Goal: Check status: Check status

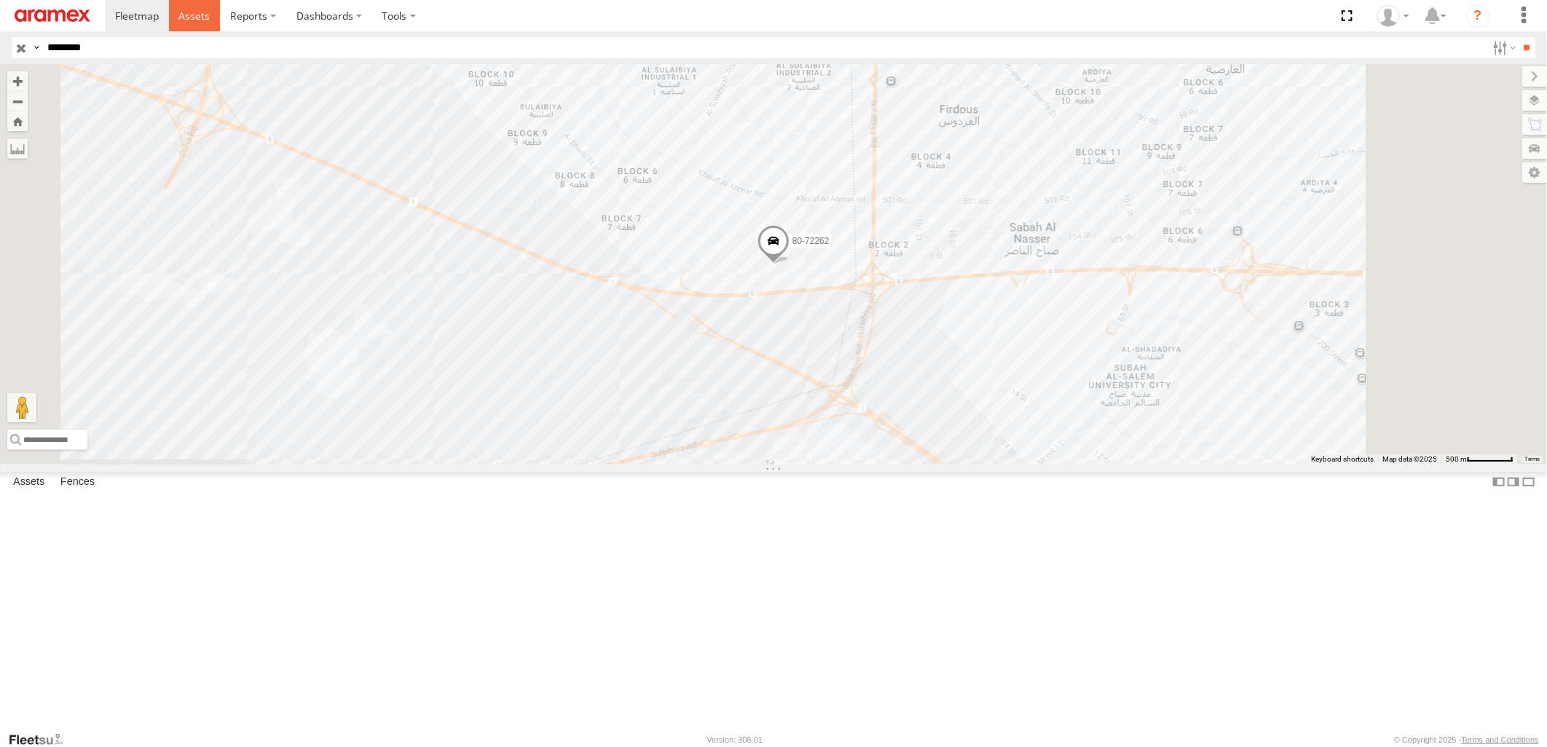
click at [173, 31] on link at bounding box center [195, 15] width 52 height 31
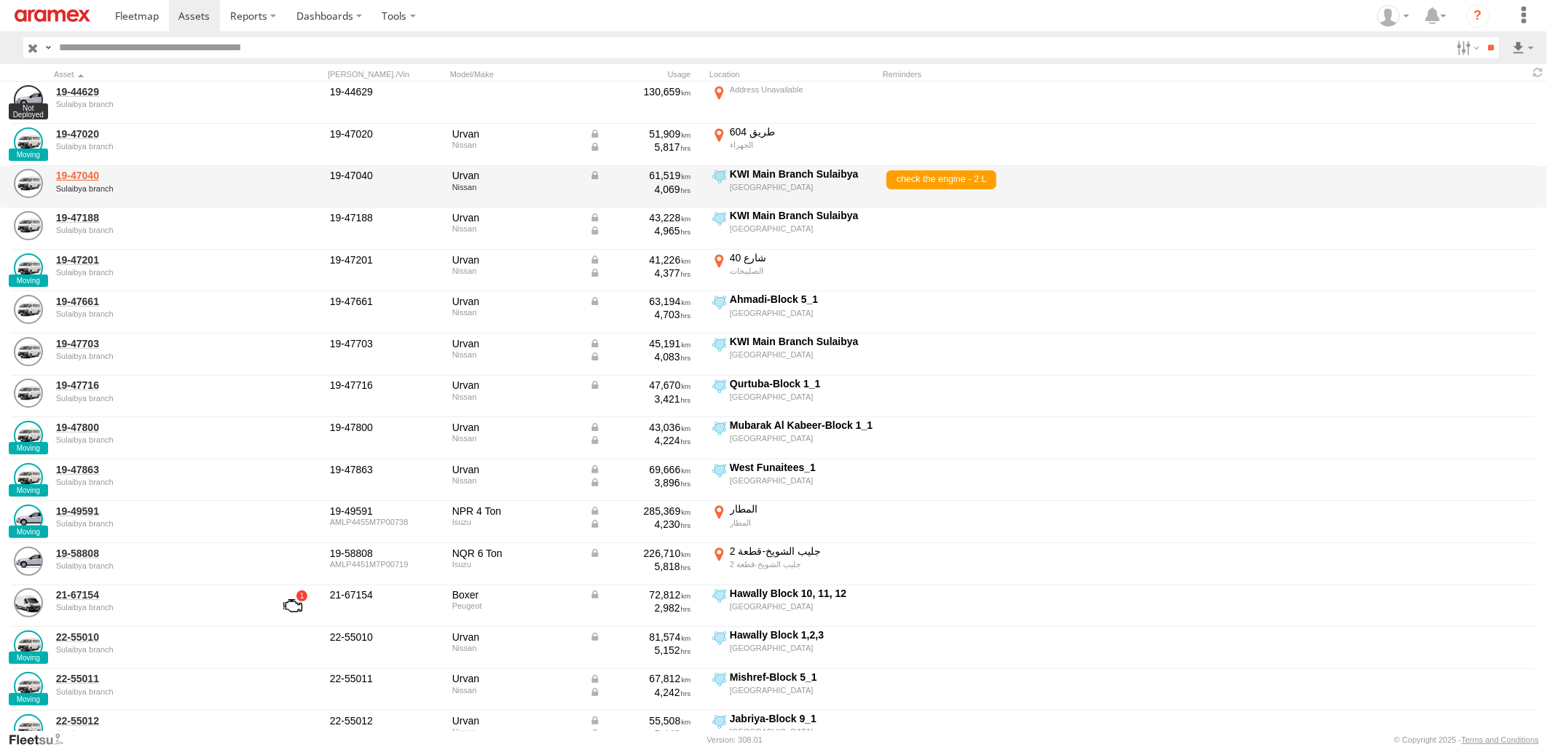
click at [76, 176] on link "19-47040" at bounding box center [156, 175] width 200 height 13
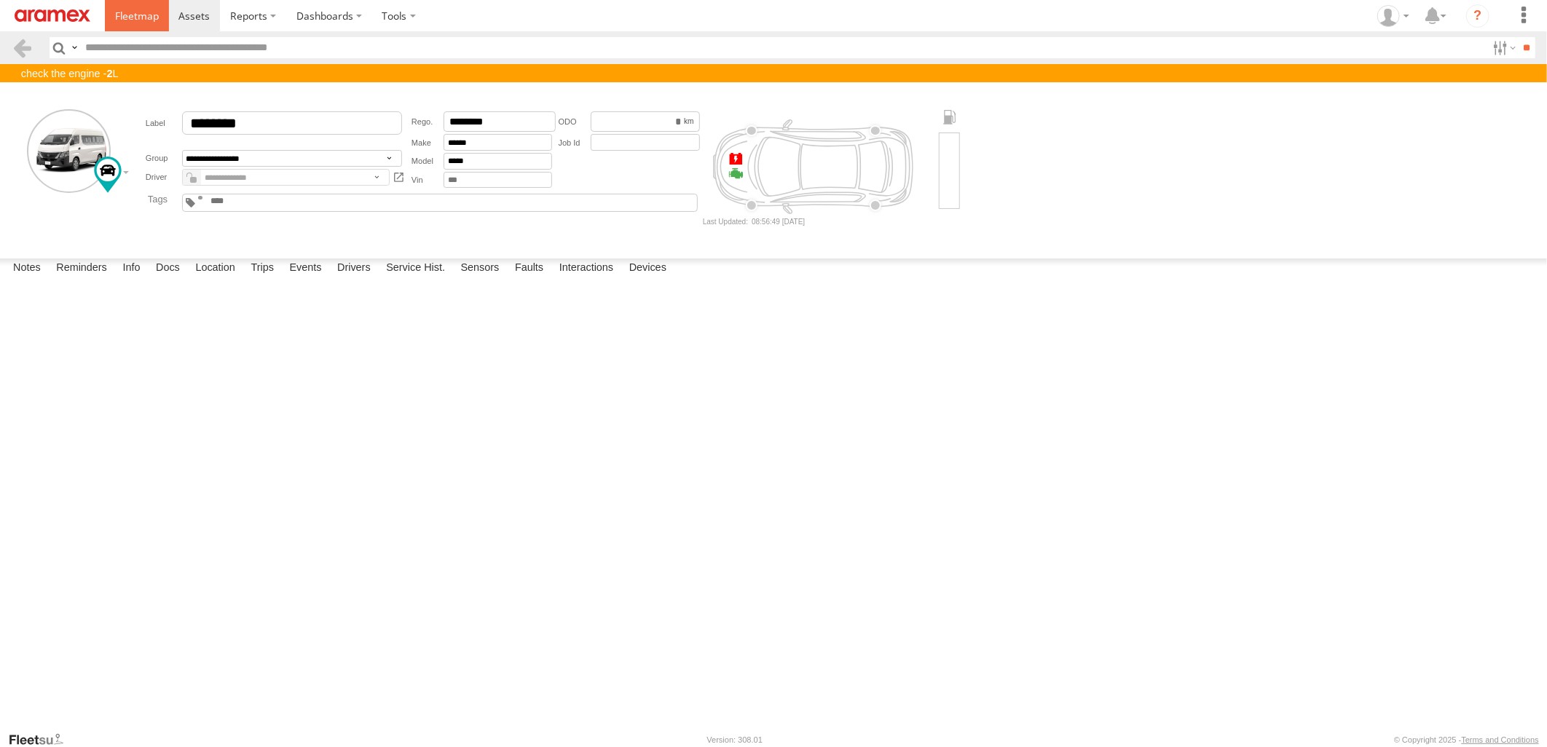
click at [144, 18] on span at bounding box center [137, 16] width 44 height 14
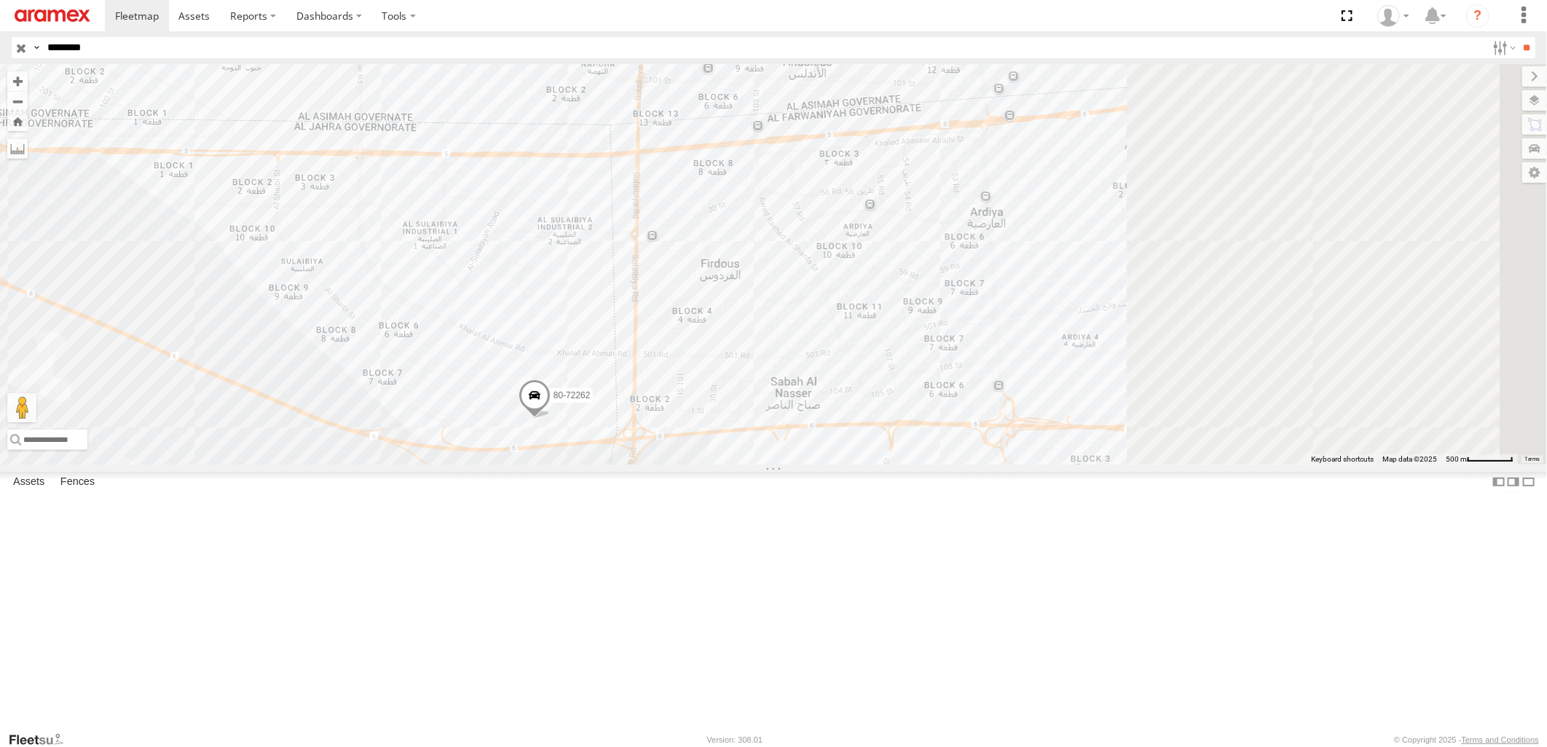
drag, startPoint x: 1122, startPoint y: 430, endPoint x: 855, endPoint y: 612, distance: 322.8
click at [855, 464] on div "80-72262" at bounding box center [773, 264] width 1547 height 400
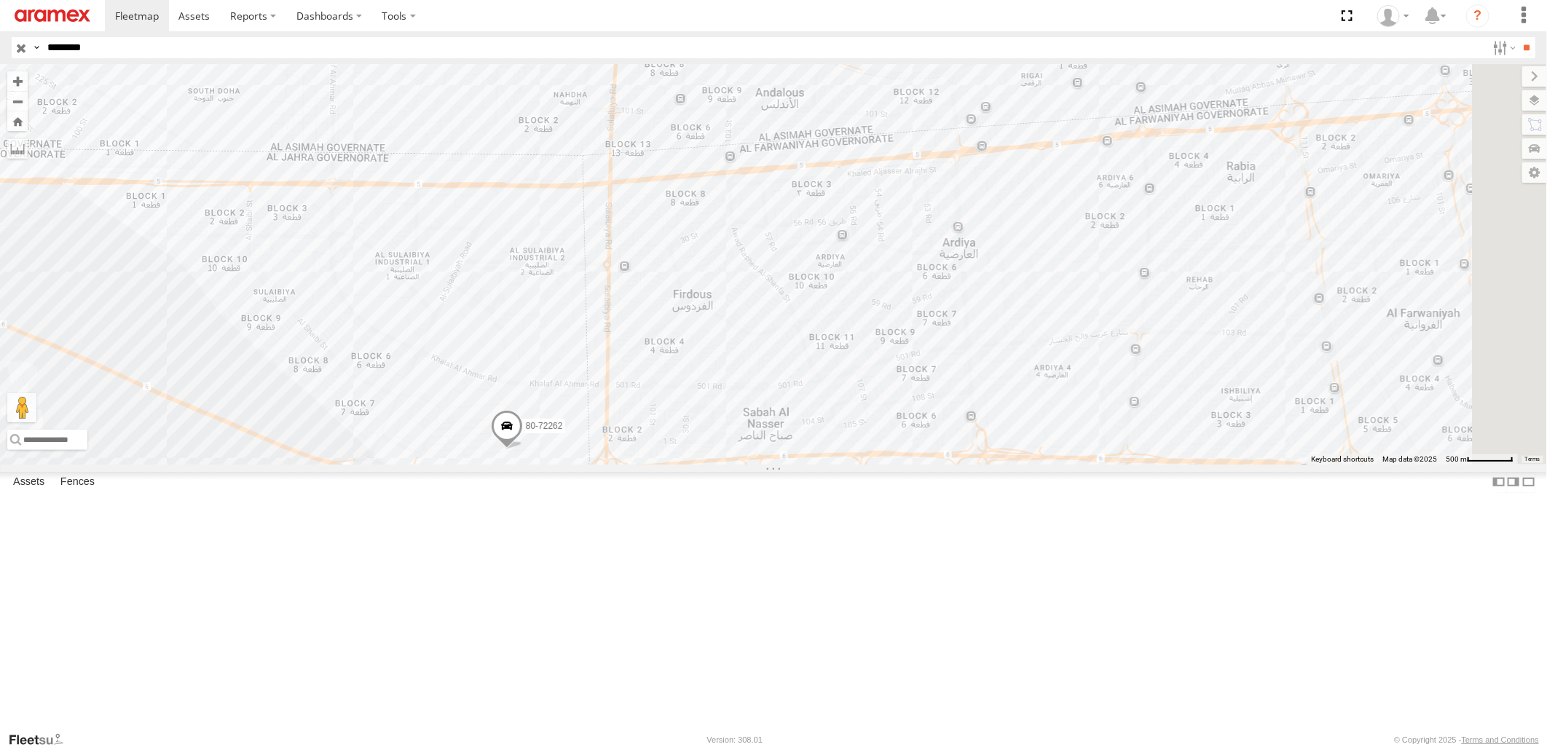
click at [18, 46] on input "button" at bounding box center [21, 47] width 19 height 21
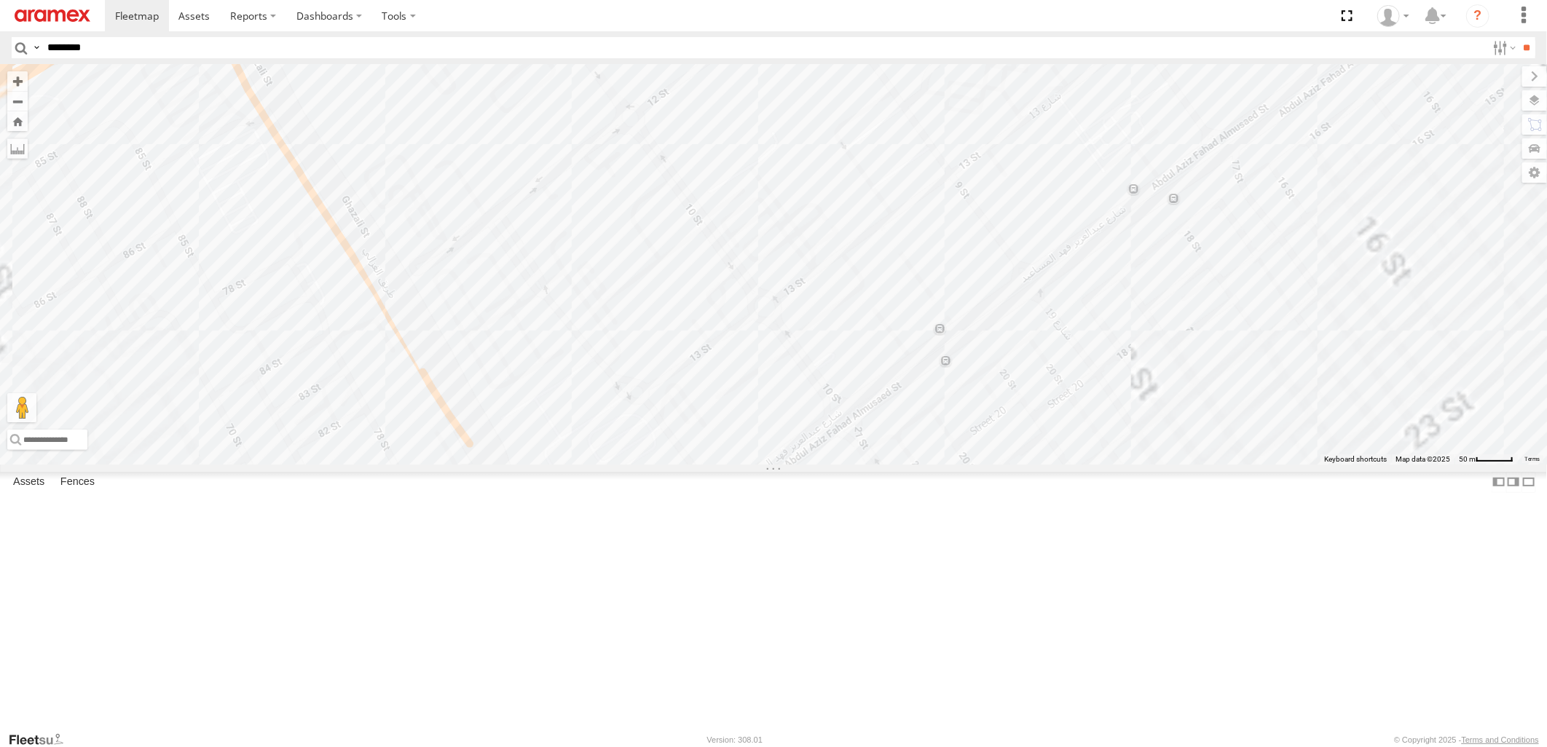
drag, startPoint x: 920, startPoint y: 272, endPoint x: 920, endPoint y: 334, distance: 61.9
click at [920, 334] on div "22-59769 22-72591 22-72699 22-59786 19-47863 22-55334 80-72228 22-59793 22-7274…" at bounding box center [773, 264] width 1547 height 400
drag, startPoint x: 880, startPoint y: 208, endPoint x: 878, endPoint y: 471, distance: 263.7
click at [878, 464] on div "22-59769 22-72591 22-72699 22-59786 19-47863 22-55334 80-72228 22-59793 22-7274…" at bounding box center [773, 264] width 1547 height 400
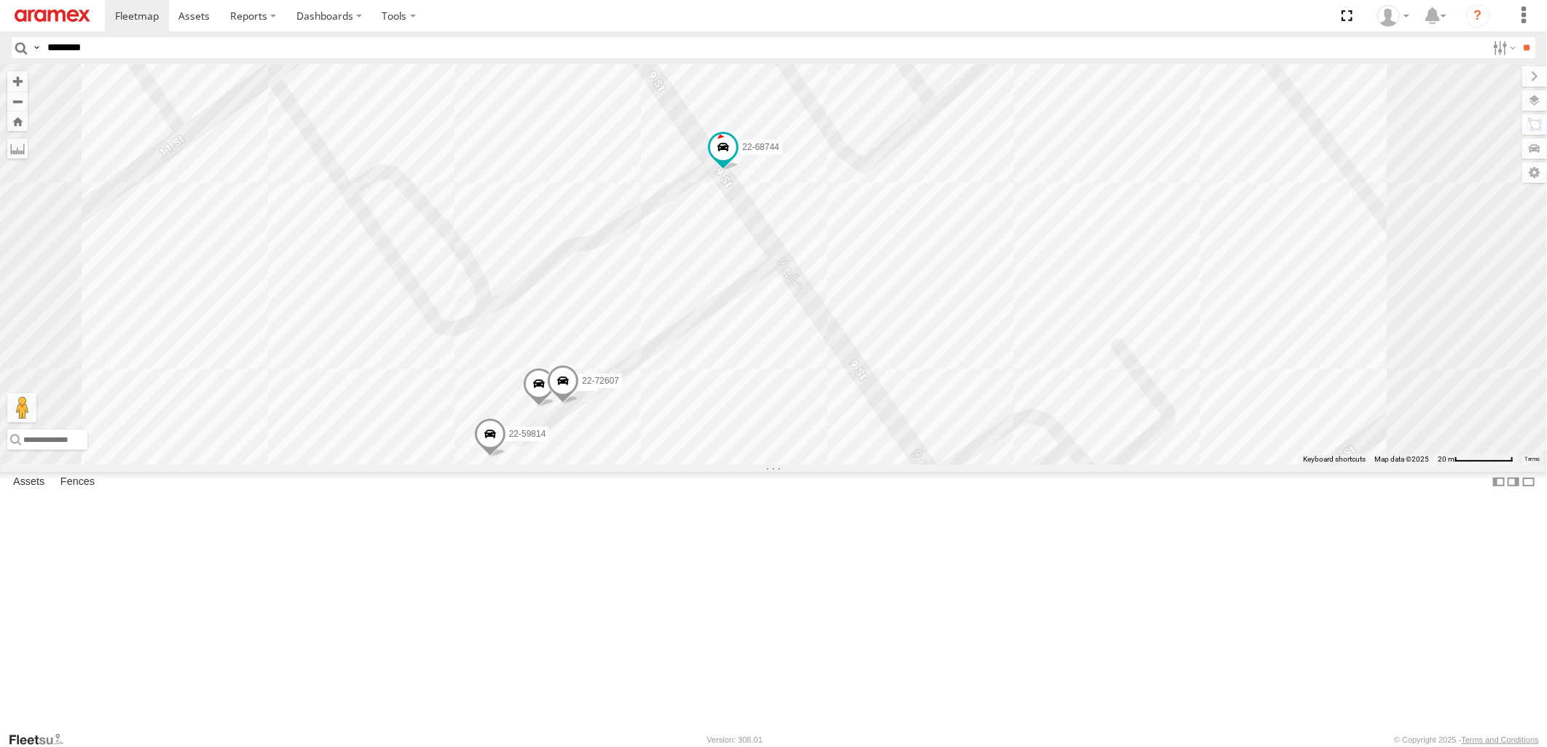
drag, startPoint x: 897, startPoint y: 296, endPoint x: 911, endPoint y: 513, distance: 217.5
click at [911, 464] on div "22-59769 22-72591 22-72699 22-59786 19-47863 22-55334 80-72228 22-59793 22-7274…" at bounding box center [773, 264] width 1547 height 400
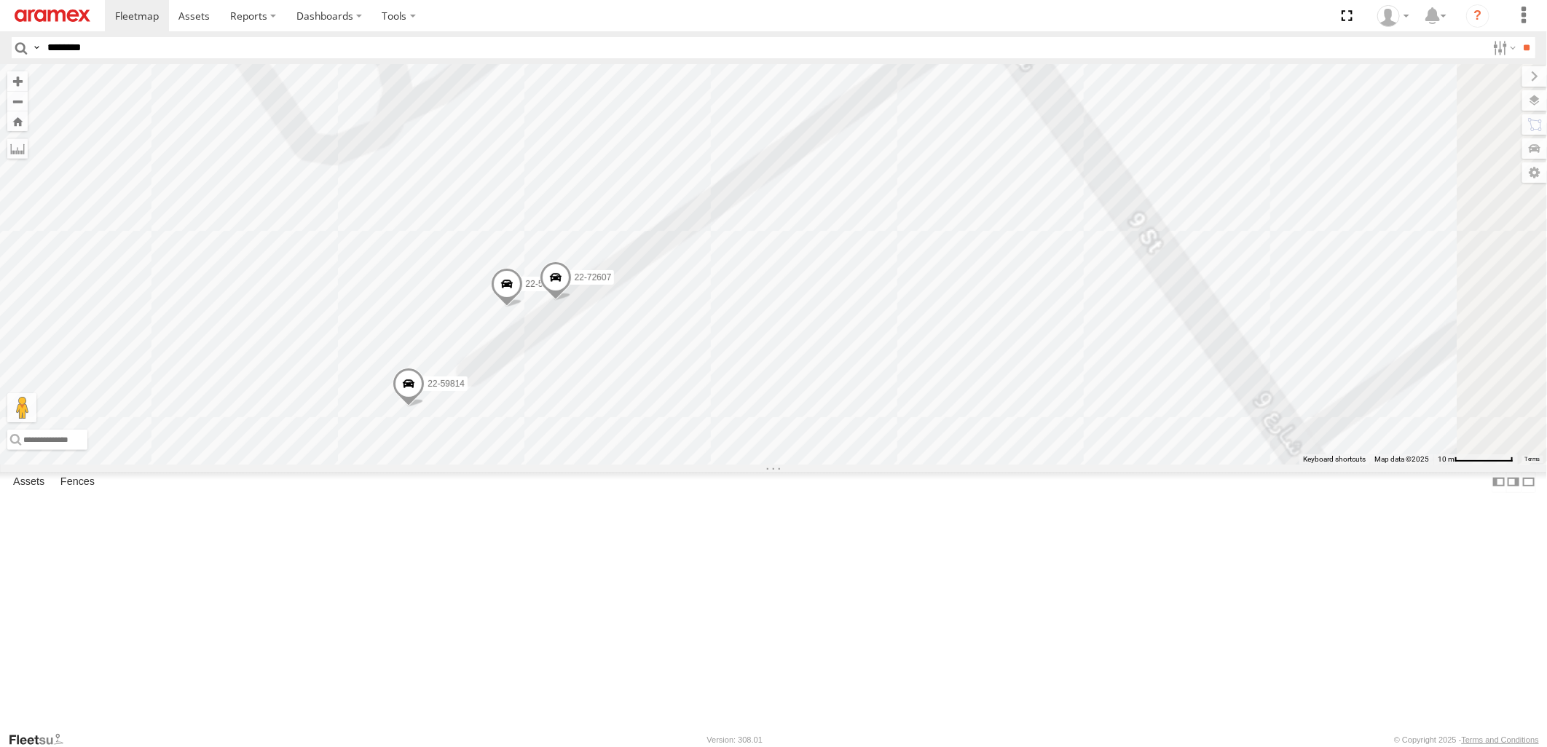
drag, startPoint x: 825, startPoint y: 532, endPoint x: 1014, endPoint y: 325, distance: 280.5
click at [1014, 325] on div "22-59769 22-72591 22-72699 22-59786 19-47863 22-55334 80-72228 22-59793 22-7274…" at bounding box center [773, 264] width 1547 height 400
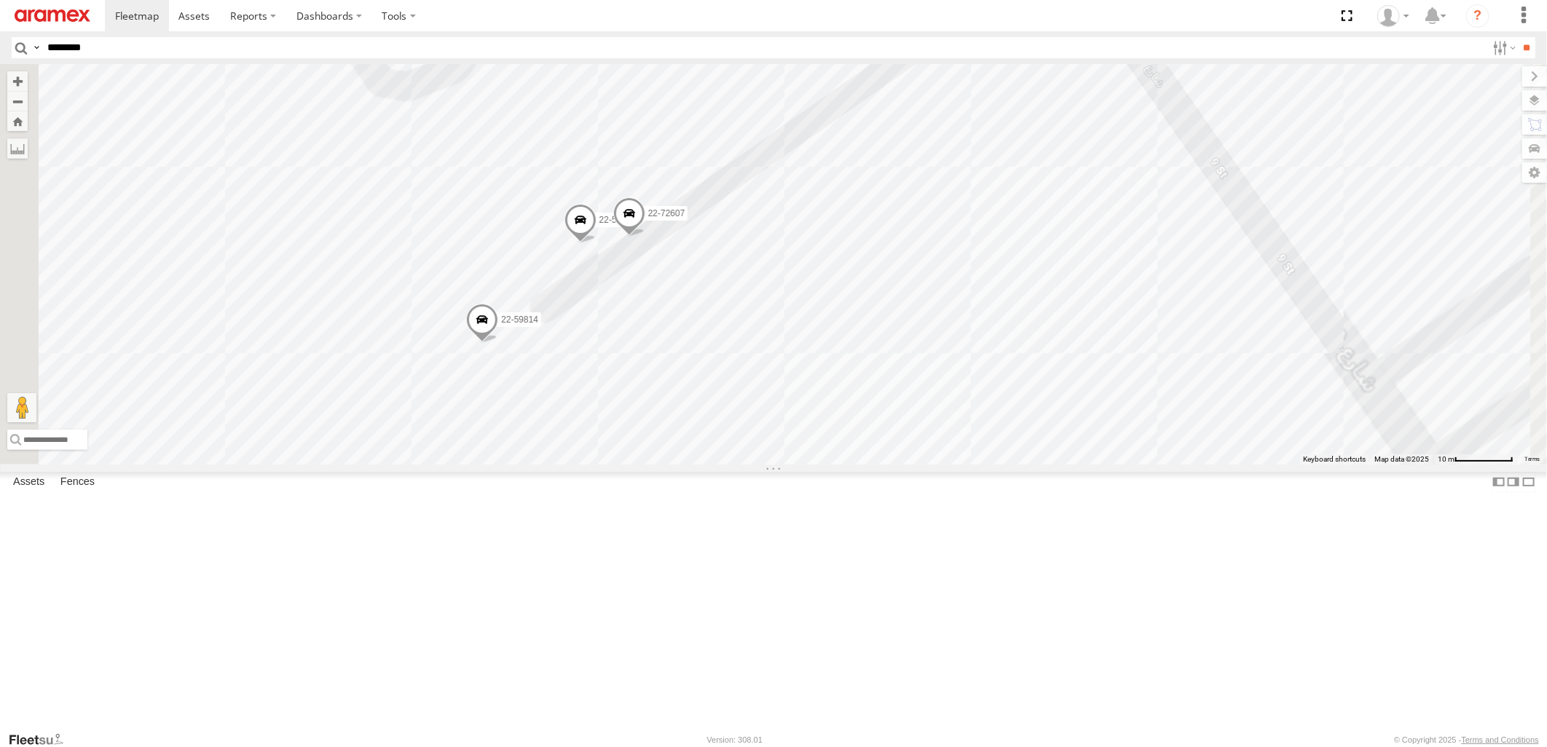
click at [645, 237] on span at bounding box center [629, 216] width 32 height 39
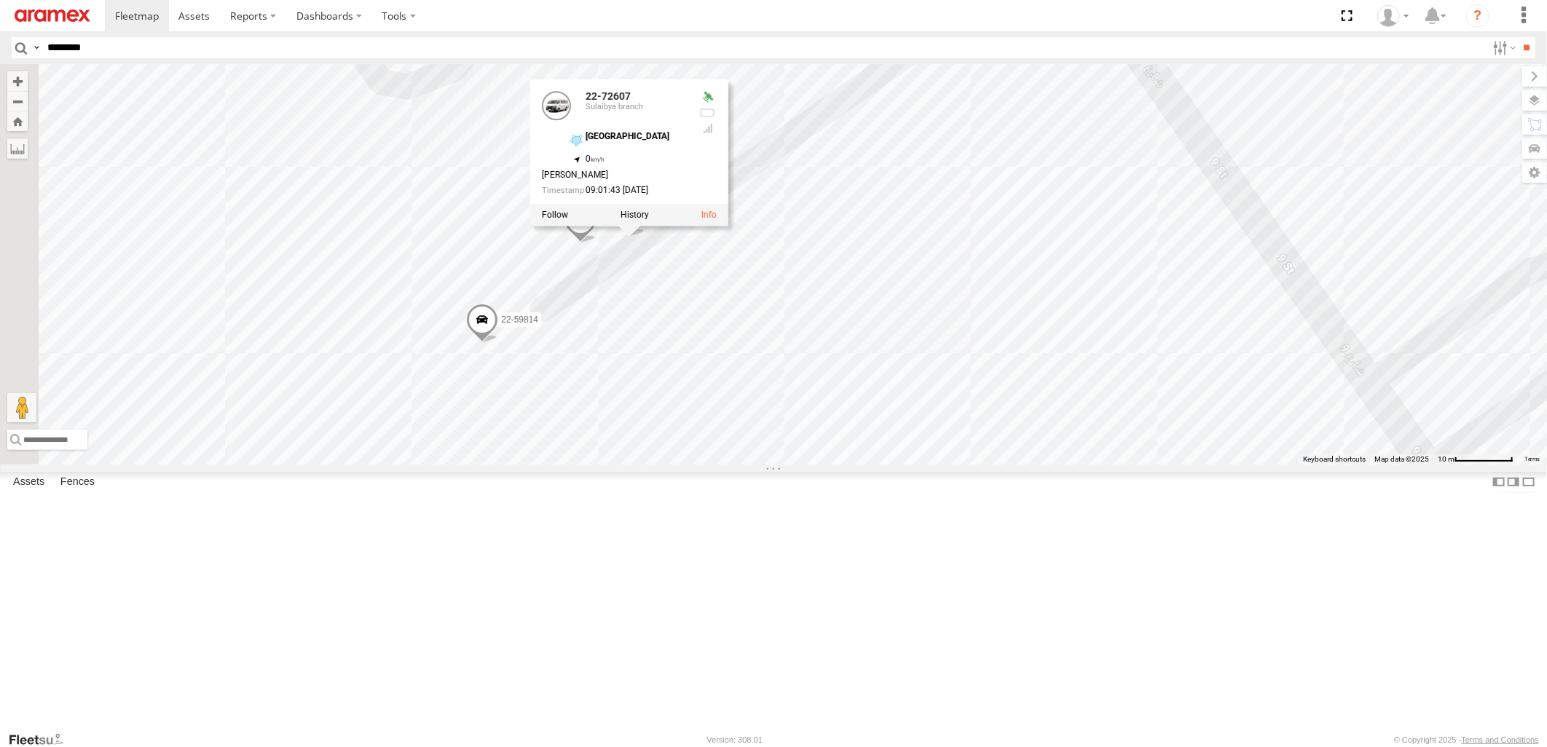
click at [1101, 355] on div "22-59769 22-72591 22-72699 22-59786 19-47863 22-55334 80-72228 22-59793 22-7274…" at bounding box center [773, 264] width 1547 height 400
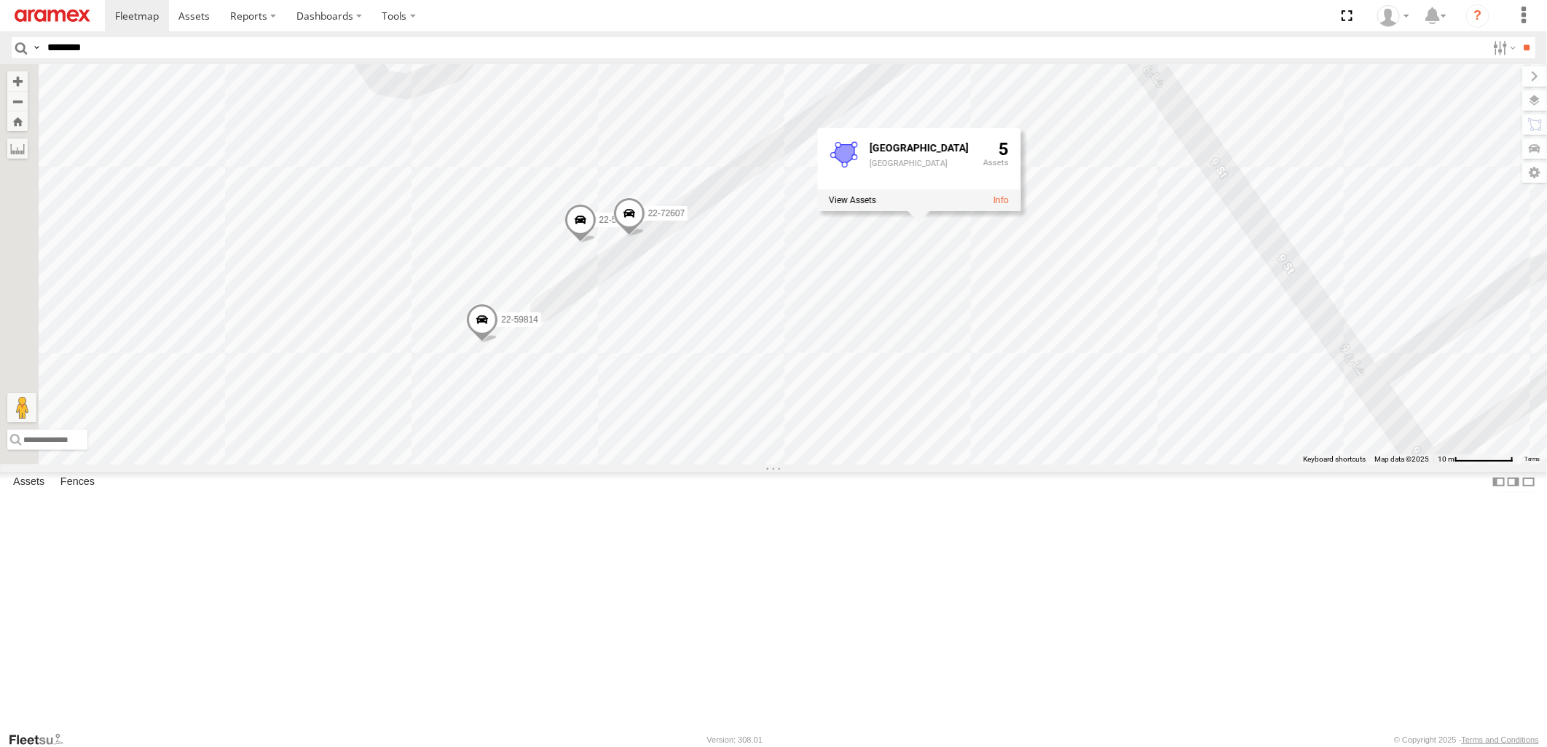
click at [498, 343] on span at bounding box center [482, 323] width 32 height 39
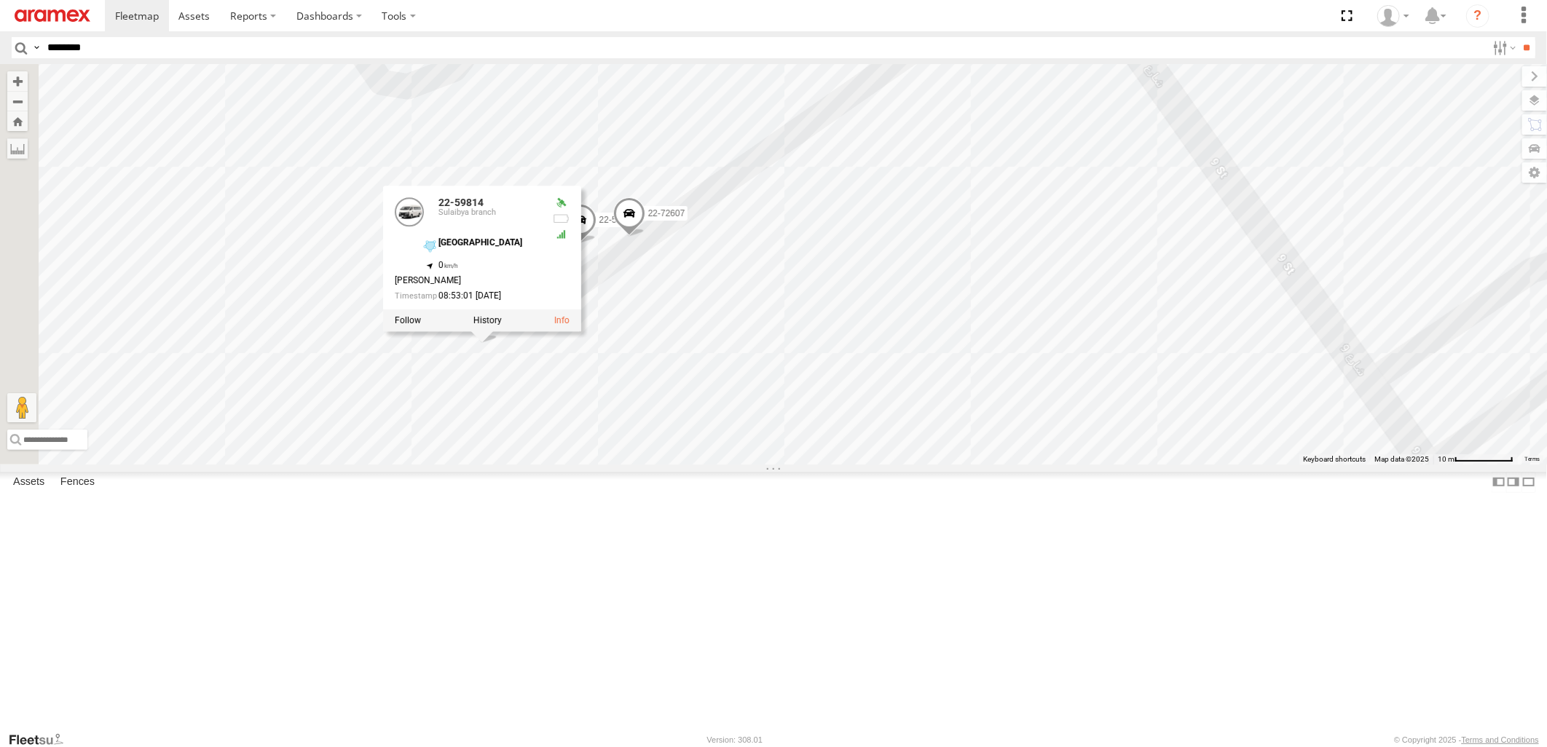
click at [825, 282] on div "22-59769 22-72591 22-72699 22-59786 19-47863 22-55334 80-72228 22-59793 22-7274…" at bounding box center [773, 264] width 1547 height 400
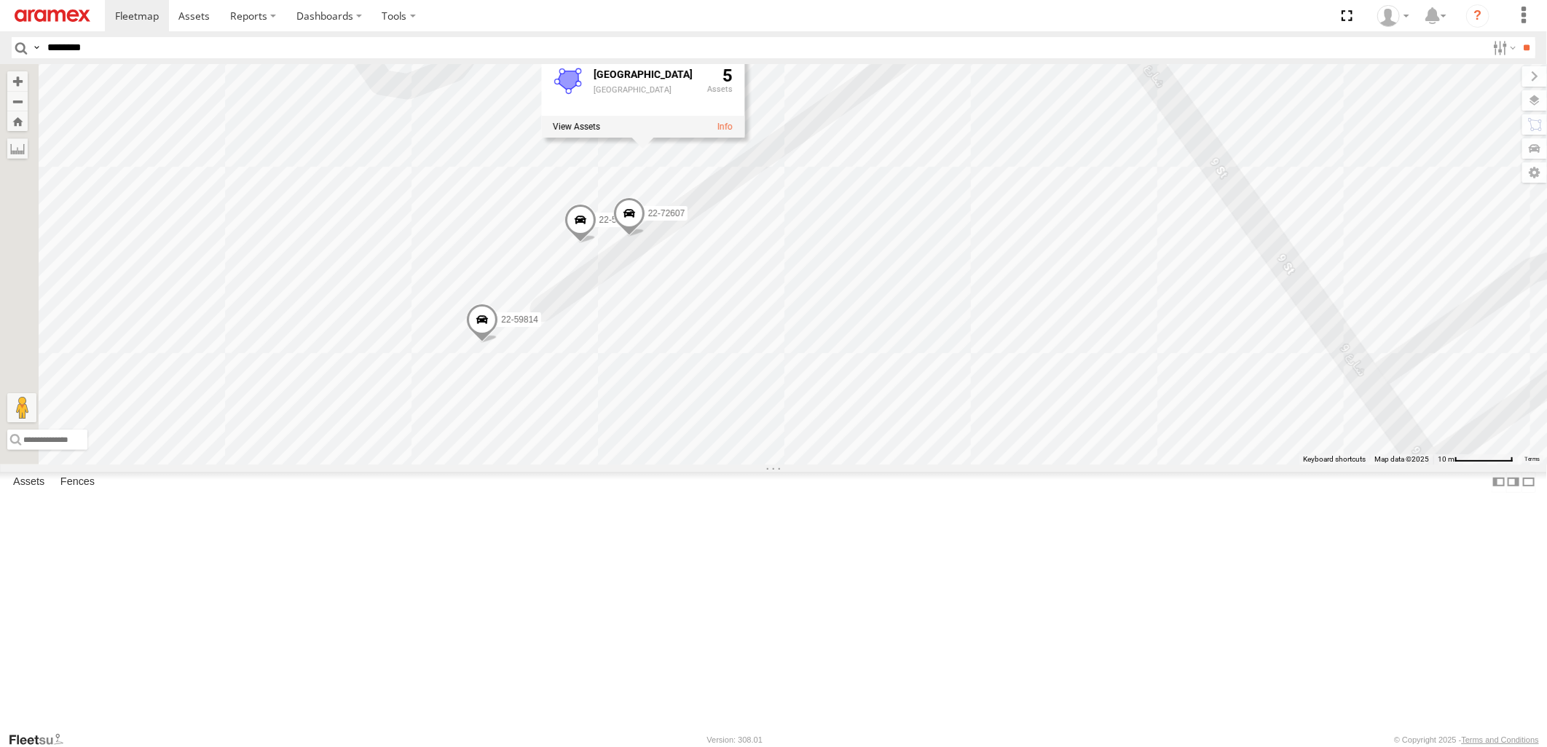
click at [597, 243] on span at bounding box center [580, 223] width 32 height 39
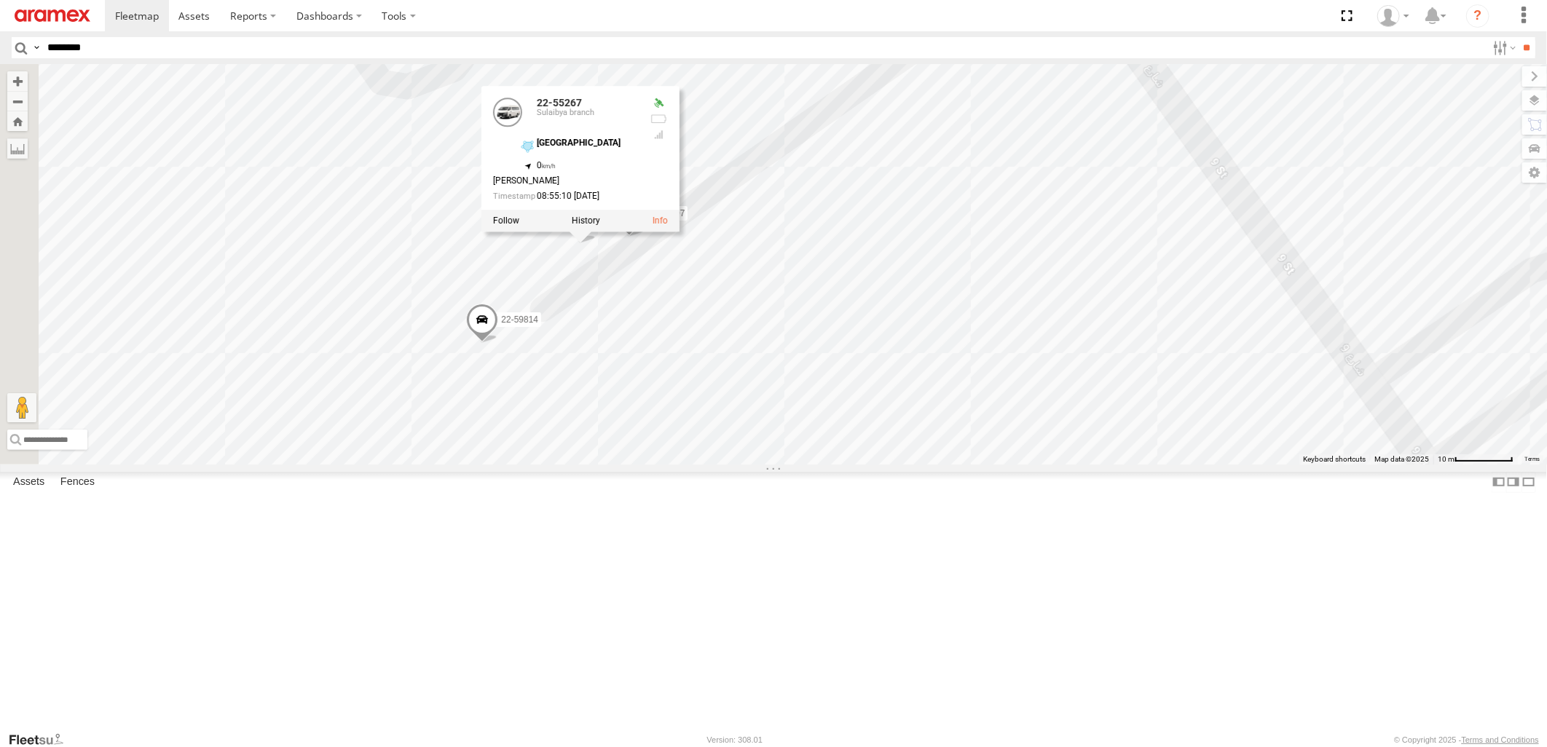
click at [903, 464] on div "22-59769 22-72591 22-72699 22-59786 19-47863 22-55334 80-72228 22-59793 22-7274…" at bounding box center [773, 264] width 1547 height 400
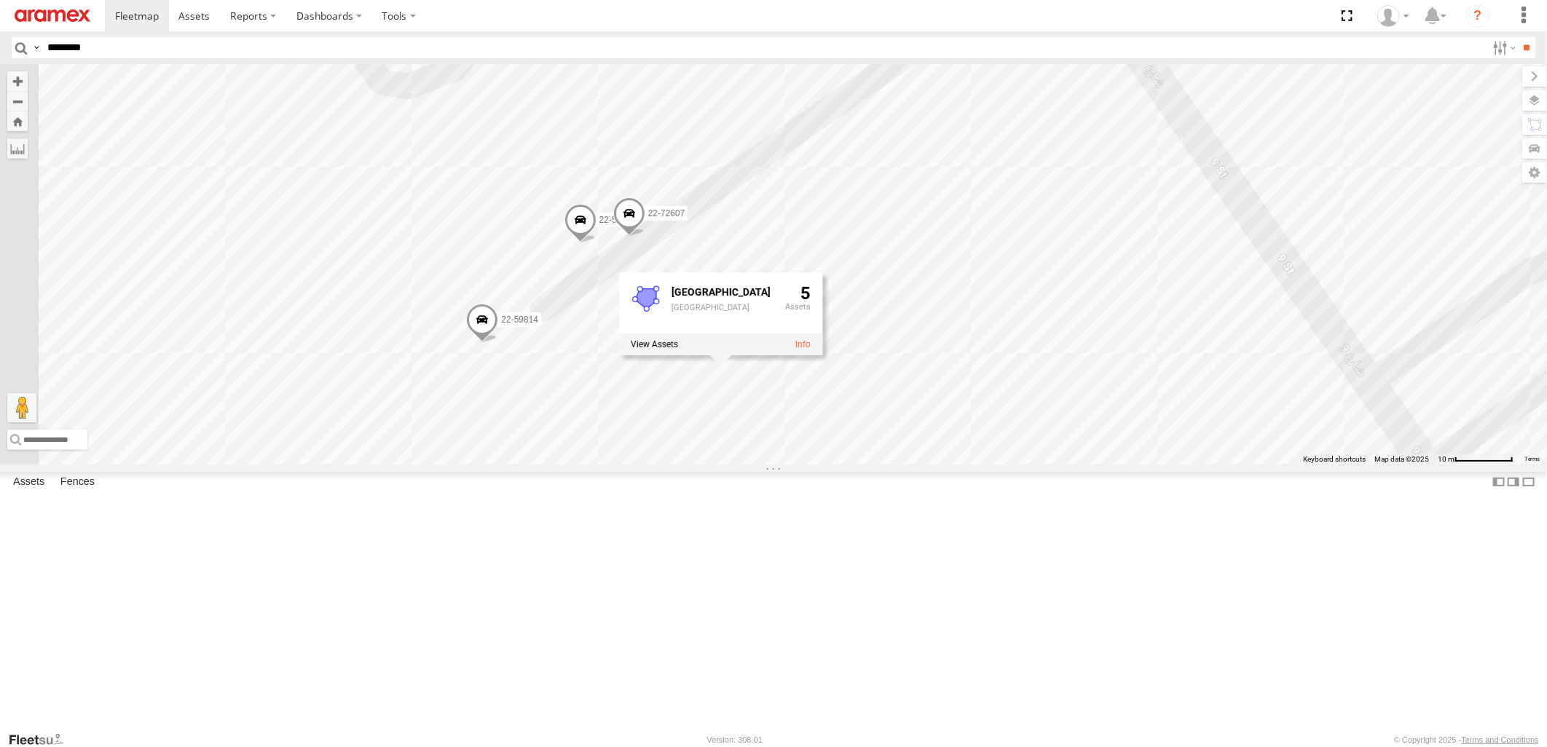
click at [645, 237] on span at bounding box center [629, 216] width 32 height 39
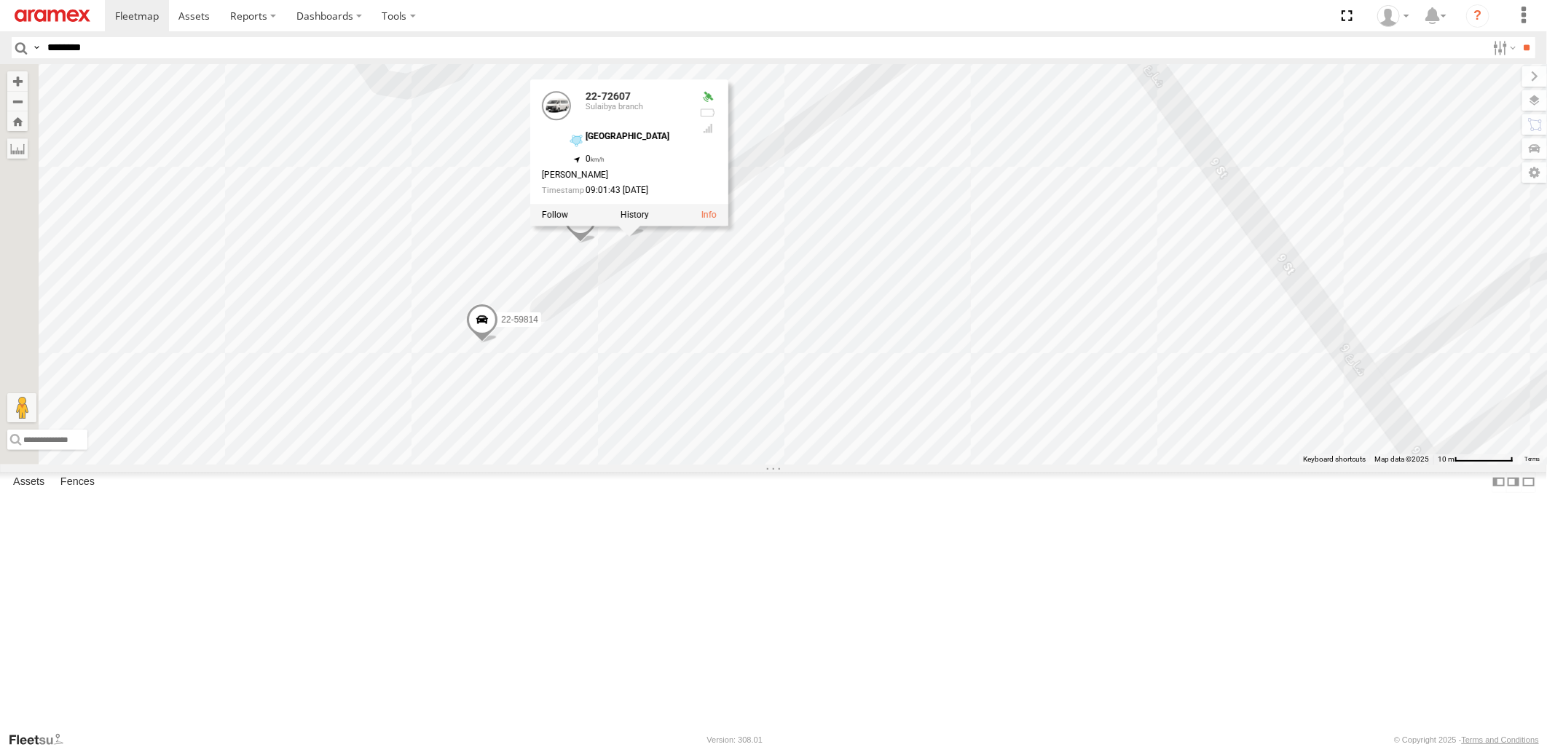
click at [498, 343] on span at bounding box center [482, 323] width 32 height 39
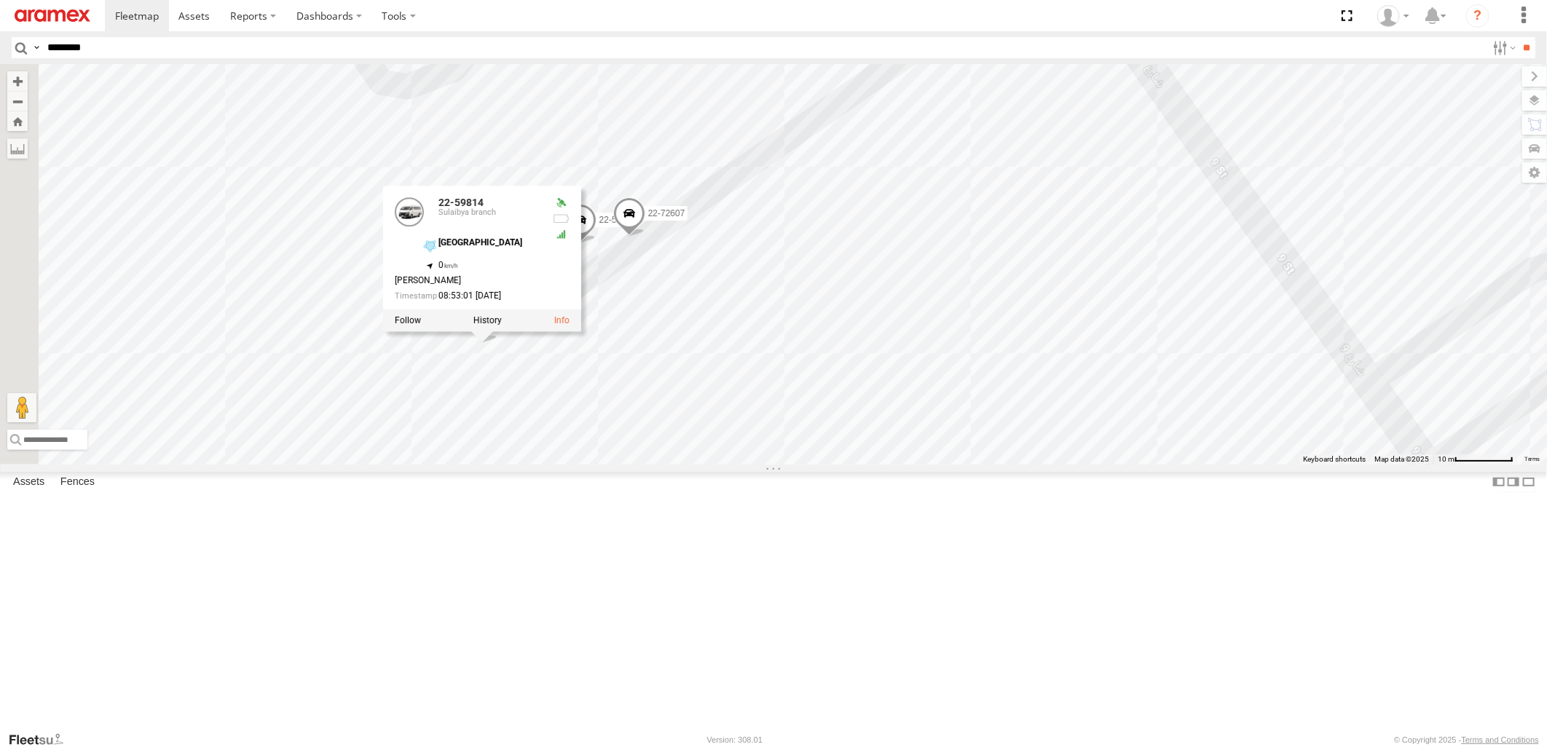
click at [645, 237] on span at bounding box center [629, 216] width 32 height 39
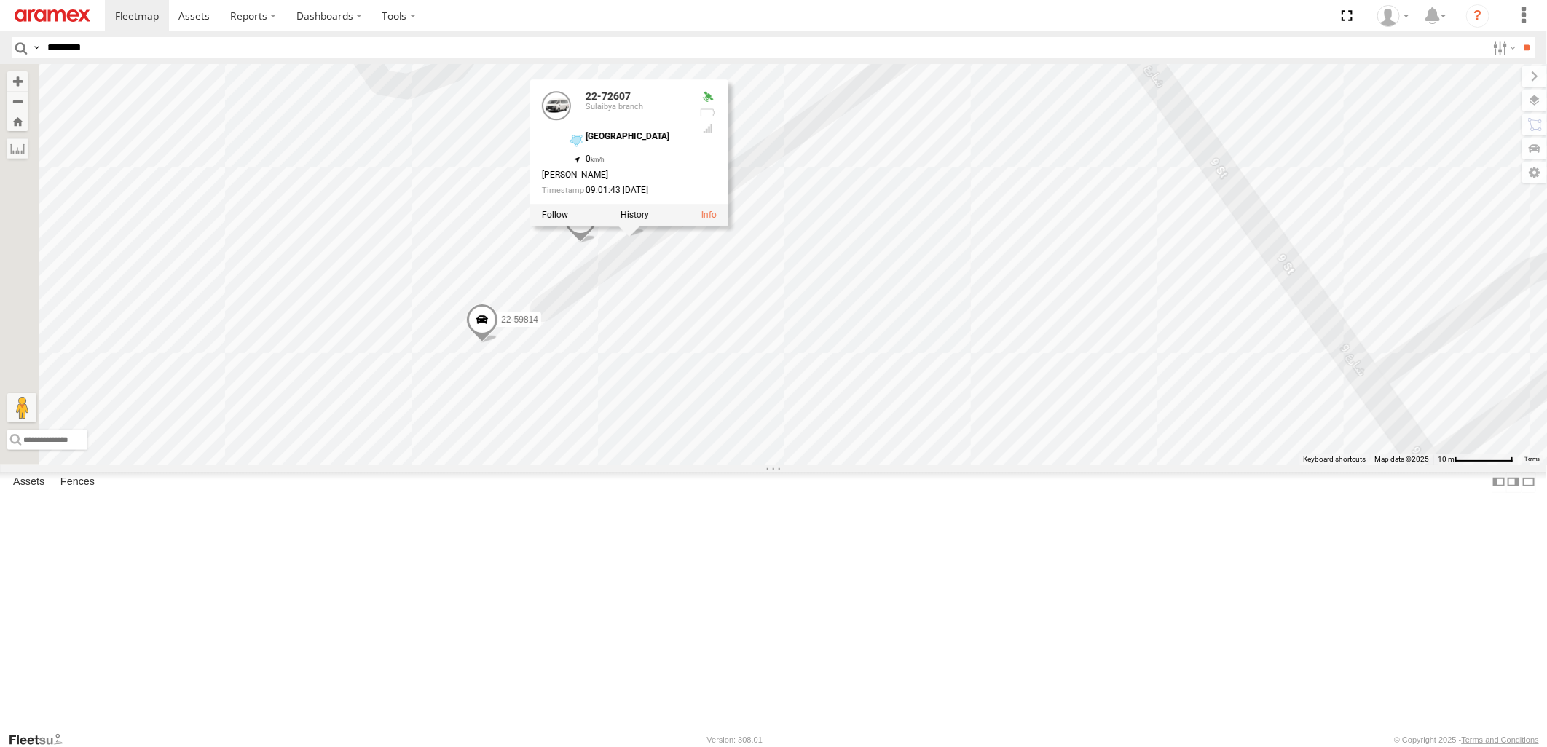
click at [1006, 341] on div "22-59769 22-72591 22-72699 22-59786 19-47863 22-55334 80-72228 22-59793 22-7274…" at bounding box center [773, 264] width 1547 height 400
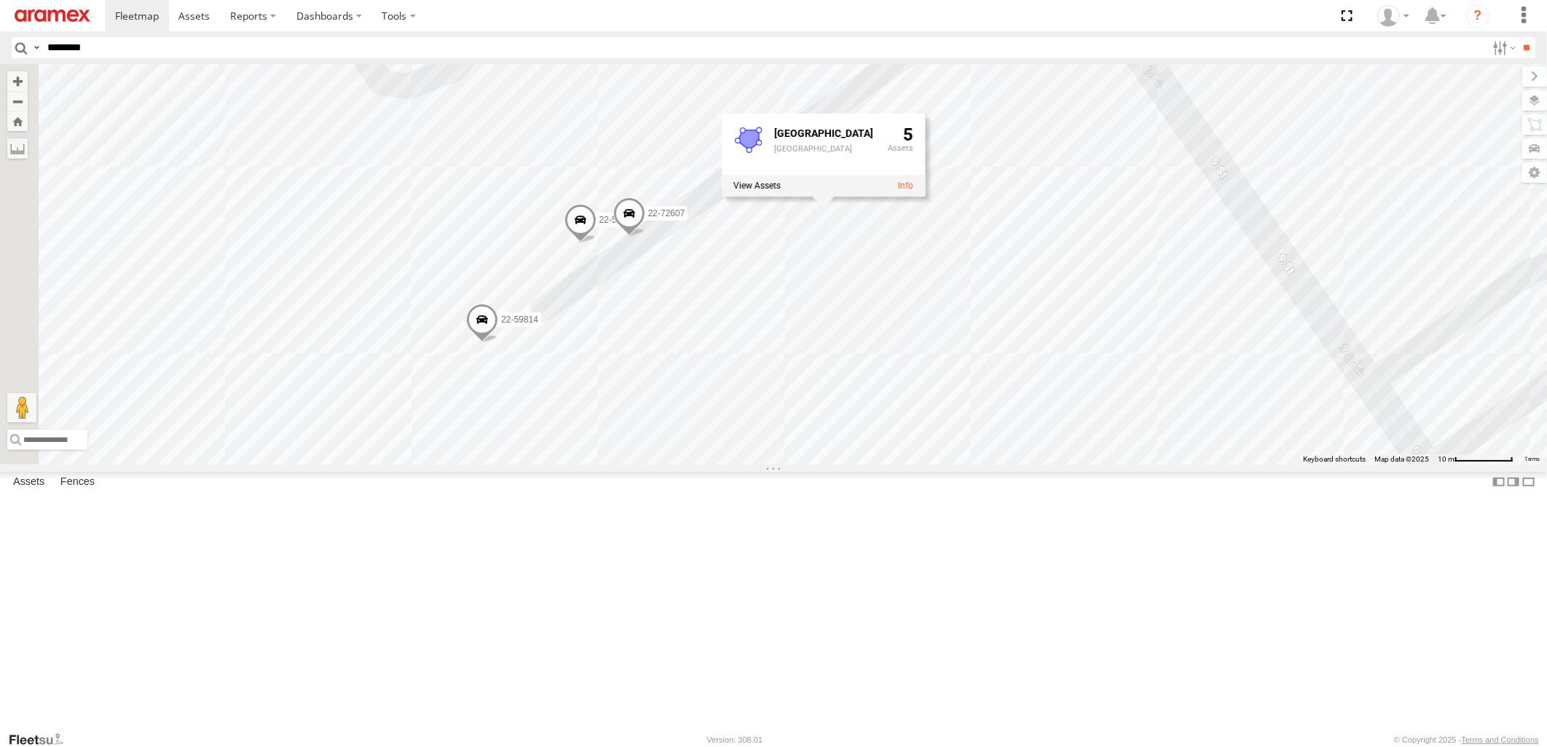
click at [1090, 460] on div "22-59769 22-72591 22-72699 22-59786 19-47863 22-55334 80-72228 22-59793 22-7274…" at bounding box center [773, 264] width 1547 height 400
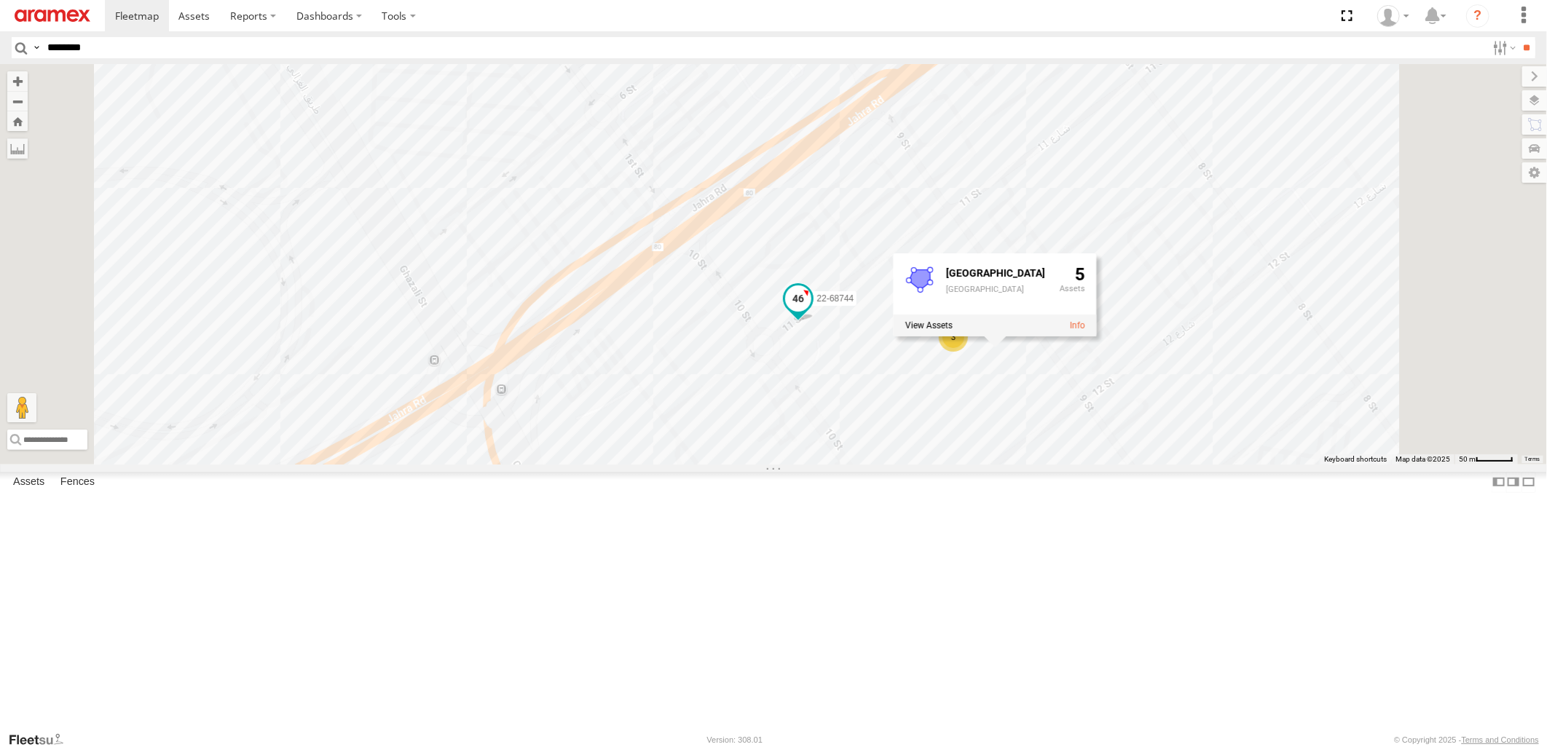
click at [811, 312] on span at bounding box center [798, 299] width 26 height 26
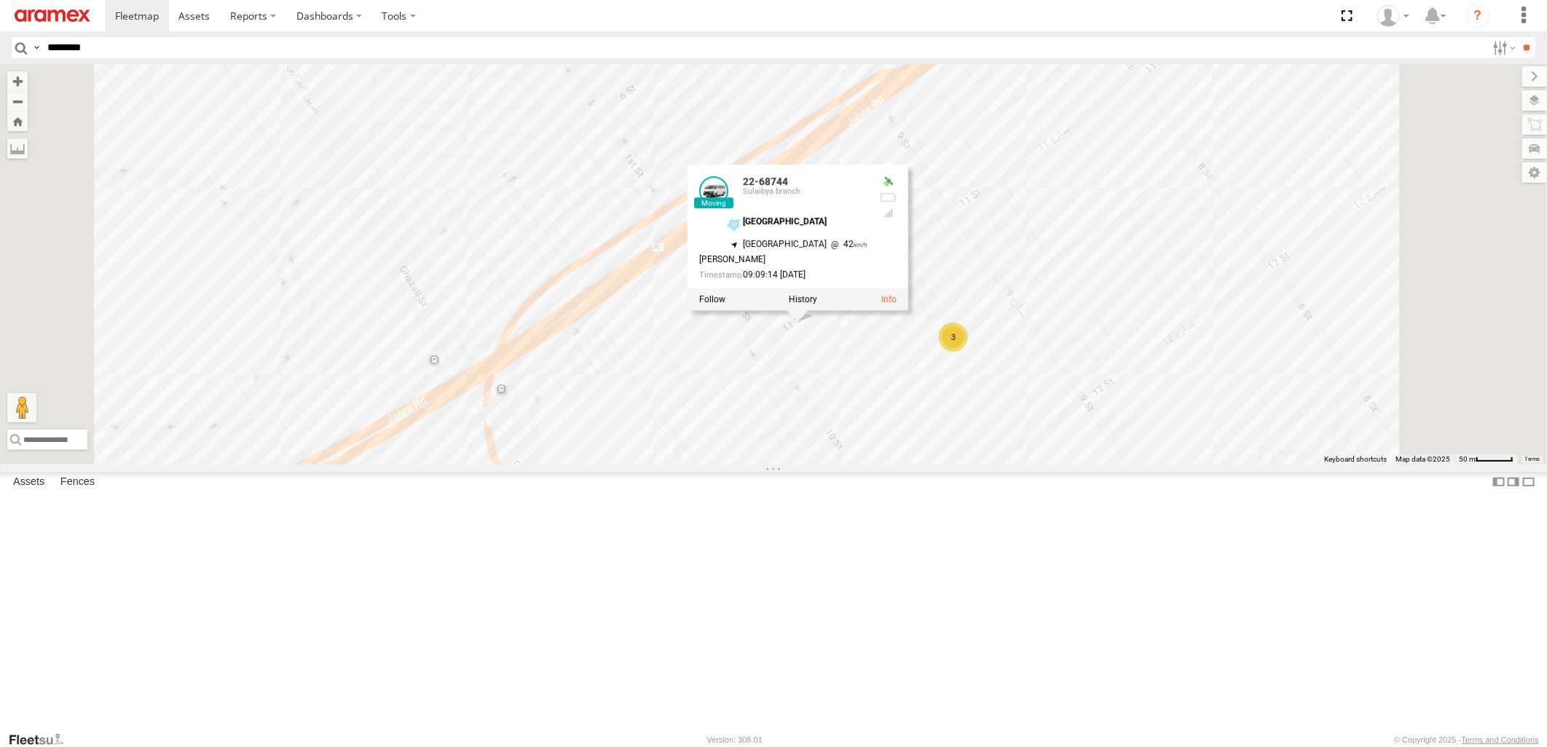
click at [830, 391] on div "22-59769 22-72591 22-72699 22-59786 19-47863 22-55334 80-72228 22-59793 22-7274…" at bounding box center [773, 264] width 1547 height 400
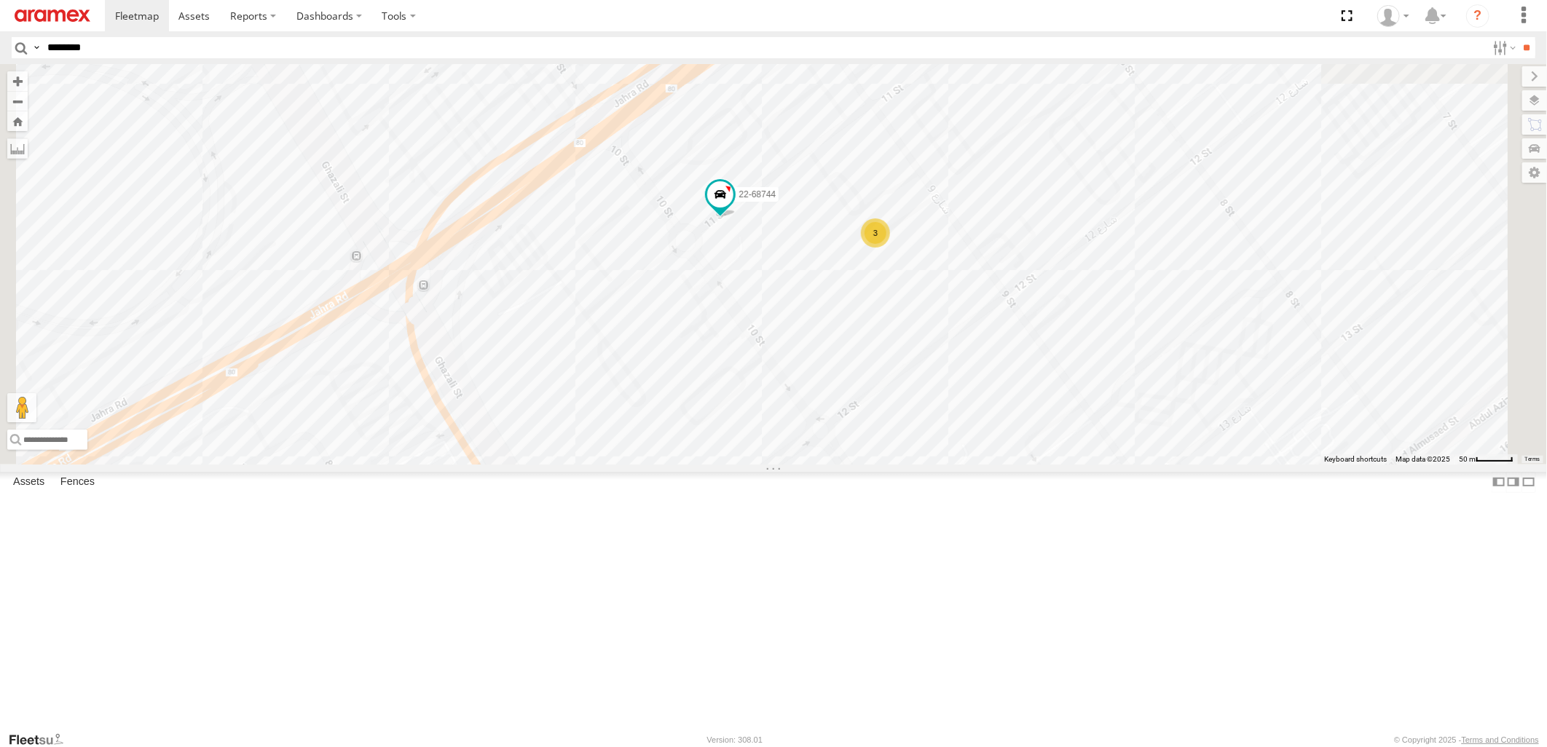
drag, startPoint x: 1209, startPoint y: 566, endPoint x: 1026, endPoint y: 382, distance: 259.6
click at [1026, 382] on div "22-59769 22-72591 22-72699 22-59786 19-47863 22-55334 80-72228 22-59793 22-7274…" at bounding box center [773, 264] width 1547 height 400
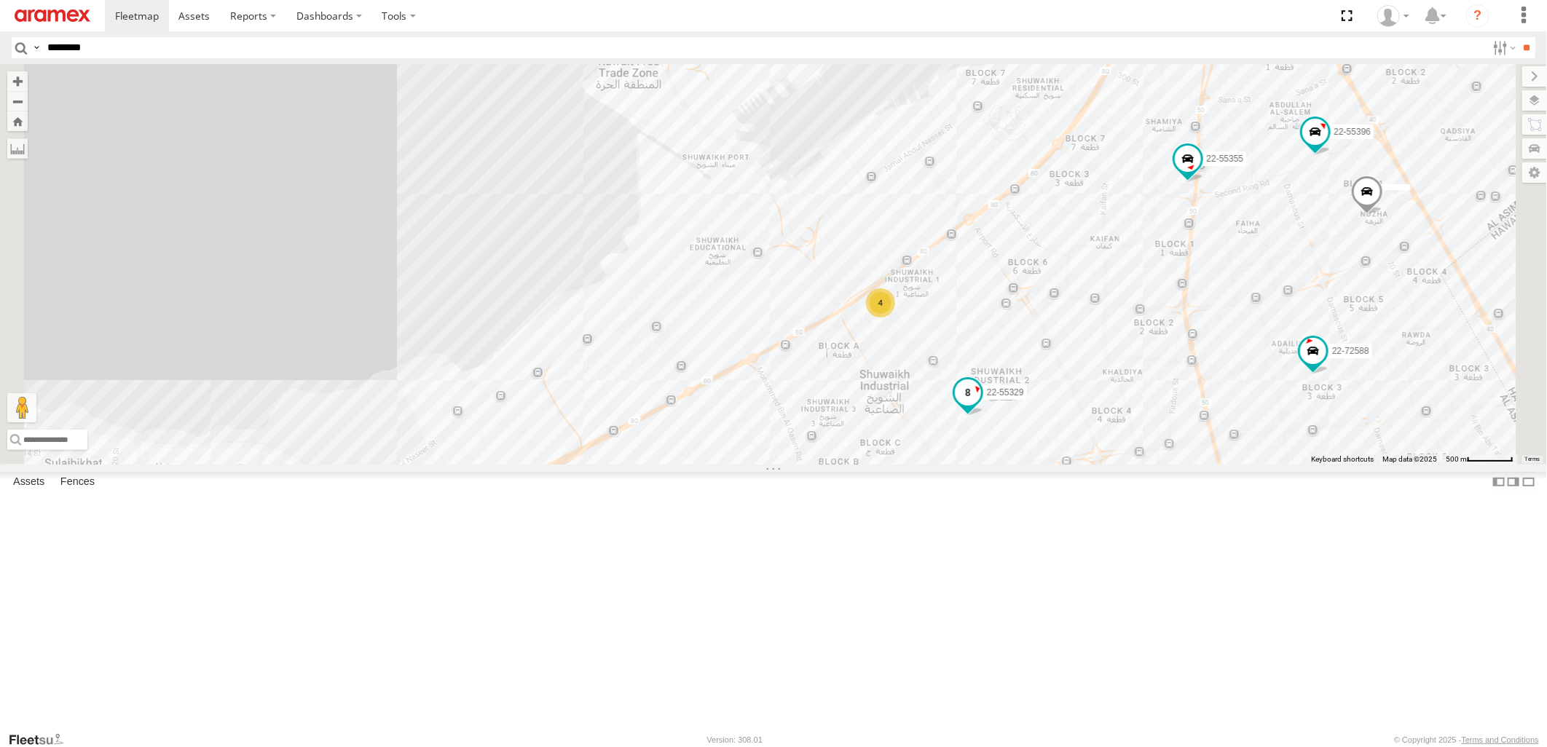
click at [981, 406] on span at bounding box center [968, 392] width 26 height 26
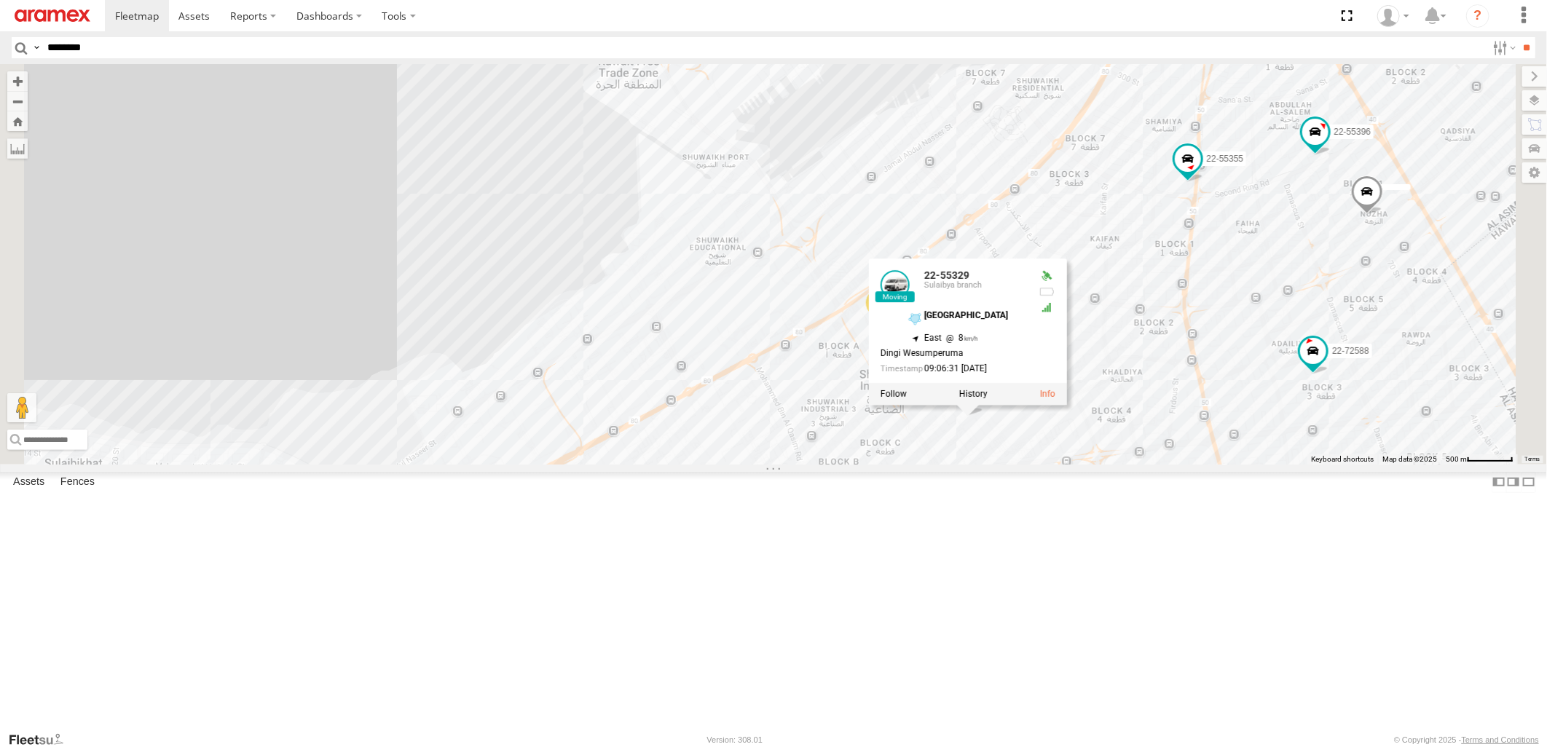
click at [1134, 288] on div "22-59769 22-72591 22-72699 22-59786 19-47863 22-55334 80-72228 22-59793 22-7274…" at bounding box center [773, 264] width 1547 height 400
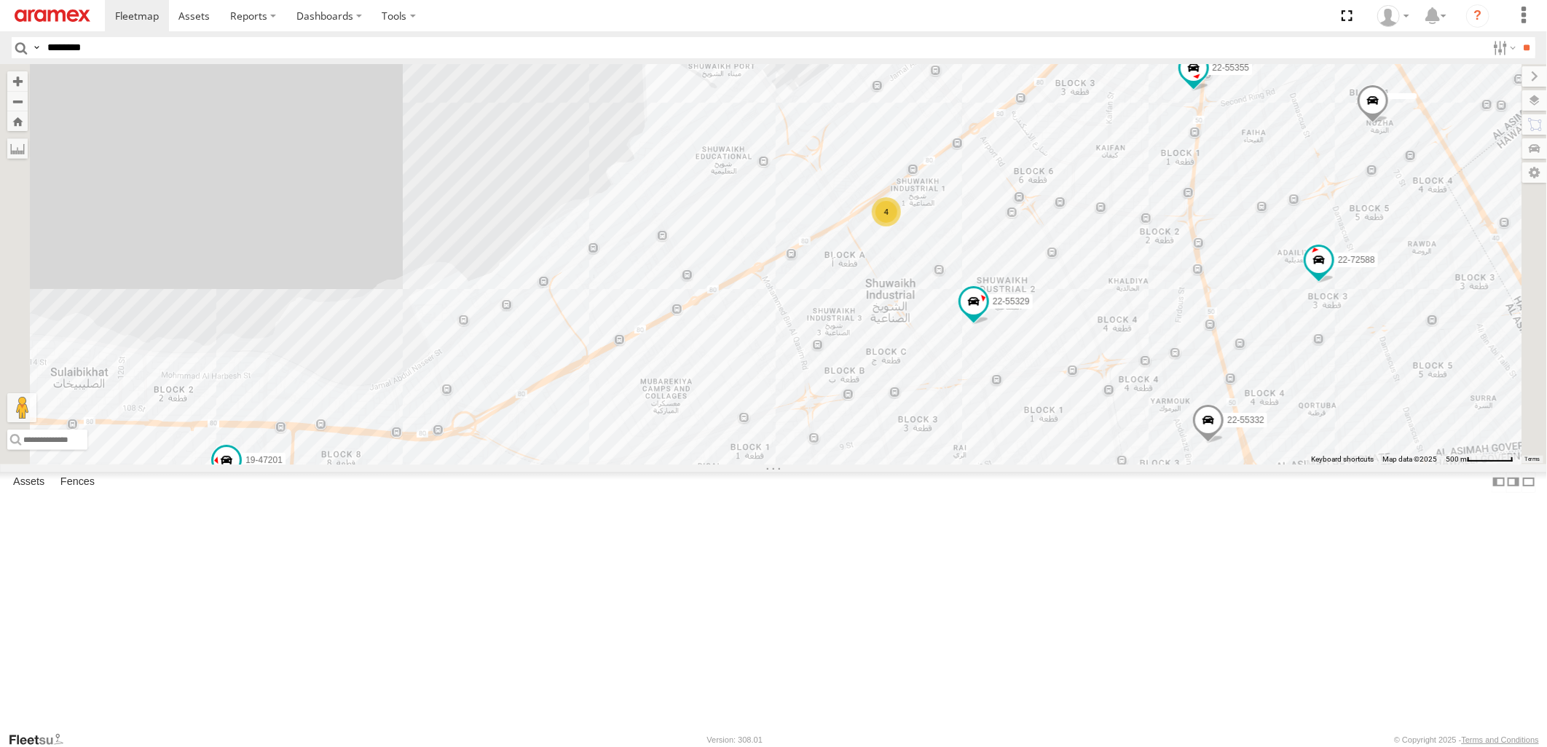
drag, startPoint x: 1197, startPoint y: 575, endPoint x: 1213, endPoint y: 379, distance: 197.3
click at [1213, 379] on div "22-59769 22-72591 22-72699 22-59786 19-47863 22-55334 80-72228 22-59793 22-7274…" at bounding box center [773, 264] width 1547 height 400
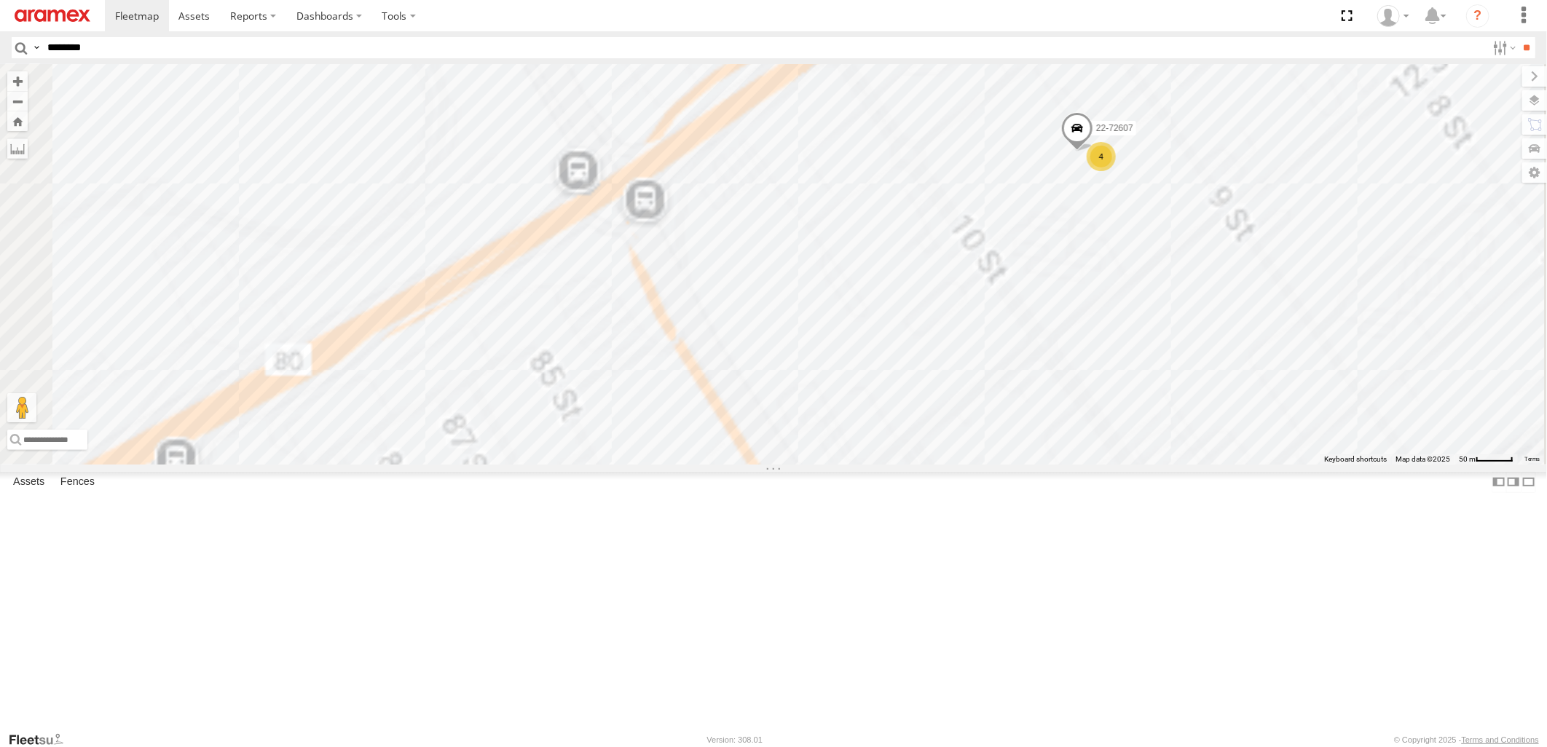
drag, startPoint x: 1237, startPoint y: 357, endPoint x: 1028, endPoint y: 388, distance: 211.4
click at [1028, 388] on div "22-55493 80-67749 22-68785 22-72959 22-55329 22-55438 22-55332 22-59652 22-5522…" at bounding box center [773, 264] width 1547 height 400
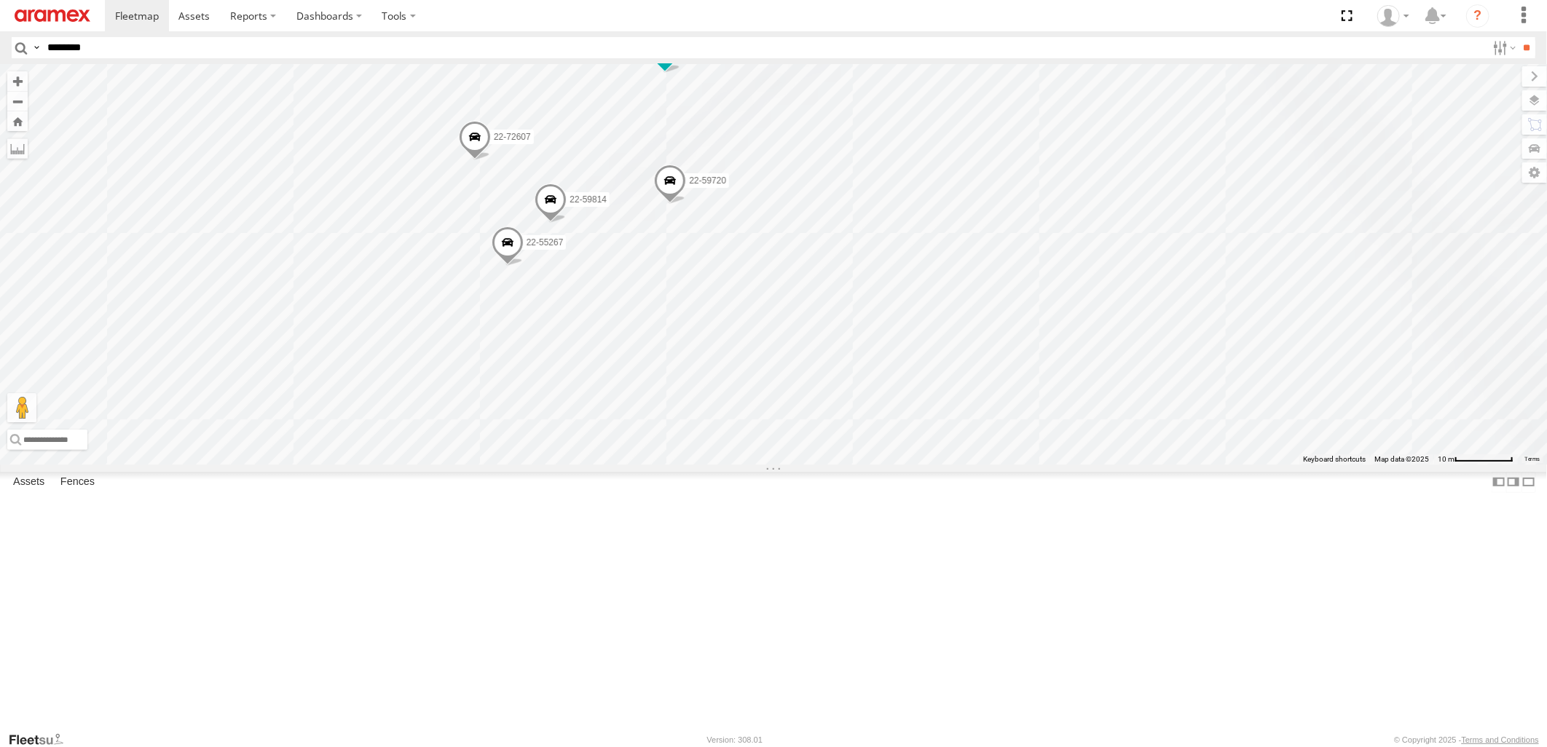
drag, startPoint x: 840, startPoint y: 328, endPoint x: 923, endPoint y: 481, distance: 174.0
click at [923, 464] on div "22-55493 80-67749 22-68785 22-72959 22-55329 22-55438 22-55332 22-59652 22-5522…" at bounding box center [773, 264] width 1547 height 400
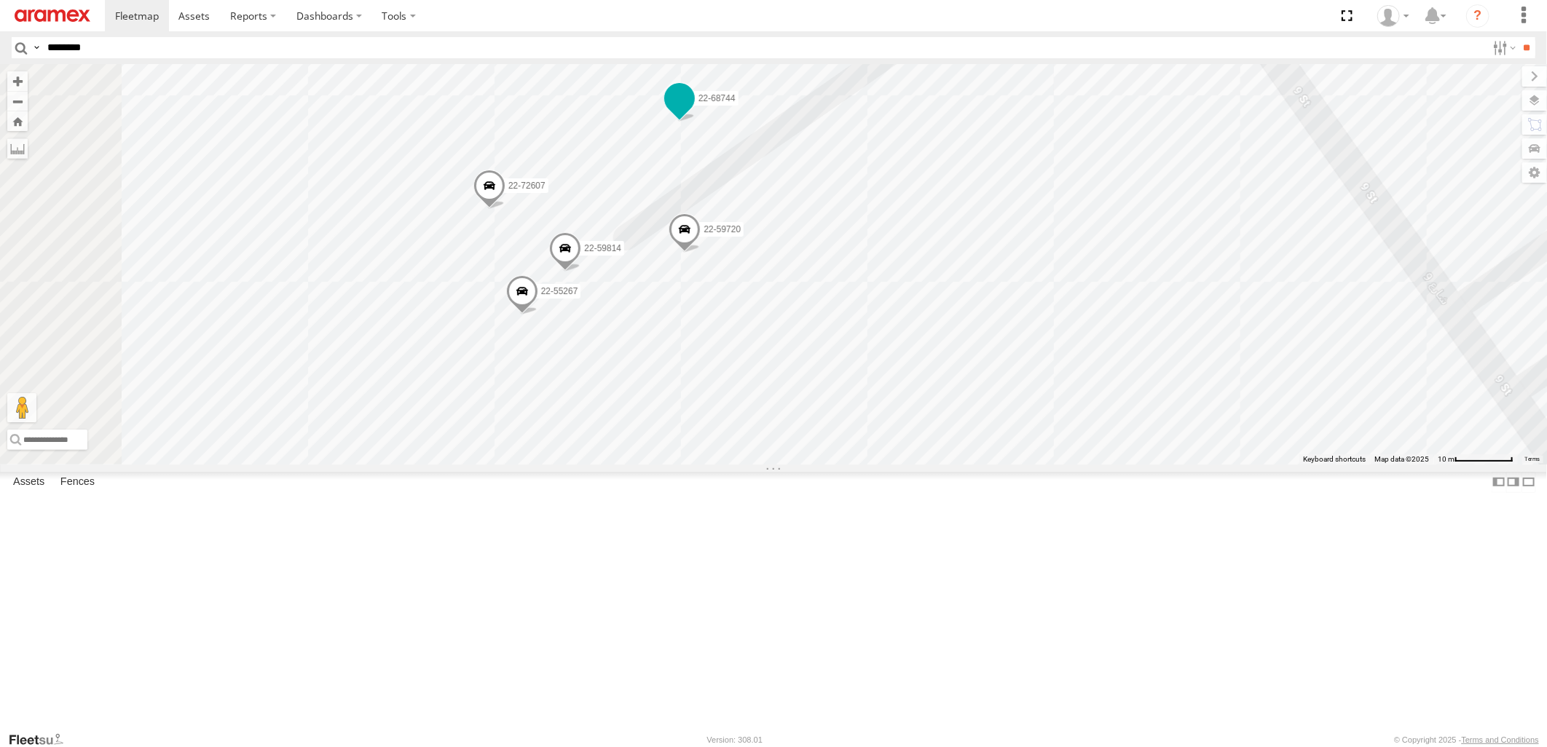
click at [693, 111] on span at bounding box center [679, 98] width 26 height 26
click at [701, 253] on span at bounding box center [685, 232] width 32 height 39
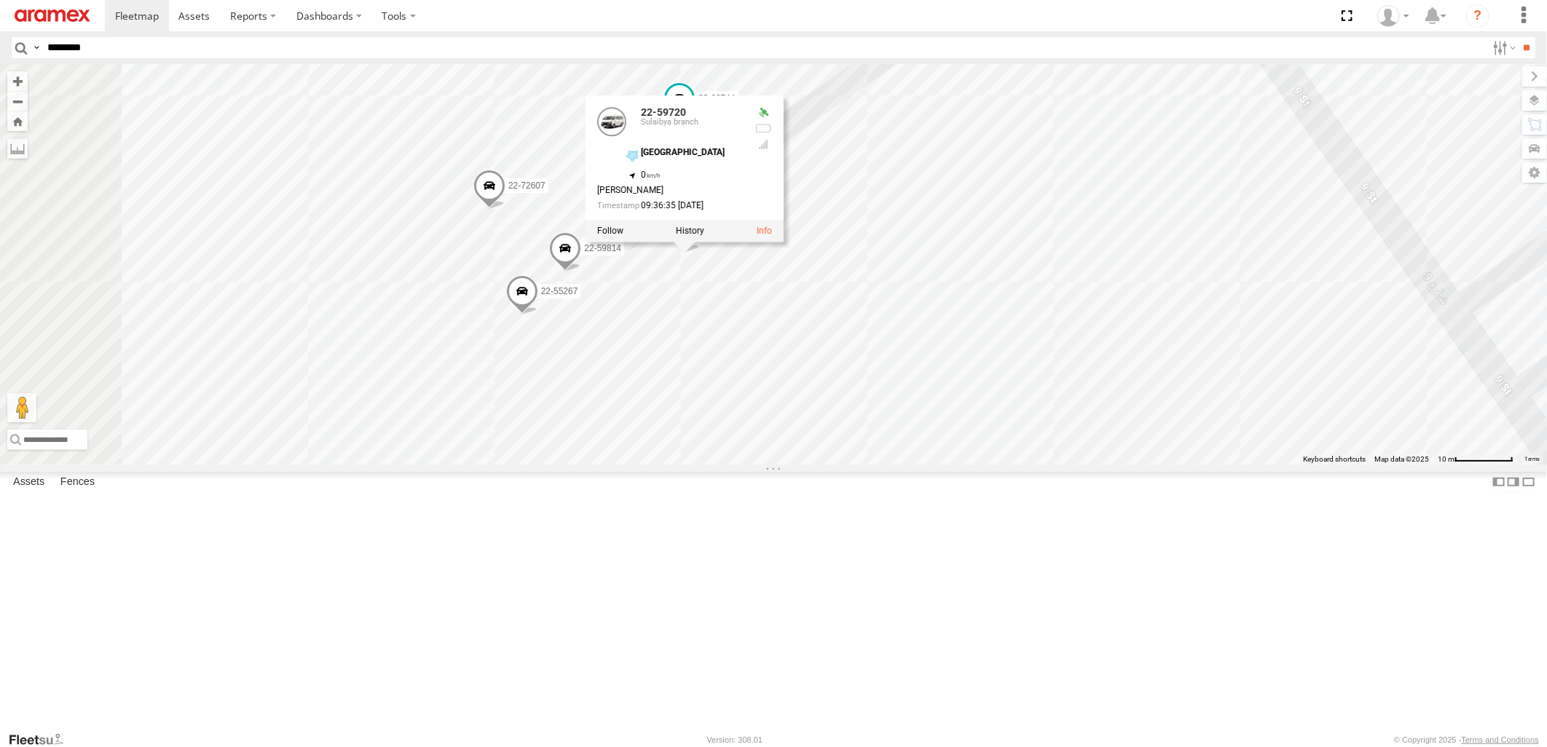
click at [505, 209] on span at bounding box center [489, 189] width 32 height 39
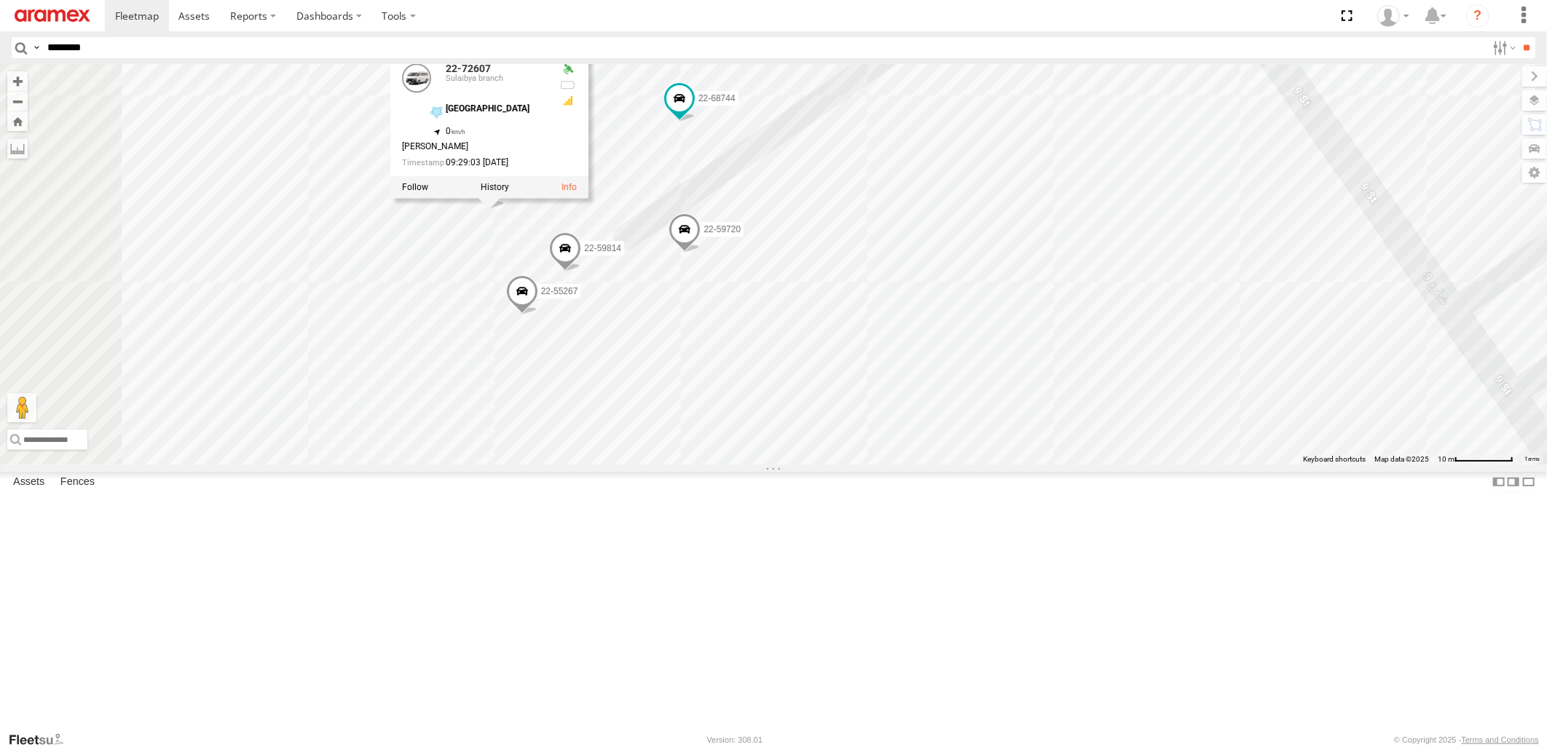
click at [581, 272] on span at bounding box center [565, 251] width 32 height 39
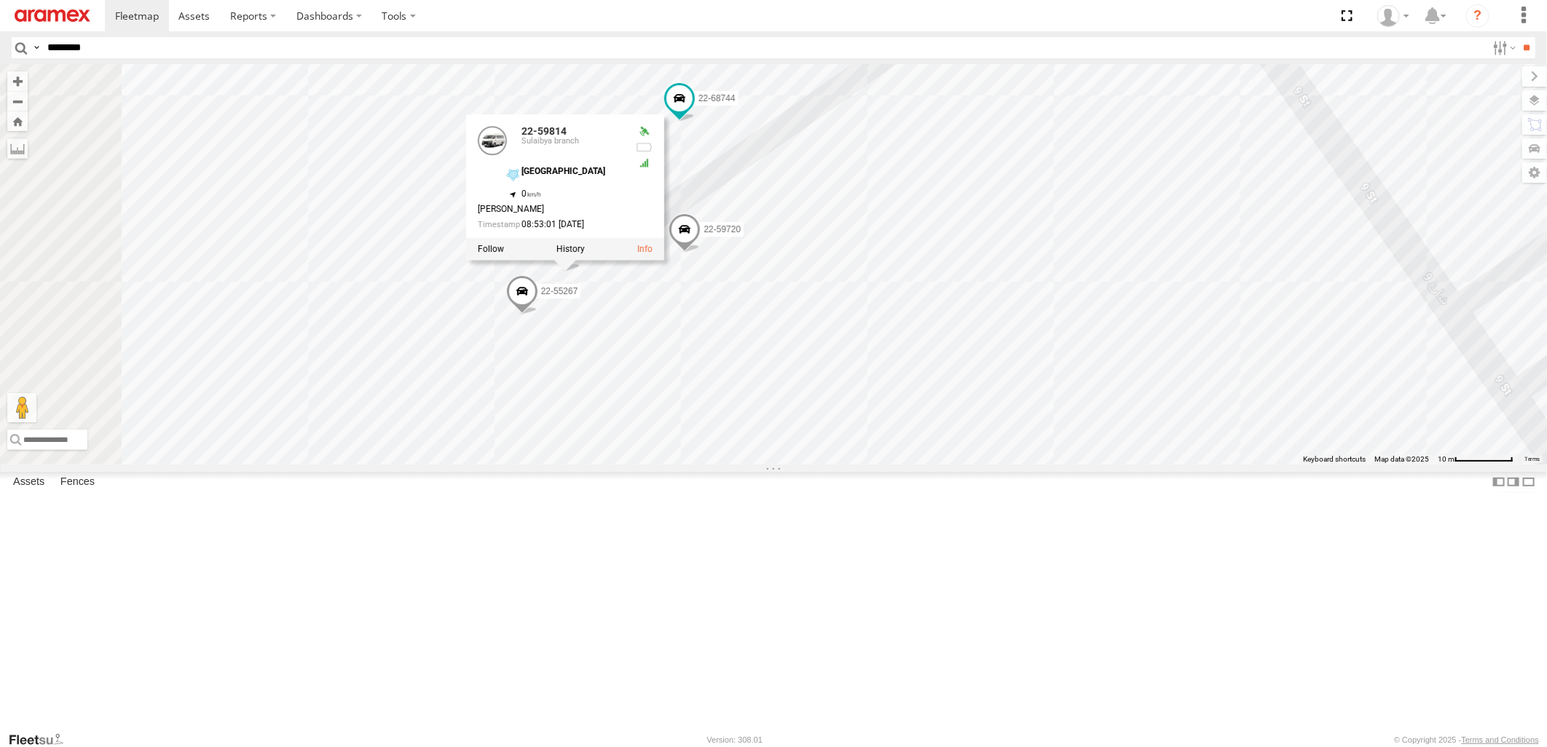
click at [538, 315] on span at bounding box center [522, 294] width 32 height 39
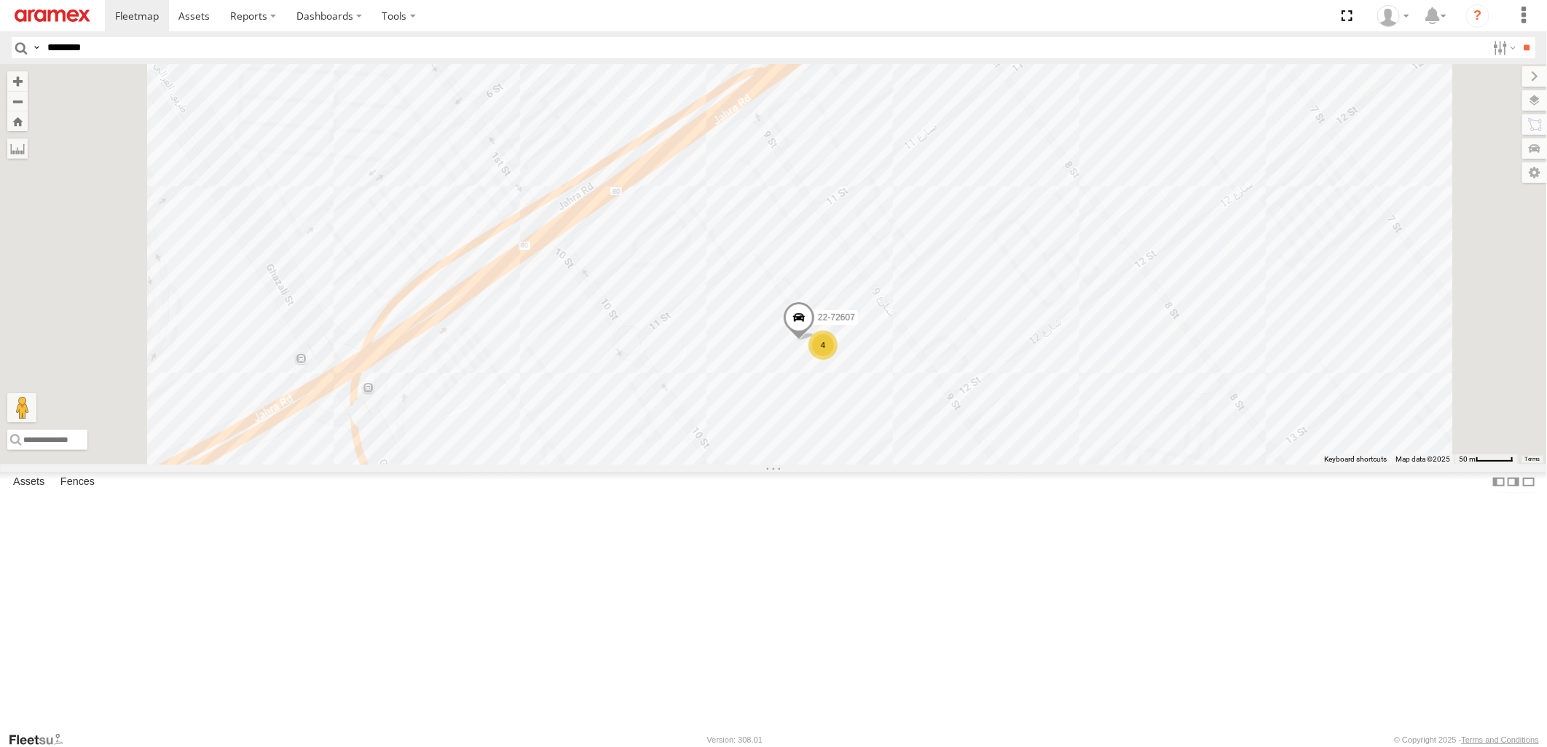
click at [784, 331] on div "22-55493 80-67749 22-68785 22-72959 22-55329 22-55438 22-55332 22-59652 22-5522…" at bounding box center [773, 264] width 1547 height 400
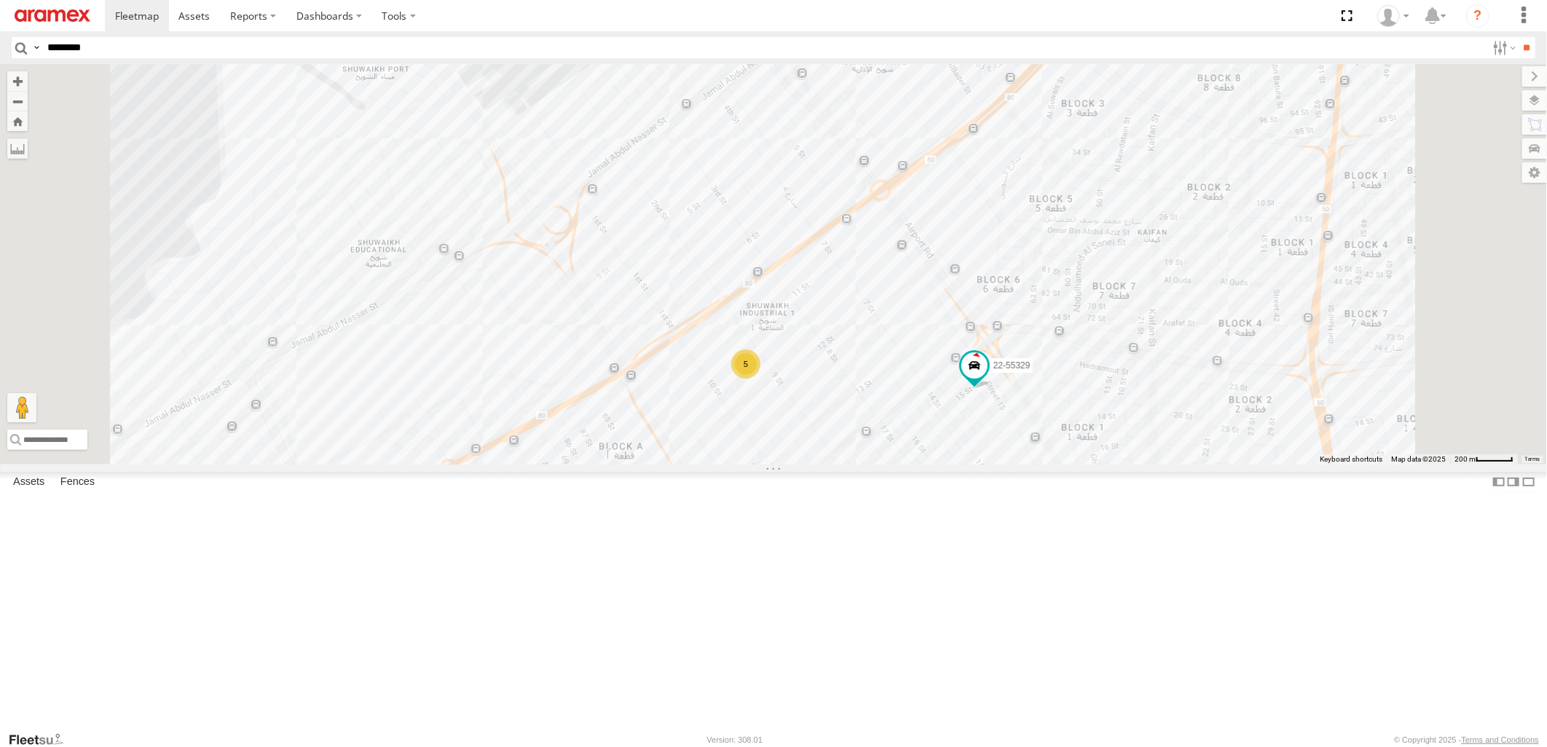
click at [1093, 245] on div "22-55493 80-67749 22-68785 22-72959 22-55329 22-55438 22-55332 22-59652 22-5522…" at bounding box center [773, 264] width 1547 height 400
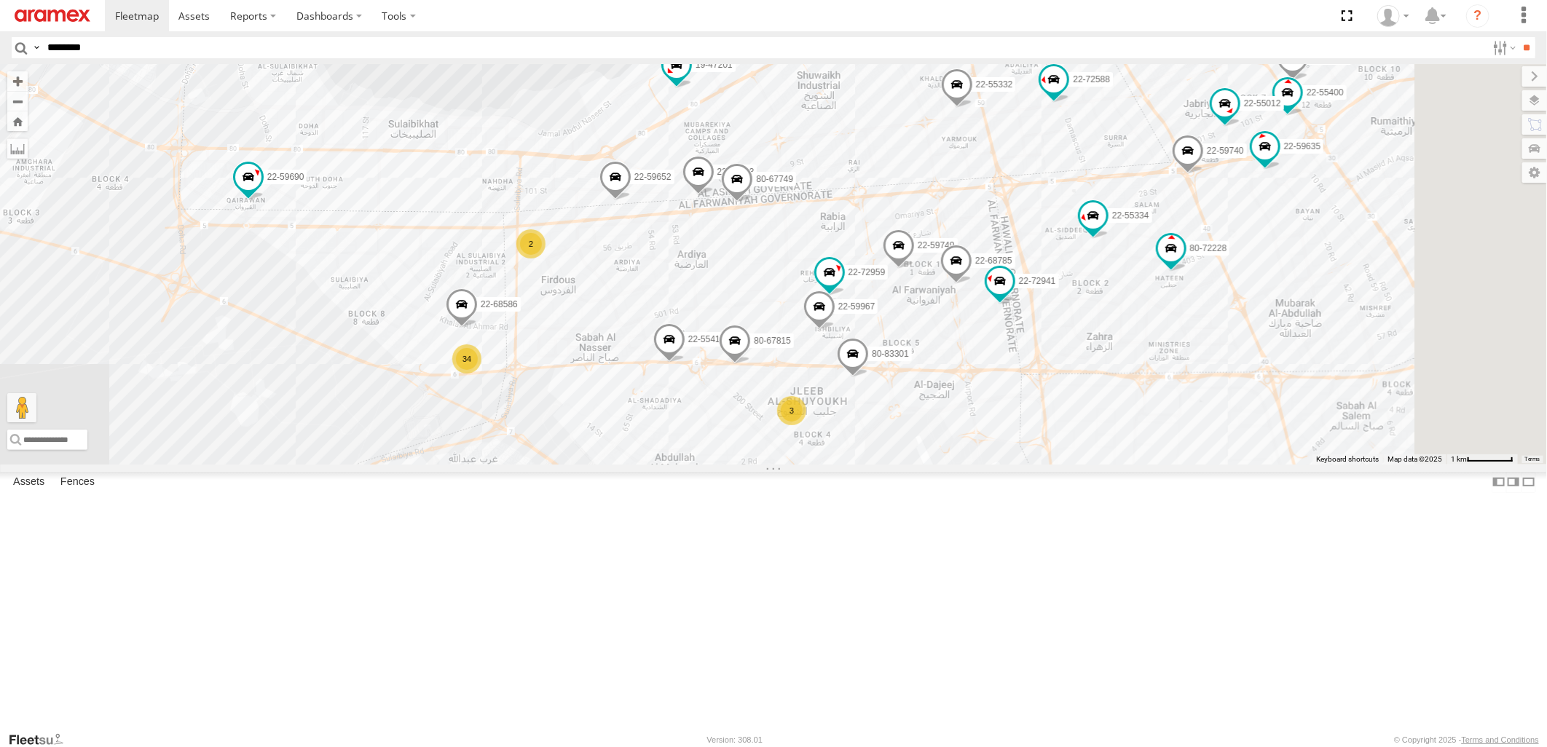
drag, startPoint x: 1102, startPoint y: 538, endPoint x: 1028, endPoint y: 328, distance: 221.8
click at [1028, 328] on div "22-55493 80-67749 22-68785 22-72959 22-55329 22-72588 22-55332 22-59652 22-5522…" at bounding box center [773, 264] width 1547 height 400
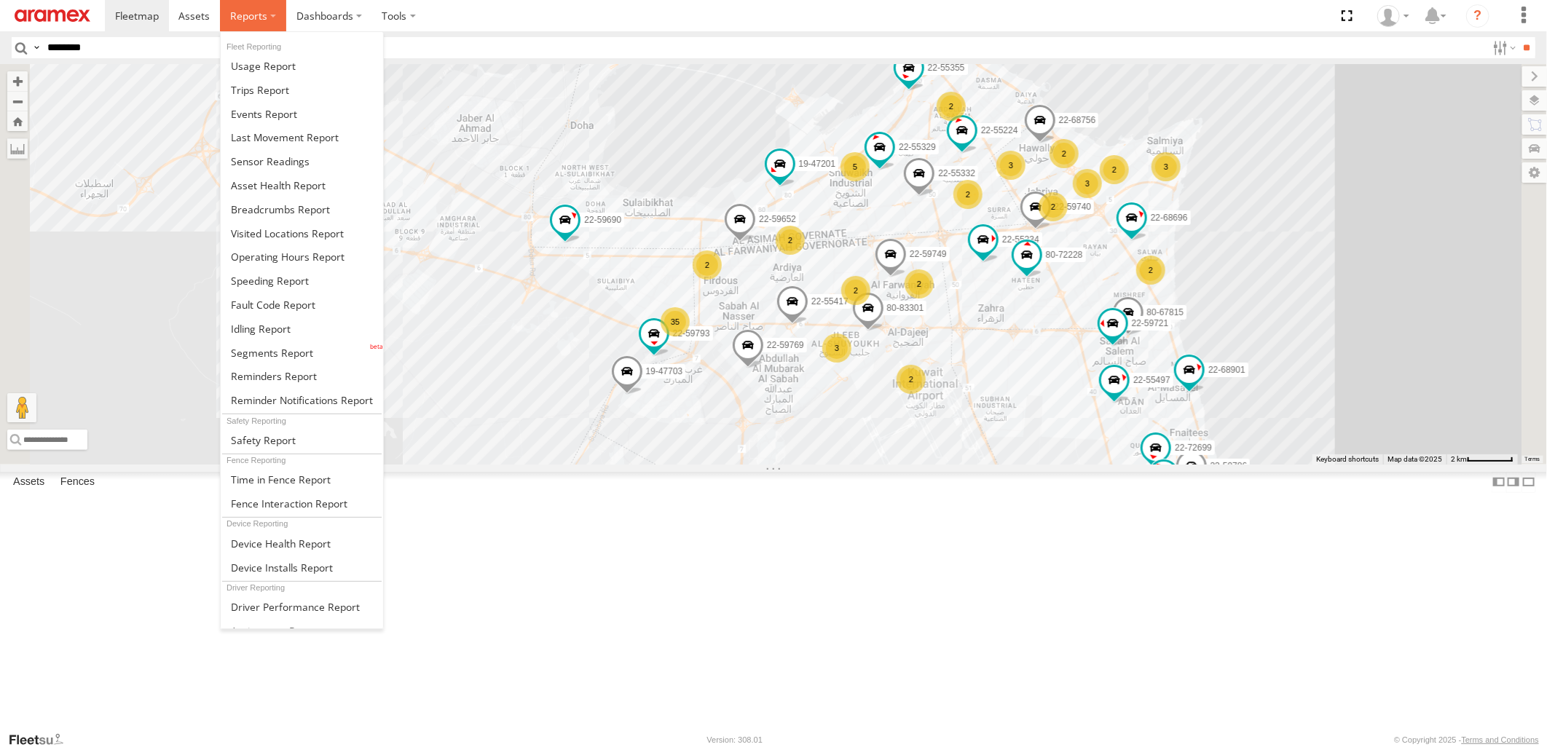
click at [244, 20] on span at bounding box center [248, 16] width 37 height 14
click at [286, 333] on span at bounding box center [261, 329] width 60 height 14
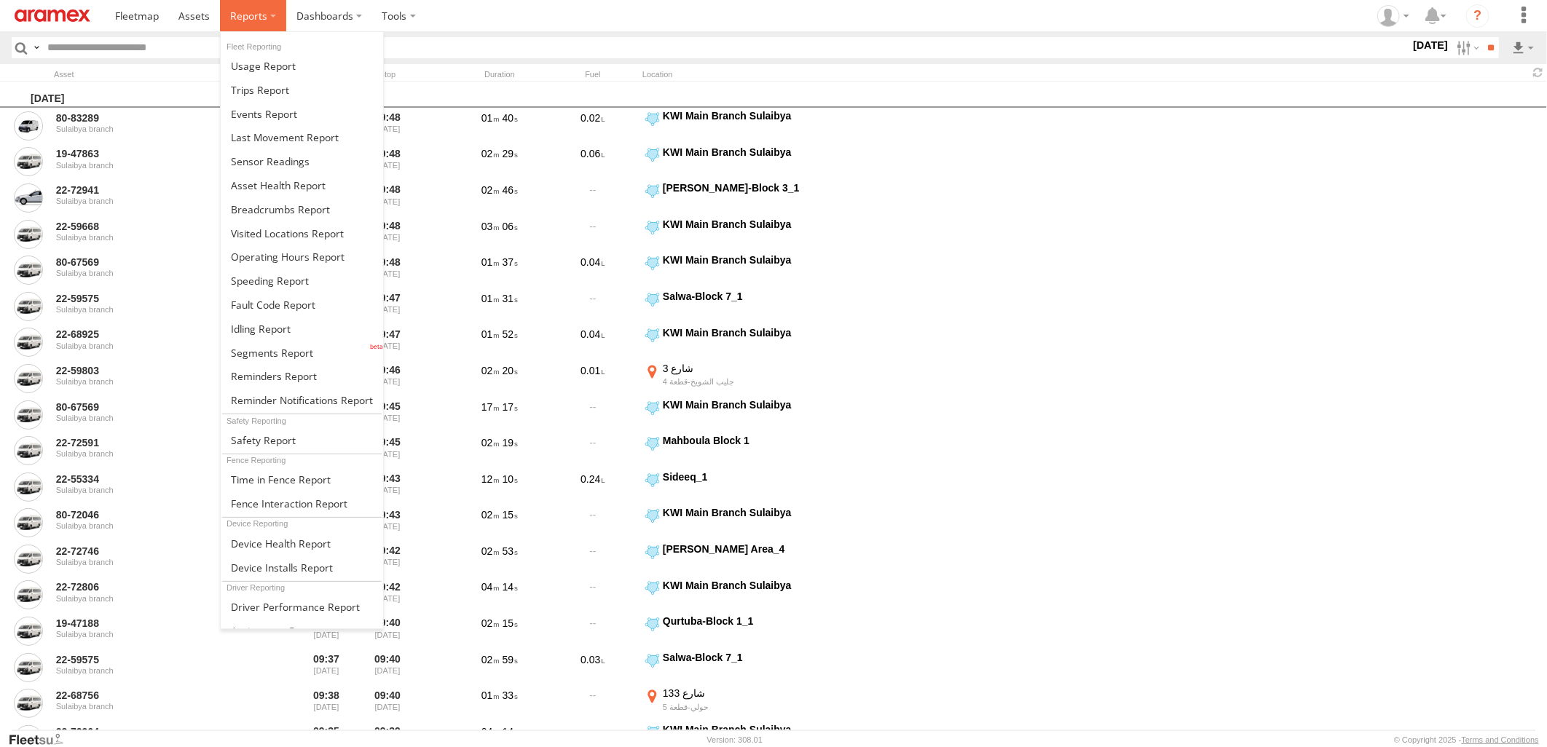
click at [271, 24] on label at bounding box center [253, 15] width 66 height 31
click at [320, 330] on link at bounding box center [302, 329] width 162 height 24
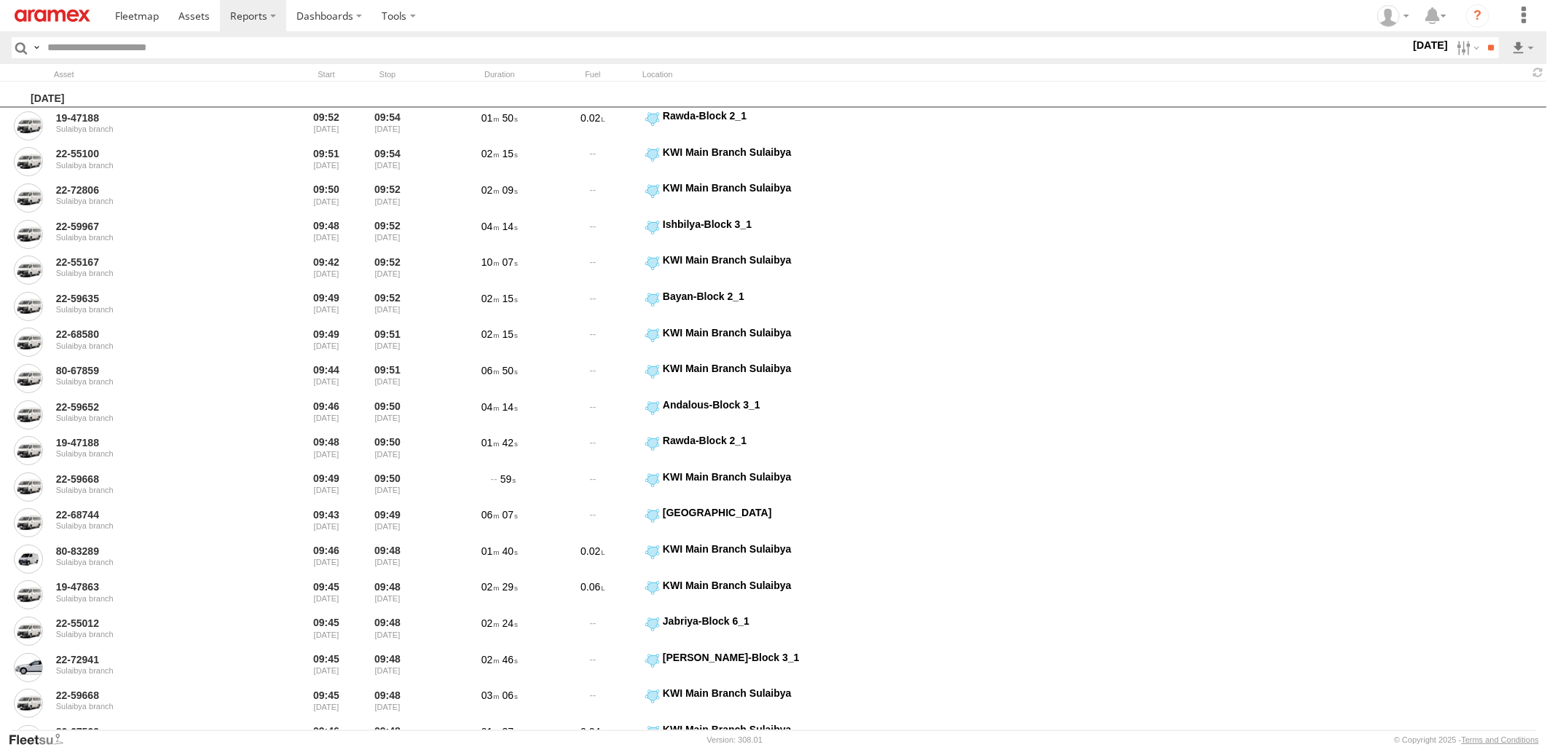
click at [0, 0] on label at bounding box center [0, 0] width 0 height 0
click at [0, 0] on span "> 10min" at bounding box center [0, 0] width 0 height 0
click at [1488, 55] on input "**" at bounding box center [1490, 47] width 17 height 21
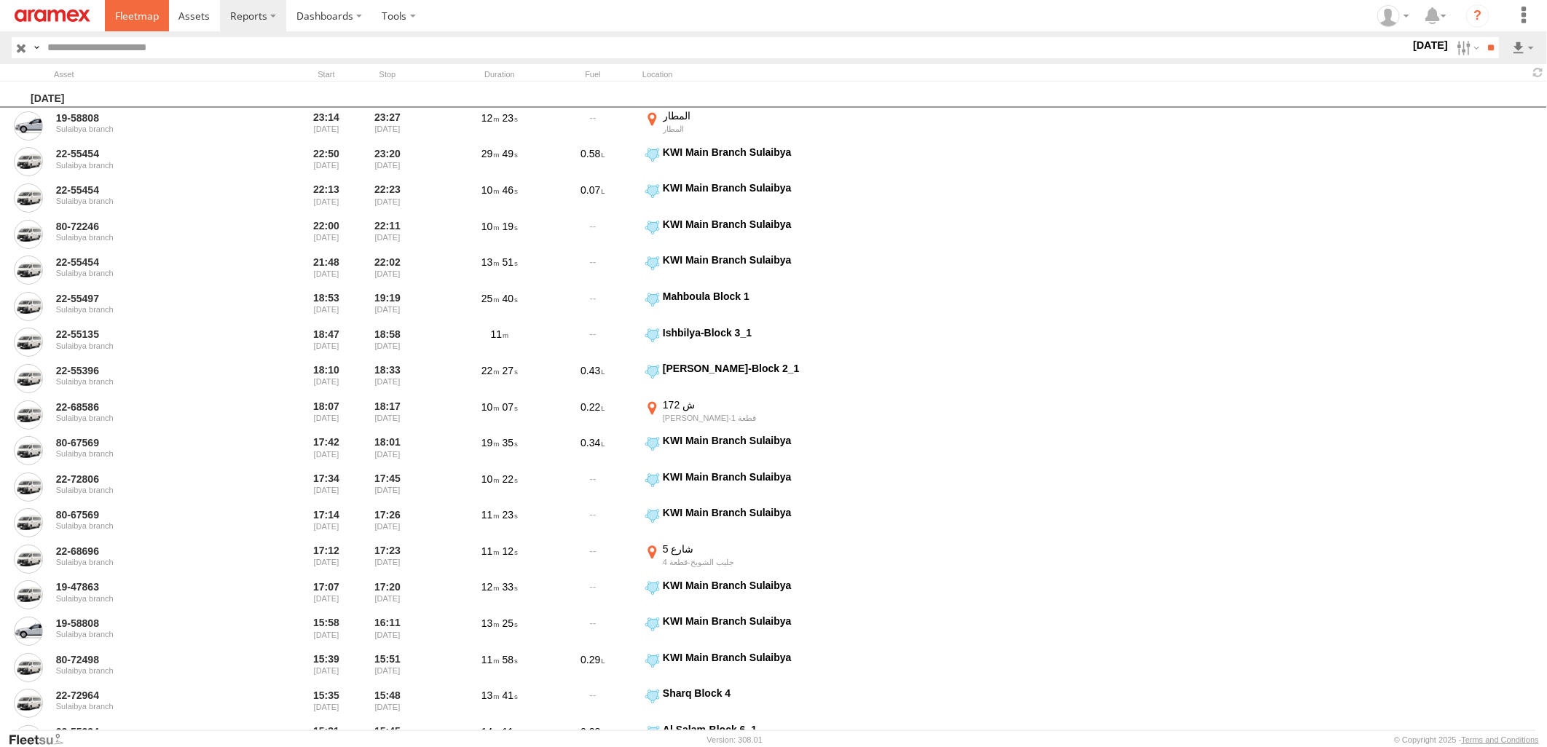
click at [118, 23] on span at bounding box center [137, 16] width 44 height 14
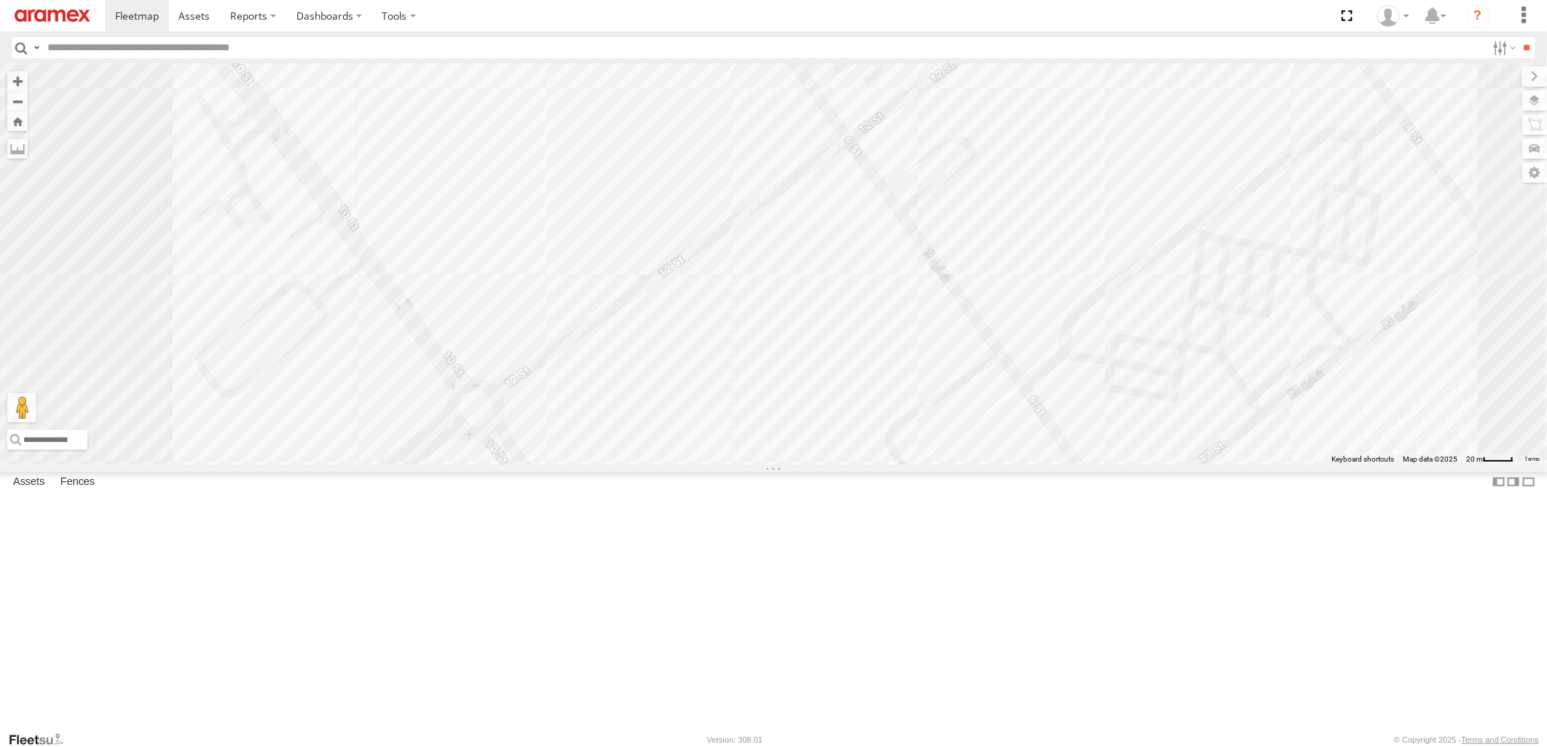
drag, startPoint x: 814, startPoint y: 239, endPoint x: 830, endPoint y: 402, distance: 164.0
click at [830, 402] on div "22-59690 22-55289 19-47201 22-68956 22-72591 80-83289 22-59626 22-72699 22-7280…" at bounding box center [773, 264] width 1547 height 400
click at [460, 157] on span at bounding box center [444, 137] width 32 height 39
click at [934, 301] on div "22-59690 22-55289 19-47201 22-68956 22-72591 80-83289 22-59626 22-72699 22-7280…" at bounding box center [773, 264] width 1547 height 400
click at [666, 89] on span at bounding box center [650, 69] width 32 height 39
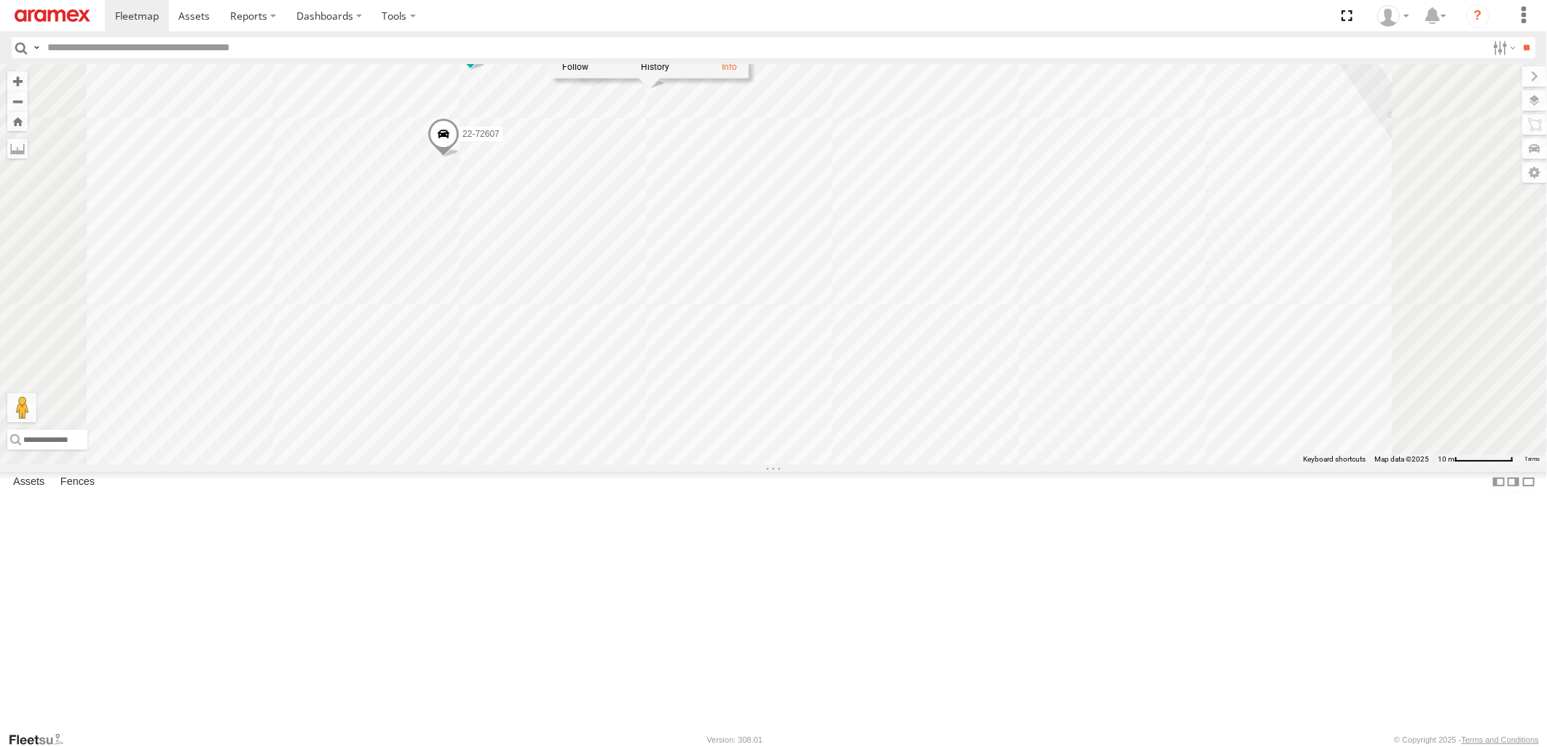
click at [487, 70] on span at bounding box center [470, 50] width 32 height 39
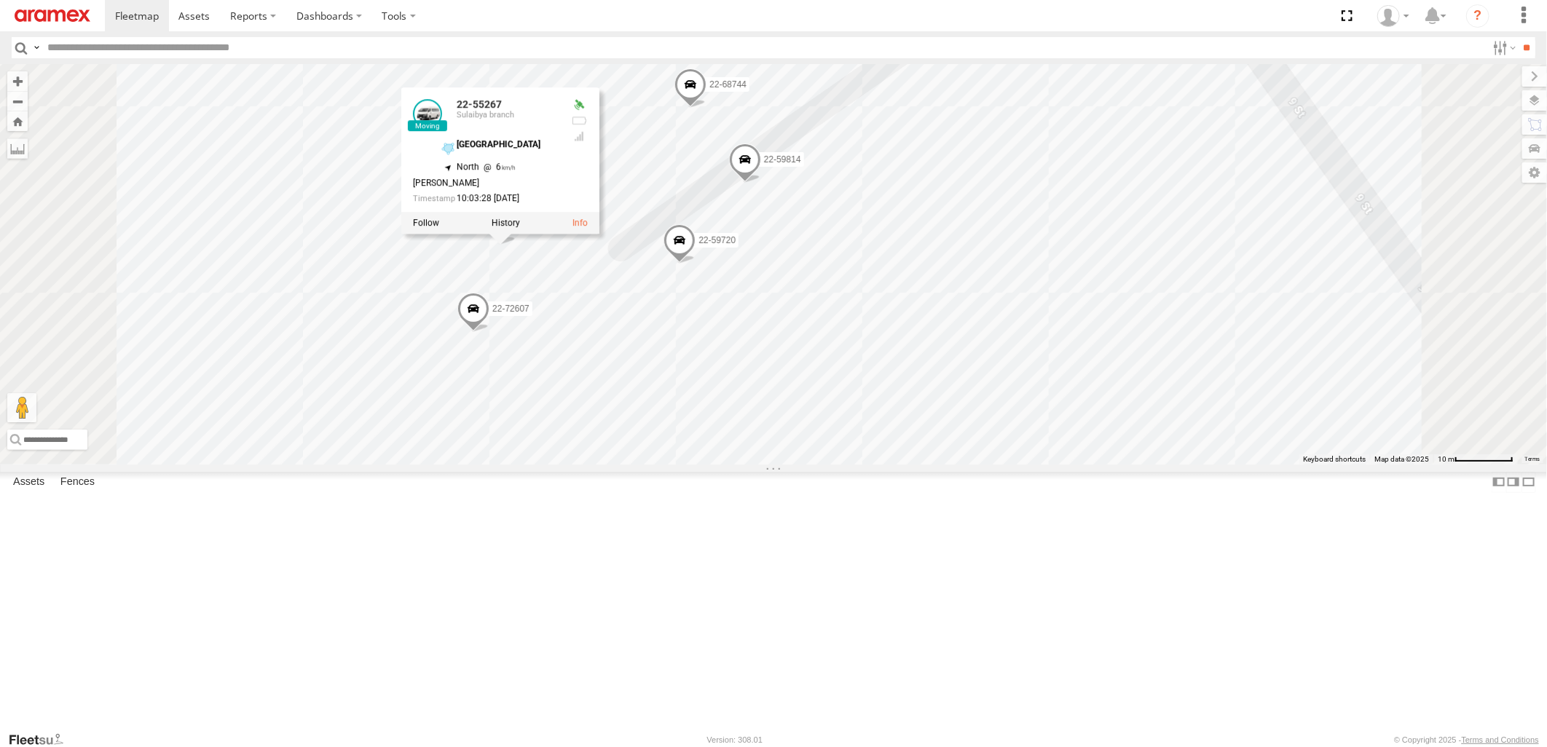
drag, startPoint x: 831, startPoint y: 260, endPoint x: 860, endPoint y: 454, distance: 196.6
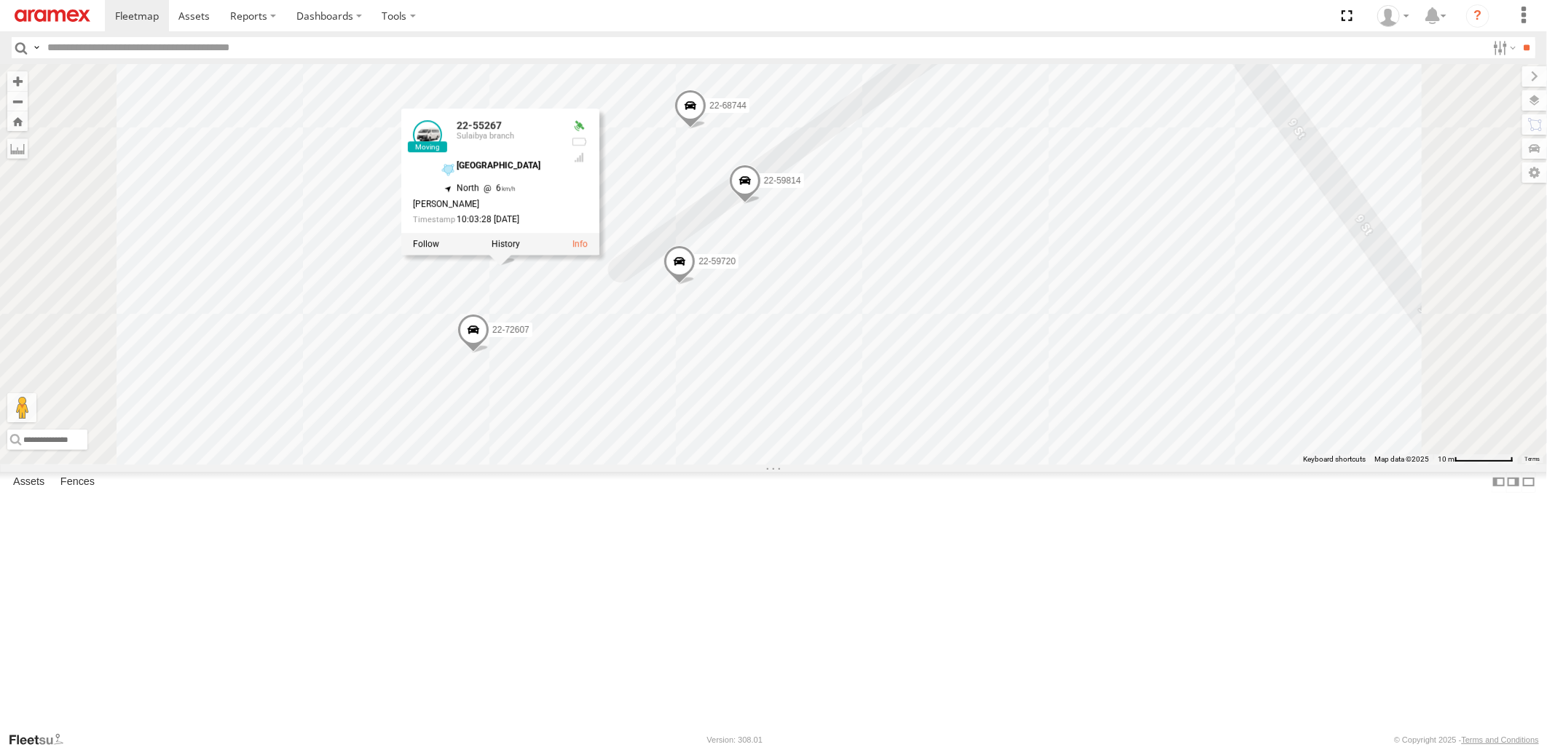
click at [999, 379] on div "22-59690 22-55289 19-47201 22-68956 22-72591 80-83289 22-59626 22-72699 22-7280…" at bounding box center [773, 264] width 1547 height 400
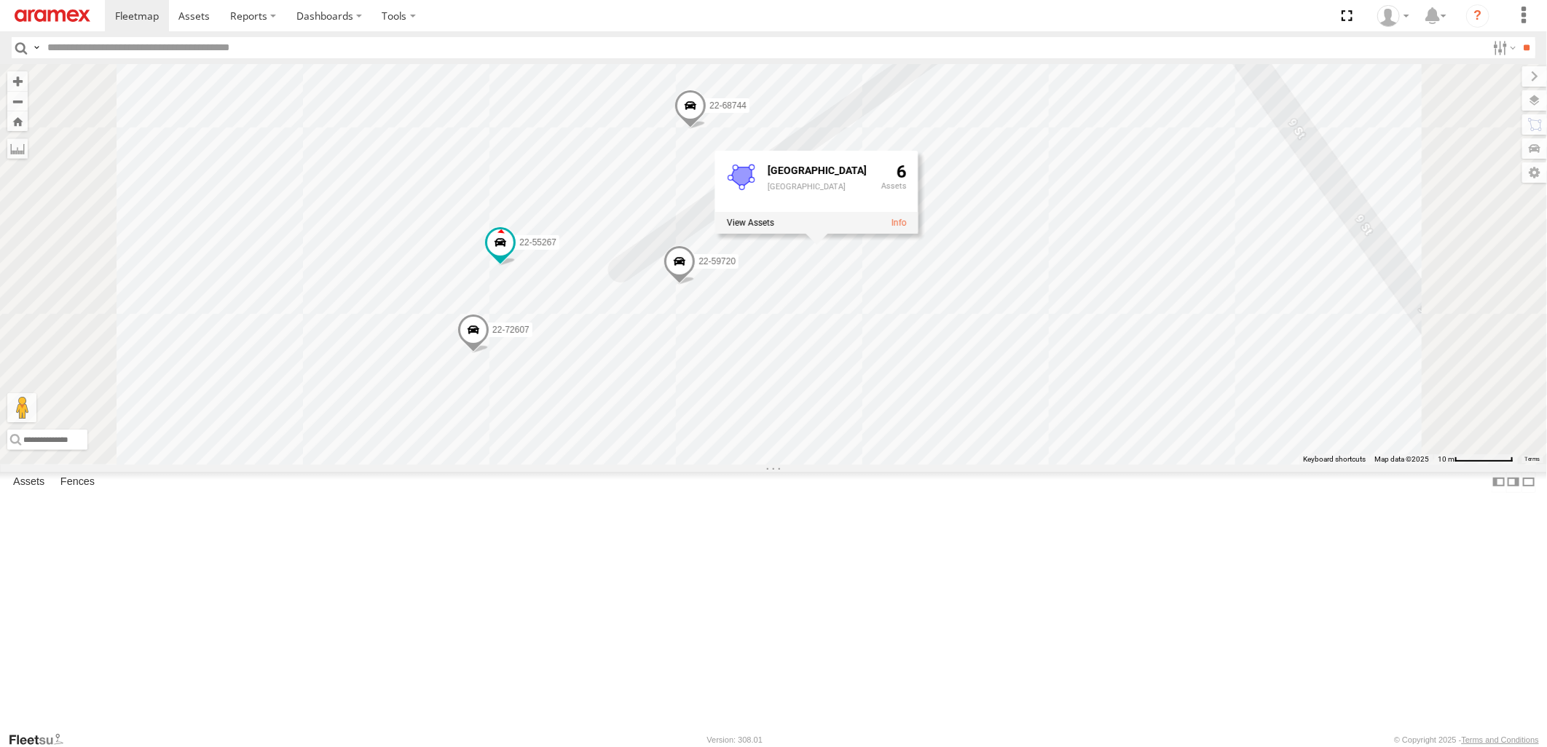
click at [696, 285] on span at bounding box center [680, 264] width 32 height 39
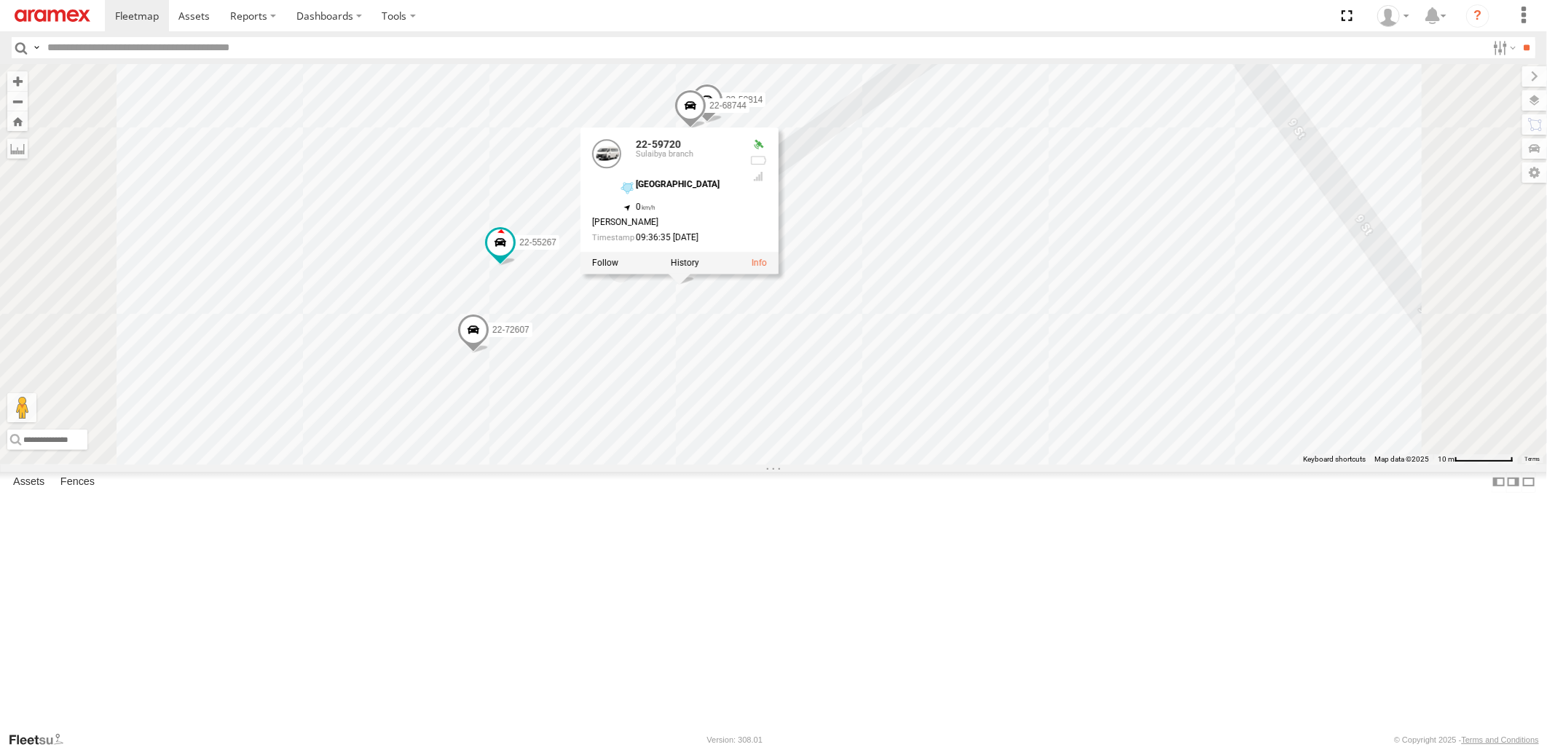
click at [1076, 343] on div "22-59690 22-55289 19-47201 22-68956 22-72591 80-83289 22-59626 22-72699 22-7280…" at bounding box center [773, 264] width 1547 height 400
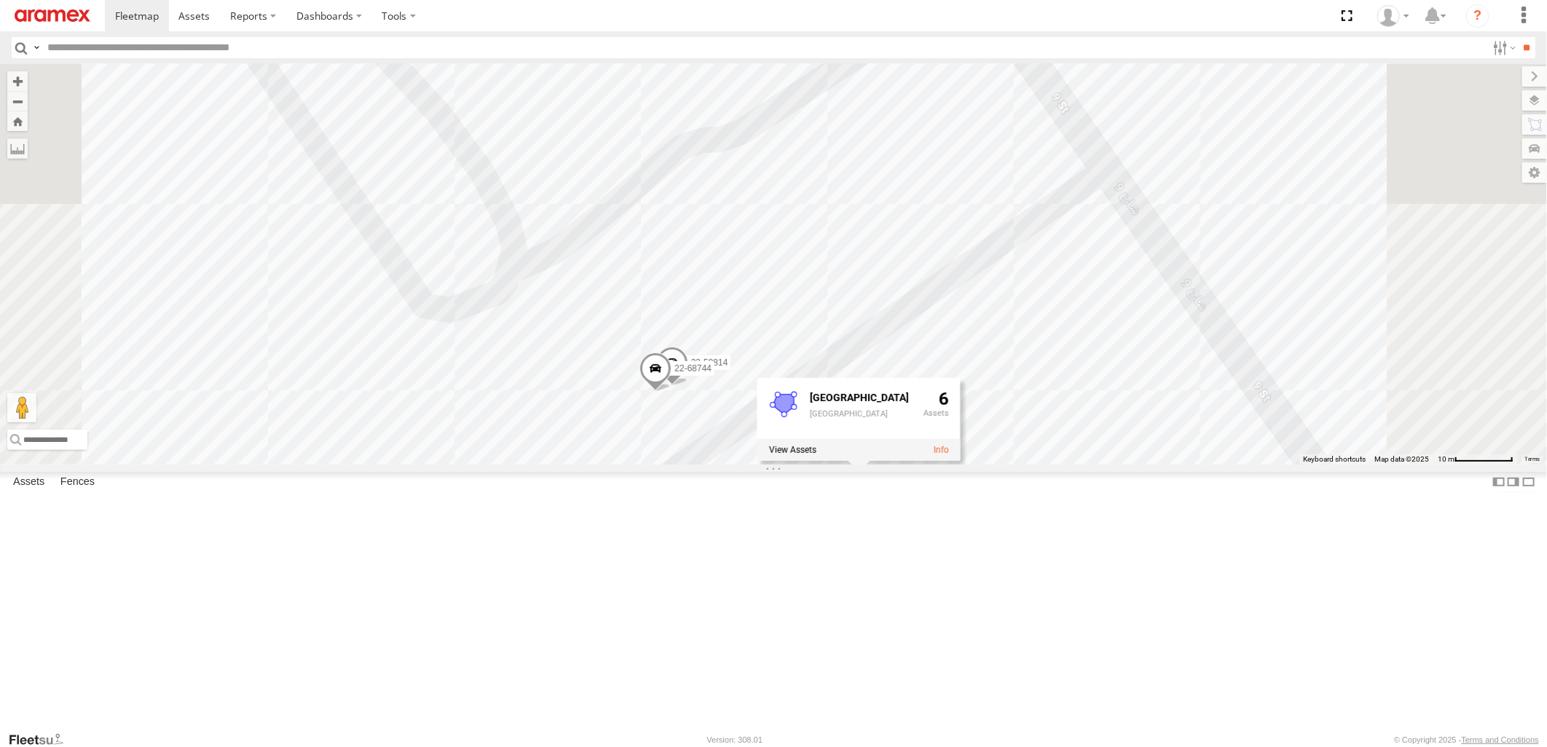
drag, startPoint x: 1363, startPoint y: 269, endPoint x: 1328, endPoint y: 538, distance: 270.3
click at [1328, 464] on div "22-59690 22-55289 19-47201 22-68956 22-72591 80-83289 22-59626 22-72699 22-7280…" at bounding box center [773, 264] width 1547 height 400
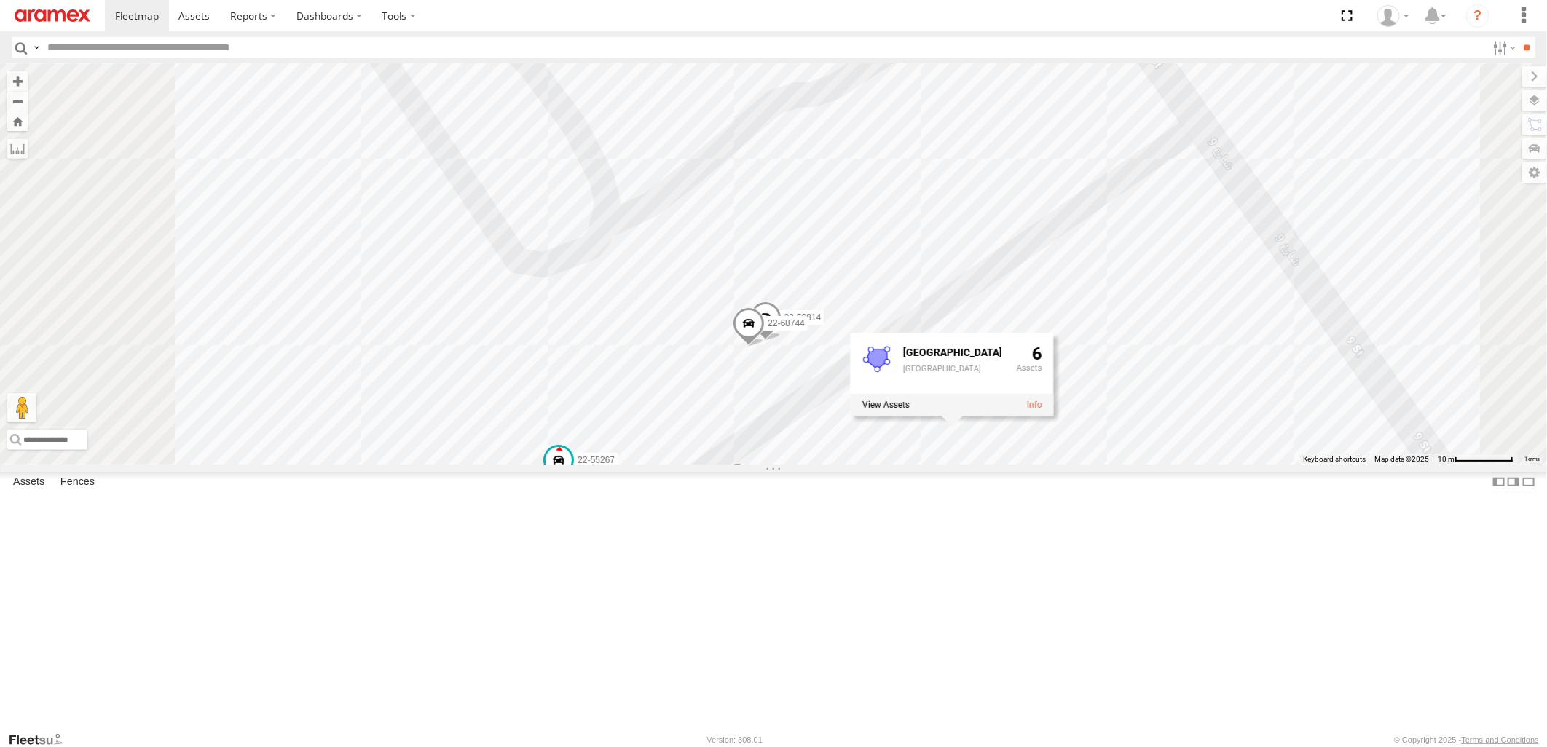
drag, startPoint x: 1004, startPoint y: 454, endPoint x: 1035, endPoint y: 319, distance: 138.3
click at [1035, 319] on div "22-59690 22-55289 19-47201 22-68956 22-72591 80-83289 22-59626 22-72699 22-7280…" at bounding box center [773, 264] width 1547 height 400
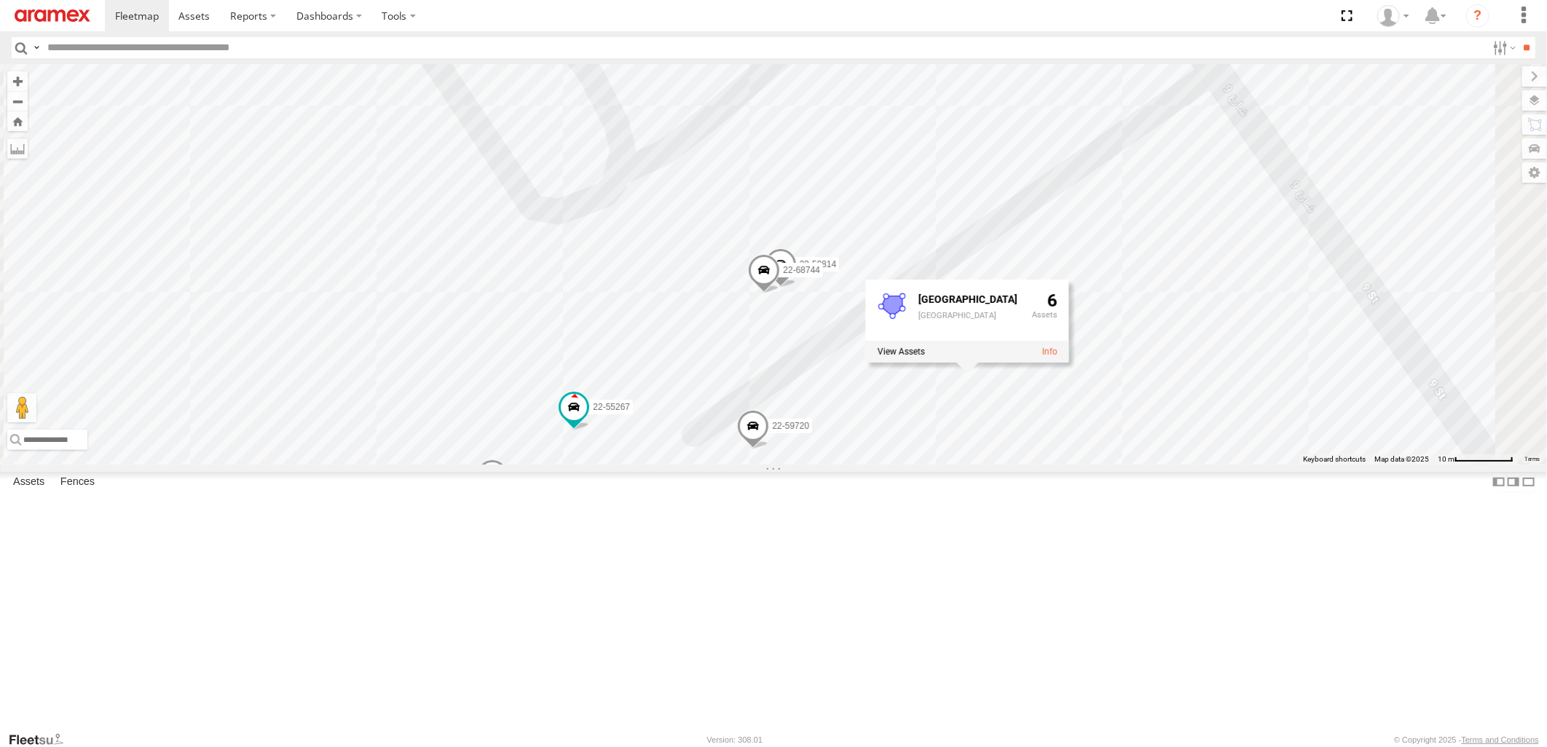
click at [780, 294] on span at bounding box center [764, 273] width 32 height 39
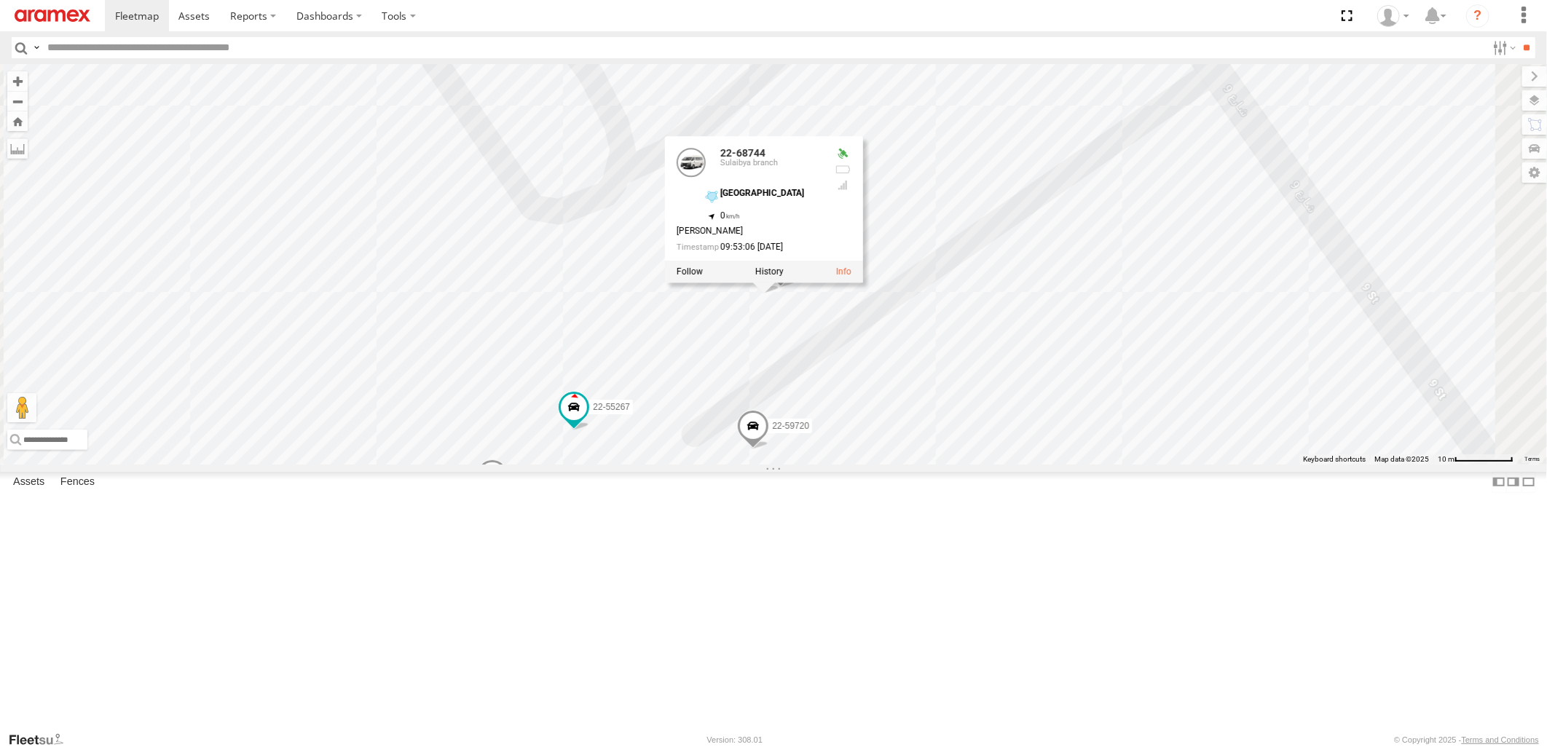
click at [1178, 296] on div "22-59690 22-55289 19-47201 22-68956 22-72591 80-83289 22-59626 22-72699 22-7280…" at bounding box center [773, 264] width 1547 height 400
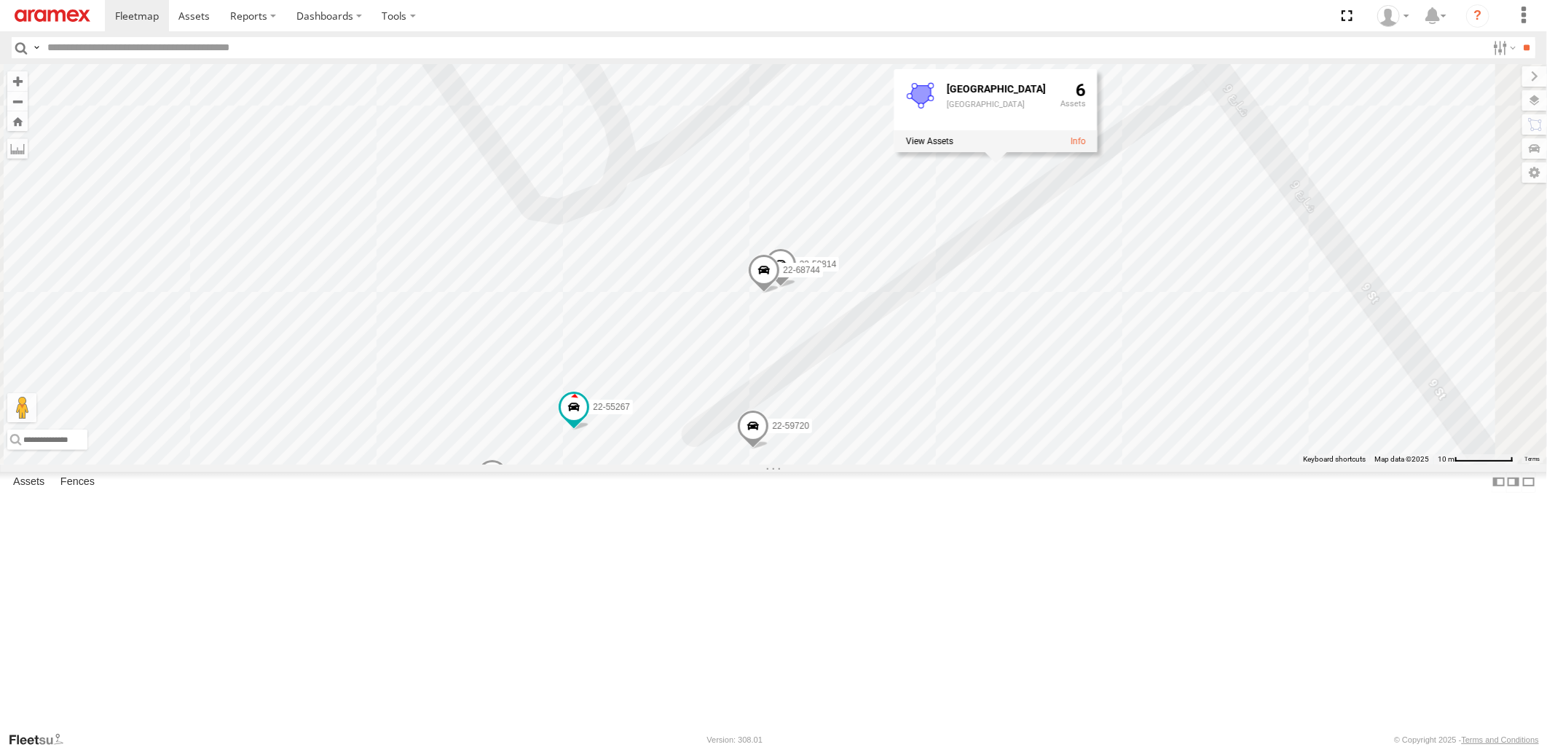
click at [797, 287] on span at bounding box center [781, 267] width 32 height 39
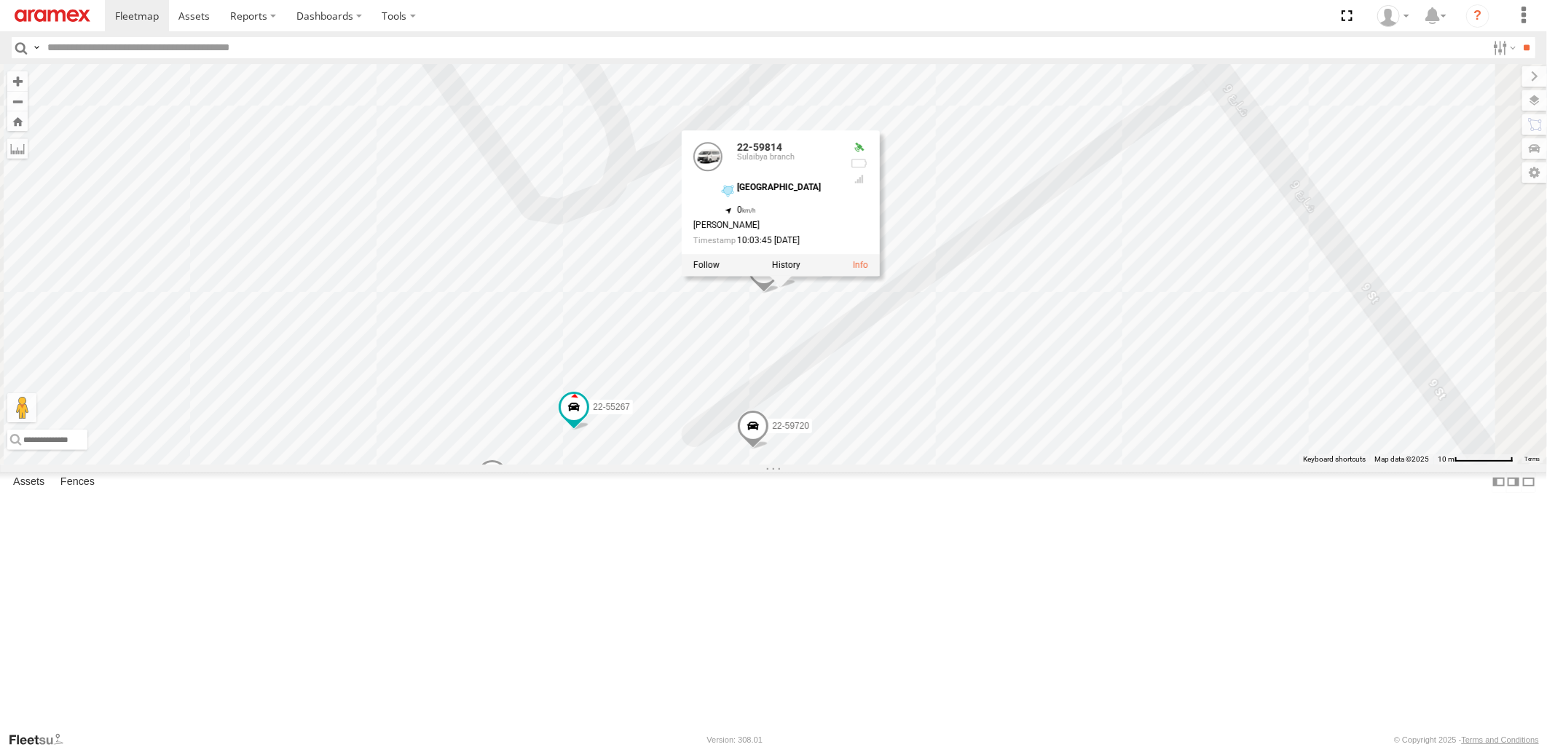
click at [1258, 296] on div "22-59690 22-55289 19-47201 22-68956 22-72591 80-83289 22-59626 22-72699 22-7280…" at bounding box center [773, 264] width 1547 height 400
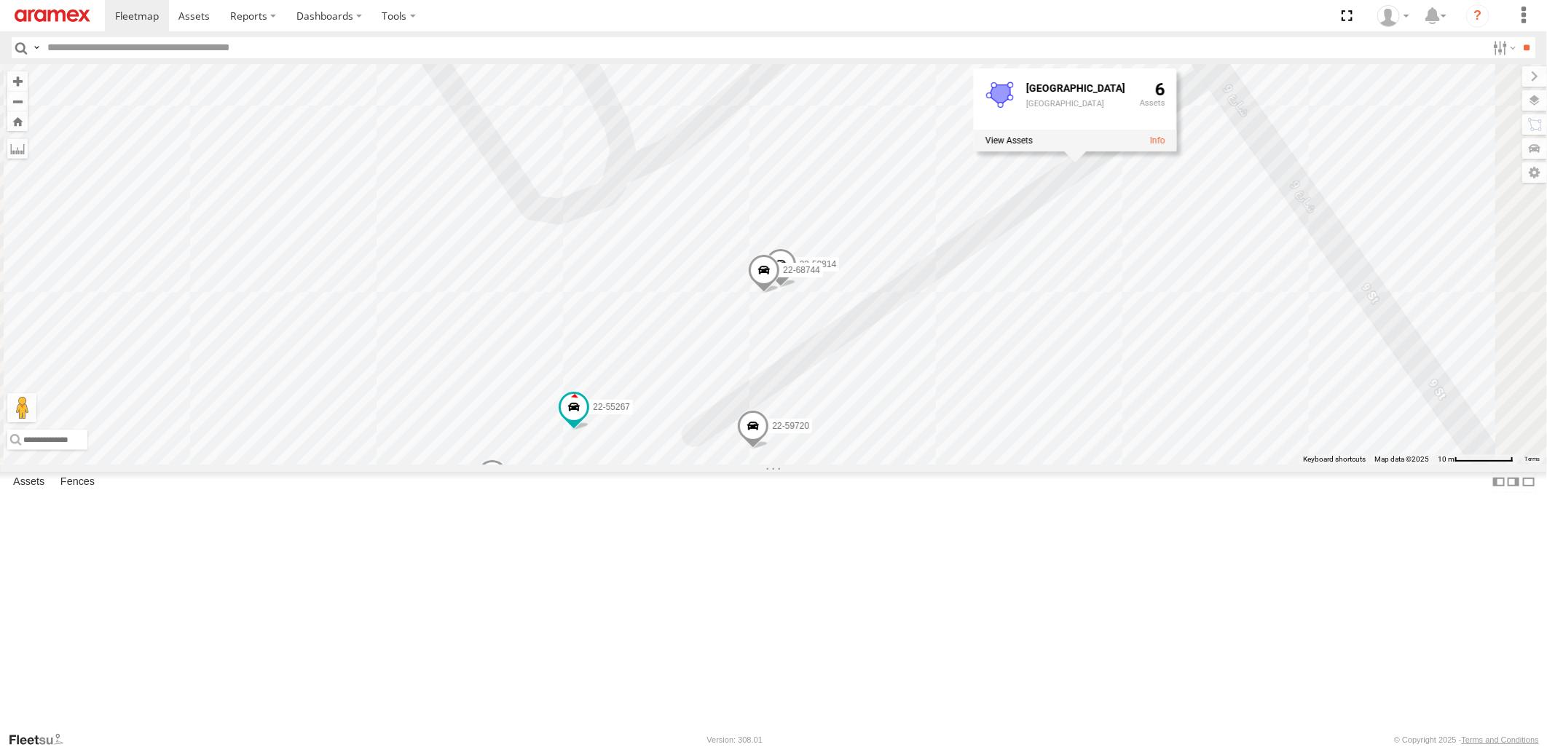
click at [780, 294] on span at bounding box center [764, 273] width 32 height 39
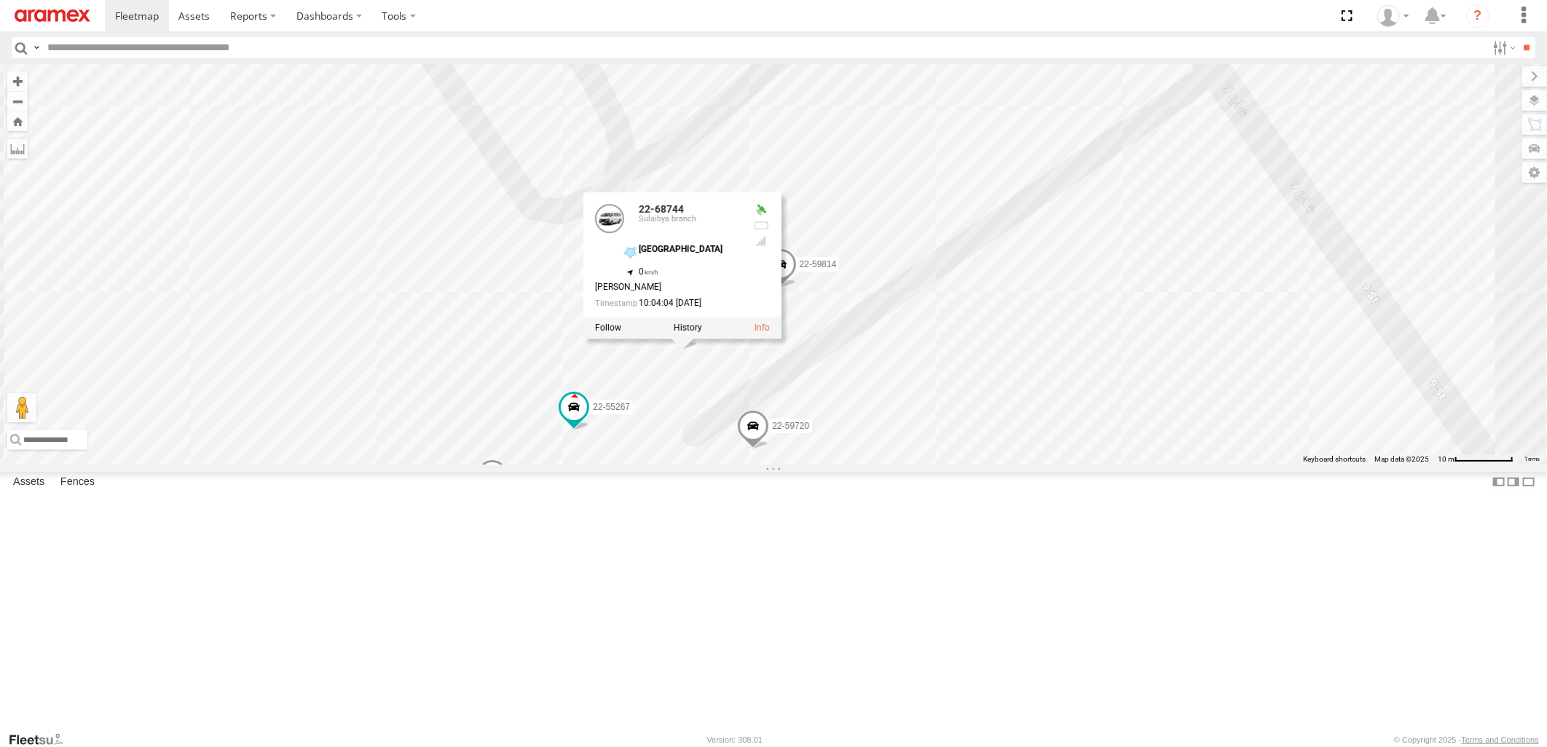
click at [1176, 390] on div "22-59690 22-55289 19-47201 22-68956 22-72591 80-83289 22-59626 22-72699 22-7280…" at bounding box center [773, 264] width 1547 height 400
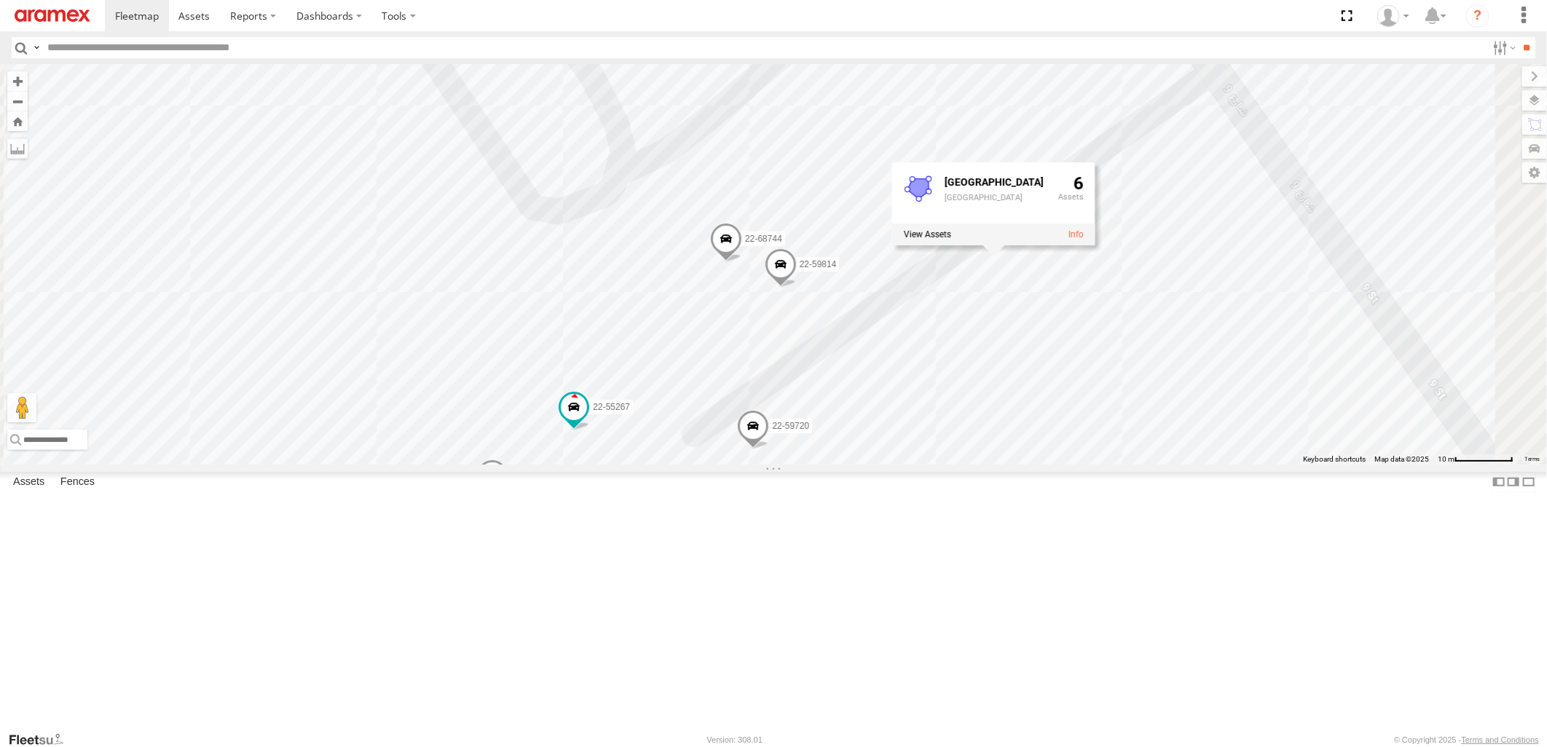
click at [742, 262] on span at bounding box center [726, 242] width 32 height 39
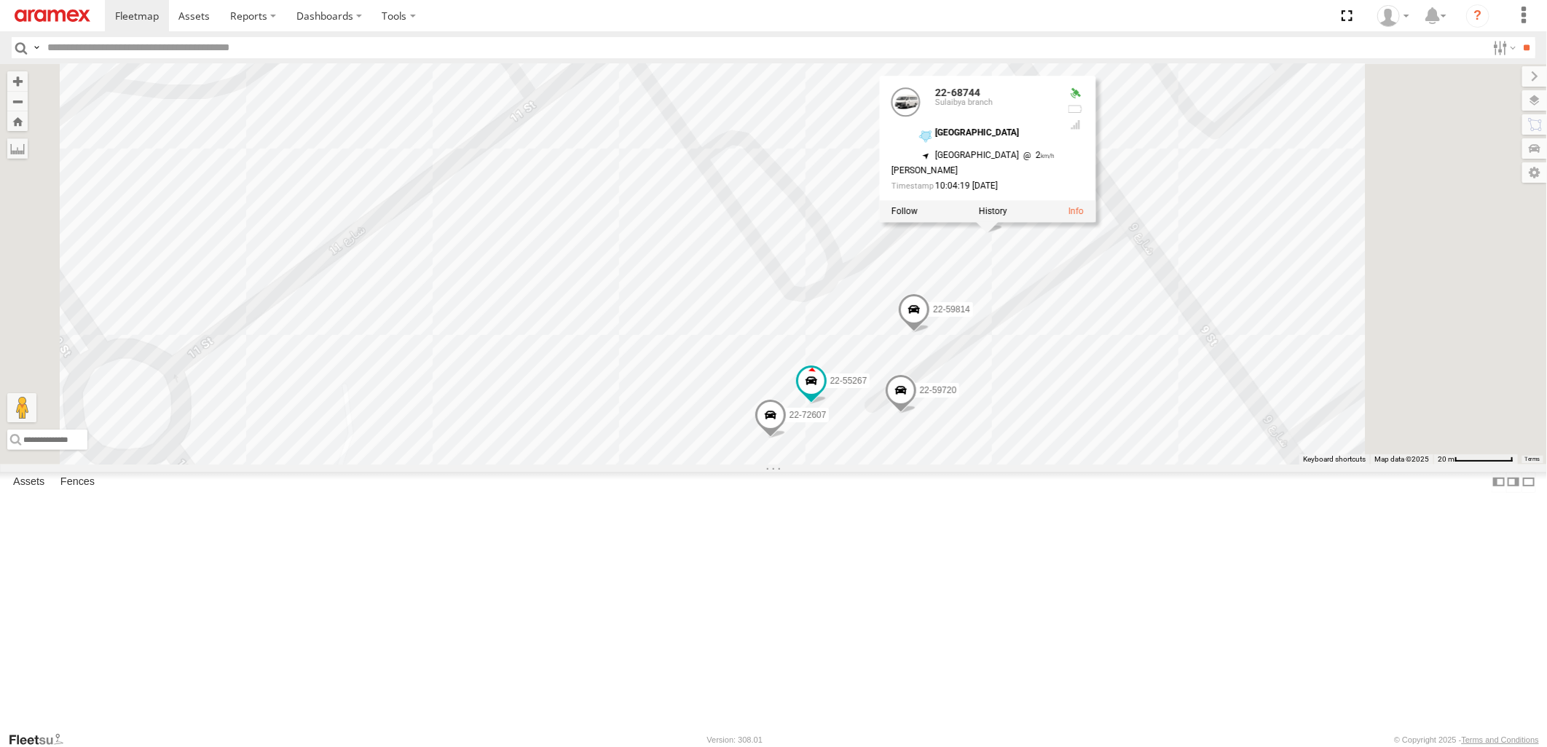
drag, startPoint x: 1268, startPoint y: 411, endPoint x: 1248, endPoint y: 470, distance: 62.4
click at [1248, 464] on div "22-59690 22-55289 19-47201 22-68956 22-72591 80-83289 22-59626 22-72699 22-7280…" at bounding box center [773, 264] width 1547 height 400
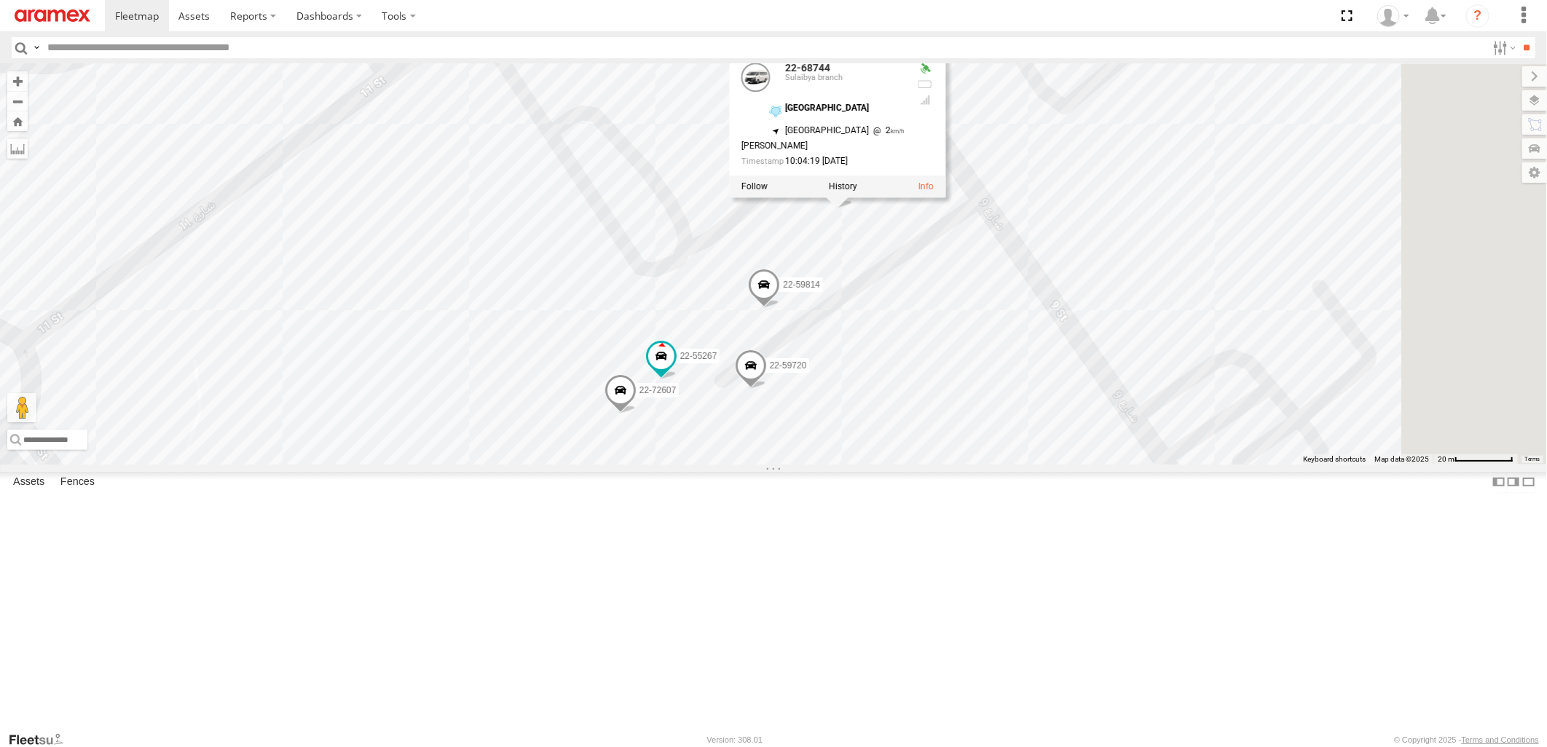
drag, startPoint x: 1251, startPoint y: 472, endPoint x: 1120, endPoint y: 441, distance: 134.6
click at [1120, 441] on div "22-59690 22-55289 19-47201 22-68956 22-72591 80-83289 22-59626 22-72699 22-7280…" at bounding box center [773, 264] width 1547 height 400
click at [765, 389] on span at bounding box center [749, 369] width 32 height 39
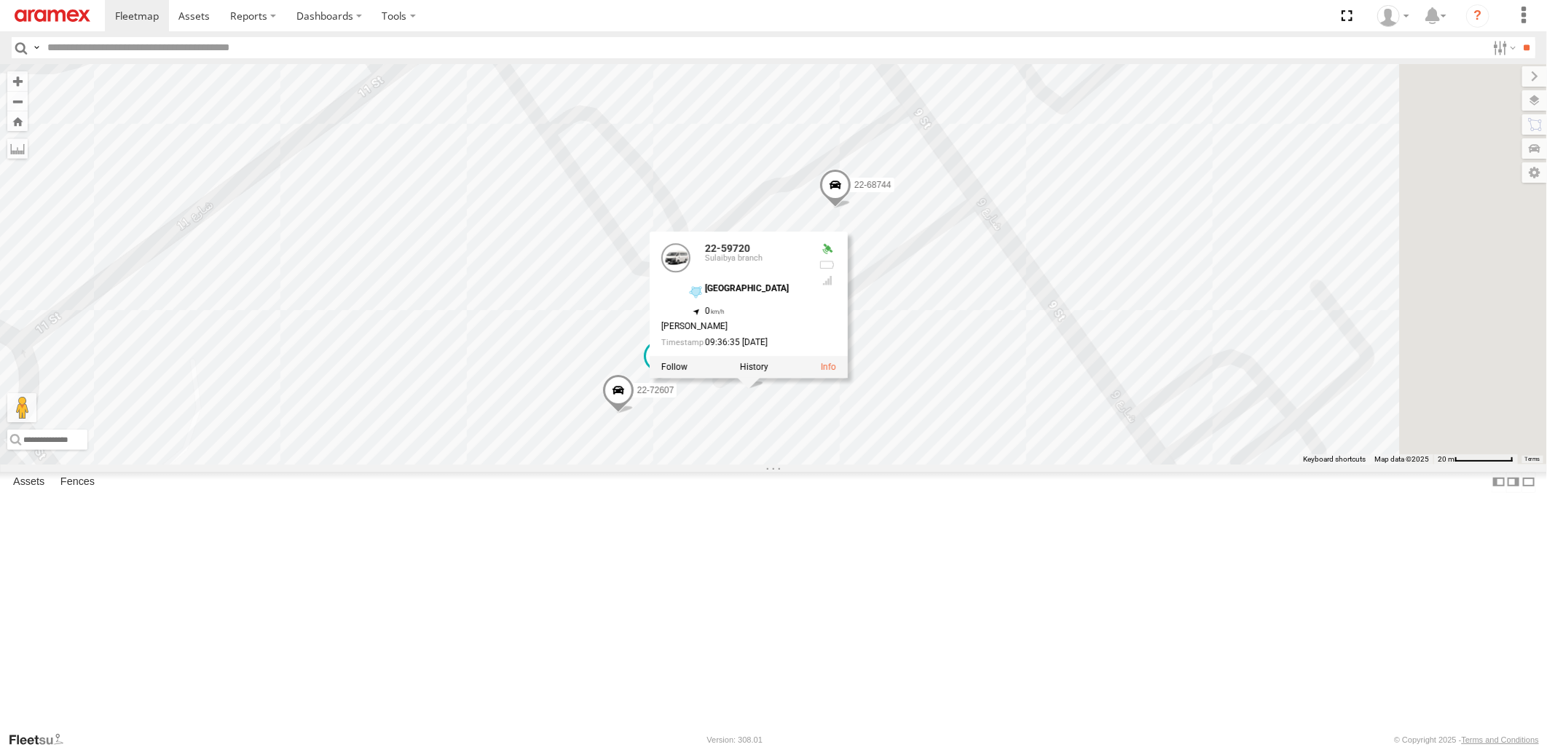
click at [1189, 428] on div "22-59690 22-55289 19-47201 22-68956 22-72591 80-83289 22-59626 22-72699 22-7280…" at bounding box center [773, 264] width 1547 height 400
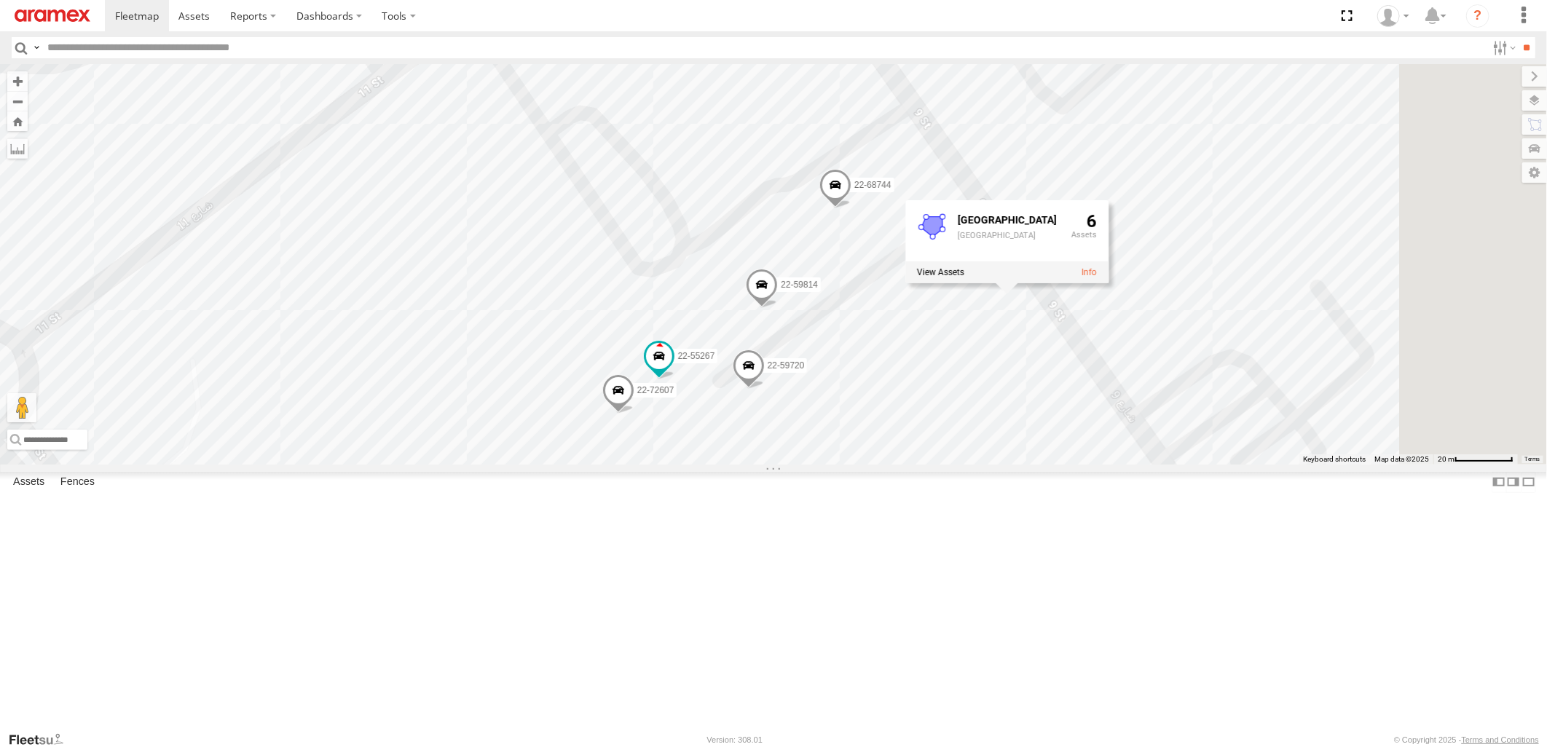
click at [634, 414] on span at bounding box center [618, 393] width 32 height 39
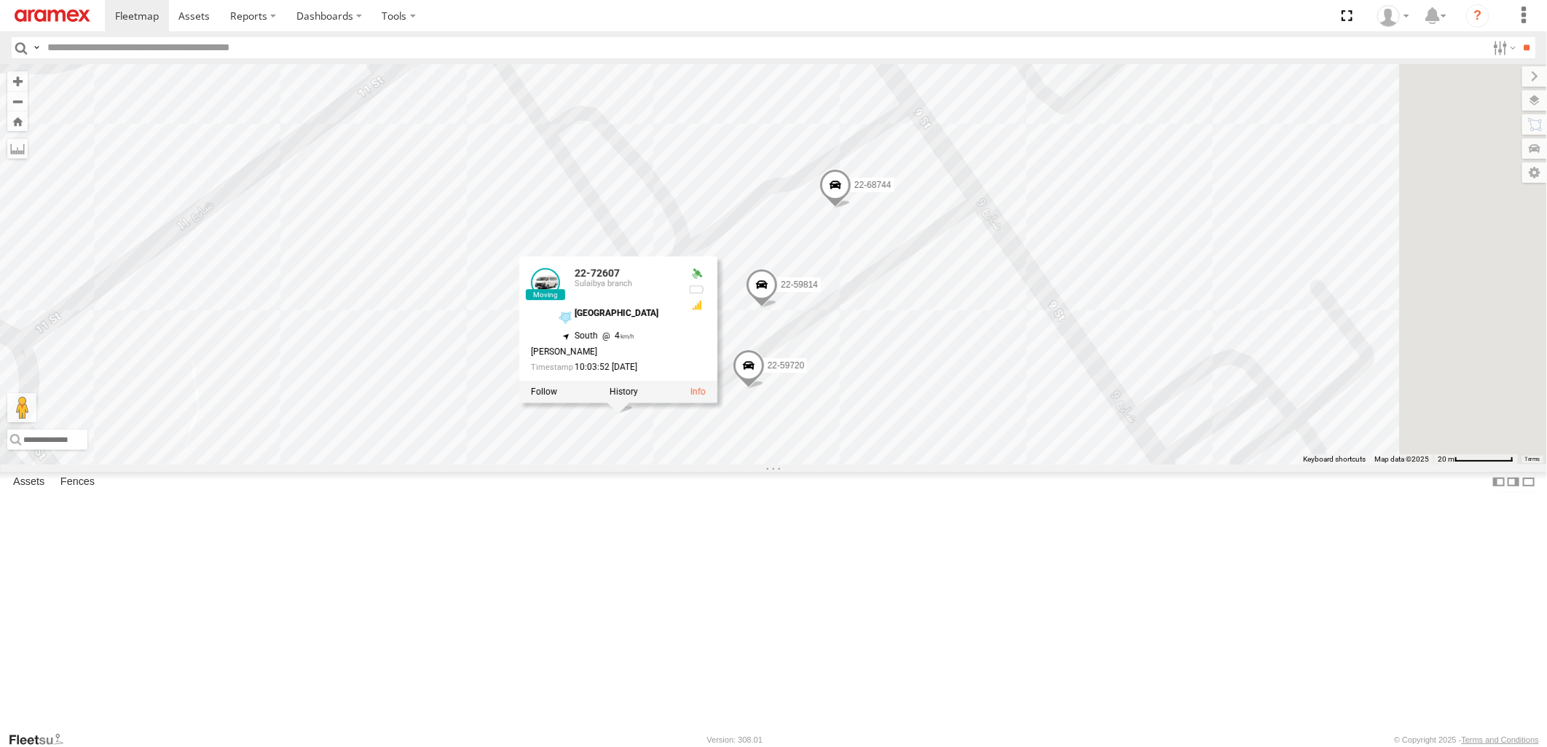
click at [1173, 464] on div "22-59690 22-55289 19-47201 22-68956 22-72591 80-83289 22-59626 22-72699 22-7280…" at bounding box center [773, 264] width 1547 height 400
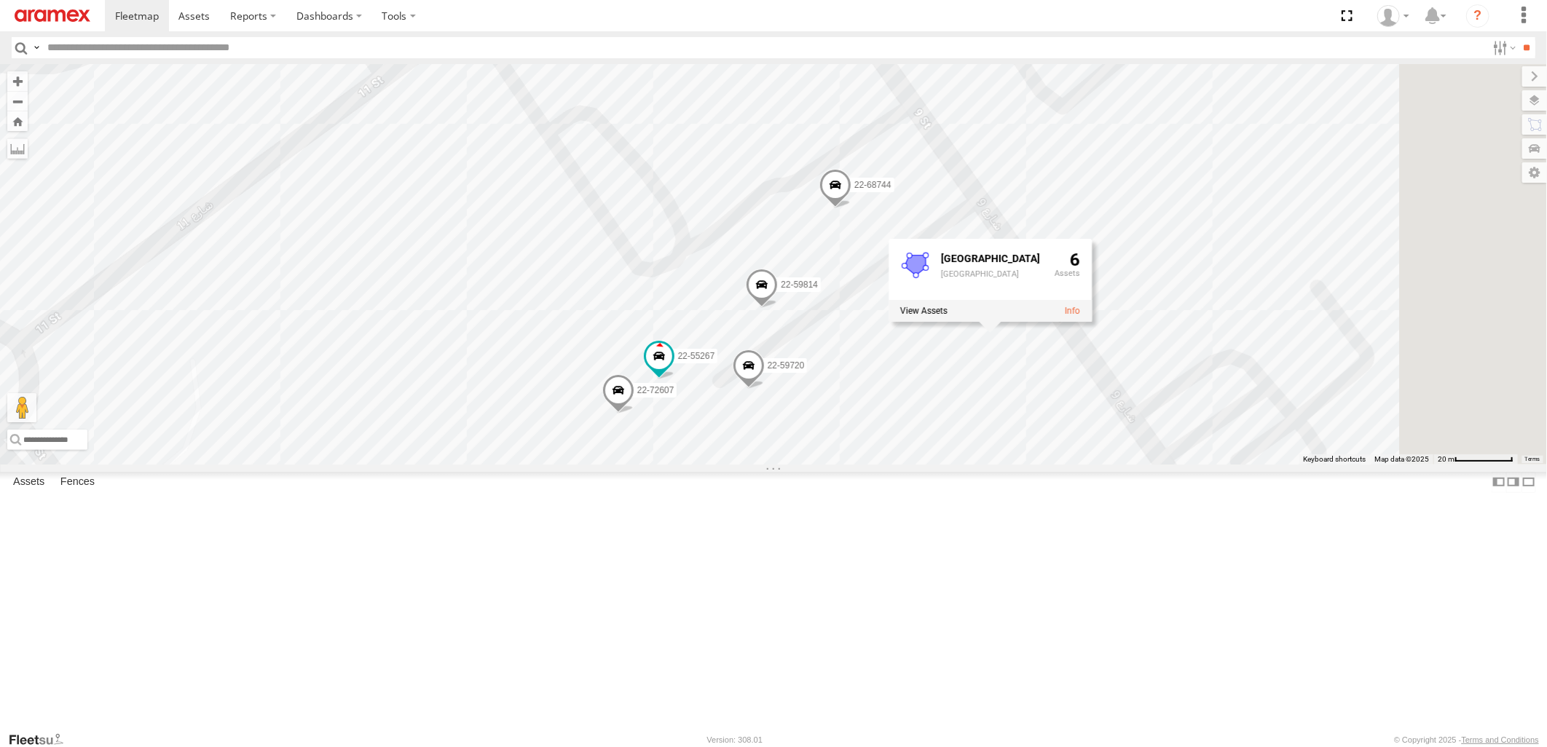
click at [851, 208] on span at bounding box center [835, 188] width 32 height 39
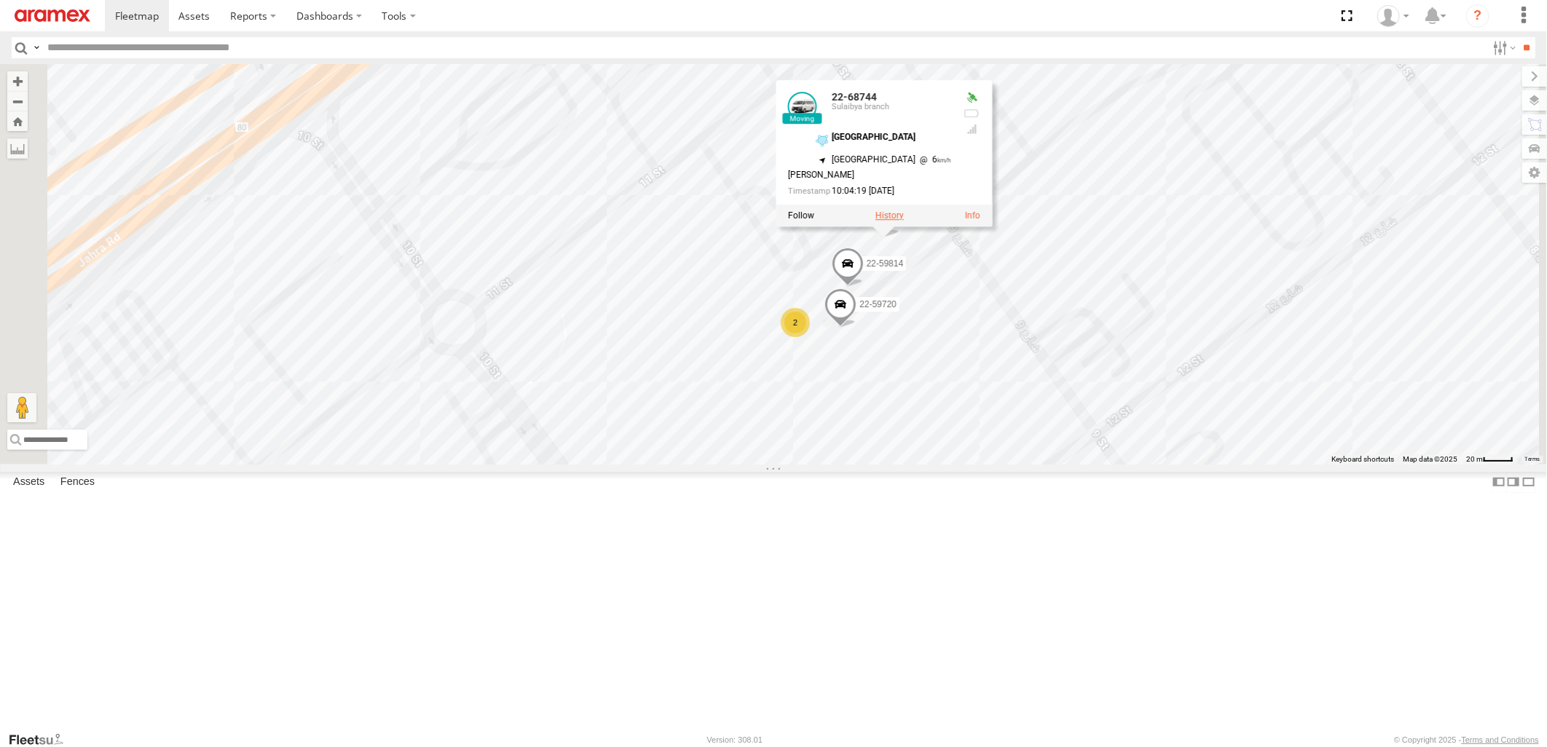
click at [904, 221] on label at bounding box center [889, 215] width 28 height 10
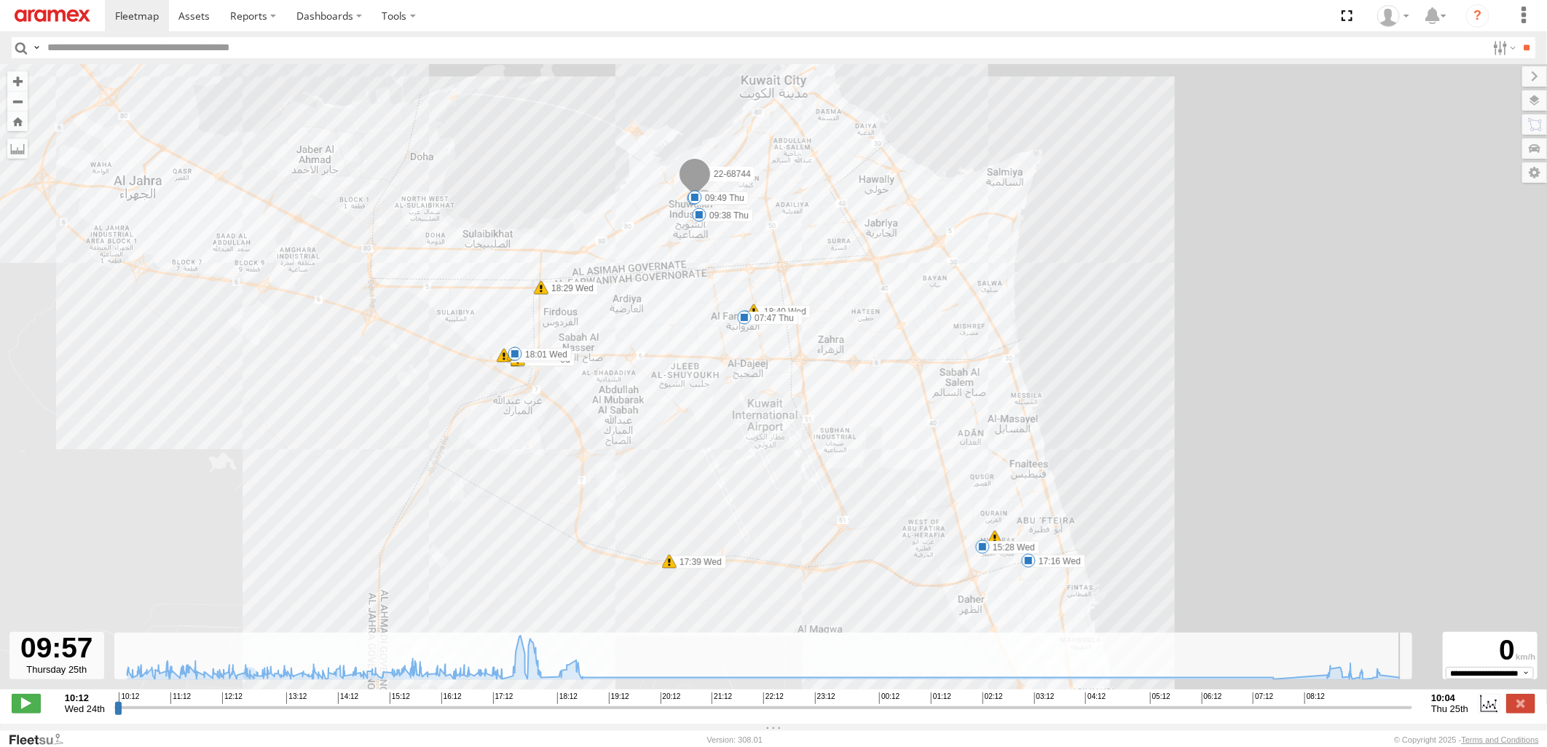
drag, startPoint x: 119, startPoint y: 712, endPoint x: 1401, endPoint y: 712, distance: 1282.6
type input "**********"
click at [1401, 712] on input "range" at bounding box center [763, 708] width 1298 height 14
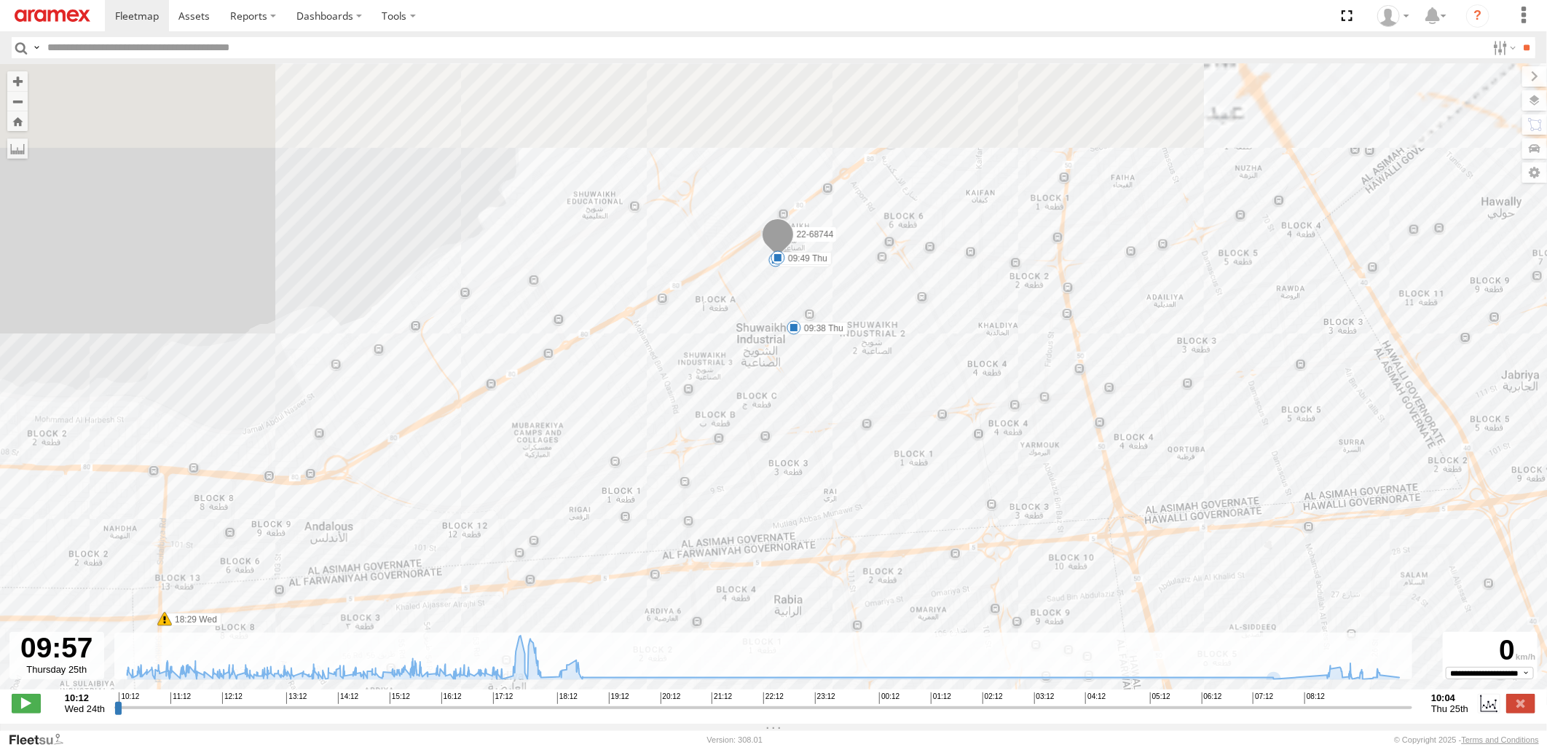
drag, startPoint x: 682, startPoint y: 168, endPoint x: 726, endPoint y: 423, distance: 259.5
click at [726, 423] on div "22-68744 15:28 Wed 17:16 Wed 17:39 Wed 17:54 Wed 17:54 Wed 17:56 Wed 17:57 Wed …" at bounding box center [773, 384] width 1547 height 641
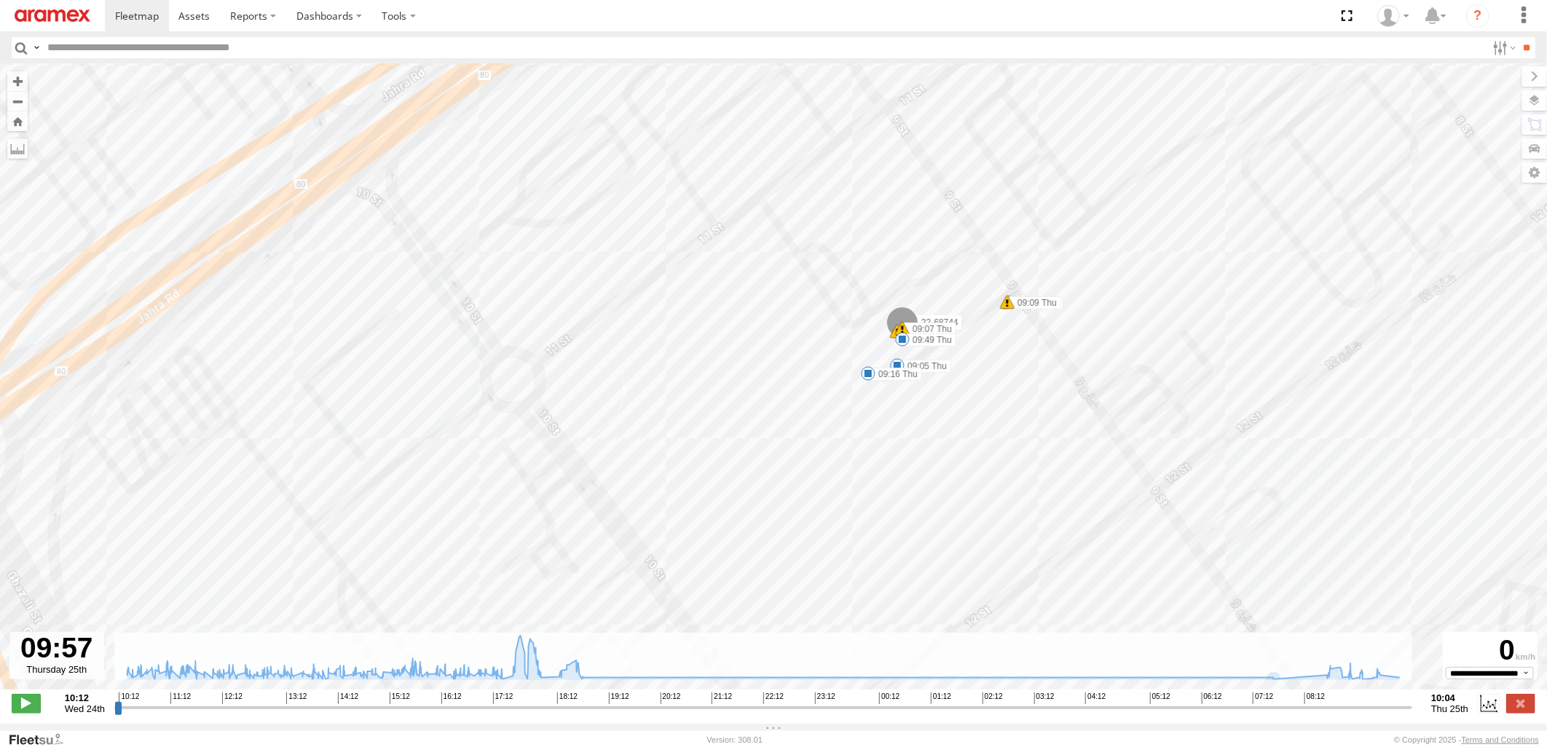
drag, startPoint x: 876, startPoint y: 303, endPoint x: 872, endPoint y: 452, distance: 148.6
click at [872, 452] on div "22-68744 15:28 Wed 17:16 Wed 17:39 Wed 17:54 Wed 17:54 Wed 17:56 Wed 17:57 Wed …" at bounding box center [773, 384] width 1547 height 641
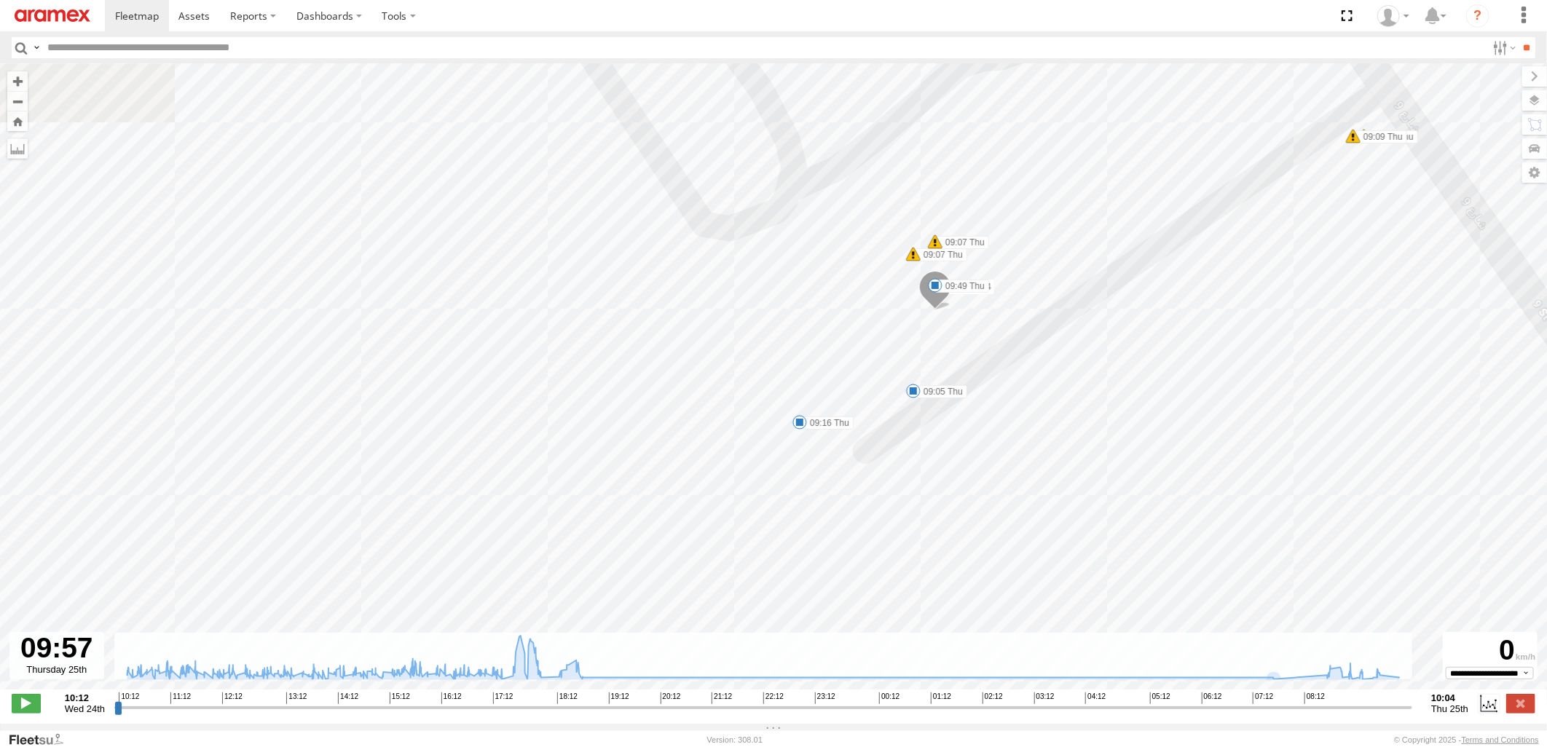
drag, startPoint x: 942, startPoint y: 350, endPoint x: 945, endPoint y: 548, distance: 197.4
click at [945, 548] on div "22-68744 15:28 Wed 17:16 Wed 17:39 Wed 17:54 Wed 17:54 Wed 17:56 Wed 17:57 Wed …" at bounding box center [773, 384] width 1547 height 641
click at [935, 299] on span at bounding box center [935, 298] width 15 height 15
click at [913, 405] on span at bounding box center [913, 403] width 15 height 15
click at [797, 439] on span at bounding box center [799, 435] width 15 height 15
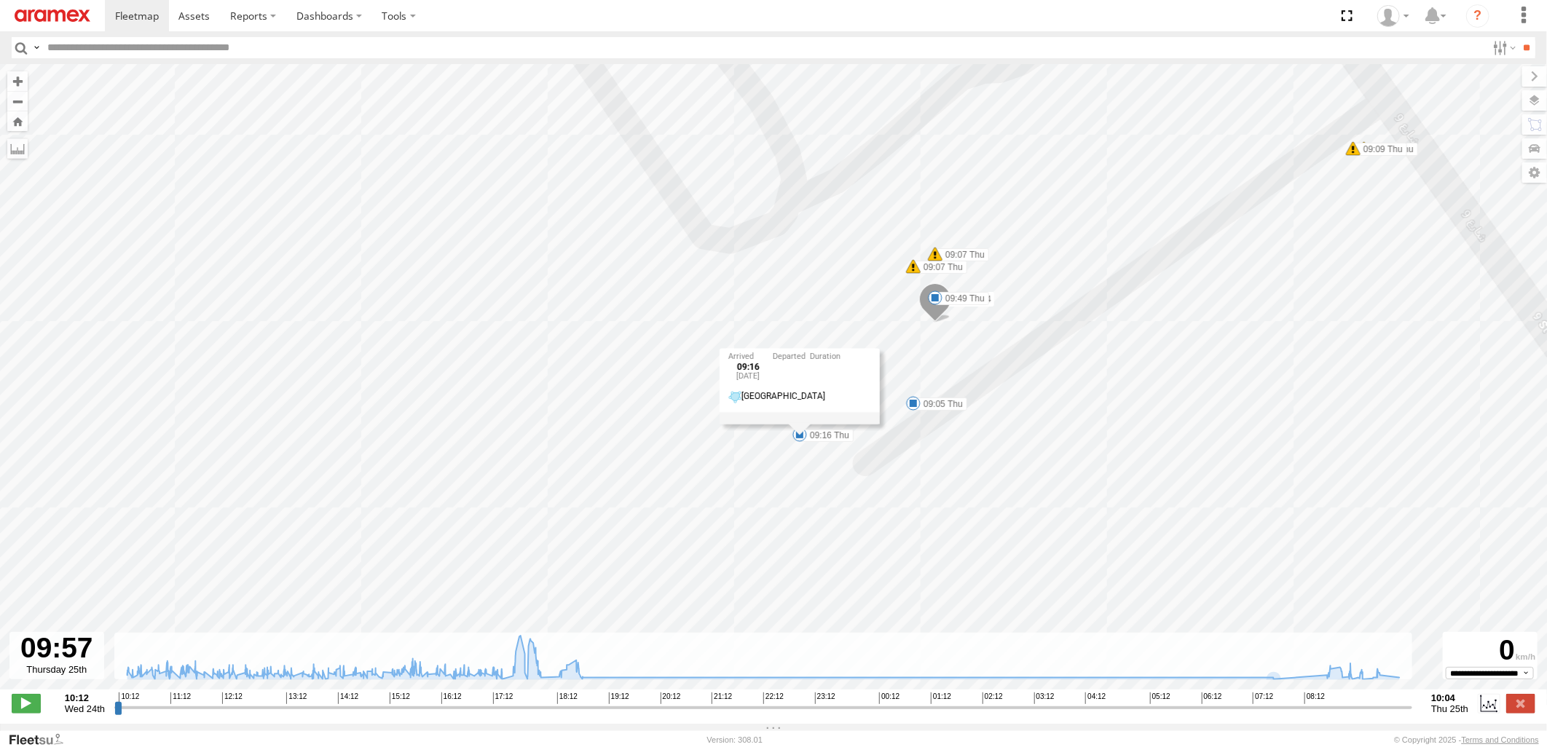
click at [1195, 416] on div "22-68744 15:28 Wed 17:16 Wed 17:39 Wed 17:54 Wed 17:54 Wed 17:56 Wed 17:57 Wed …" at bounding box center [773, 384] width 1547 height 641
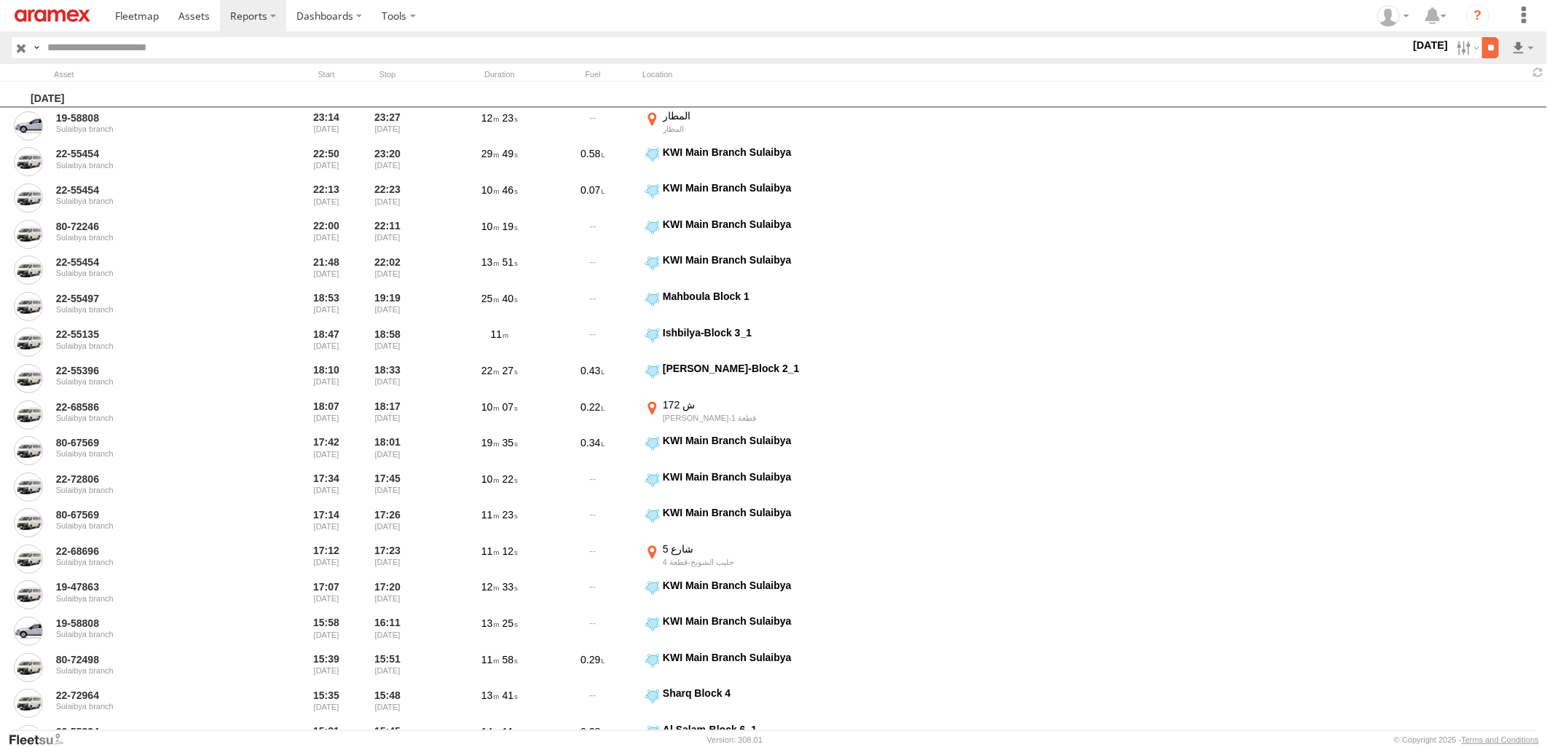
click at [1491, 47] on input "**" at bounding box center [1490, 47] width 17 height 21
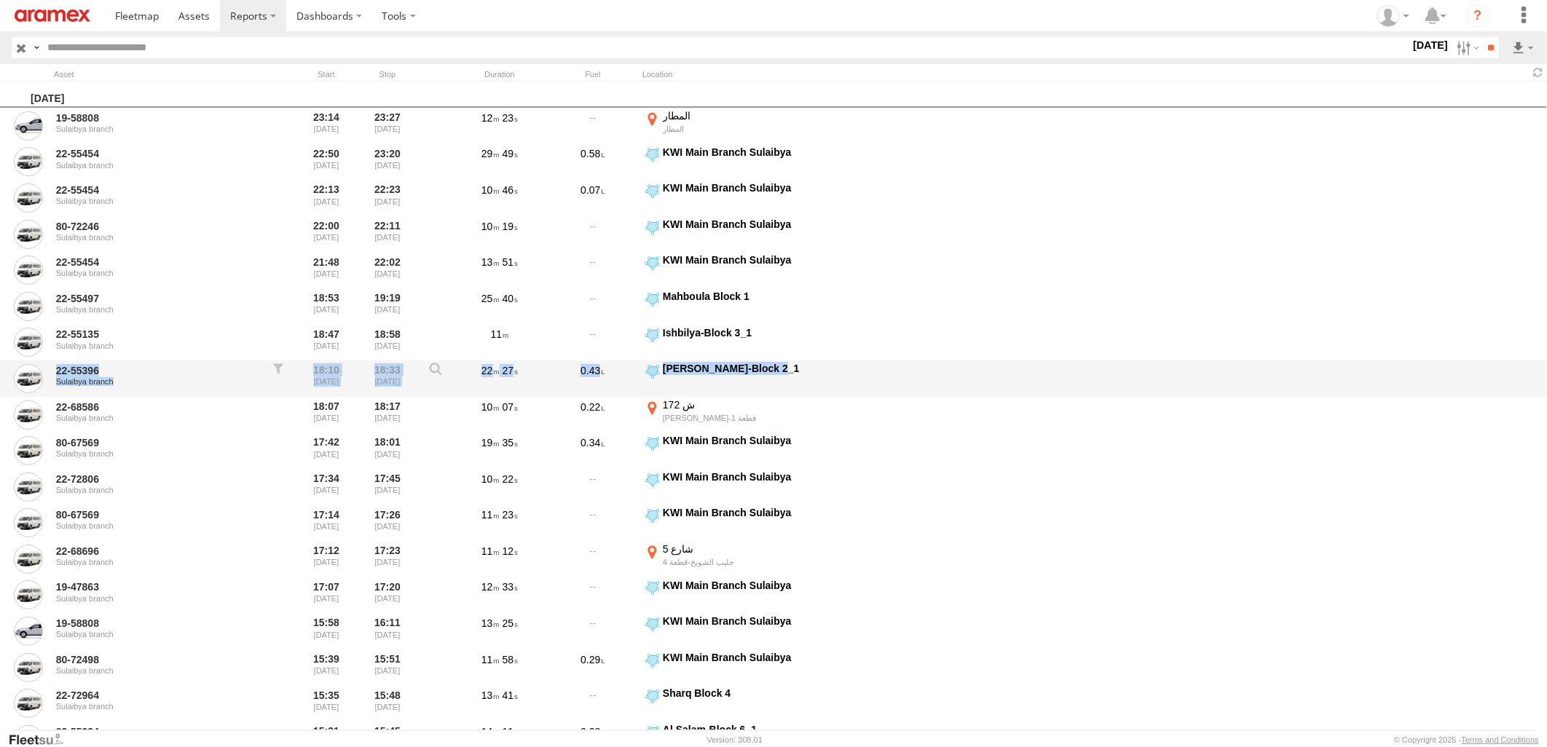
drag, startPoint x: 769, startPoint y: 366, endPoint x: 769, endPoint y: 379, distance: 12.4
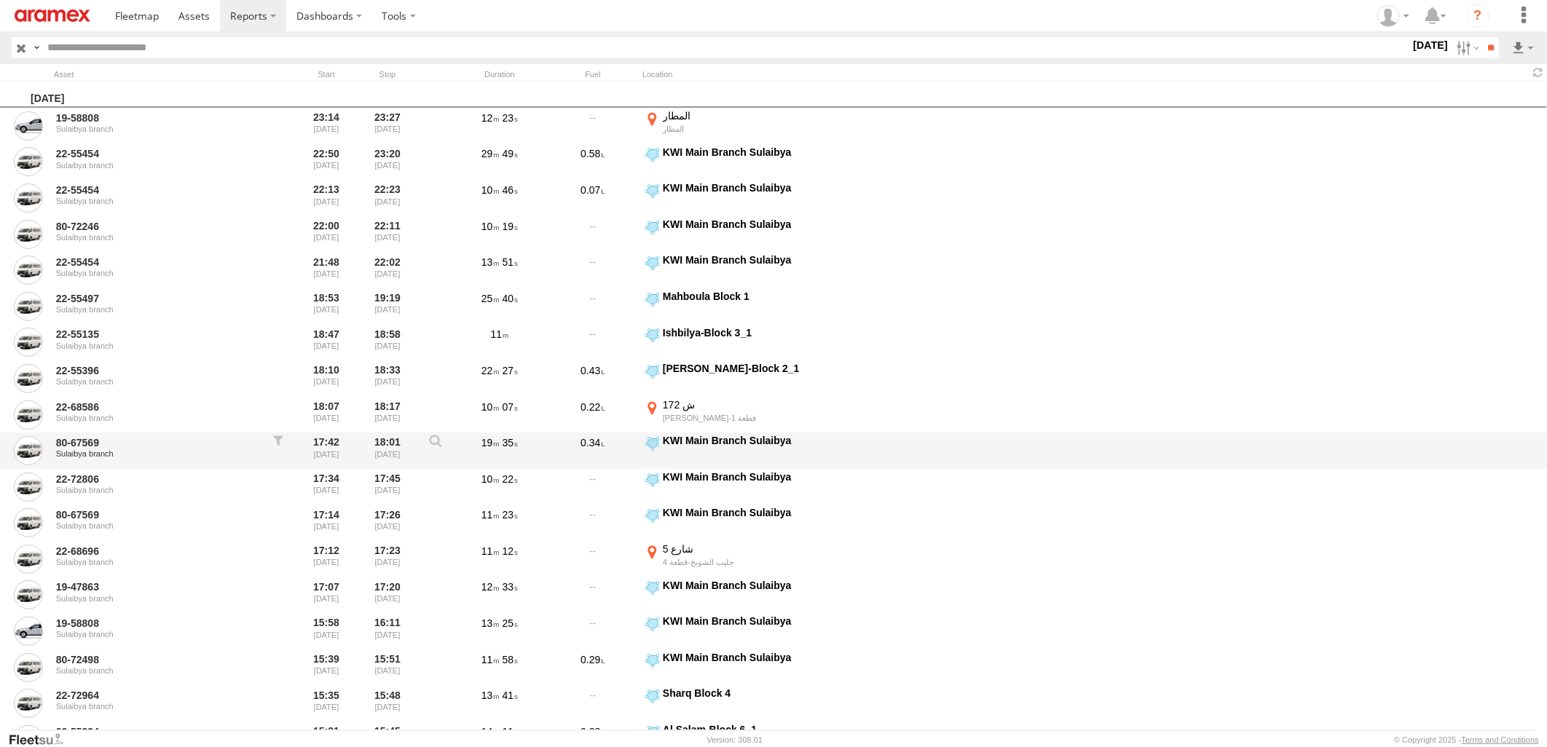
drag, startPoint x: 769, startPoint y: 379, endPoint x: 861, endPoint y: 454, distance: 118.5
click at [861, 454] on div "80-67569 Sulaibya branch 17:42 24/09/2025 18:01 24/09/2025 19 35 0.34 KWI Main …" at bounding box center [773, 451] width 1547 height 36
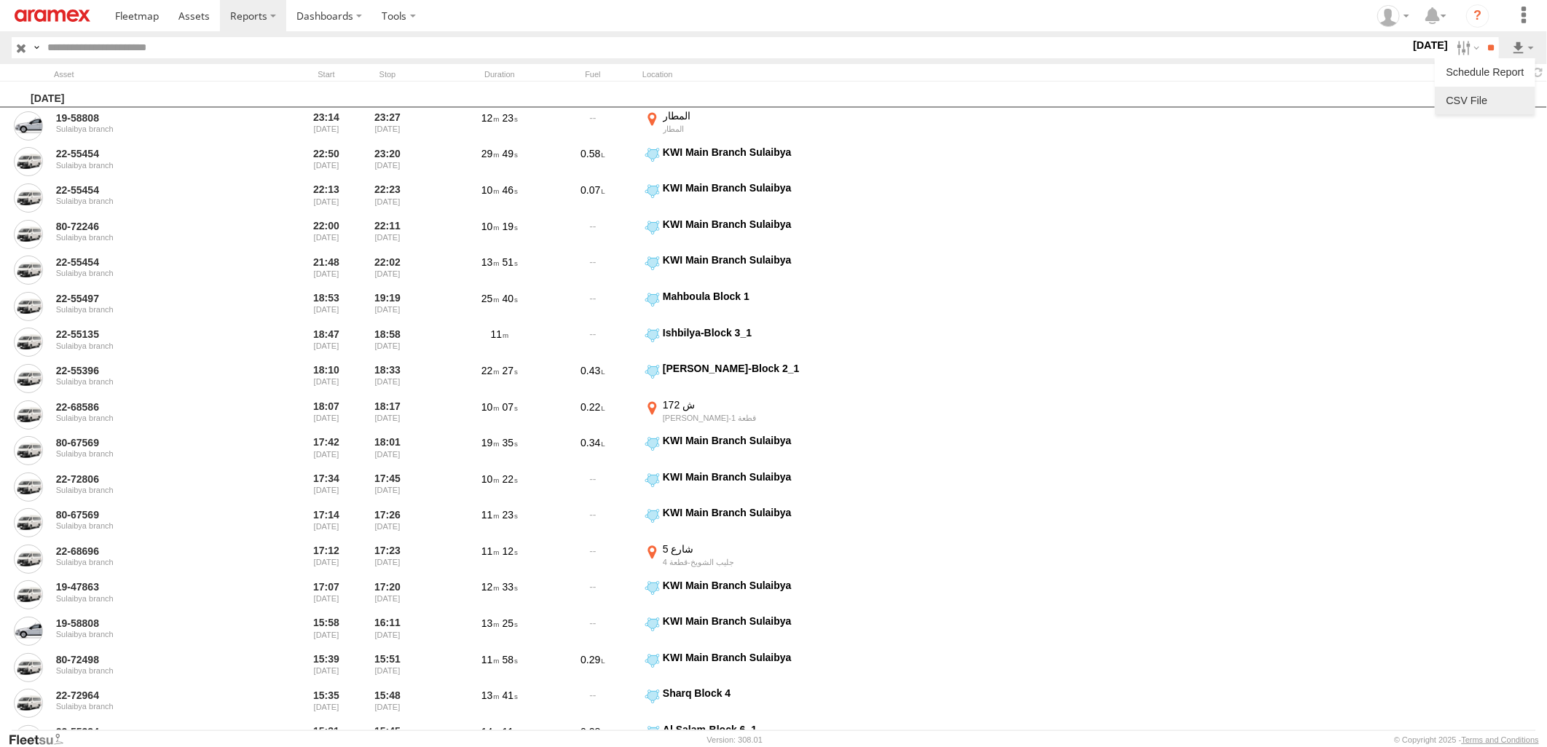
click at [1506, 96] on link at bounding box center [1485, 101] width 89 height 22
click at [1483, 47] on input "**" at bounding box center [1490, 47] width 17 height 21
click at [1505, 103] on link at bounding box center [1485, 101] width 89 height 22
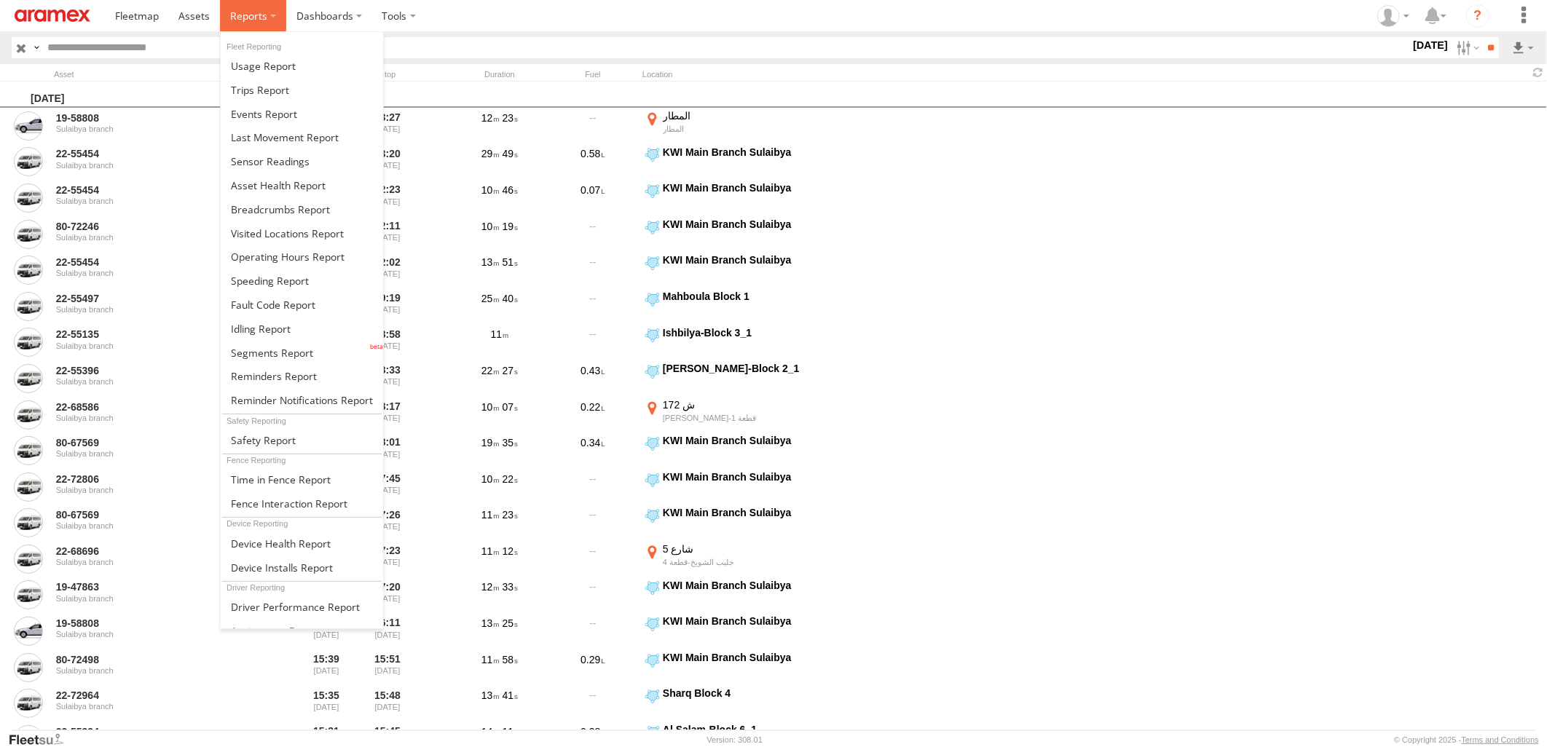
click at [261, 27] on label at bounding box center [253, 15] width 66 height 31
click at [273, 211] on span at bounding box center [280, 209] width 99 height 14
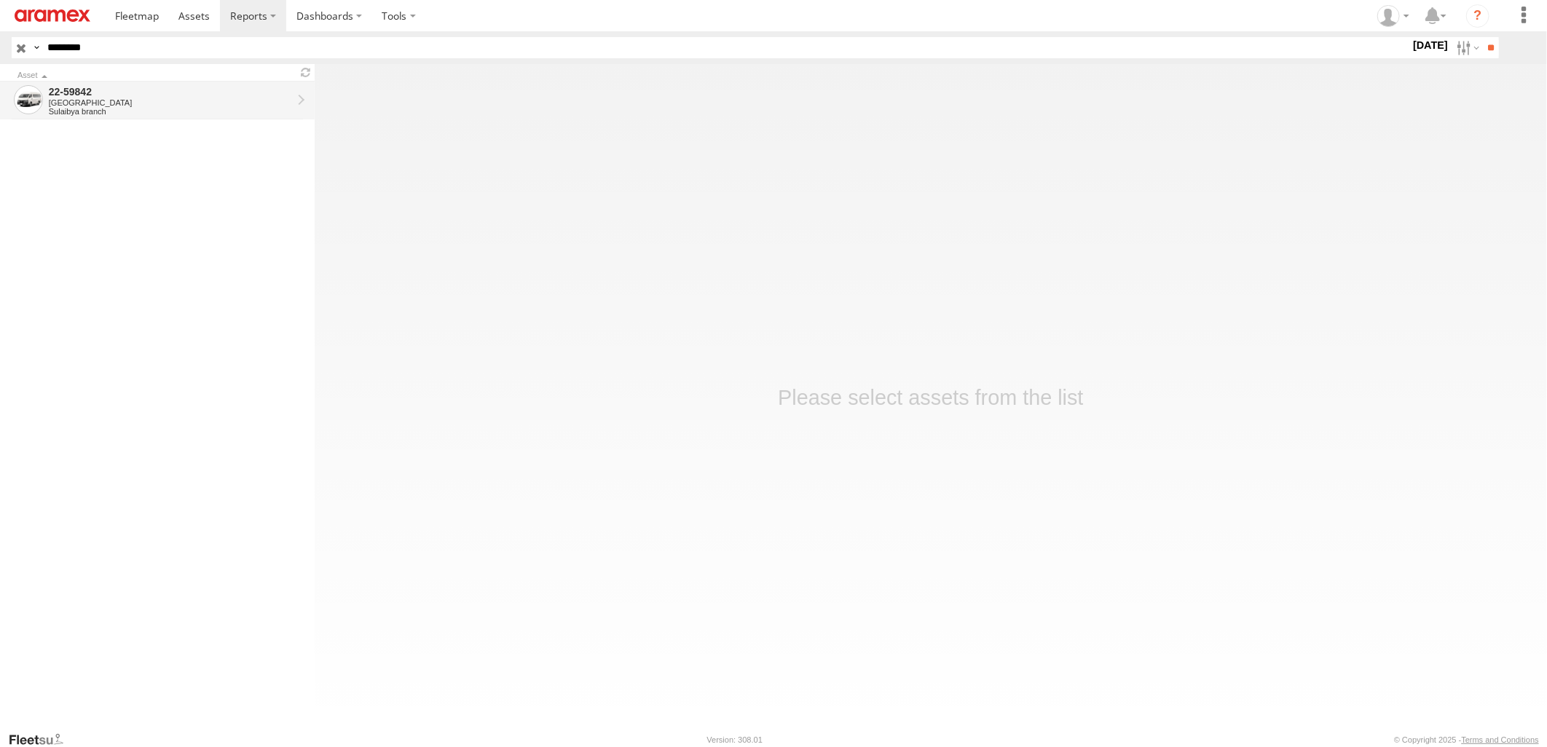
click at [271, 100] on div "[GEOGRAPHIC_DATA]" at bounding box center [170, 102] width 243 height 9
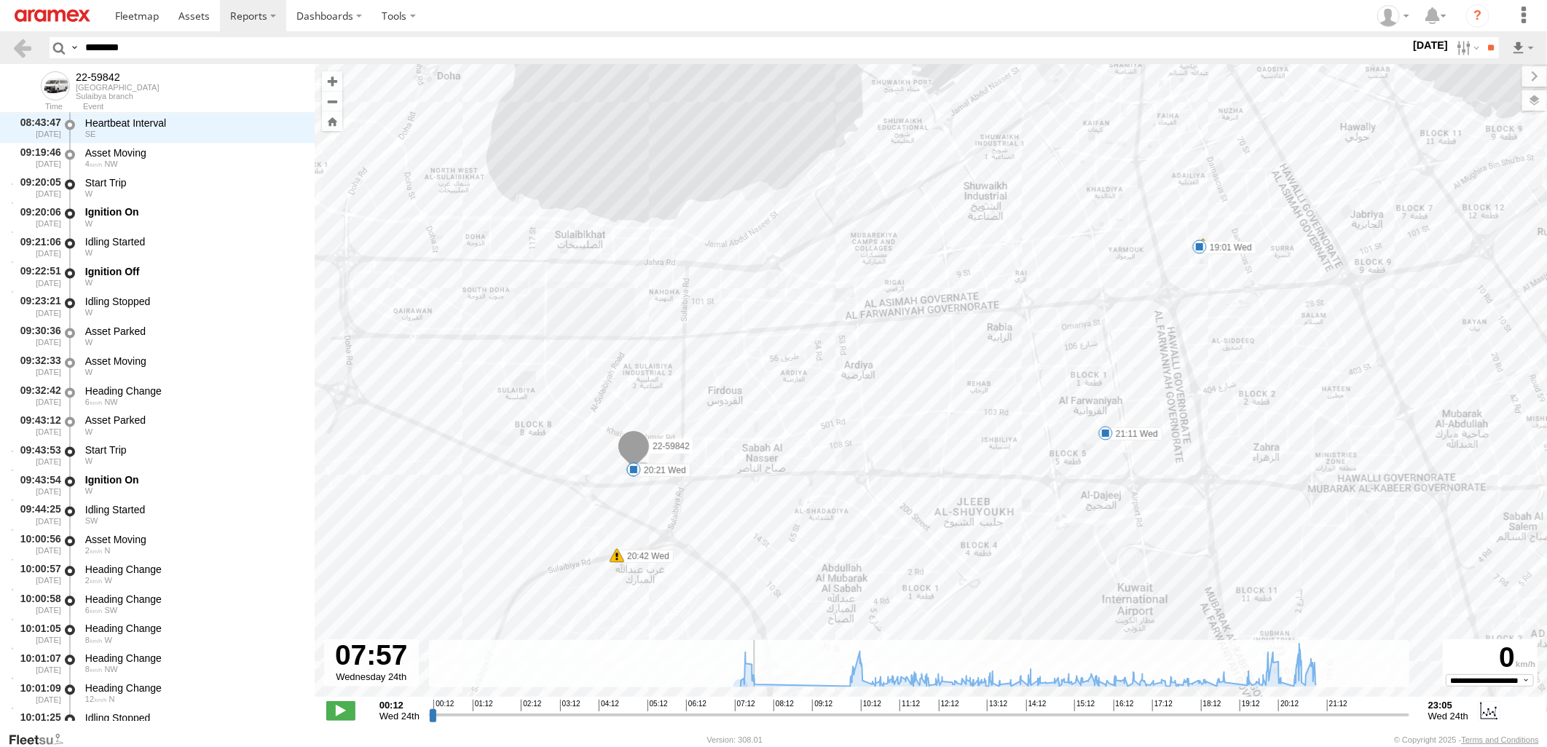
drag, startPoint x: 432, startPoint y: 717, endPoint x: 761, endPoint y: 720, distance: 329.2
click at [761, 720] on input "range" at bounding box center [919, 715] width 980 height 14
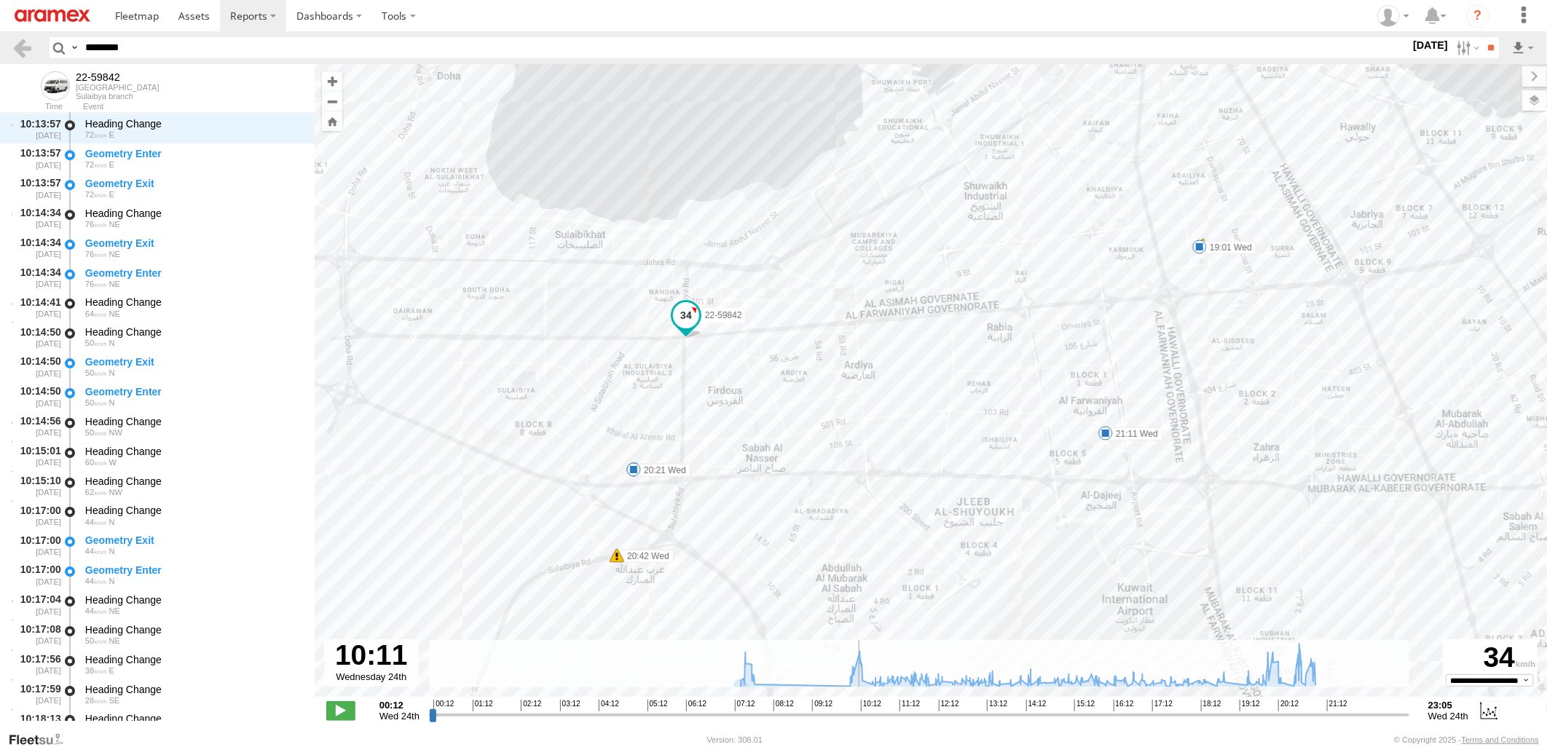
drag, startPoint x: 760, startPoint y: 719, endPoint x: 856, endPoint y: 719, distance: 95.4
click at [856, 719] on input "range" at bounding box center [919, 715] width 980 height 14
type input "**********"
click at [818, 716] on input "range" at bounding box center [919, 715] width 980 height 14
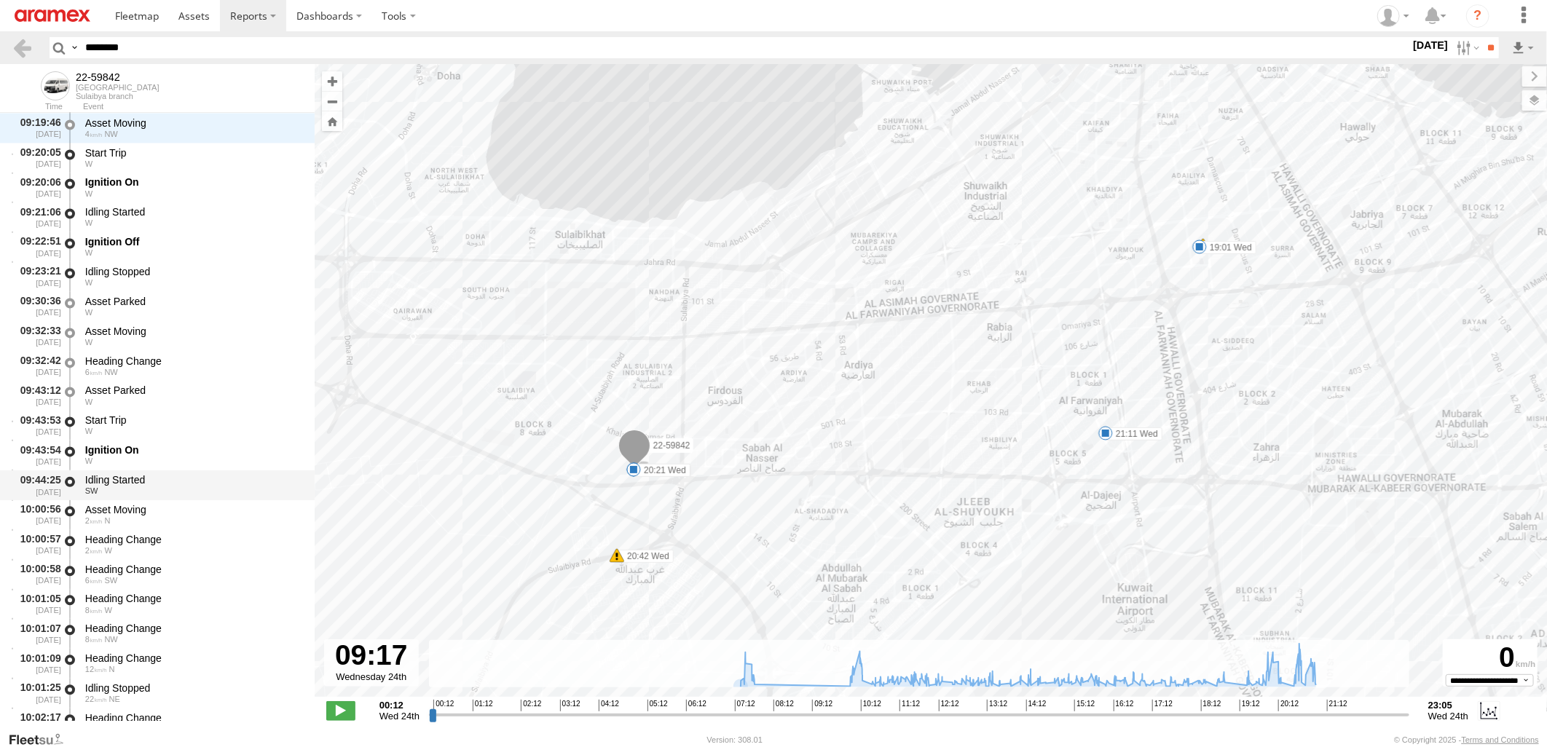
click at [202, 474] on div "Idling Started" at bounding box center [193, 480] width 216 height 13
click at [199, 507] on div "Asset Moving" at bounding box center [193, 510] width 216 height 13
click at [211, 482] on div "Idling Started" at bounding box center [193, 480] width 216 height 13
click at [205, 505] on div "Asset Moving" at bounding box center [193, 510] width 216 height 13
click at [216, 479] on div "Idling Started" at bounding box center [193, 480] width 216 height 13
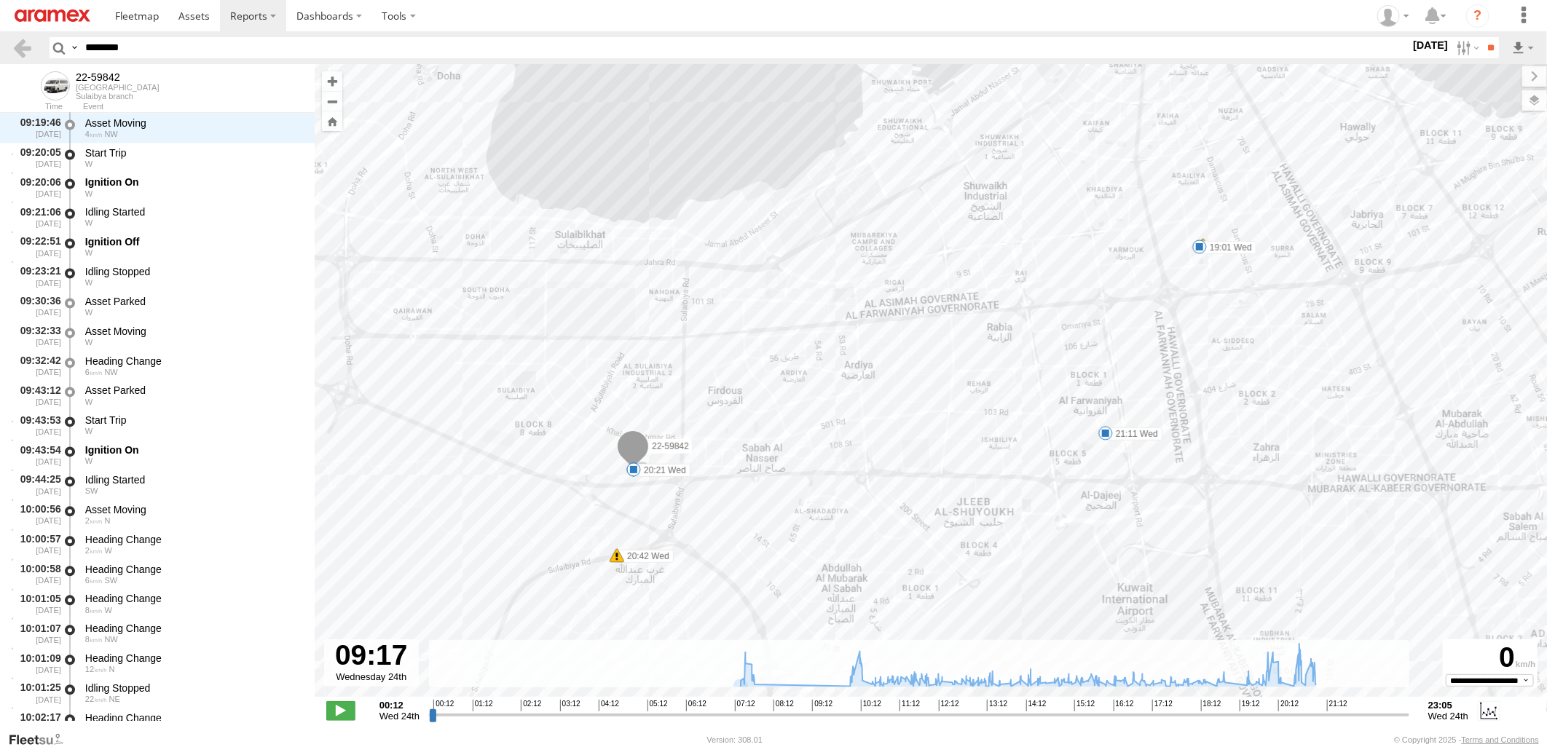
drag, startPoint x: 272, startPoint y: 47, endPoint x: 0, endPoint y: 69, distance: 272.6
click at [0, 68] on html at bounding box center [773, 373] width 1547 height 747
paste input "text"
type input "********"
click at [1482, 37] on input "**" at bounding box center [1490, 47] width 17 height 21
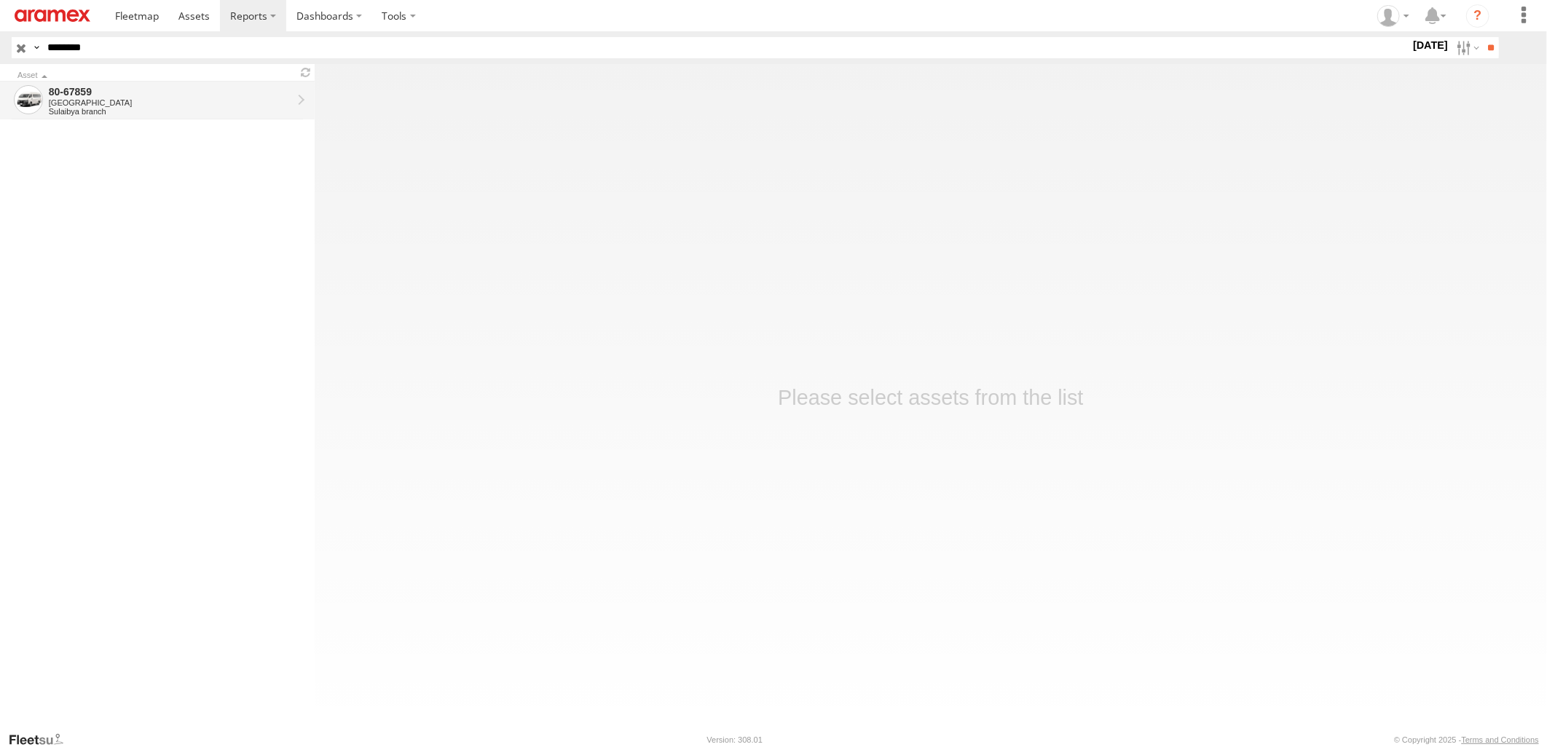
click at [190, 98] on div "[GEOGRAPHIC_DATA]" at bounding box center [170, 102] width 243 height 9
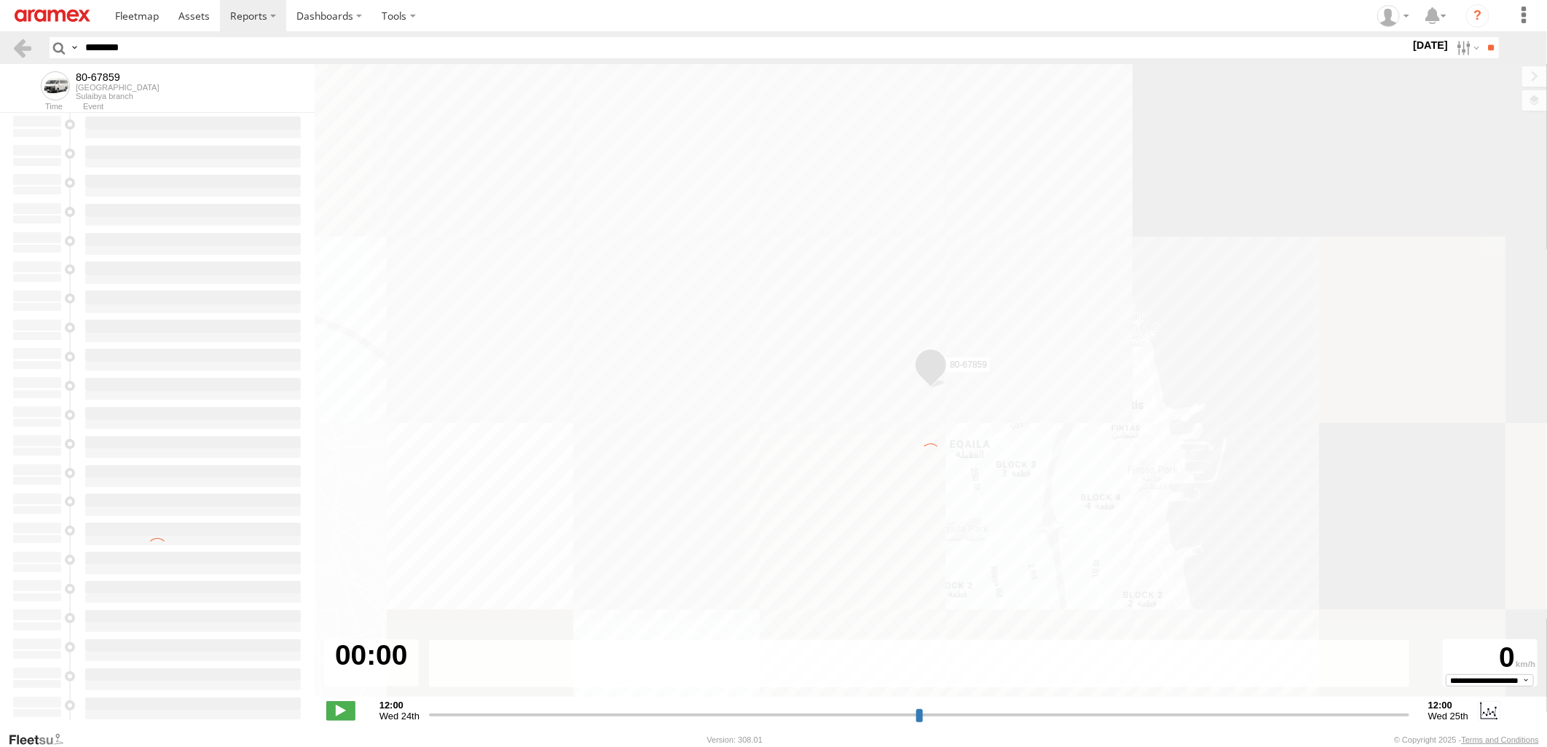
type input "**********"
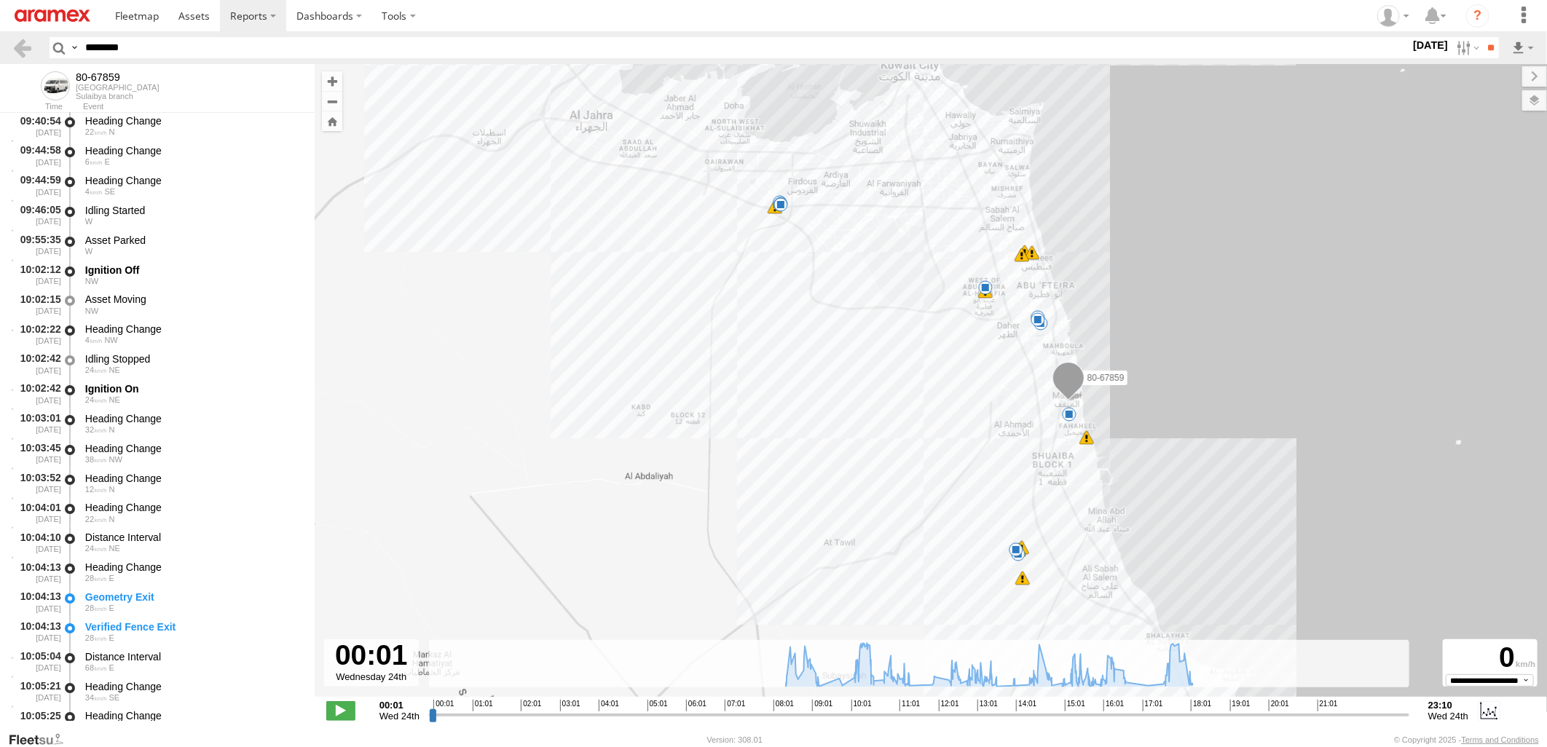
scroll to position [3076, 0]
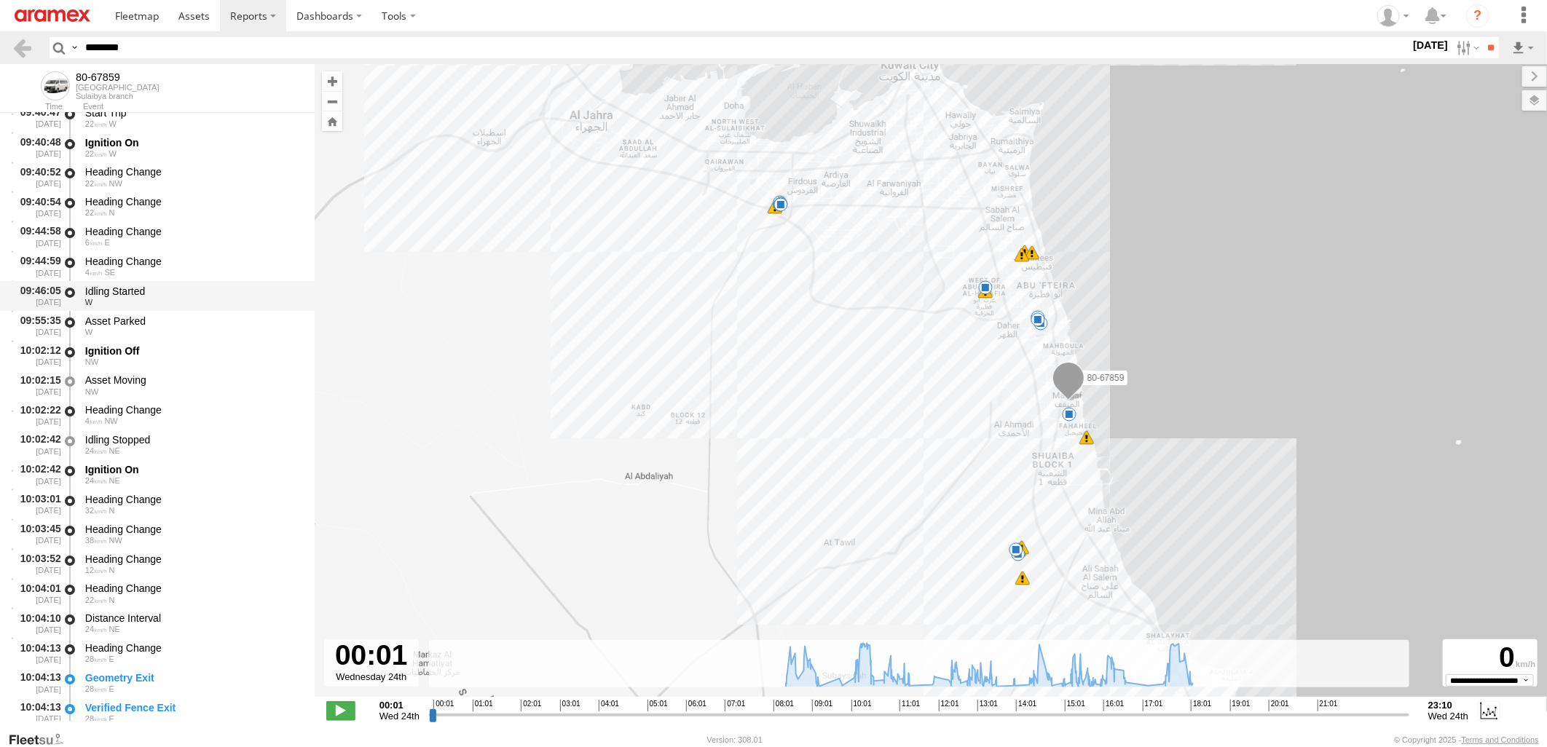
click at [231, 302] on div "W" at bounding box center [193, 302] width 216 height 9
click at [226, 328] on div "W" at bounding box center [193, 332] width 216 height 9
click at [232, 294] on div "Idling Started" at bounding box center [193, 291] width 216 height 13
click at [214, 341] on div "10:02:12 [DATE] Ignition Off NW" at bounding box center [157, 356] width 315 height 30
click at [235, 294] on div "Idling Started" at bounding box center [193, 291] width 216 height 13
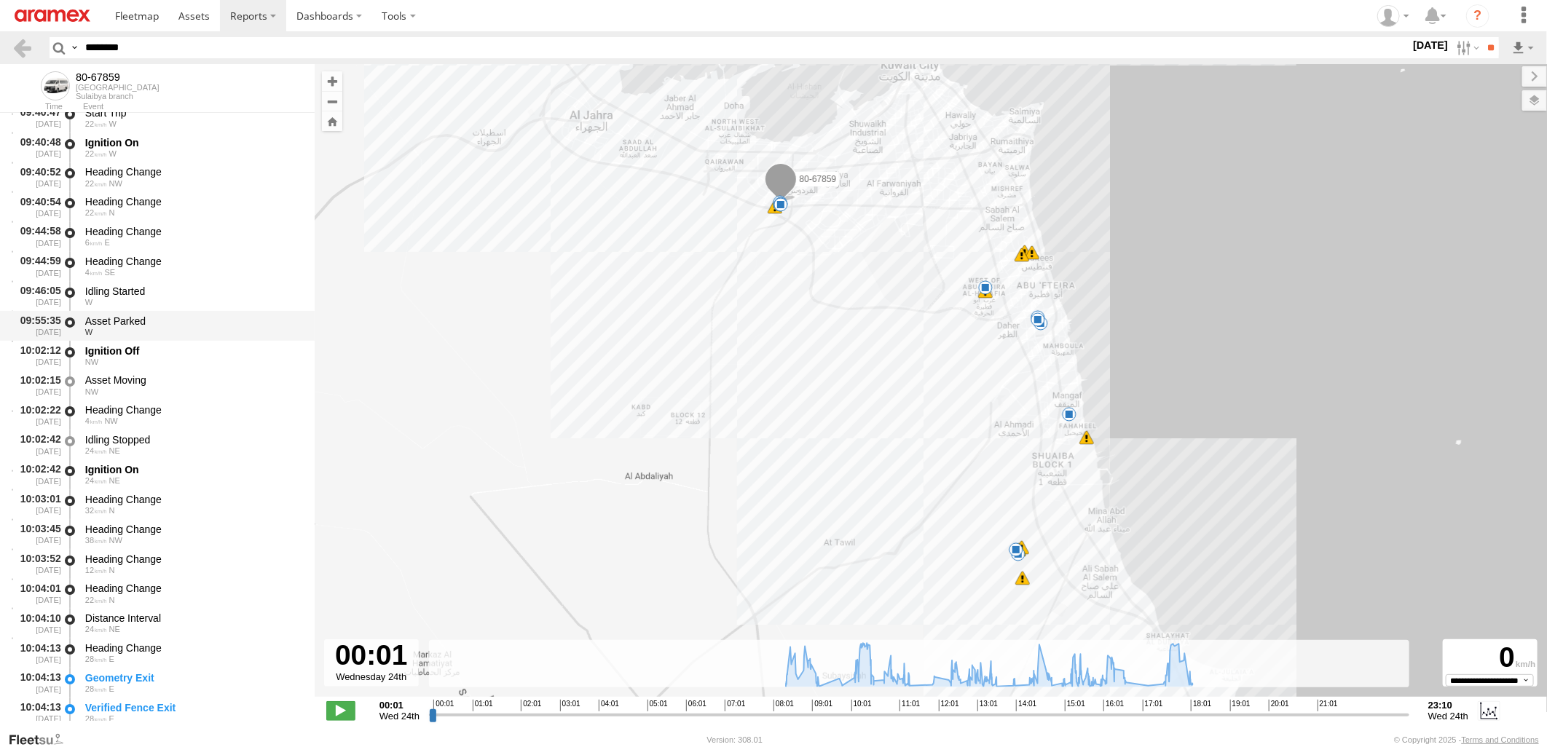
click at [236, 325] on div "Asset Parked" at bounding box center [193, 321] width 216 height 13
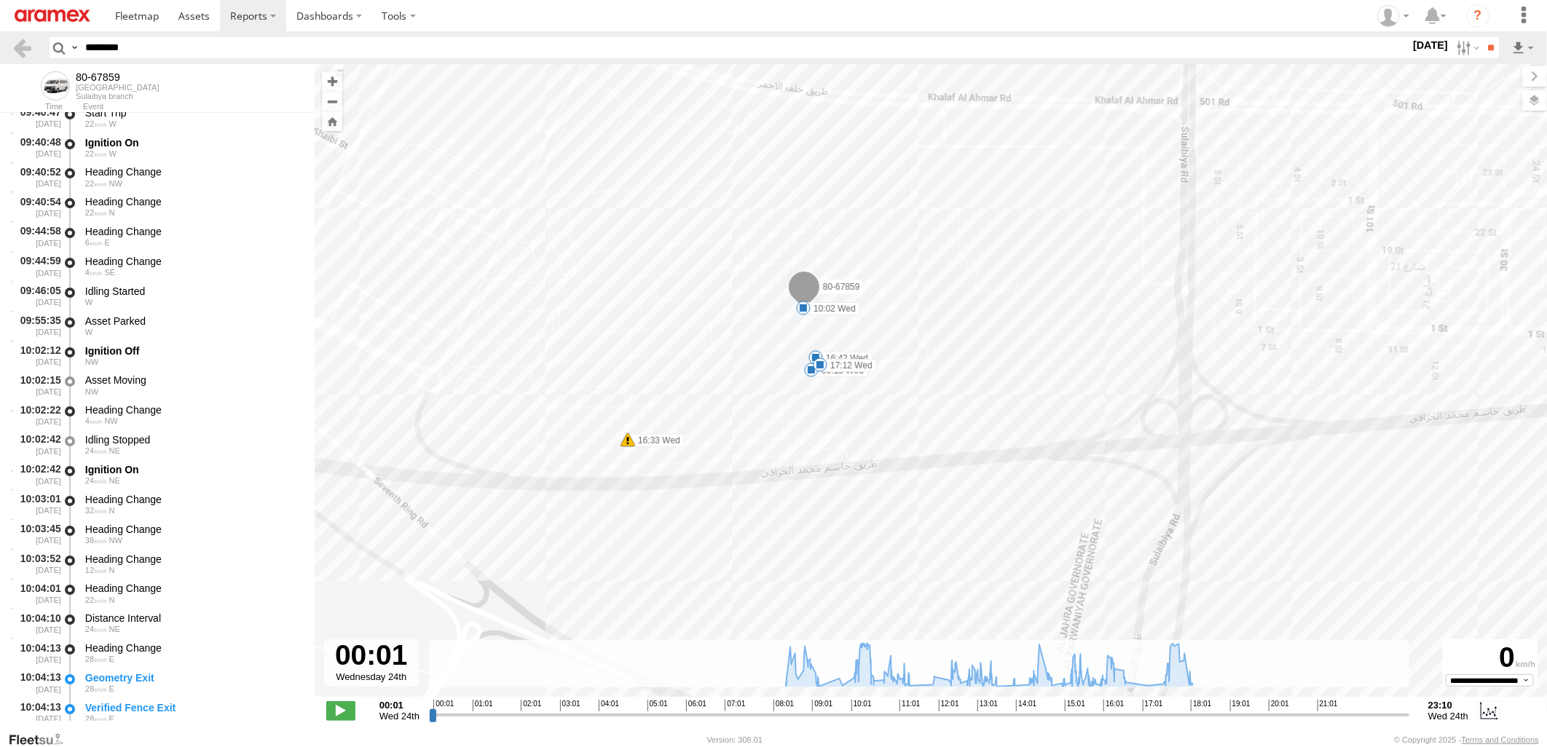
drag, startPoint x: 721, startPoint y: 263, endPoint x: 721, endPoint y: 360, distance: 96.9
click at [721, 360] on div "80-67859 09:15 Wed 10:02 Wed 10:33 Wed 12:23 Wed 13:12 Wed 13:21 Wed 13:22 Wed …" at bounding box center [931, 388] width 1232 height 648
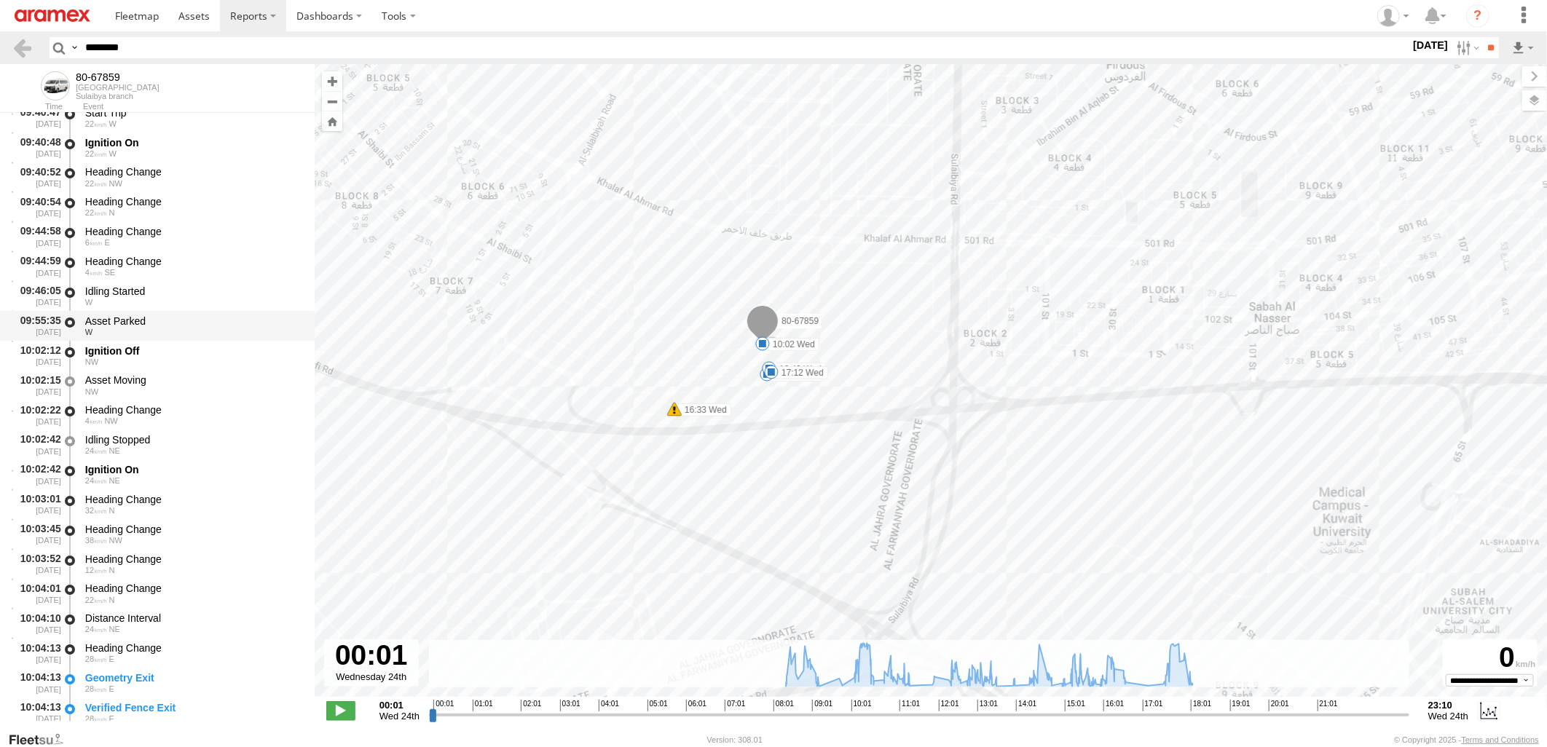
click at [202, 319] on div "Asset Parked" at bounding box center [193, 321] width 216 height 13
click at [213, 294] on div "Idling Started" at bounding box center [193, 291] width 216 height 13
click at [213, 293] on div "Idling Started" at bounding box center [193, 291] width 216 height 13
click at [205, 320] on div "Asset Parked" at bounding box center [193, 321] width 216 height 13
click at [193, 353] on div "Ignition Off" at bounding box center [193, 351] width 216 height 13
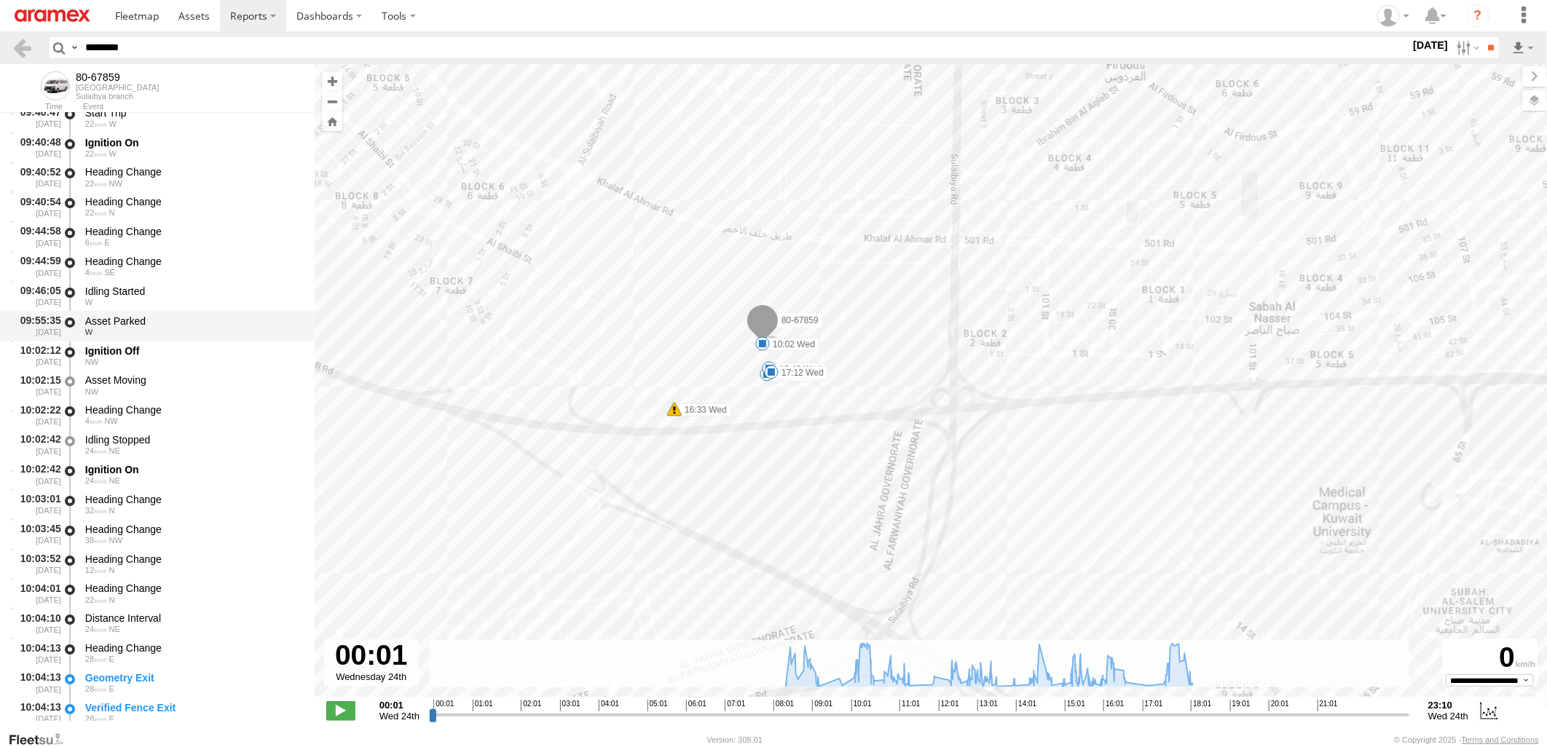
click at [207, 312] on div "Asset Parked W" at bounding box center [193, 325] width 220 height 27
click at [221, 288] on div "Idling Started" at bounding box center [193, 291] width 216 height 13
click at [219, 325] on div "Asset Parked" at bounding box center [193, 321] width 216 height 13
click at [202, 359] on div "NW" at bounding box center [193, 362] width 216 height 9
drag, startPoint x: -4, startPoint y: 93, endPoint x: 0, endPoint y: 120, distance: 27.2
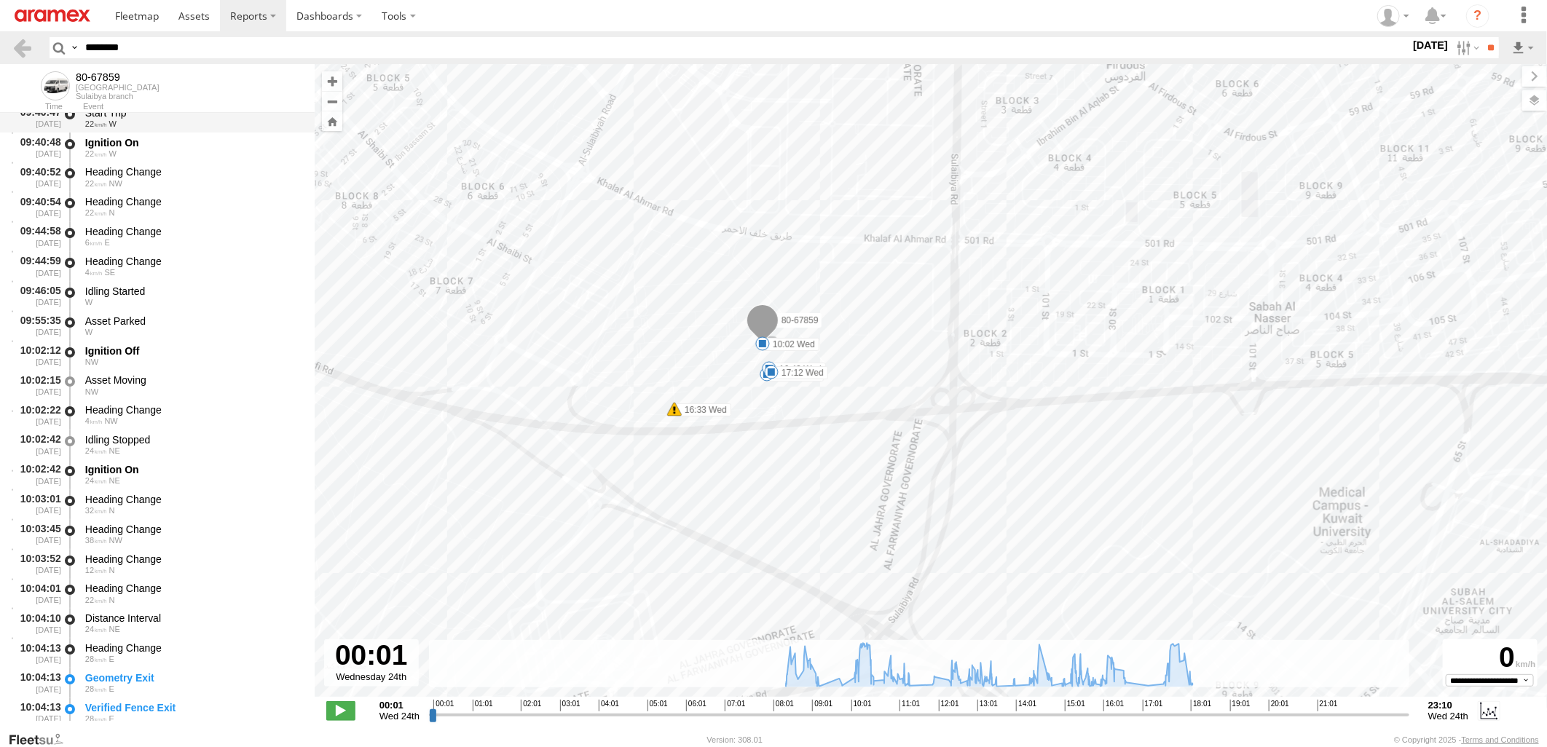
click at [0, 113] on html at bounding box center [773, 373] width 1547 height 747
paste input "text"
type input "********"
click at [1482, 37] on input "**" at bounding box center [1490, 47] width 17 height 21
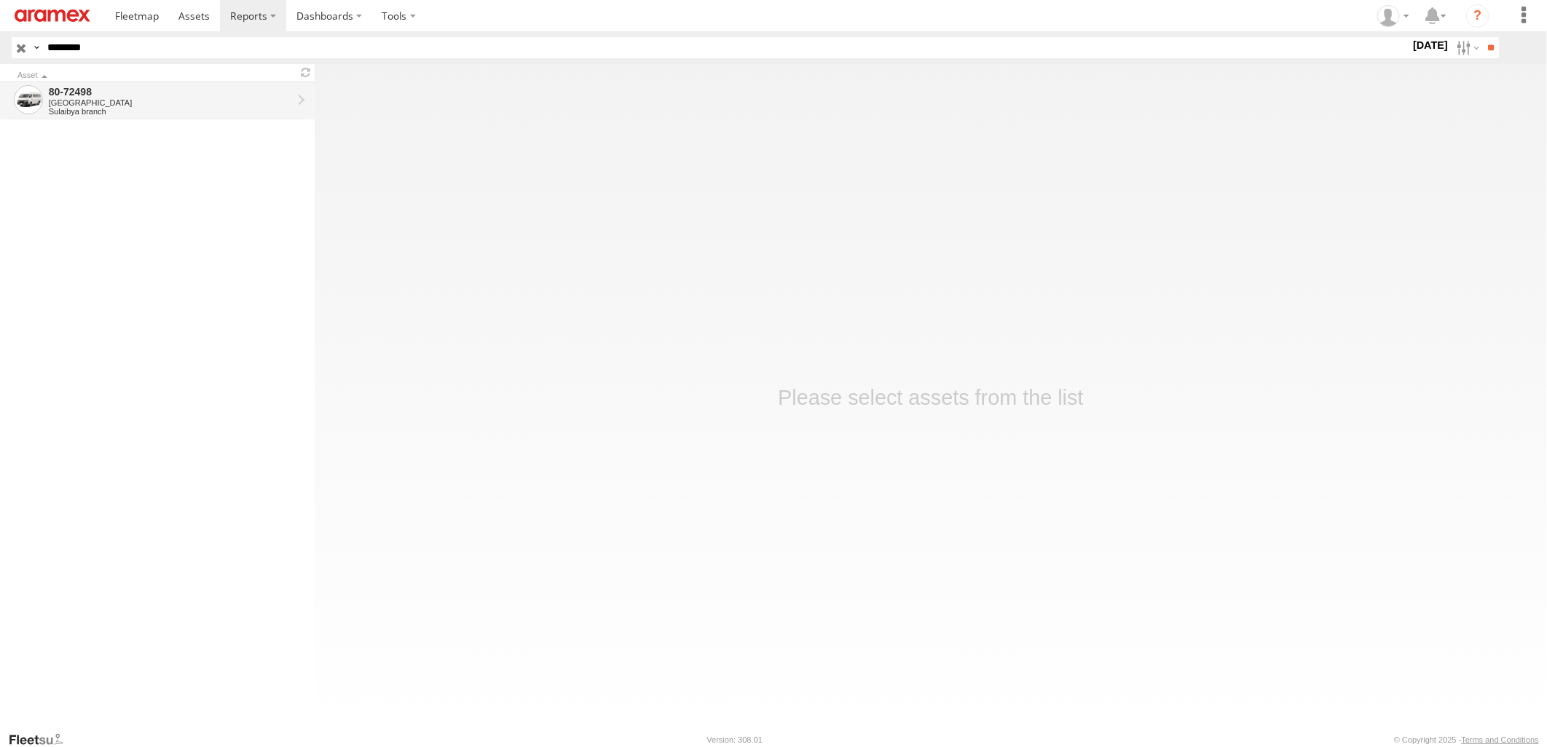
click at [211, 112] on div "Sulaibya branch" at bounding box center [170, 111] width 243 height 9
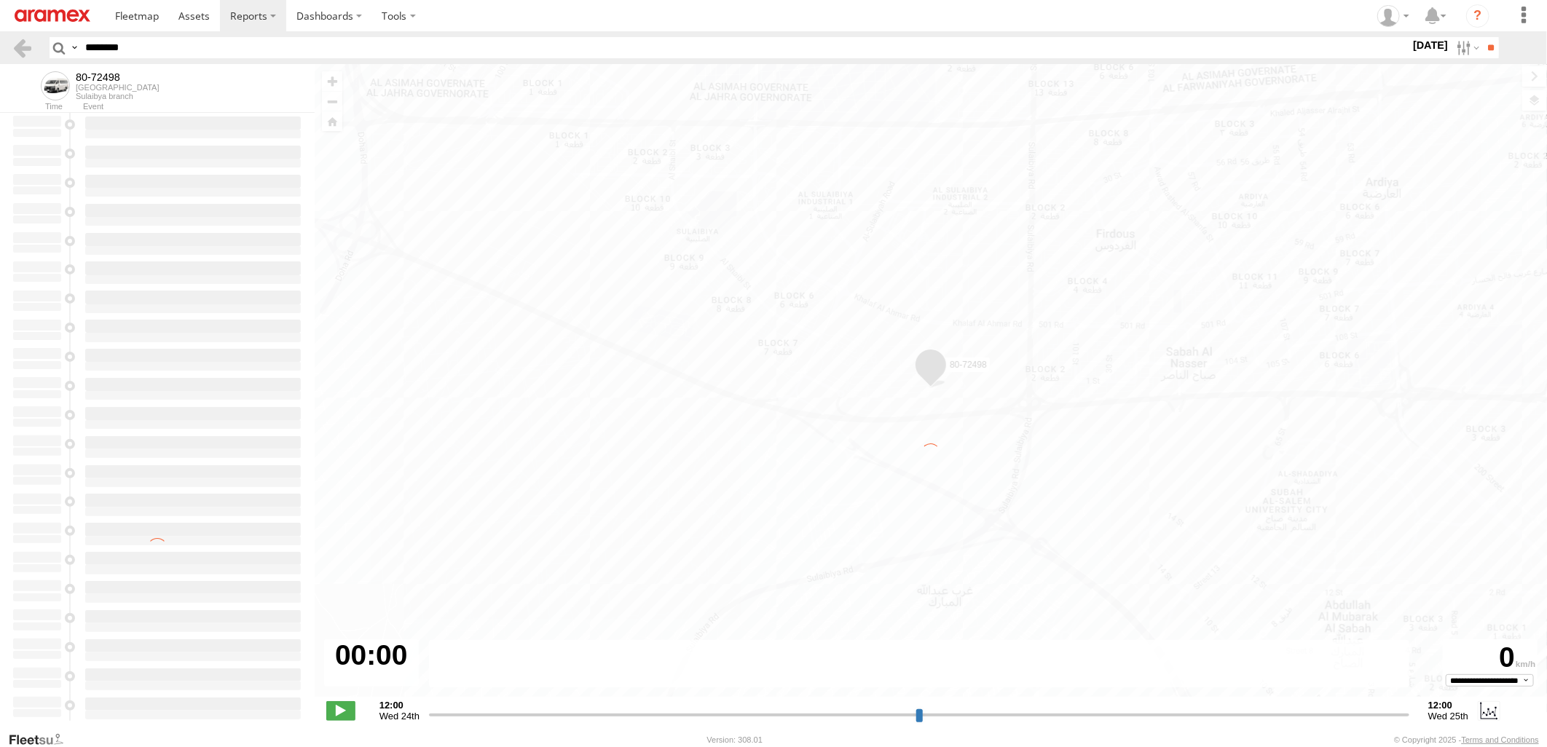
type input "**********"
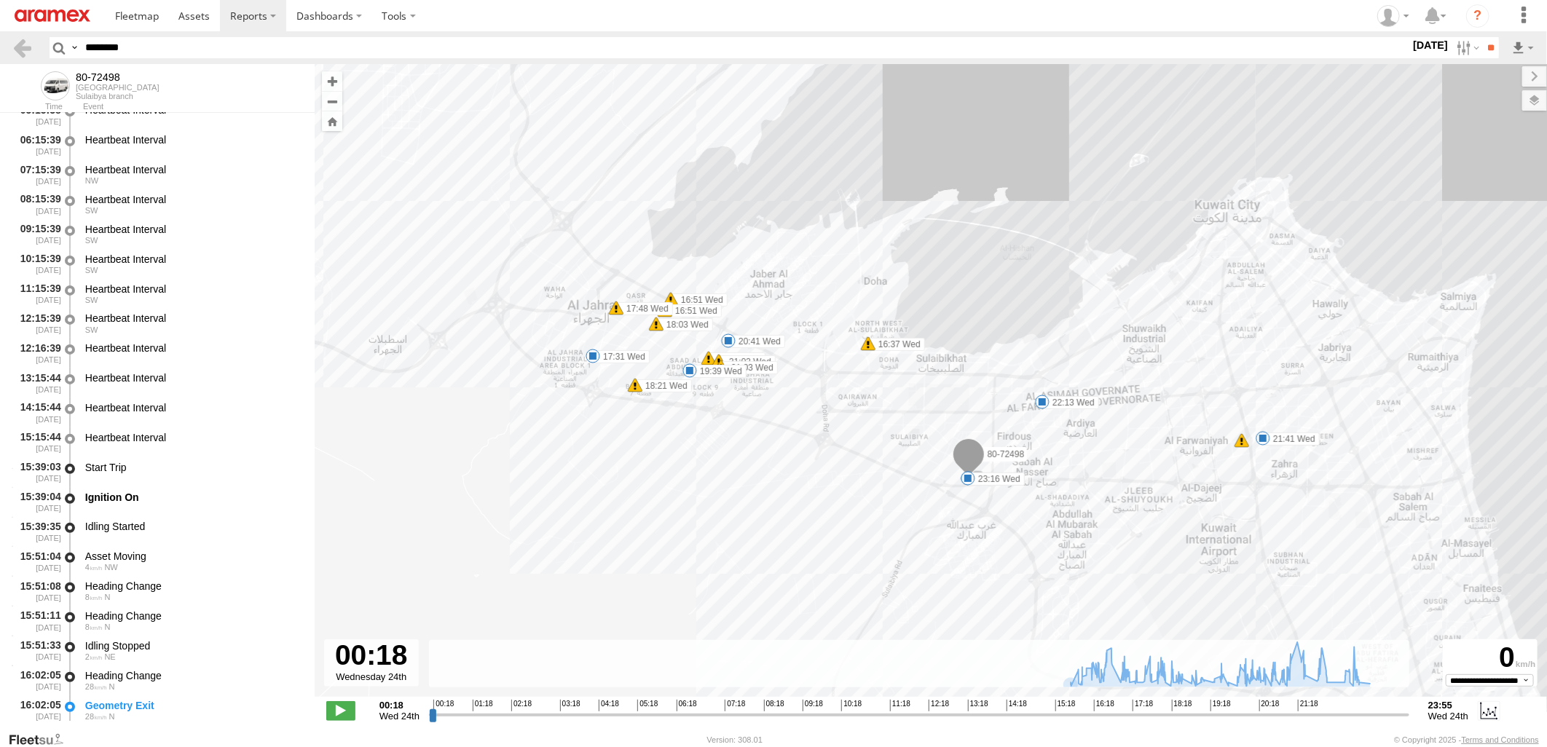
scroll to position [485, 0]
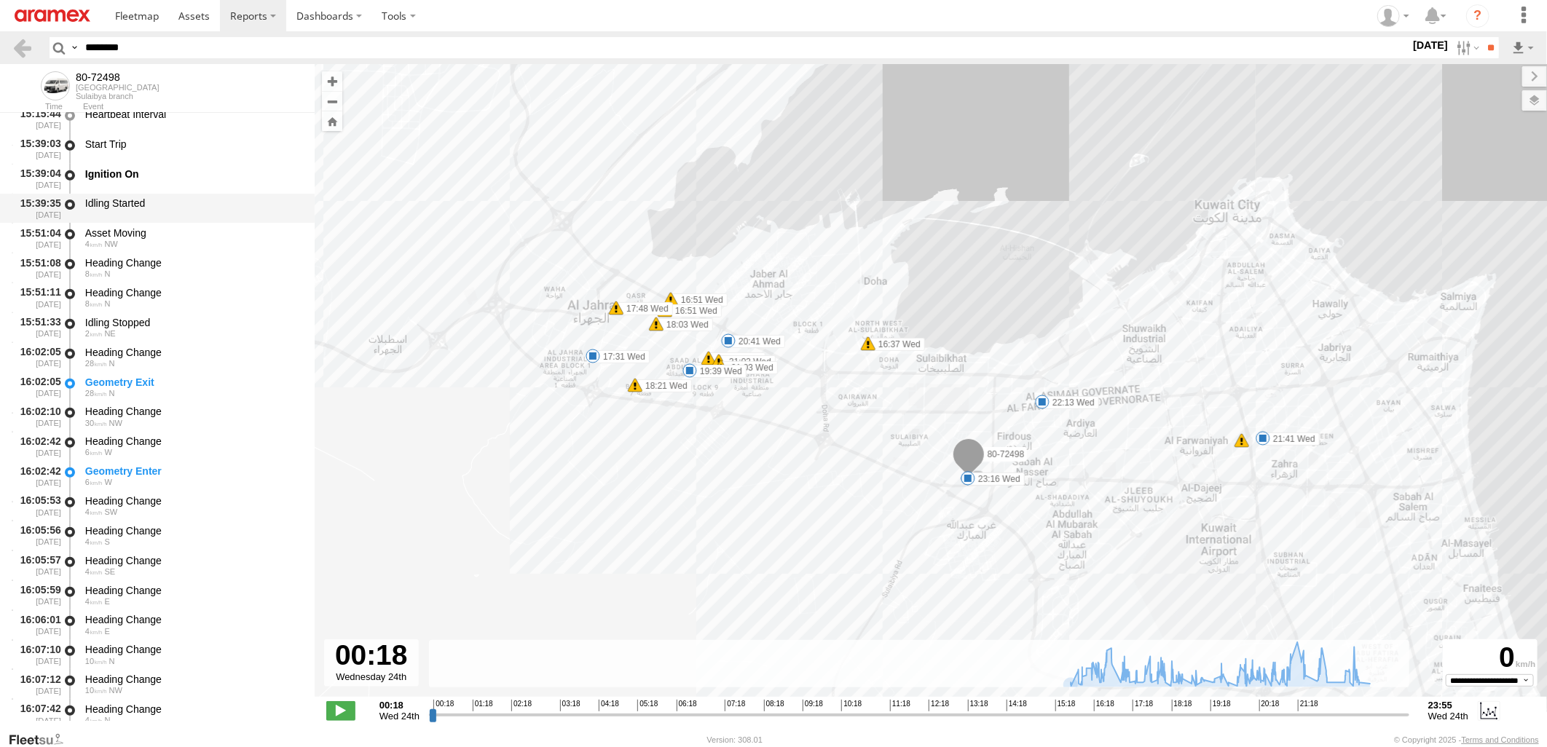
click at [181, 210] on div "Idling Started" at bounding box center [193, 208] width 220 height 27
click at [180, 236] on div "Asset Moving" at bounding box center [193, 233] width 216 height 13
click at [190, 202] on div "Idling Started" at bounding box center [193, 203] width 216 height 13
click at [185, 227] on div "Asset Moving" at bounding box center [193, 233] width 216 height 13
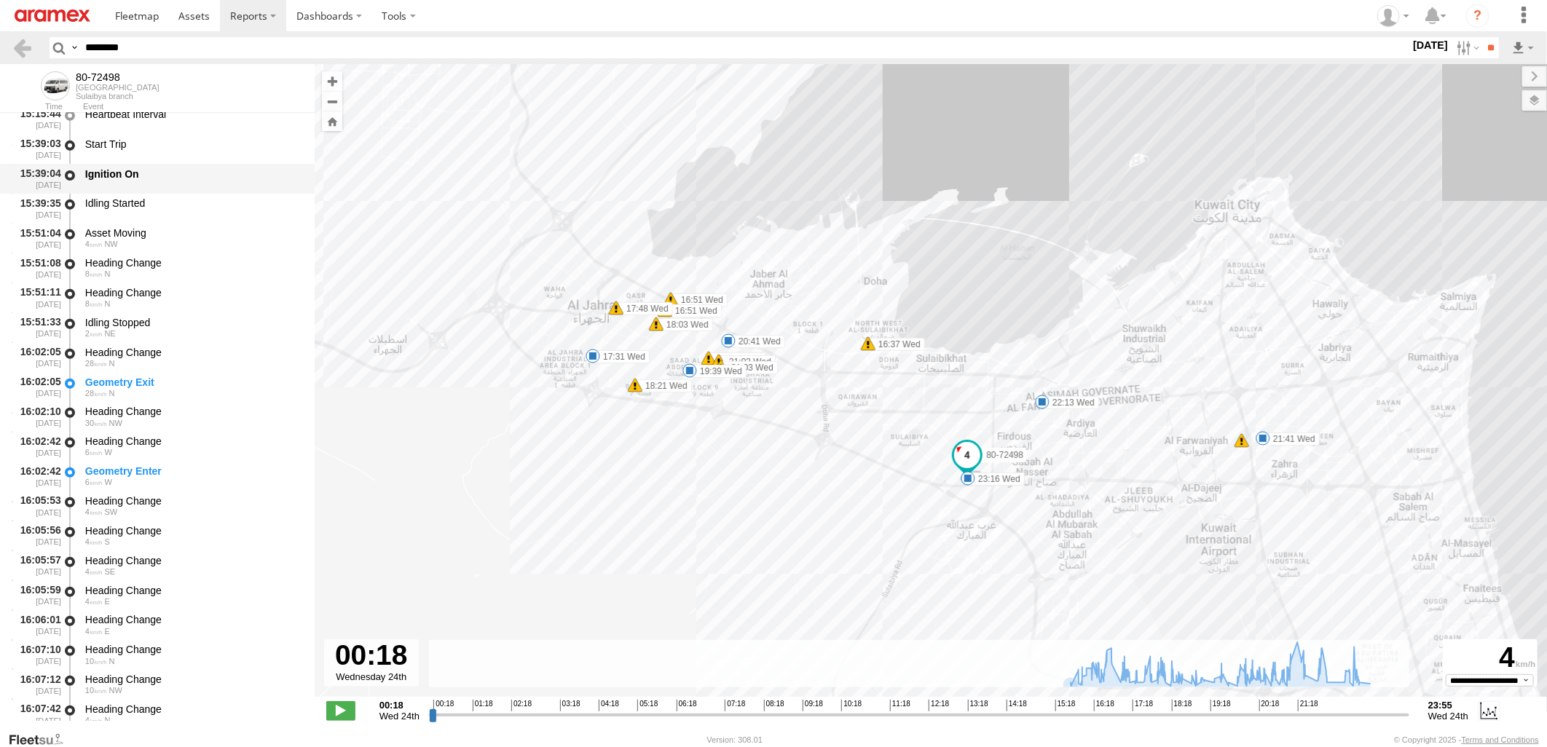
click at [200, 186] on div "Ignition On" at bounding box center [193, 178] width 220 height 27
click at [199, 210] on div "Idling Started" at bounding box center [193, 208] width 220 height 27
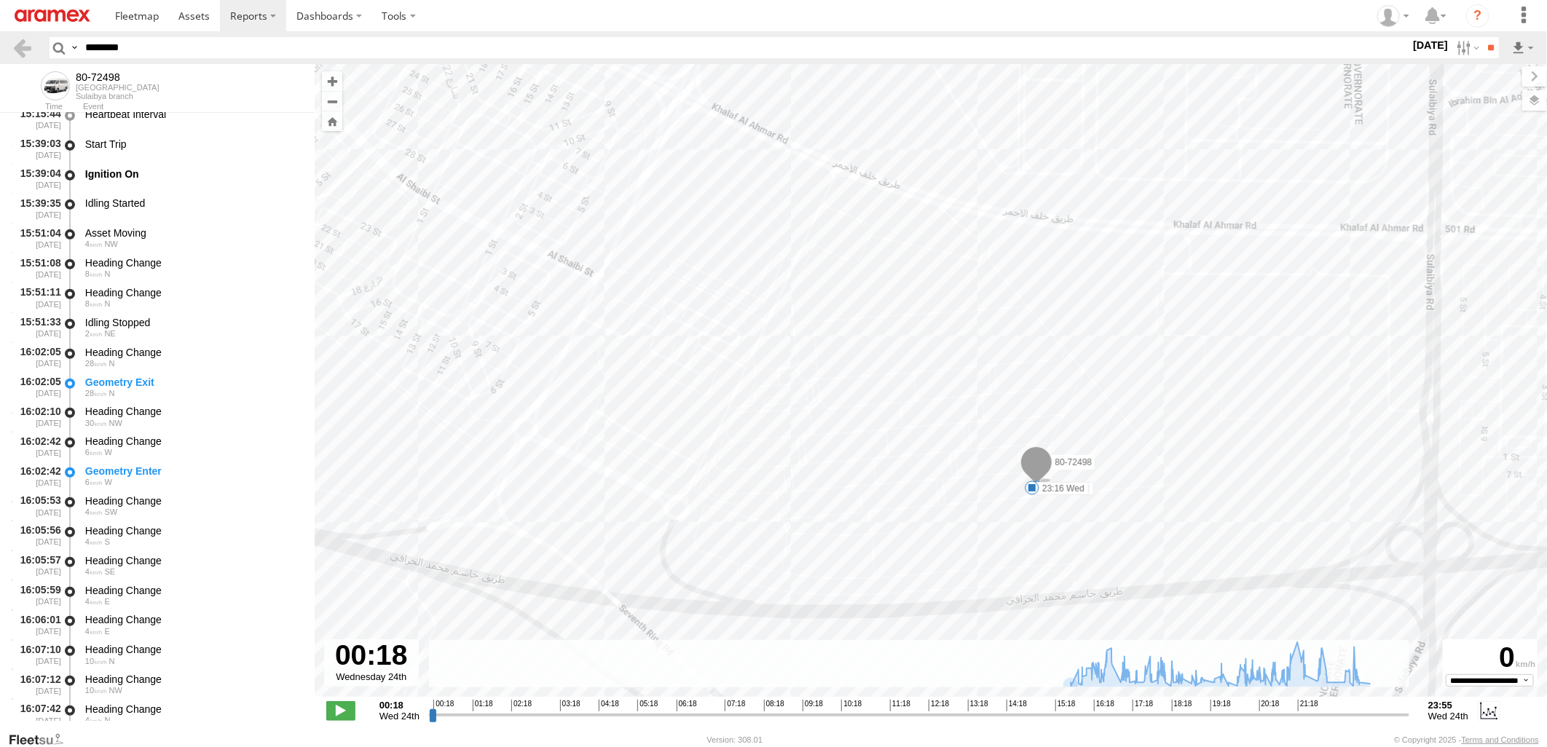
drag, startPoint x: 208, startPoint y: 45, endPoint x: 0, endPoint y: 75, distance: 210.4
click at [0, 75] on html at bounding box center [773, 373] width 1547 height 747
paste input "text"
type input "********"
click at [1482, 37] on input "**" at bounding box center [1490, 47] width 17 height 21
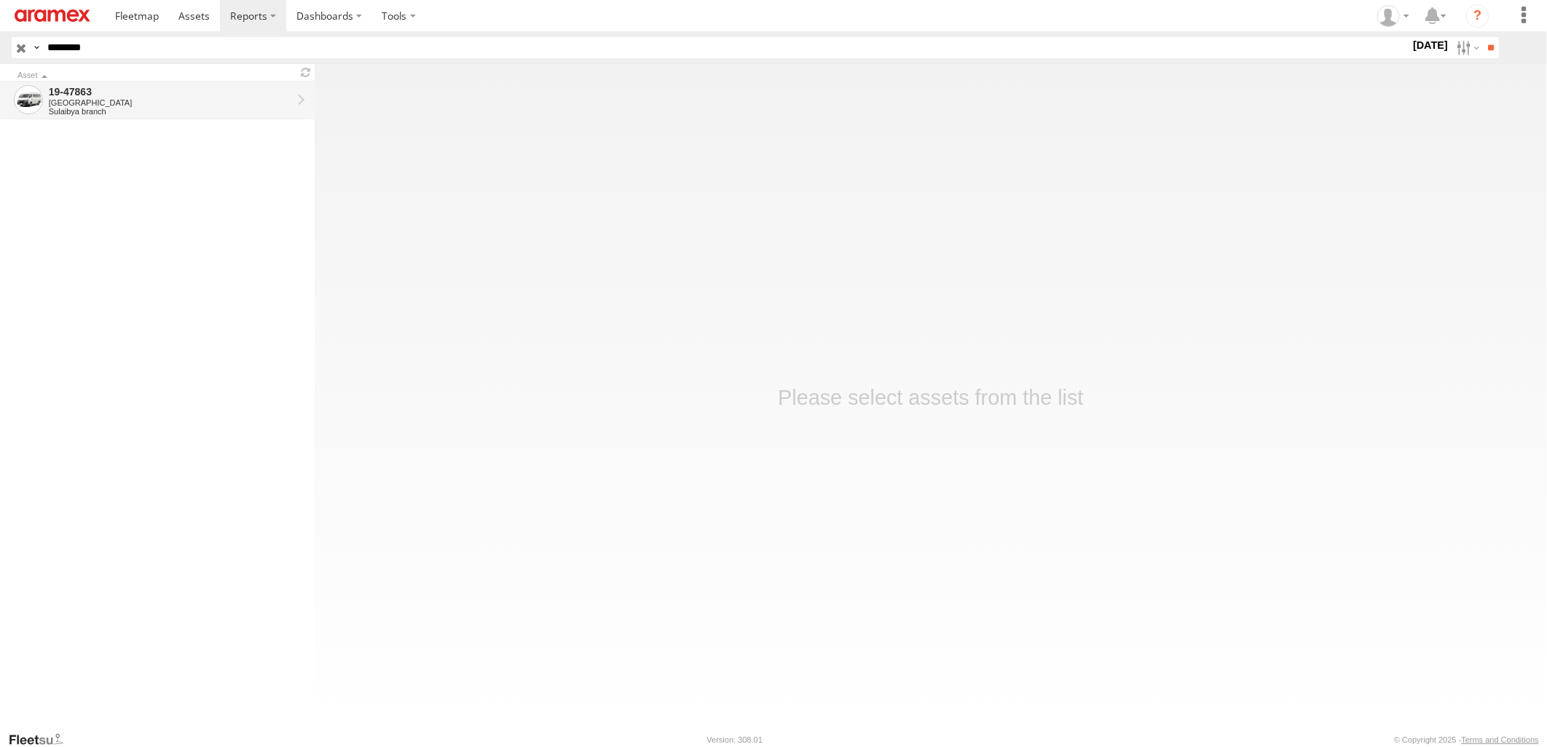
click at [235, 104] on div "[GEOGRAPHIC_DATA]" at bounding box center [170, 102] width 243 height 9
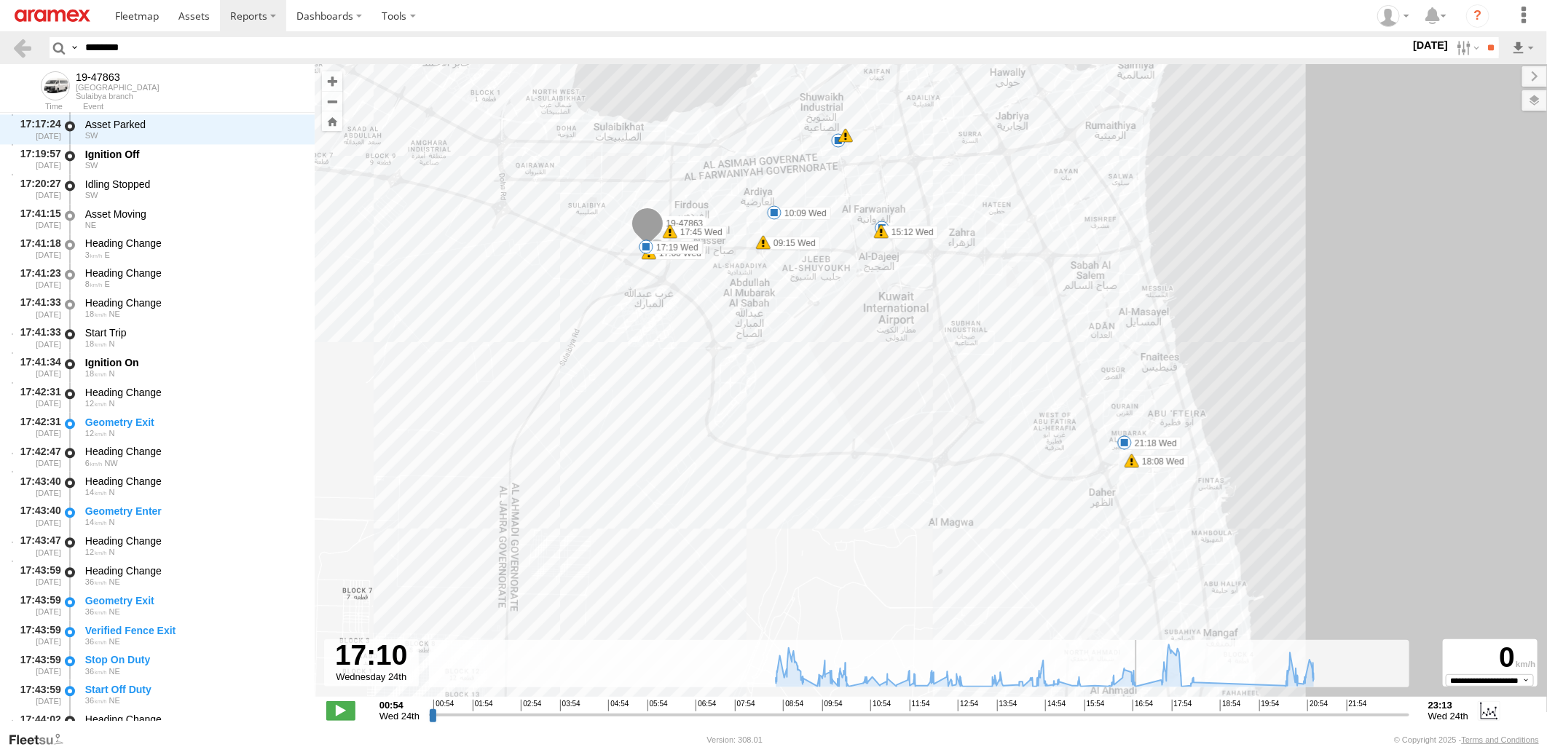
drag, startPoint x: 433, startPoint y: 719, endPoint x: 1141, endPoint y: 736, distance: 708.2
type input "**********"
click at [1141, 722] on input "range" at bounding box center [919, 715] width 980 height 14
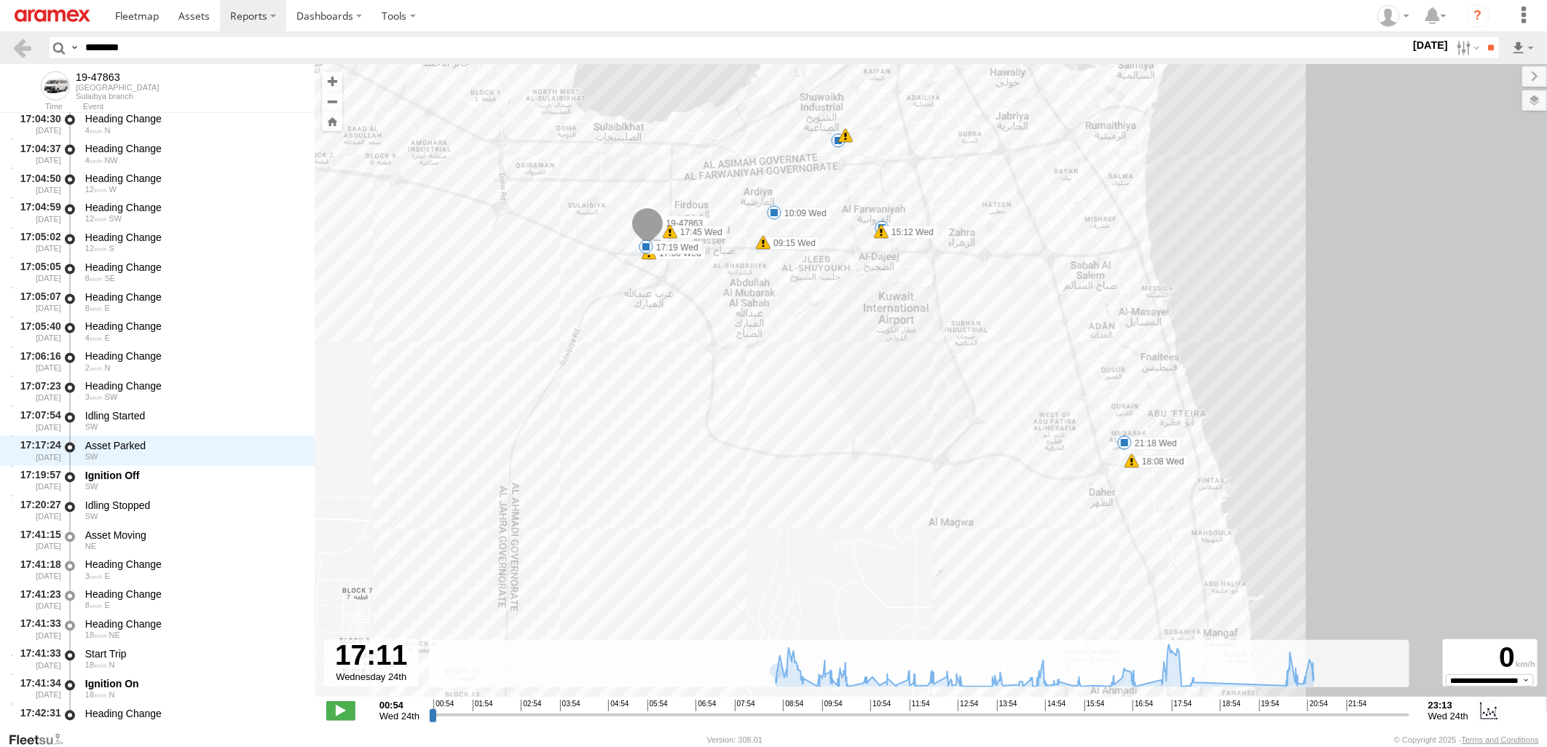
scroll to position [19049, 0]
click at [184, 399] on div "3 SW" at bounding box center [193, 399] width 216 height 9
click at [204, 360] on div "Heading Change" at bounding box center [193, 358] width 216 height 13
click at [182, 412] on div "Idling Started" at bounding box center [193, 418] width 216 height 13
click at [182, 453] on div "Asset Parked" at bounding box center [193, 447] width 216 height 13
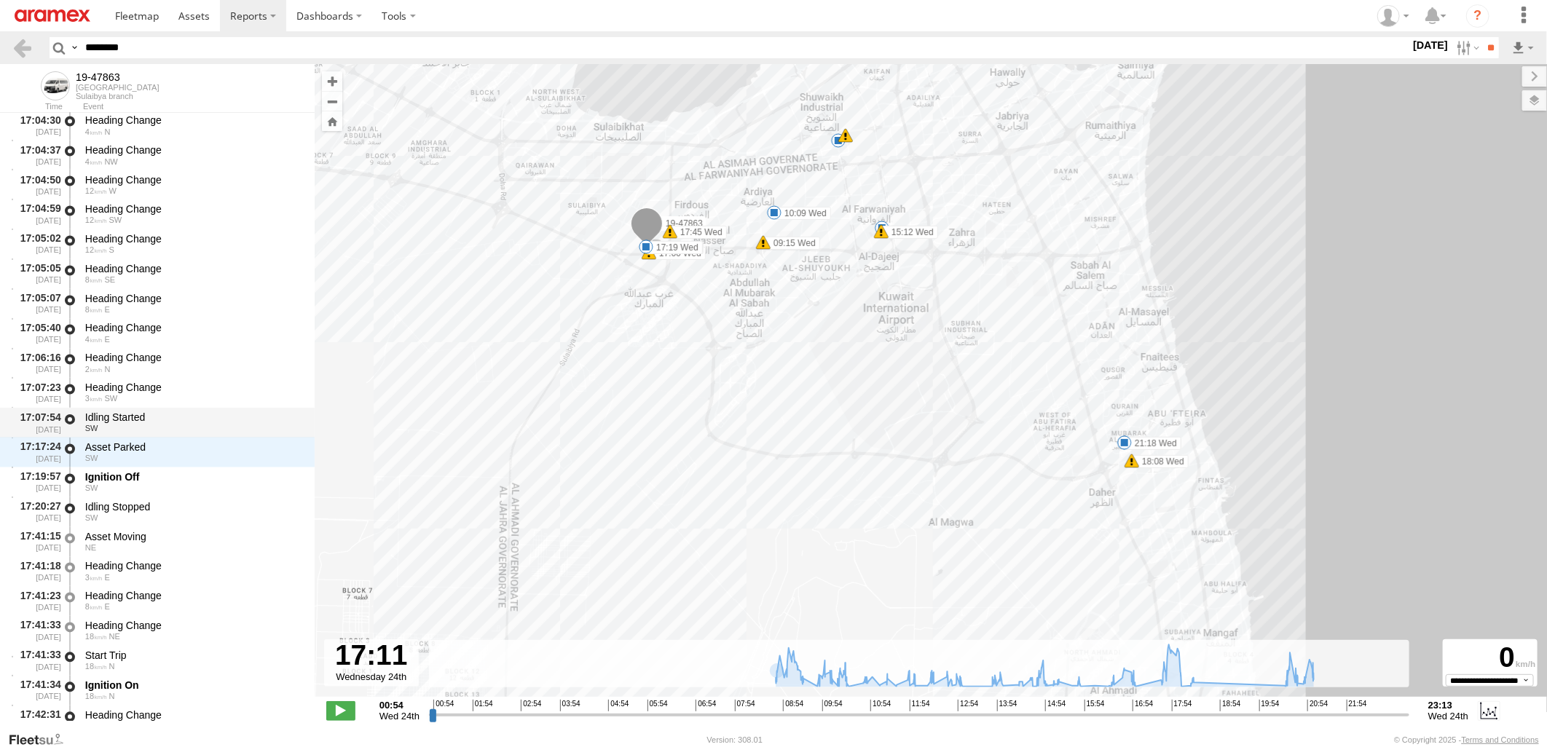
click at [187, 420] on div "Idling Started" at bounding box center [193, 418] width 216 height 13
click at [184, 446] on div "Asset Parked" at bounding box center [193, 447] width 216 height 13
drag, startPoint x: 175, startPoint y: 54, endPoint x: 0, endPoint y: 74, distance: 175.9
click at [0, 73] on html at bounding box center [773, 373] width 1547 height 747
paste input "text"
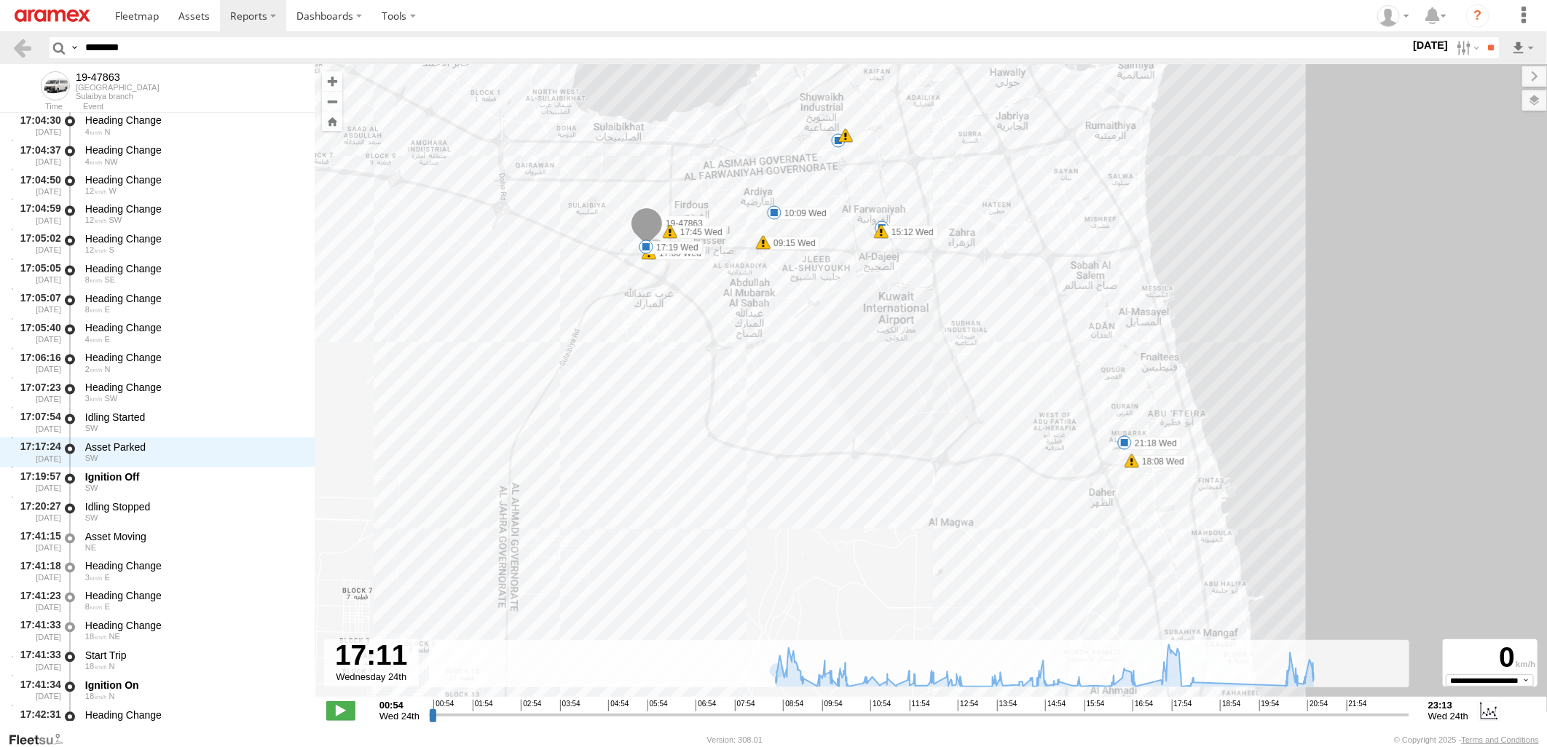
type input "********"
click at [1482, 37] on input "**" at bounding box center [1490, 47] width 17 height 21
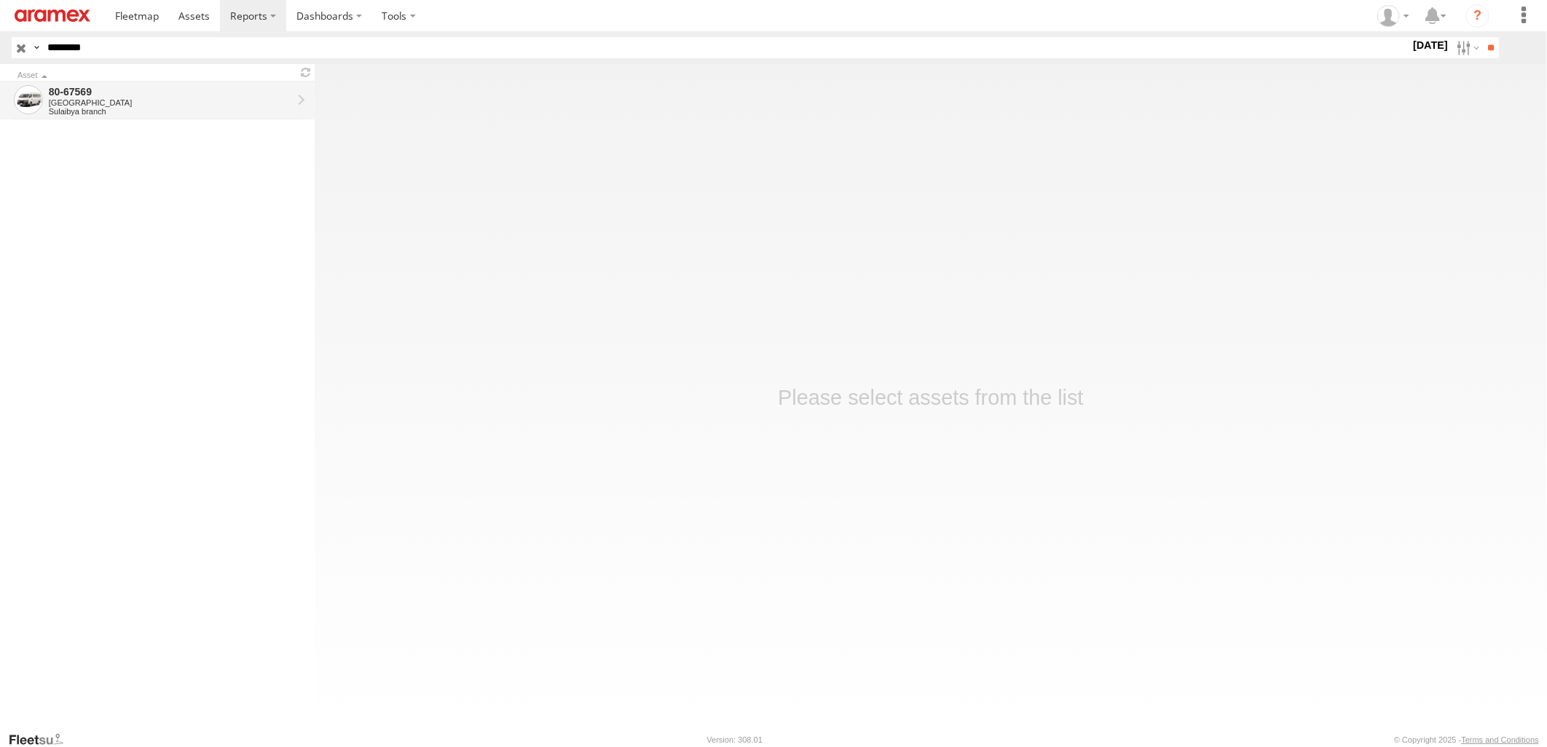
click at [178, 109] on div "Sulaibya branch" at bounding box center [170, 111] width 243 height 9
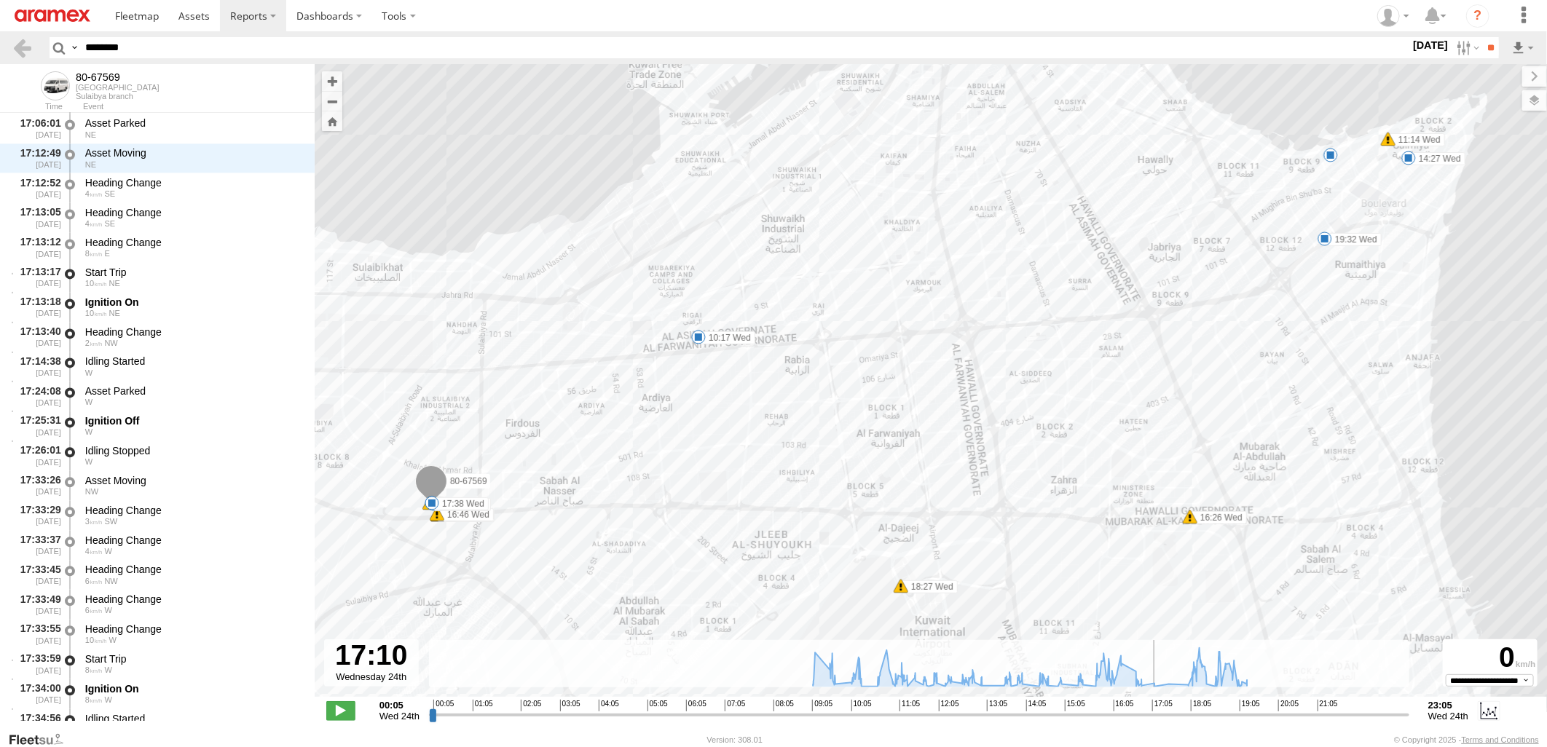
scroll to position [19283, 0]
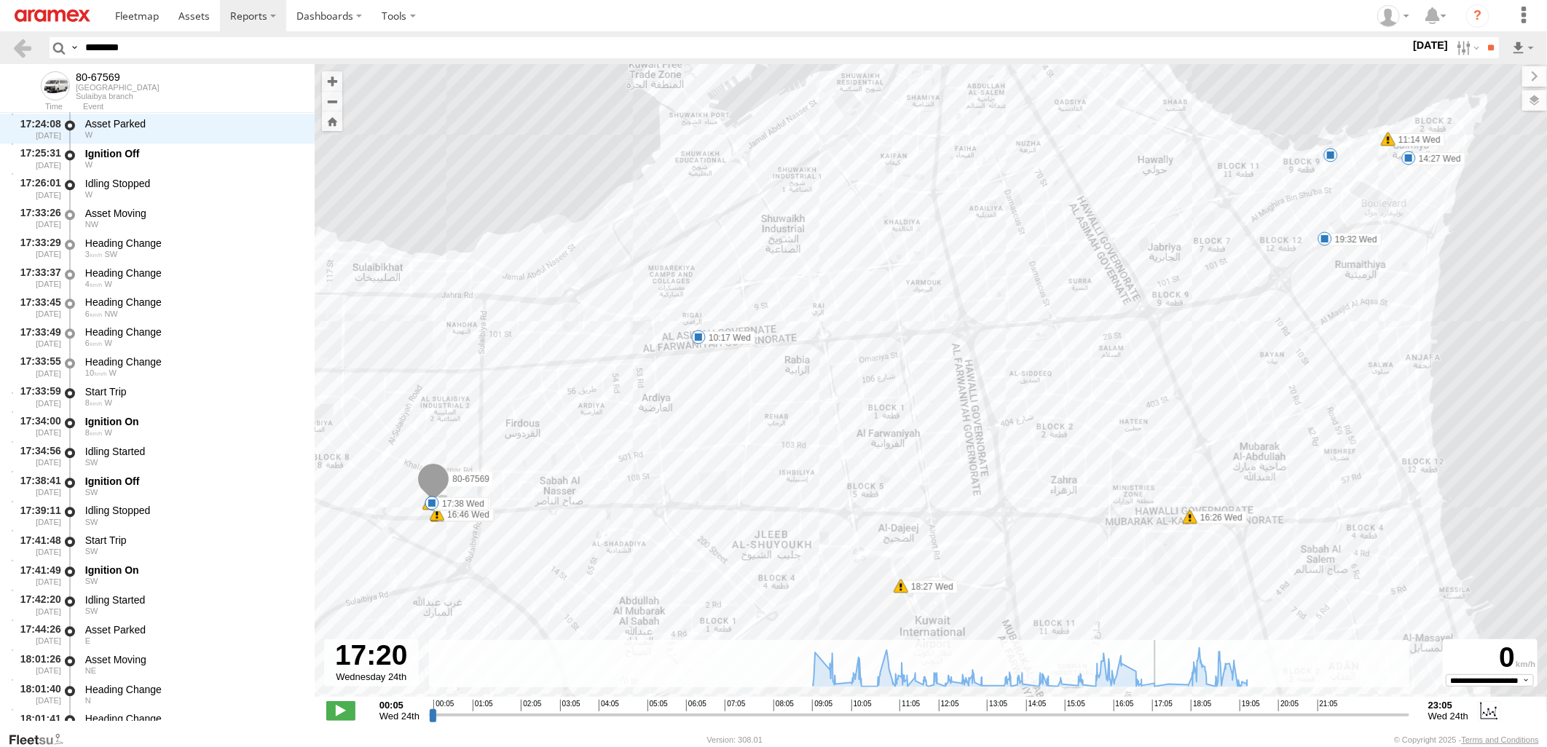
drag, startPoint x: 431, startPoint y: 718, endPoint x: 1162, endPoint y: 741, distance: 730.9
type input "**********"
click at [1162, 722] on input "range" at bounding box center [919, 715] width 980 height 14
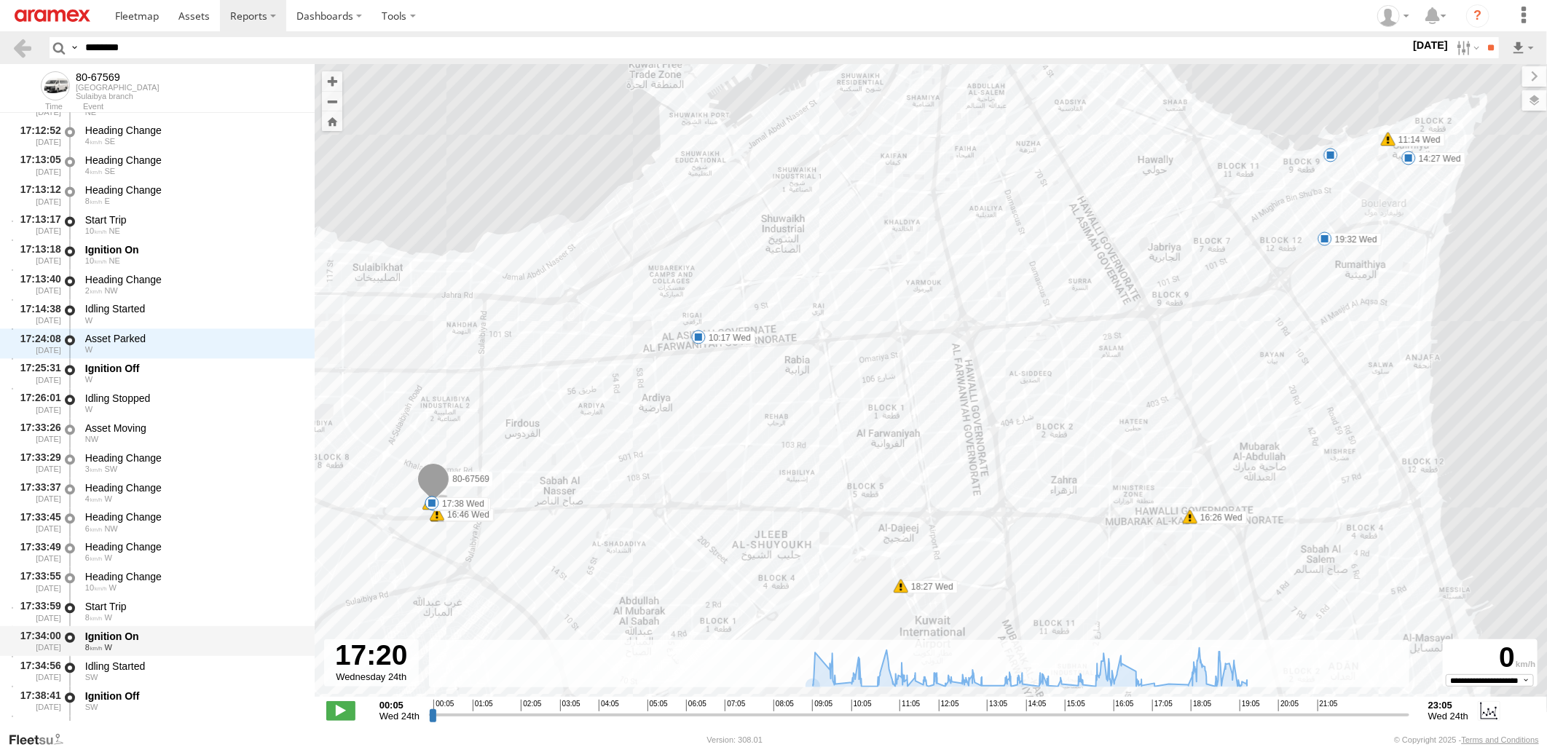
scroll to position [19279, 0]
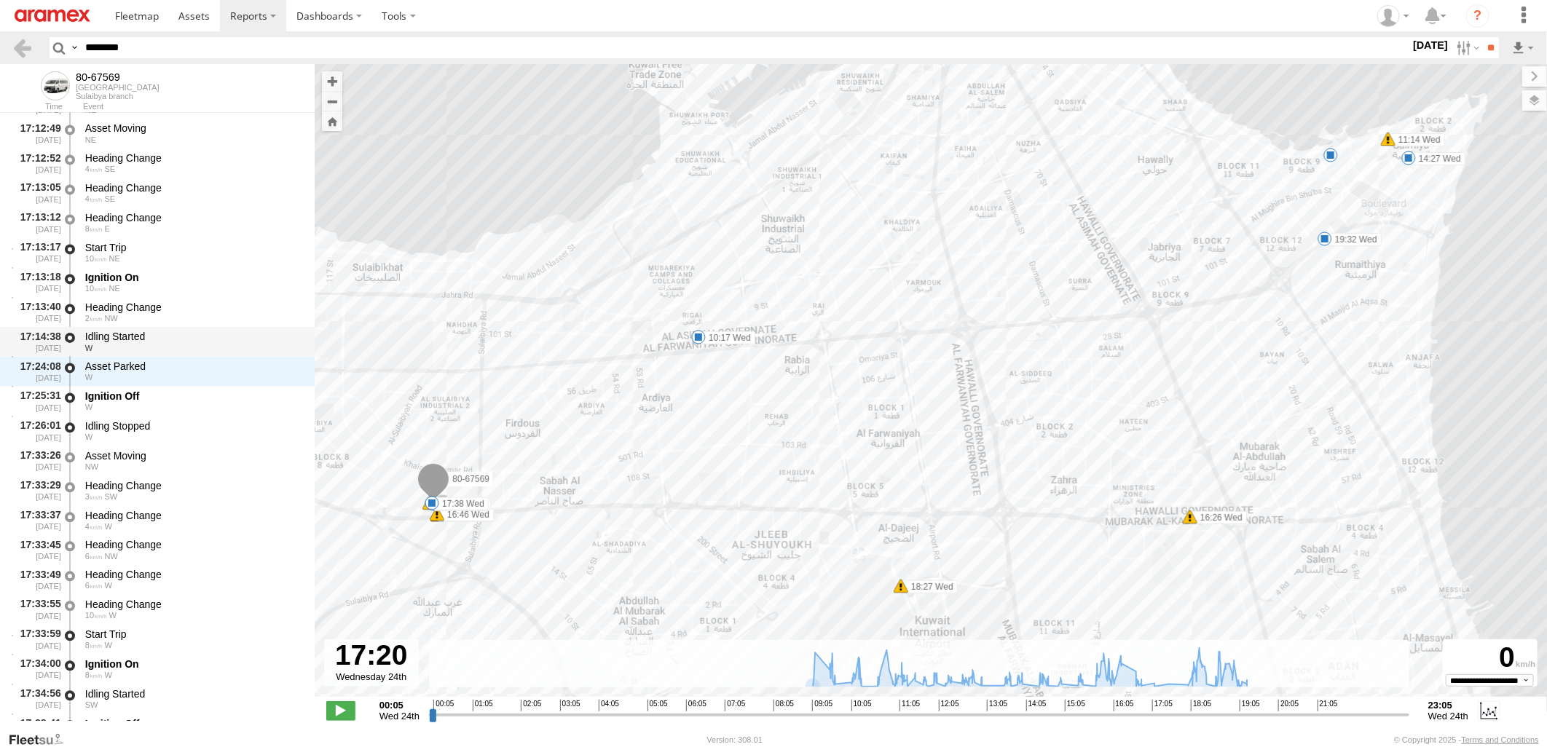
click at [205, 347] on div "W" at bounding box center [193, 348] width 216 height 9
click at [197, 382] on div "Asset Parked W" at bounding box center [193, 371] width 220 height 27
click at [215, 341] on div "Idling Started" at bounding box center [193, 336] width 216 height 13
click at [207, 368] on div "Asset Parked" at bounding box center [193, 366] width 216 height 13
click at [216, 346] on div "W" at bounding box center [193, 348] width 216 height 9
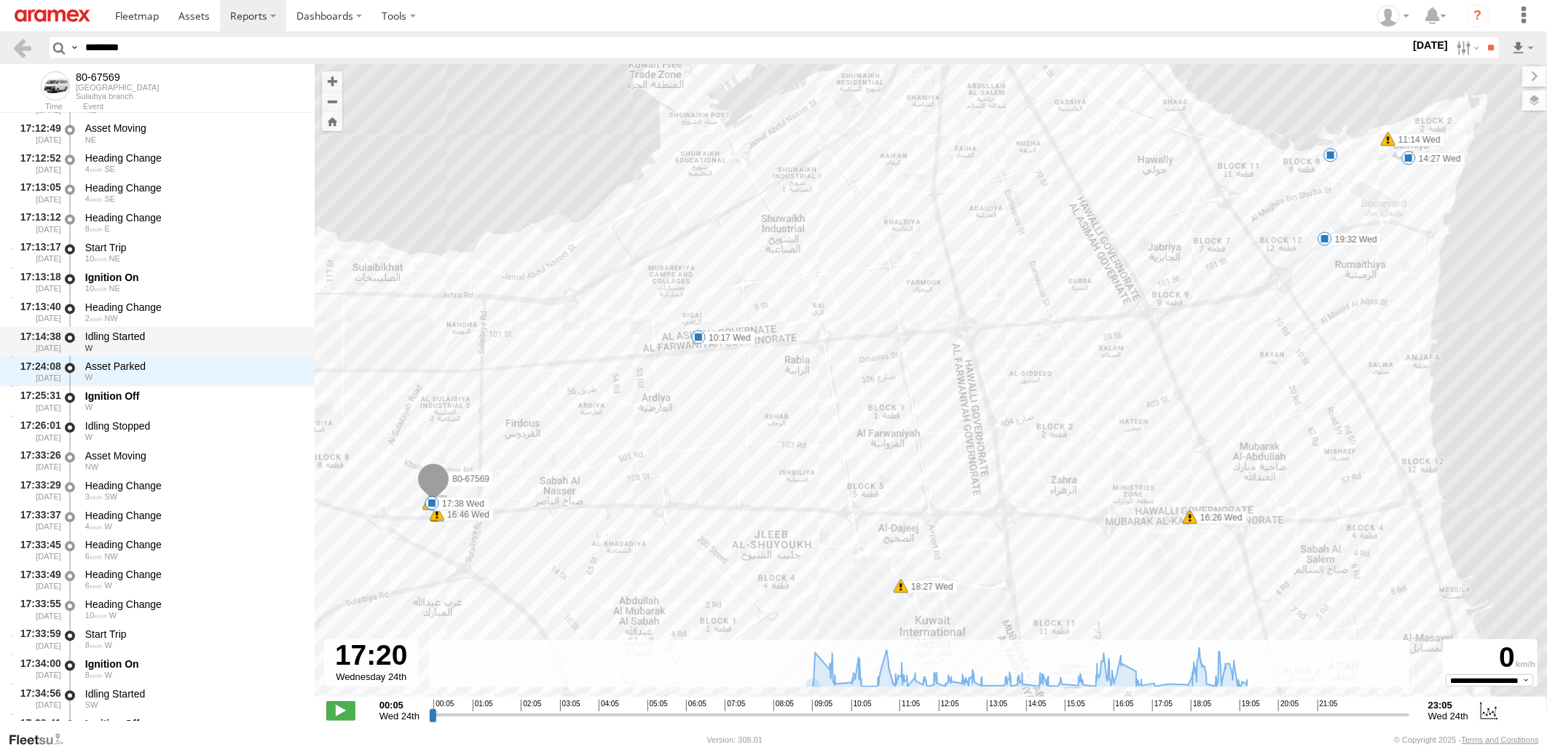
click at [228, 332] on div "Idling Started" at bounding box center [193, 336] width 216 height 13
click at [237, 312] on div "Heading Change" at bounding box center [193, 307] width 216 height 13
click at [227, 353] on div "Idling Started W" at bounding box center [193, 341] width 220 height 27
click at [222, 369] on div "Asset Parked" at bounding box center [193, 366] width 216 height 13
click at [229, 345] on div "W" at bounding box center [193, 348] width 216 height 9
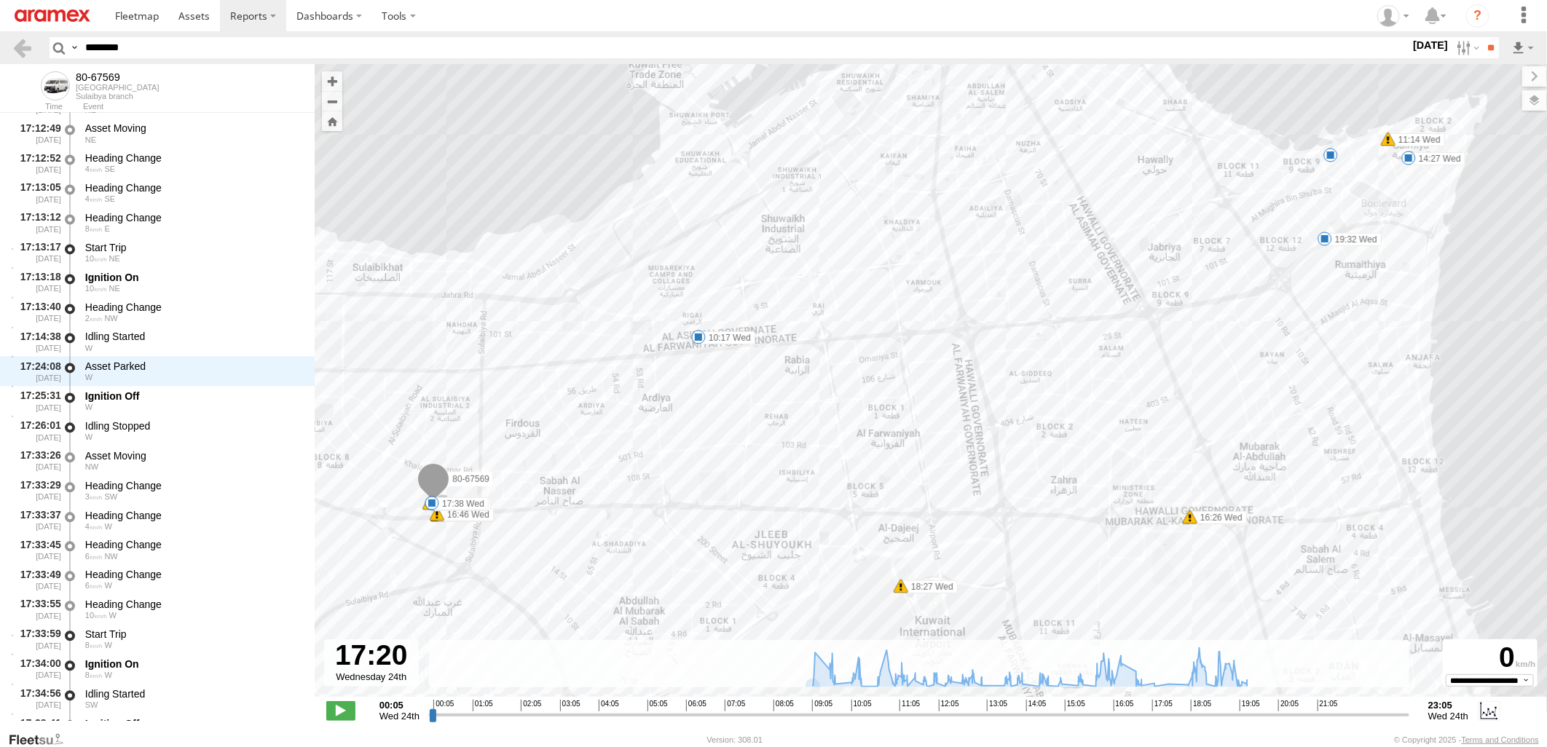
drag, startPoint x: 190, startPoint y: 45, endPoint x: 0, endPoint y: 98, distance: 197.4
click at [0, 98] on html at bounding box center [773, 373] width 1547 height 747
paste input "text"
type input "********"
click at [1482, 37] on input "**" at bounding box center [1490, 47] width 17 height 21
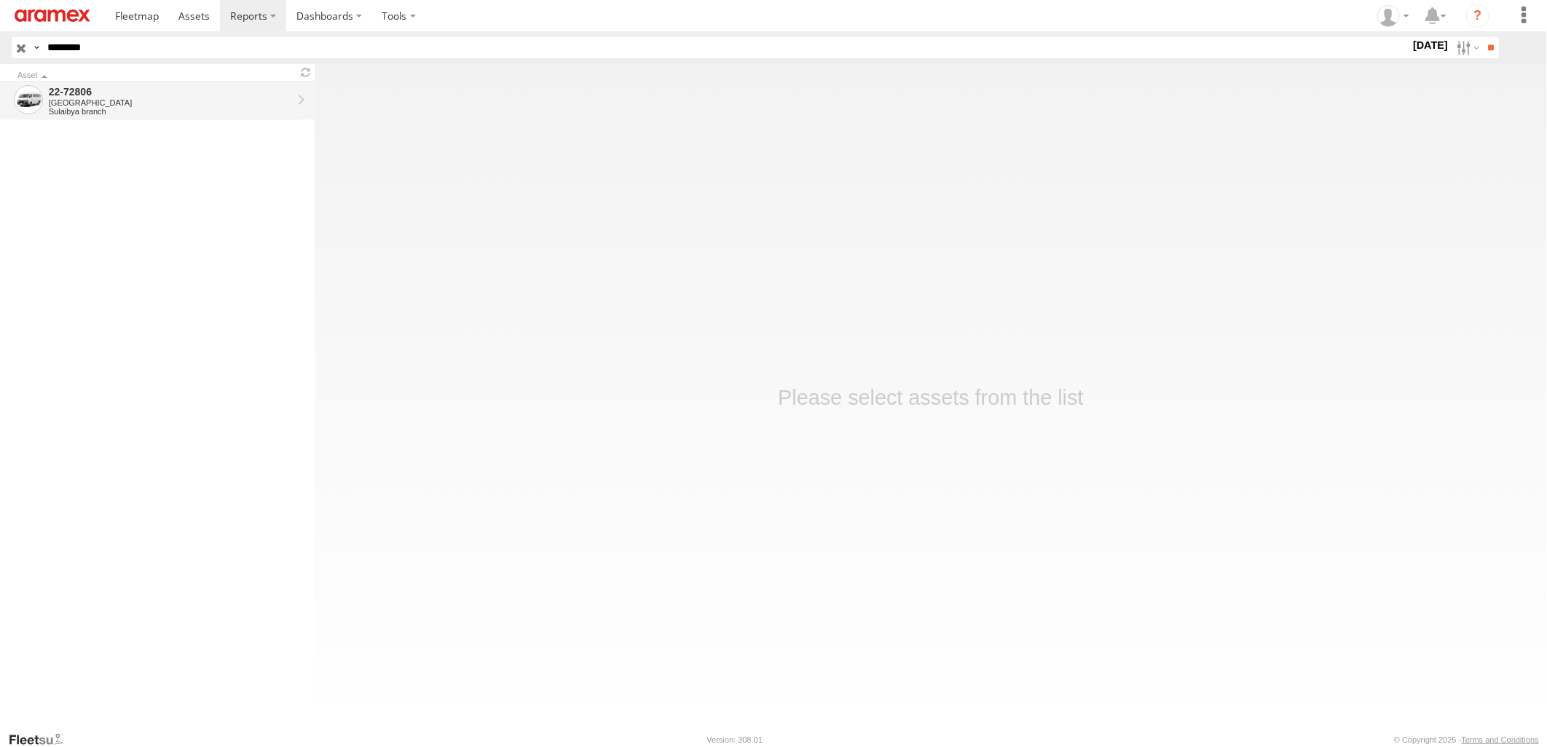
click at [244, 106] on div "[GEOGRAPHIC_DATA]" at bounding box center [170, 102] width 243 height 9
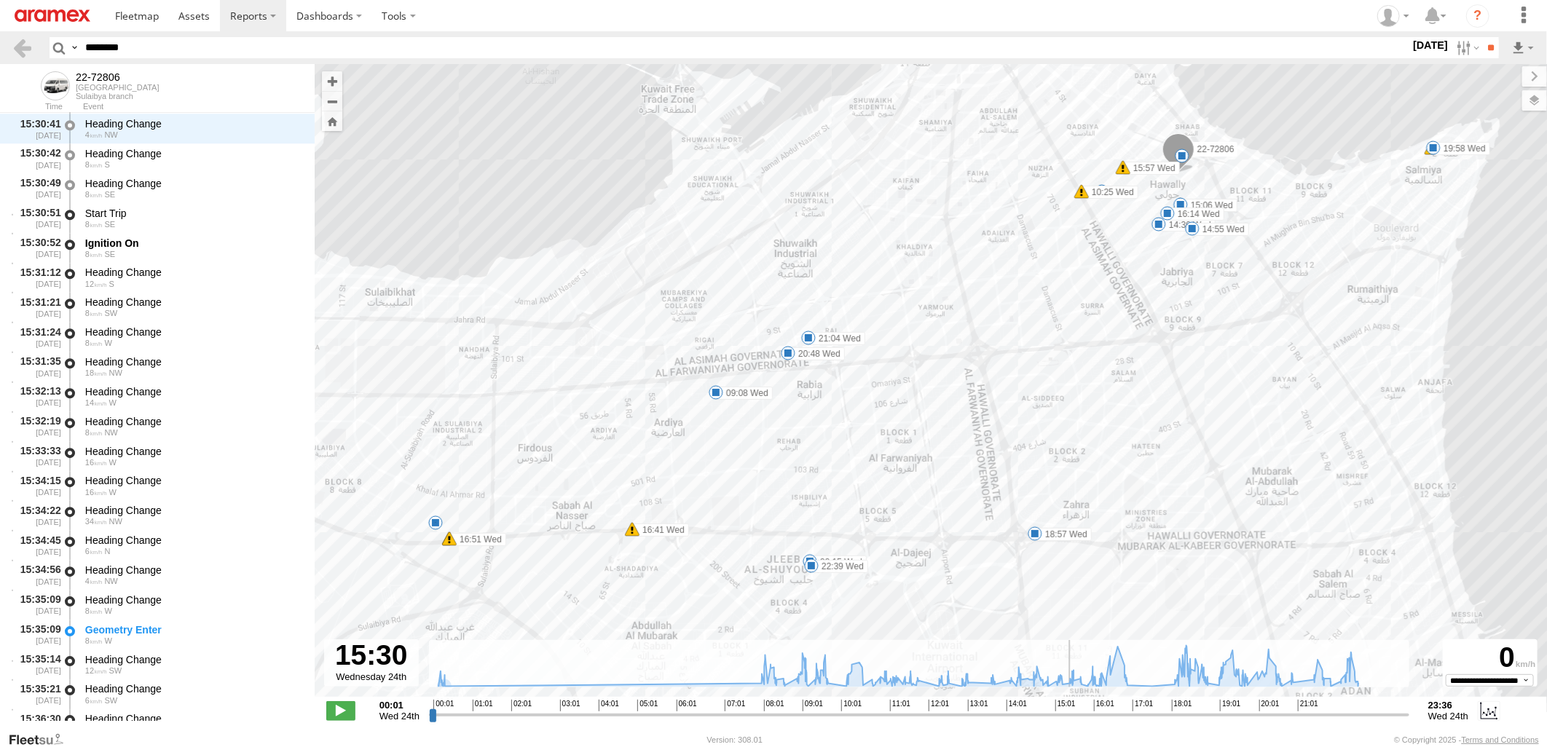
scroll to position [20296, 0]
drag, startPoint x: 638, startPoint y: 712, endPoint x: 1072, endPoint y: 736, distance: 434.7
click at [1072, 722] on input "range" at bounding box center [919, 715] width 980 height 14
drag, startPoint x: 1072, startPoint y: 717, endPoint x: 1161, endPoint y: 717, distance: 88.9
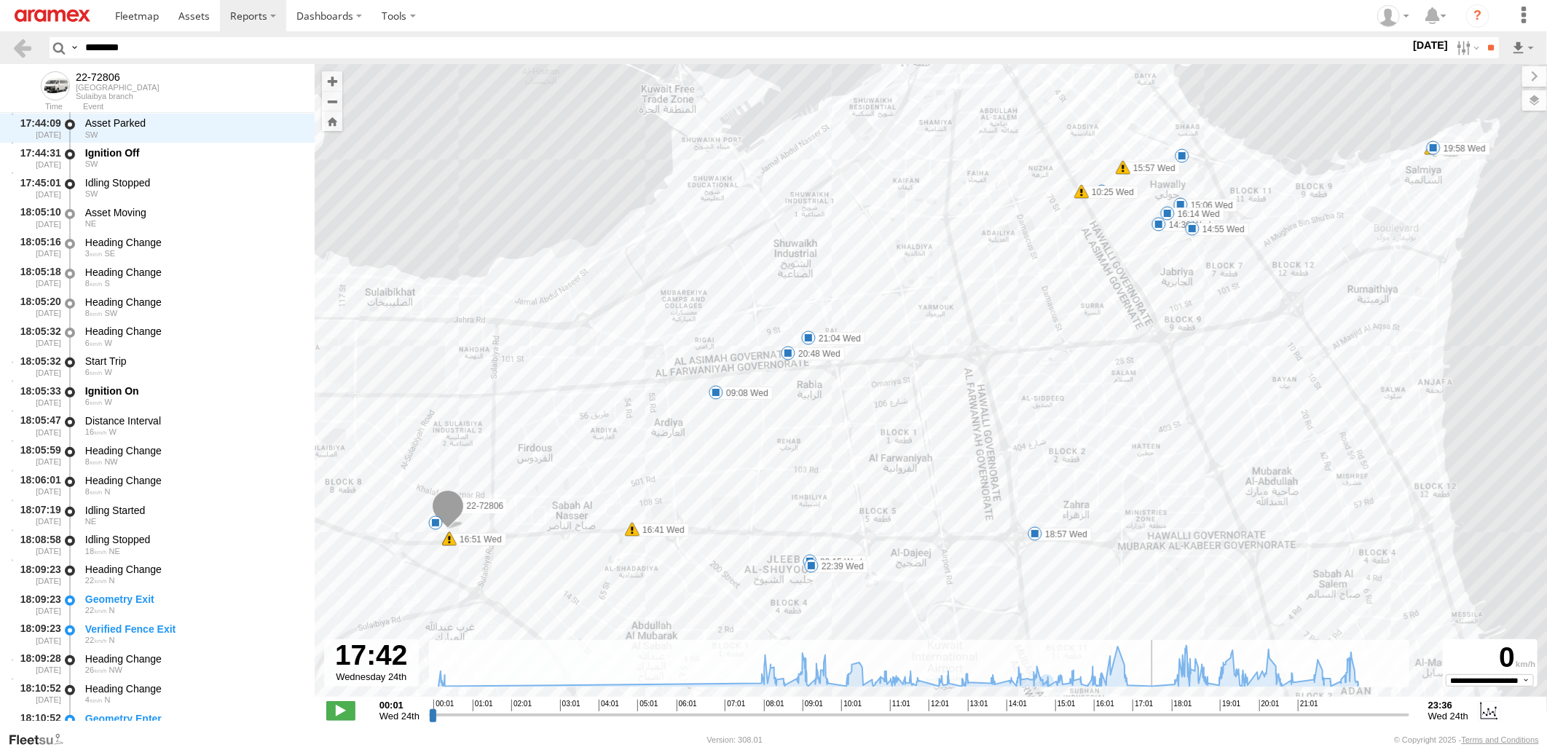
type input "**********"
click at [1161, 717] on input "range" at bounding box center [919, 715] width 980 height 14
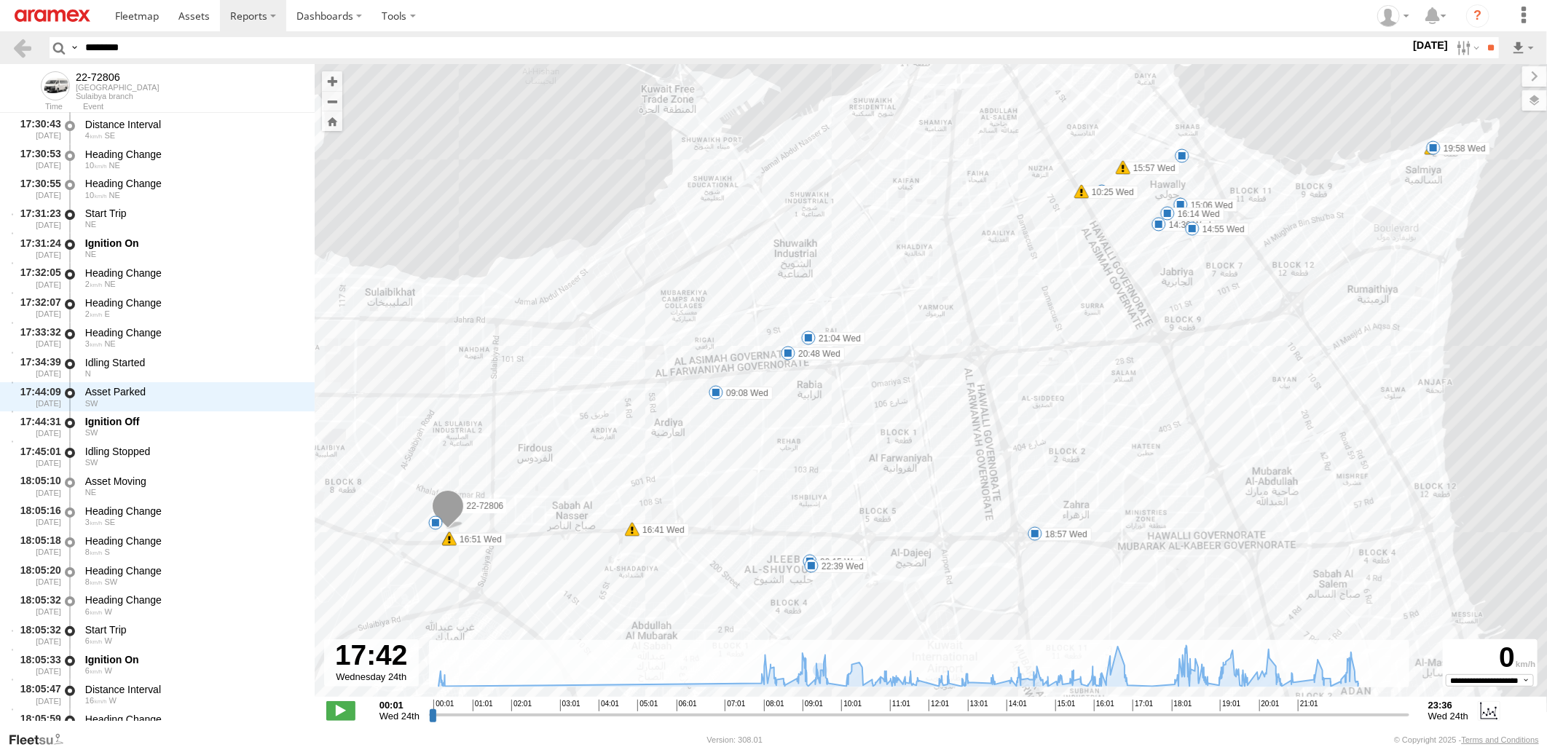
scroll to position [24257, 0]
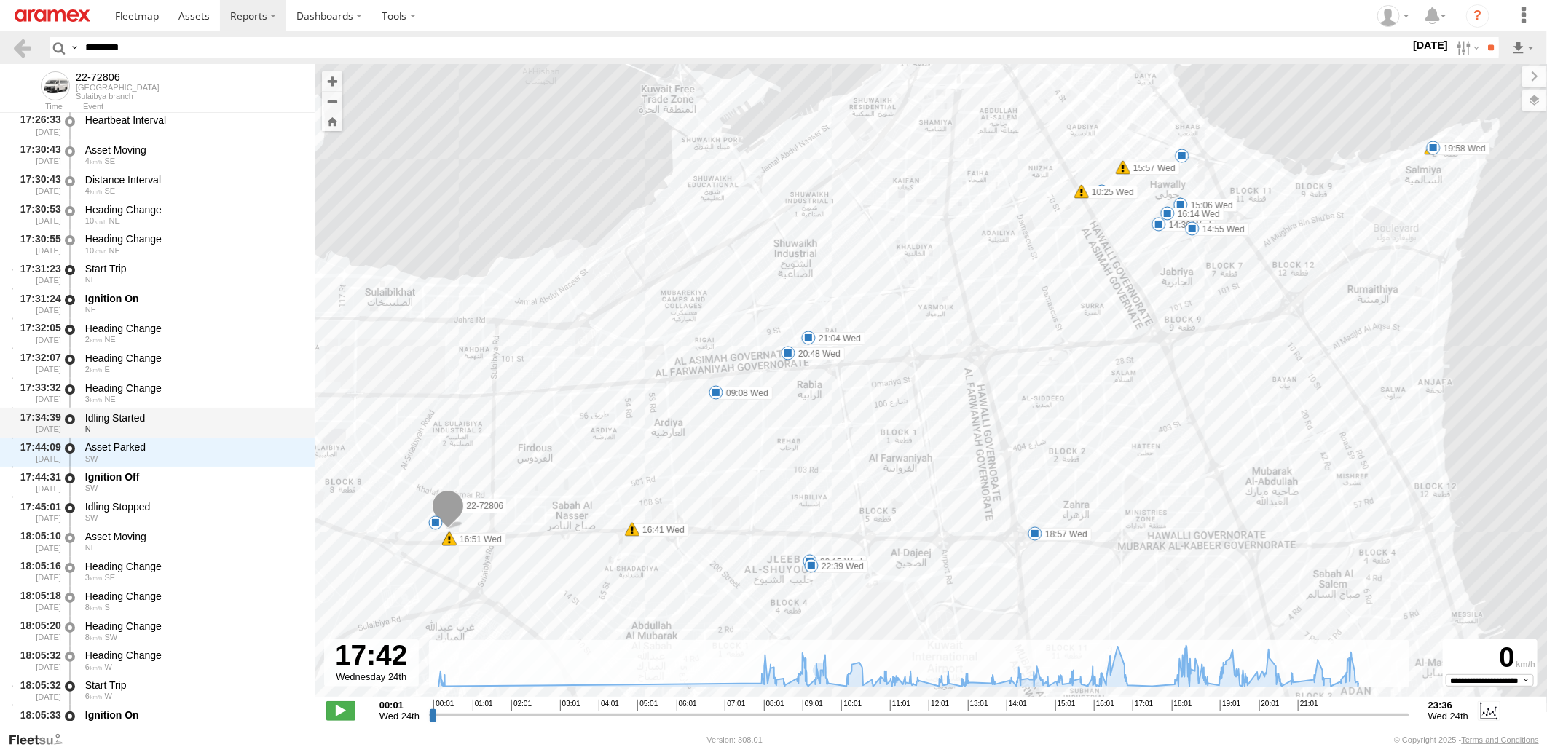
click at [206, 420] on div "Idling Started" at bounding box center [193, 418] width 216 height 13
click at [233, 382] on div "Heading Change" at bounding box center [193, 388] width 216 height 13
click at [220, 414] on div "Idling Started" at bounding box center [193, 418] width 216 height 13
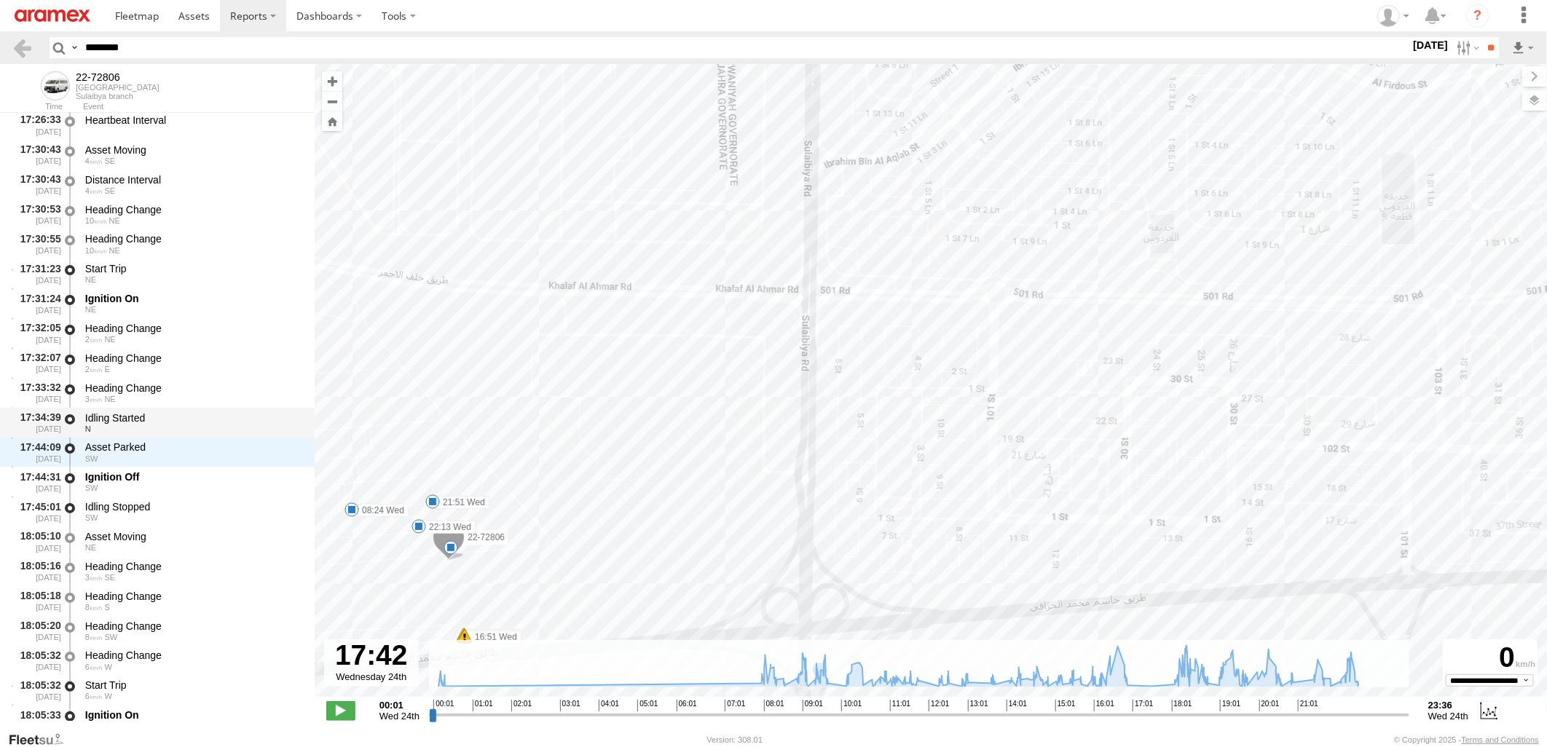
click at [232, 415] on div "Idling Started" at bounding box center [193, 418] width 216 height 13
click at [222, 448] on div "Asset Parked" at bounding box center [193, 447] width 216 height 13
click at [230, 422] on div "Idling Started" at bounding box center [193, 418] width 216 height 13
drag, startPoint x: 177, startPoint y: 49, endPoint x: 0, endPoint y: 121, distance: 191.1
click at [0, 121] on html at bounding box center [773, 373] width 1547 height 747
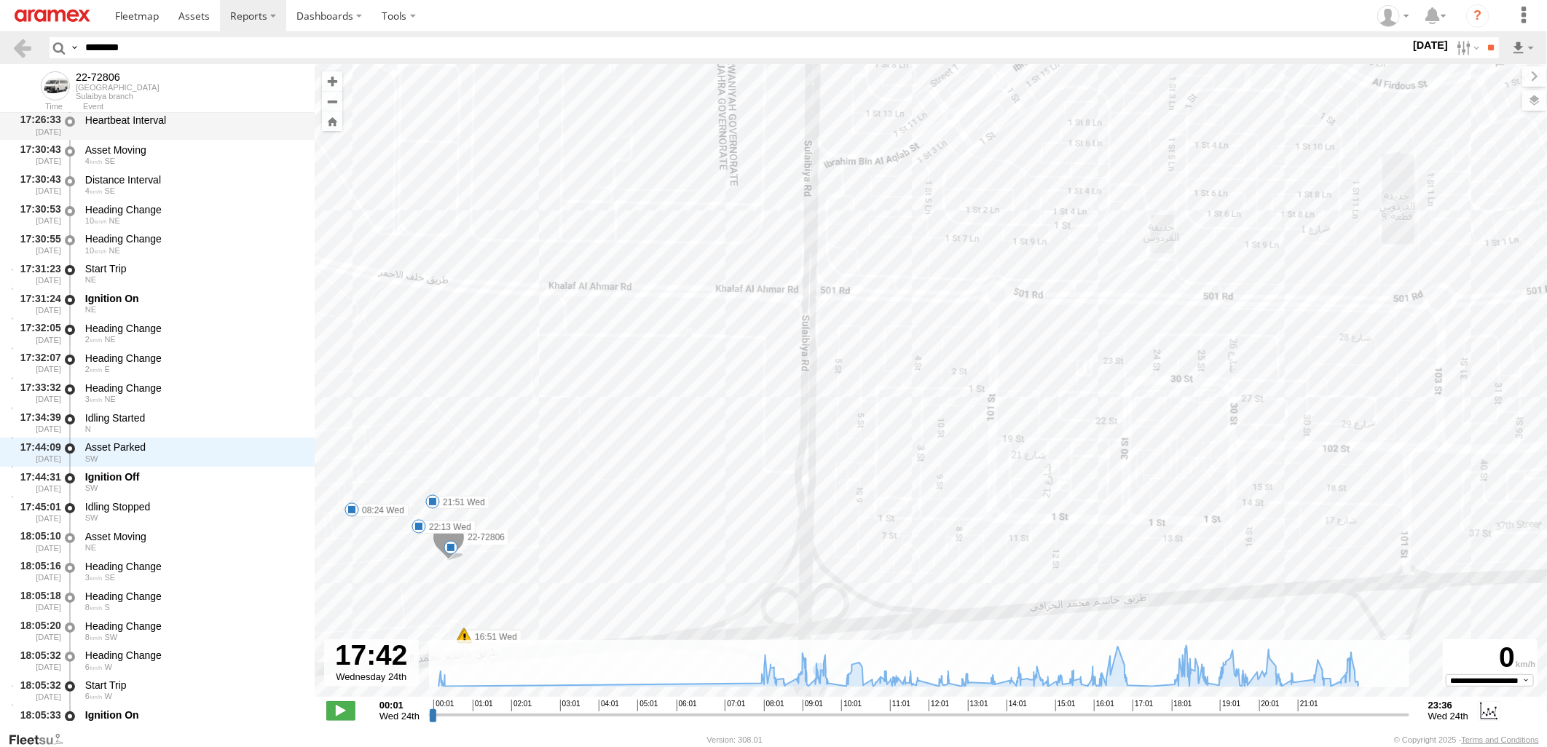
paste input "text"
type input "********"
click at [1482, 37] on input "**" at bounding box center [1490, 47] width 17 height 21
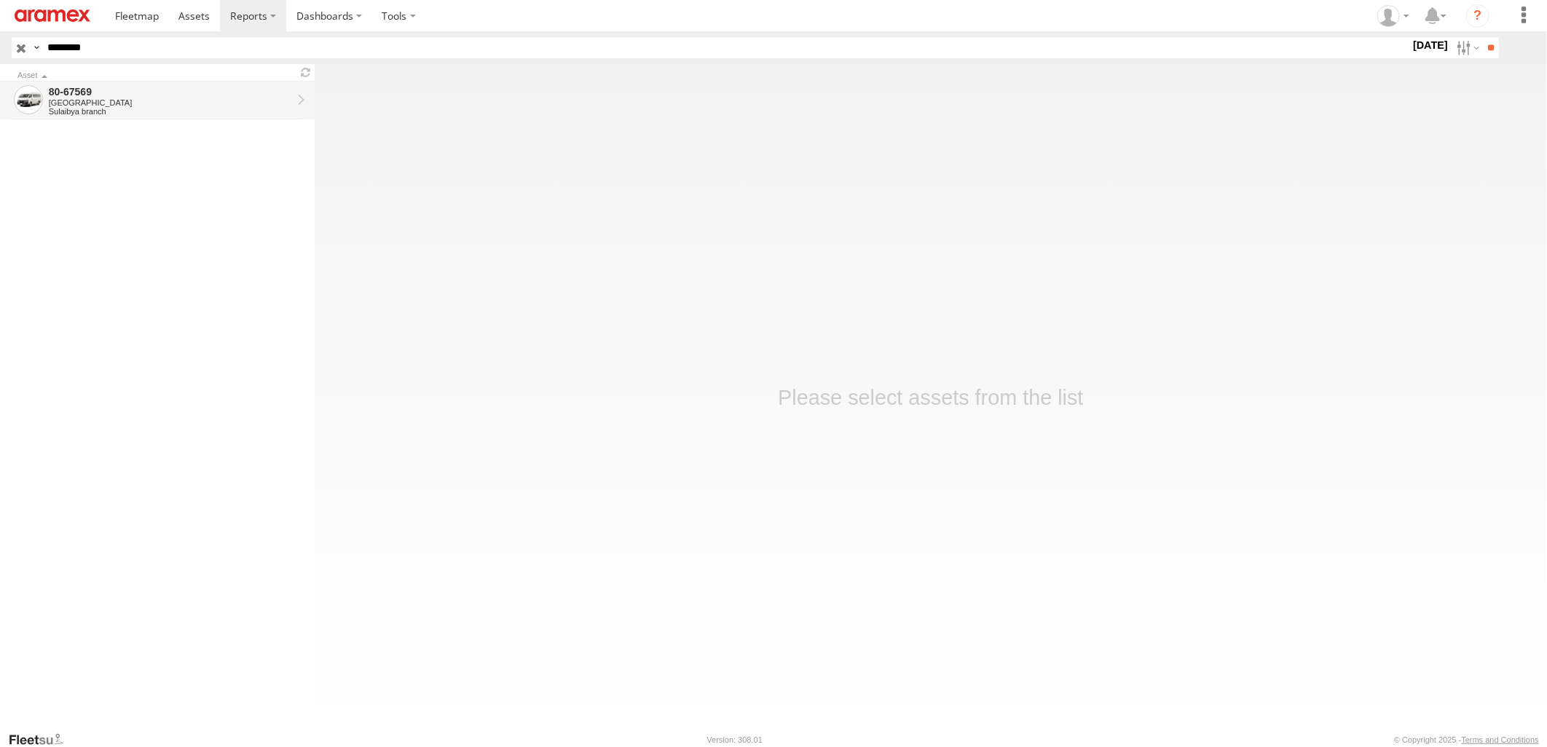
click at [214, 102] on div "[GEOGRAPHIC_DATA]" at bounding box center [170, 102] width 243 height 9
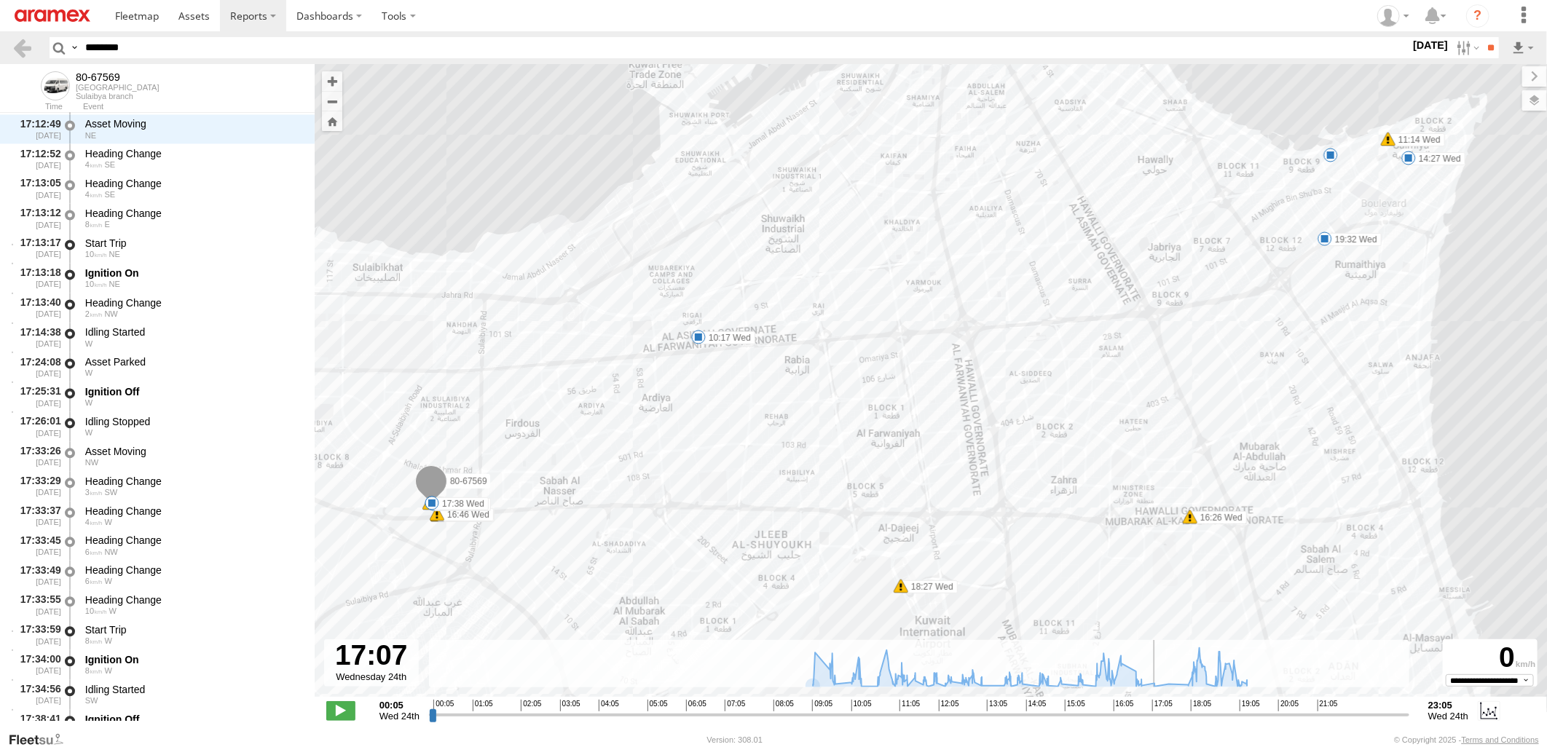
drag, startPoint x: 433, startPoint y: 715, endPoint x: 1152, endPoint y: 763, distance: 720.5
type input "**********"
click at [1152, 722] on input "range" at bounding box center [919, 715] width 980 height 14
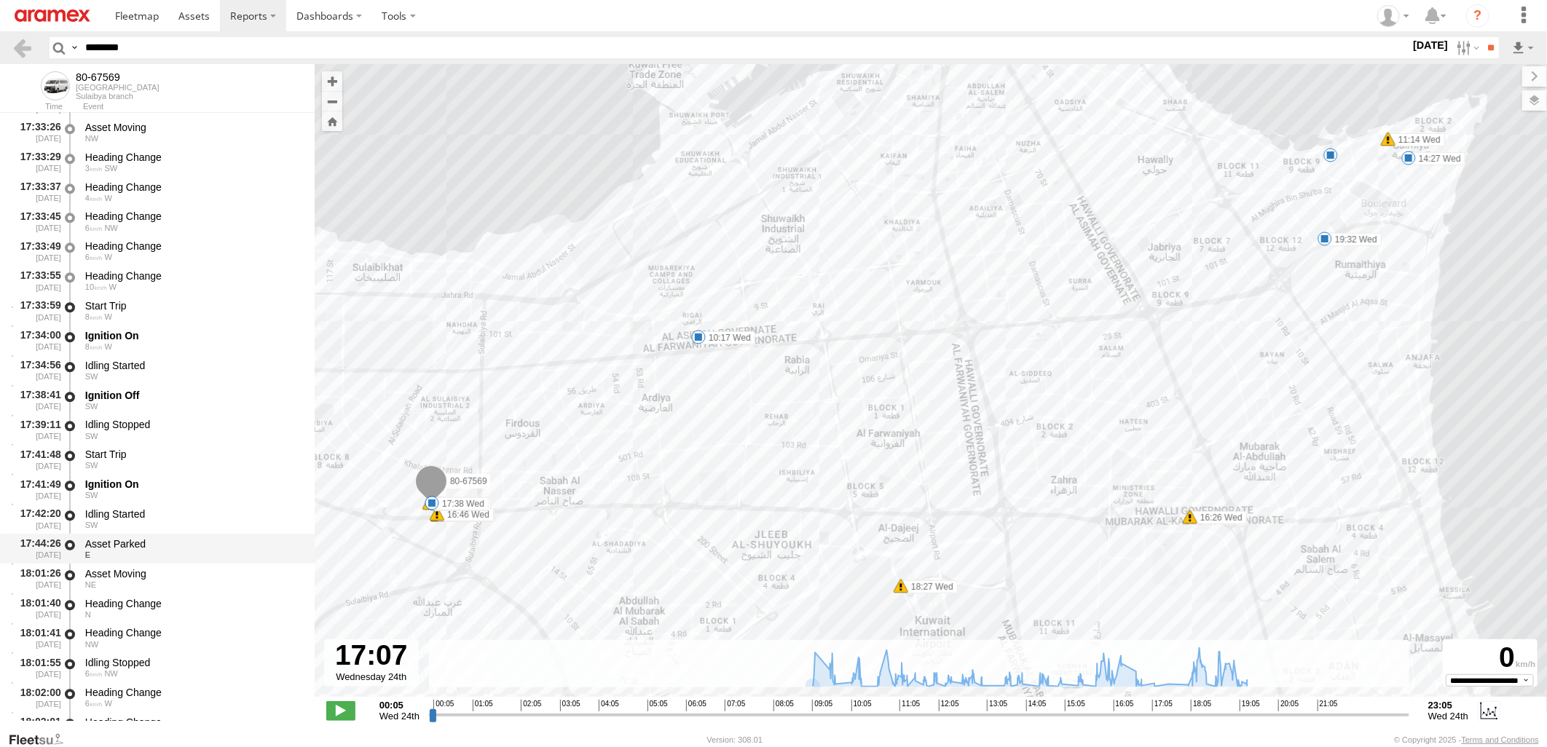
scroll to position [19688, 0]
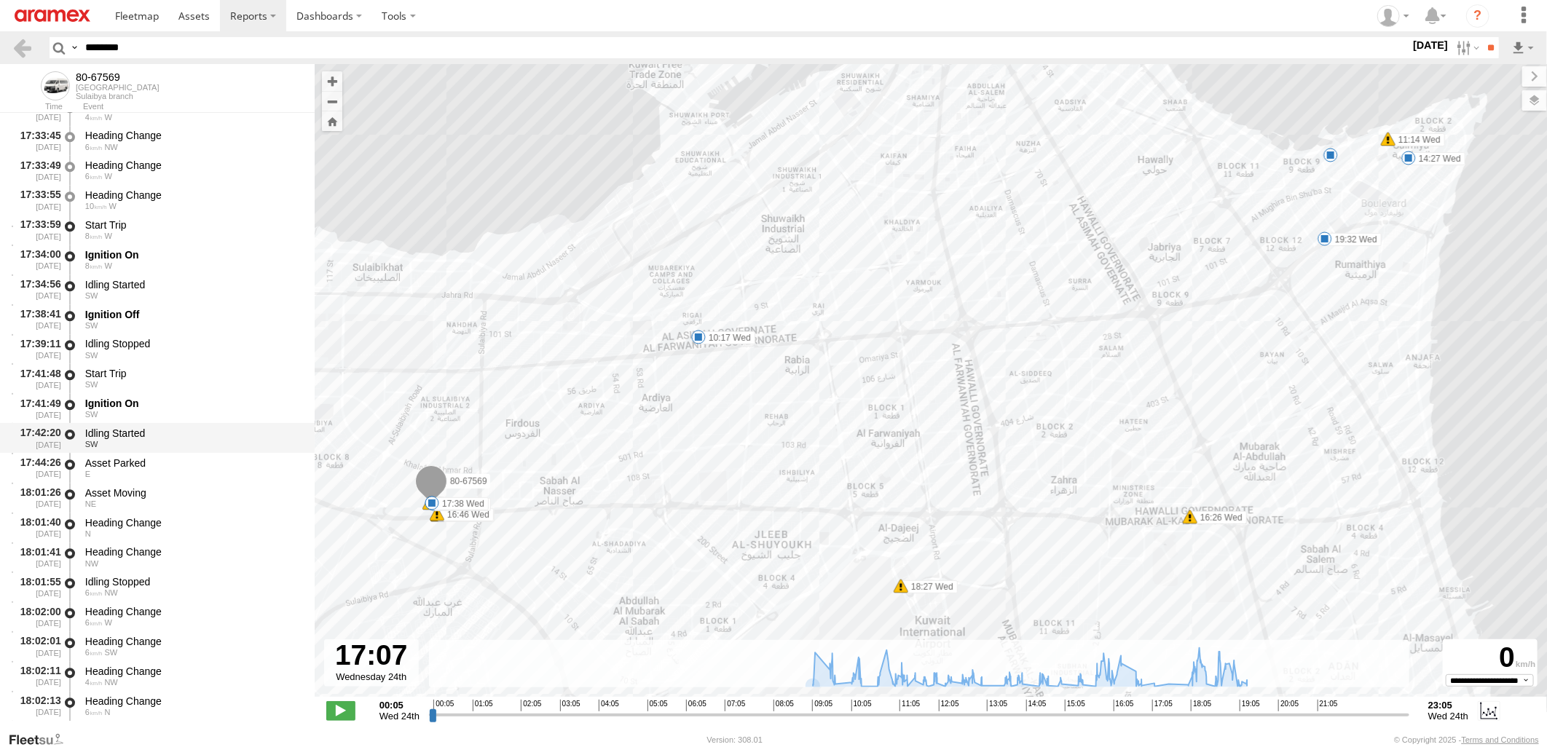
click at [199, 440] on div "SW" at bounding box center [193, 444] width 216 height 9
click at [186, 470] on div "E" at bounding box center [193, 474] width 216 height 9
click at [200, 436] on div "Idling Started" at bounding box center [193, 433] width 216 height 13
drag, startPoint x: 212, startPoint y: 50, endPoint x: -4, endPoint y: 91, distance: 219.5
click at [0, 91] on html at bounding box center [773, 373] width 1547 height 747
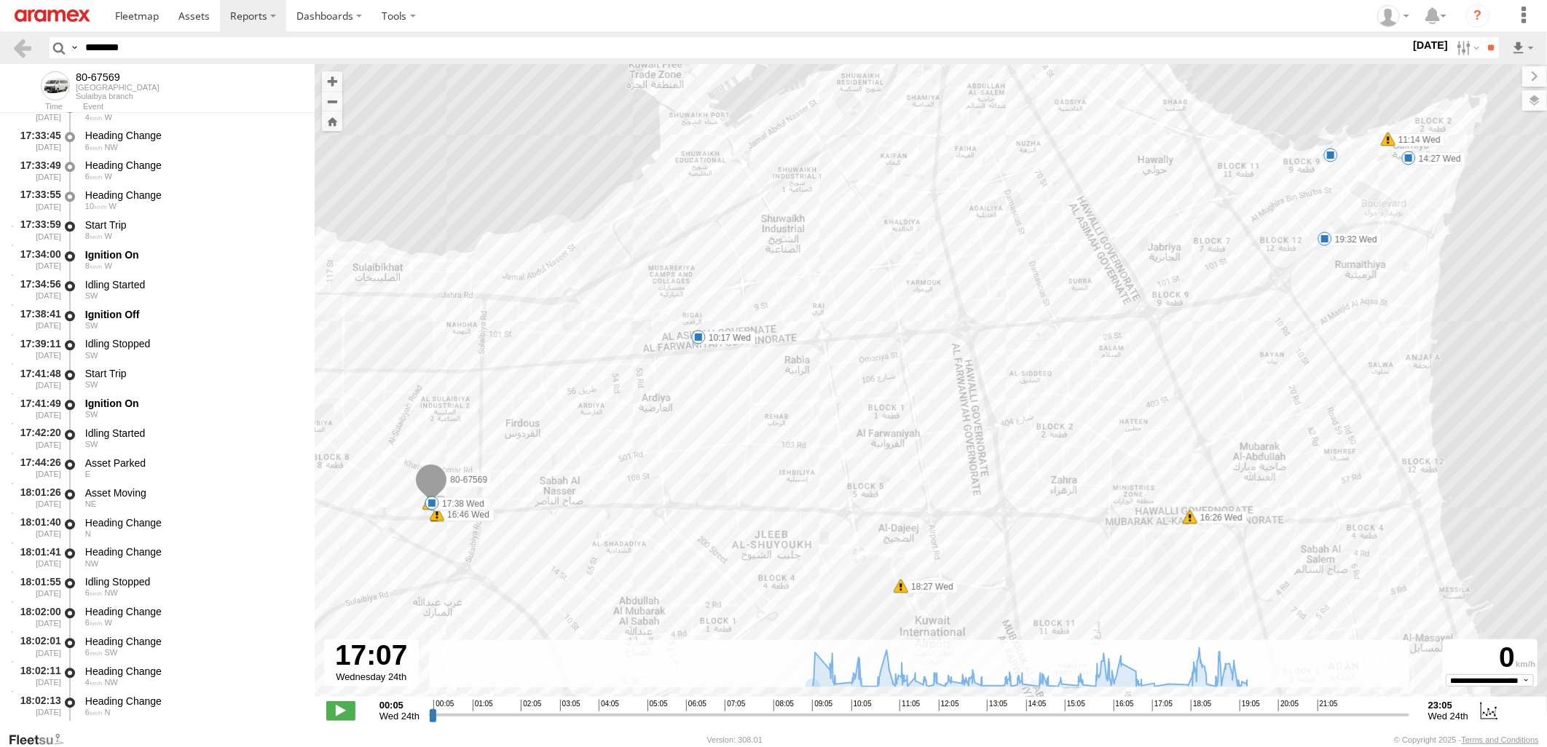
paste input "text"
type input "********"
click at [1482, 37] on input "**" at bounding box center [1490, 47] width 17 height 21
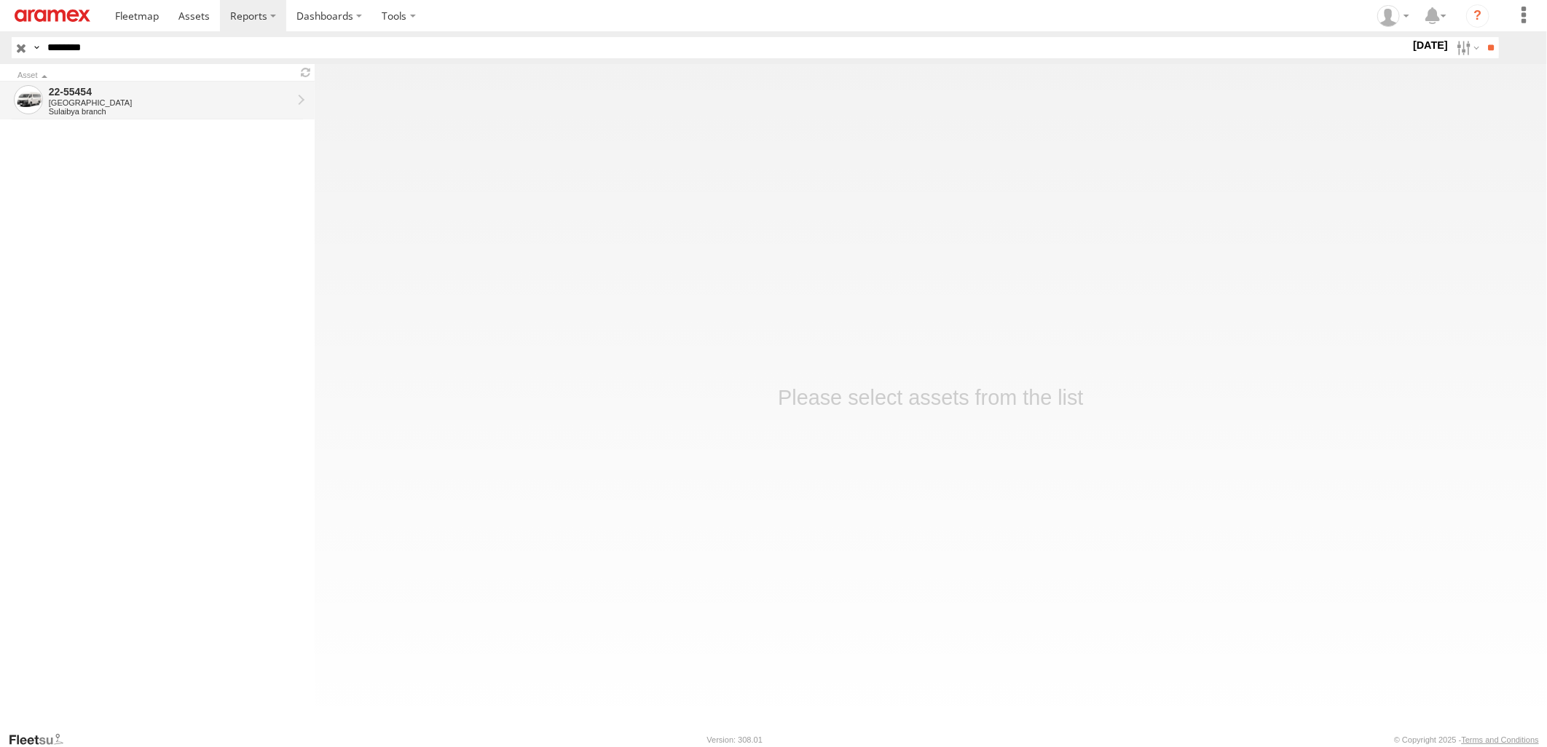
click at [201, 106] on div "[GEOGRAPHIC_DATA]" at bounding box center [170, 102] width 243 height 9
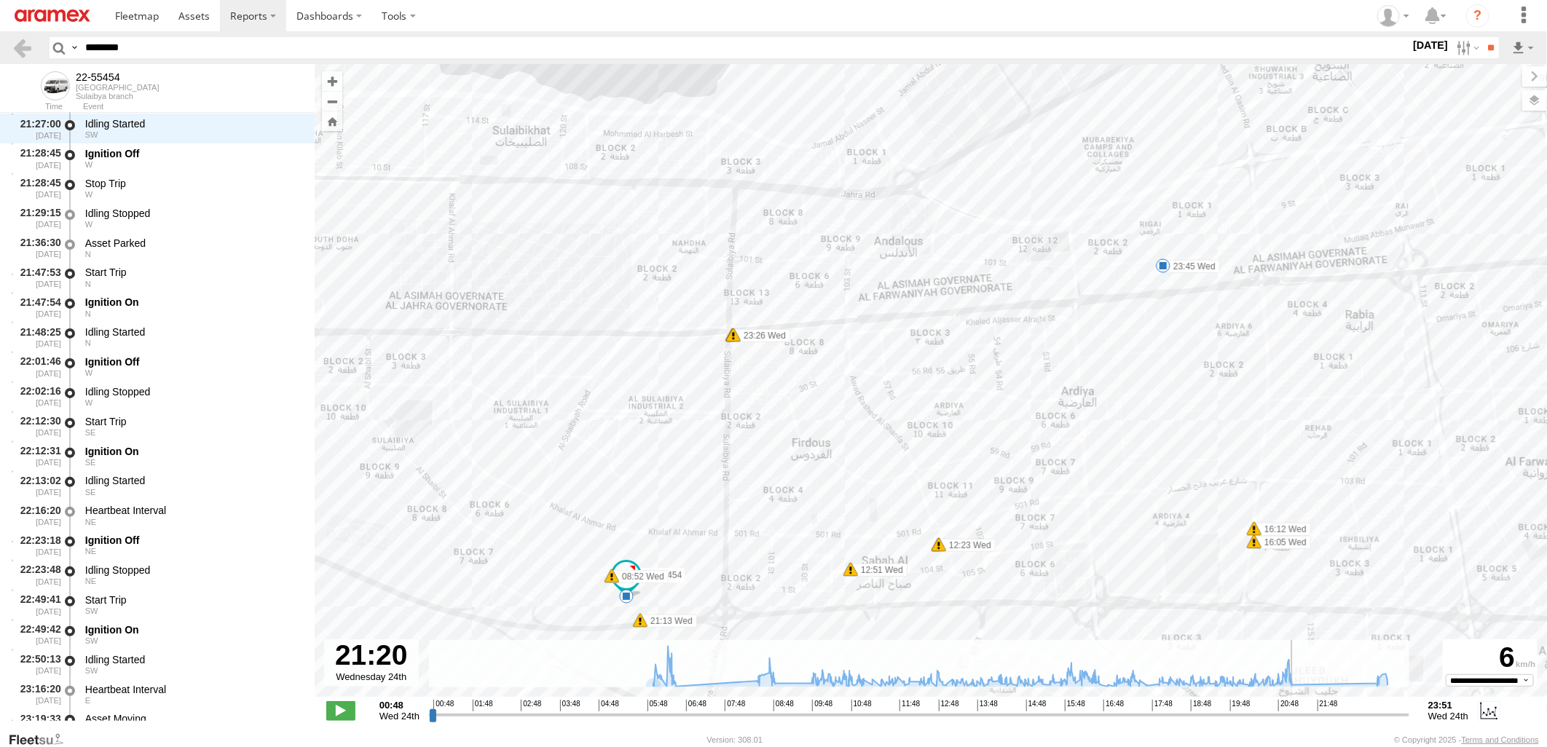
scroll to position [54609, 0]
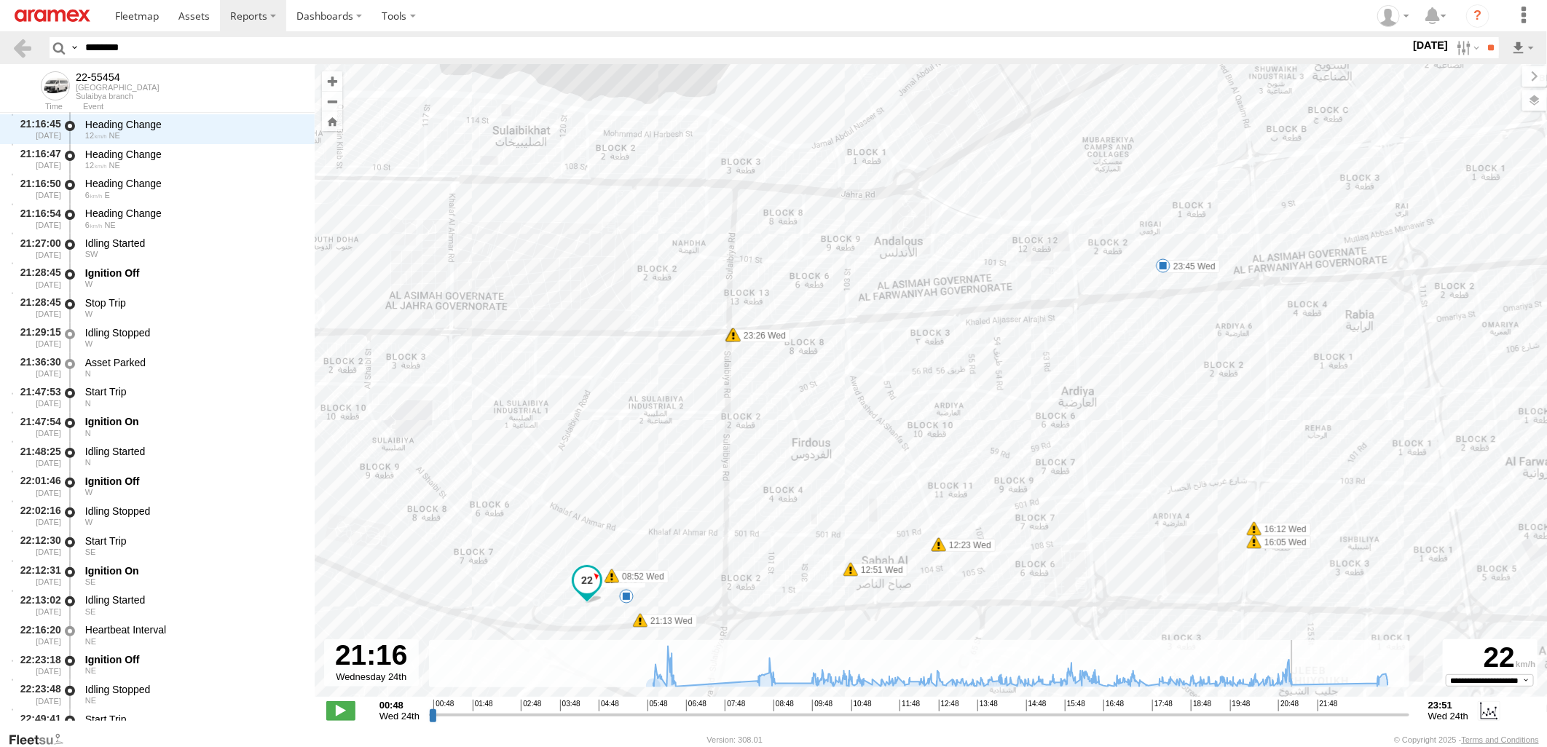
drag, startPoint x: 435, startPoint y: 716, endPoint x: 1295, endPoint y: 726, distance: 860.2
click at [1295, 722] on input "range" at bounding box center [919, 715] width 980 height 14
click at [182, 449] on div "Idling Started" at bounding box center [193, 451] width 216 height 13
click at [200, 447] on div "Idling Started" at bounding box center [193, 451] width 216 height 13
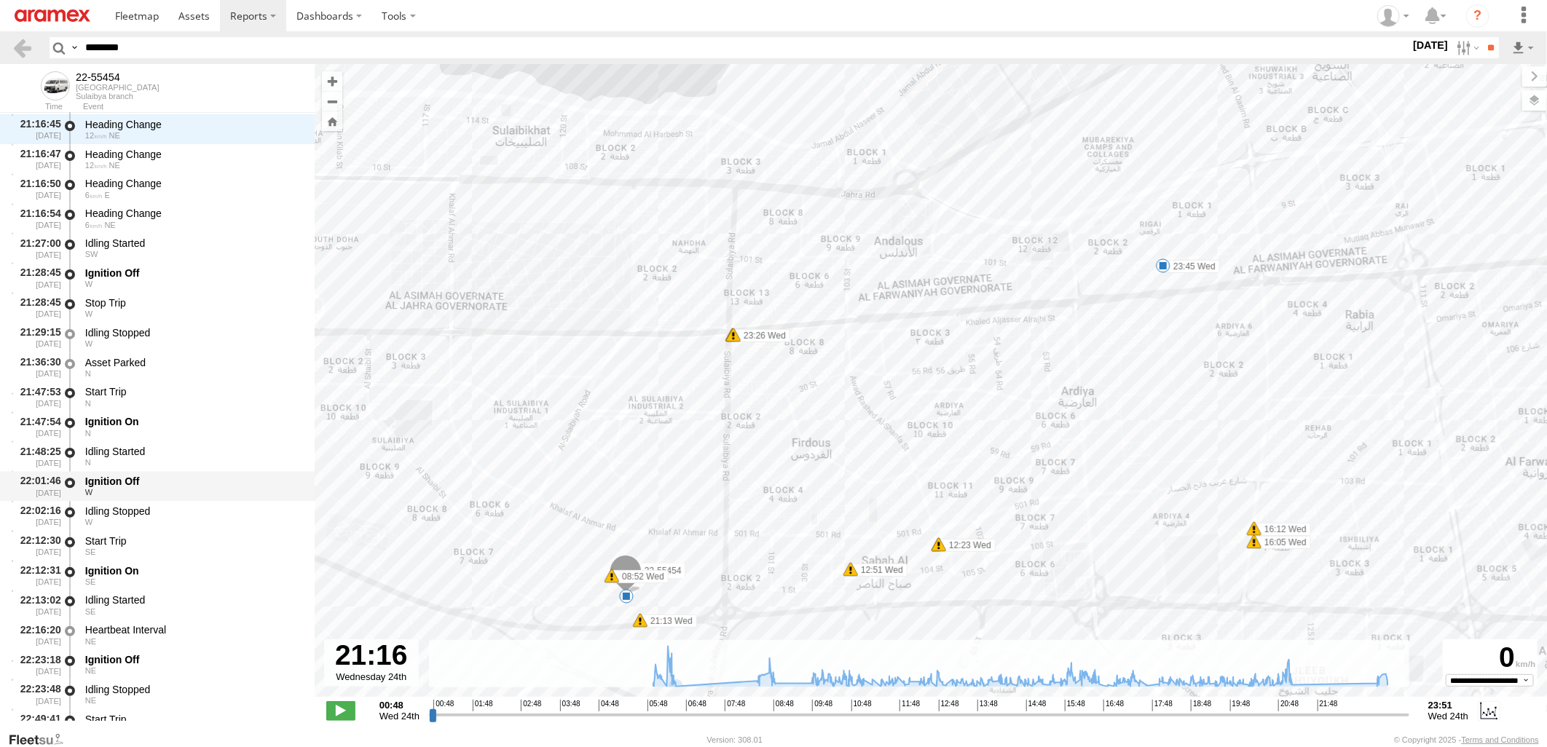
click at [197, 488] on div "W" at bounding box center [193, 492] width 216 height 9
click at [206, 453] on div "Idling Started" at bounding box center [193, 451] width 216 height 13
click at [208, 478] on div "Ignition Off" at bounding box center [193, 481] width 216 height 13
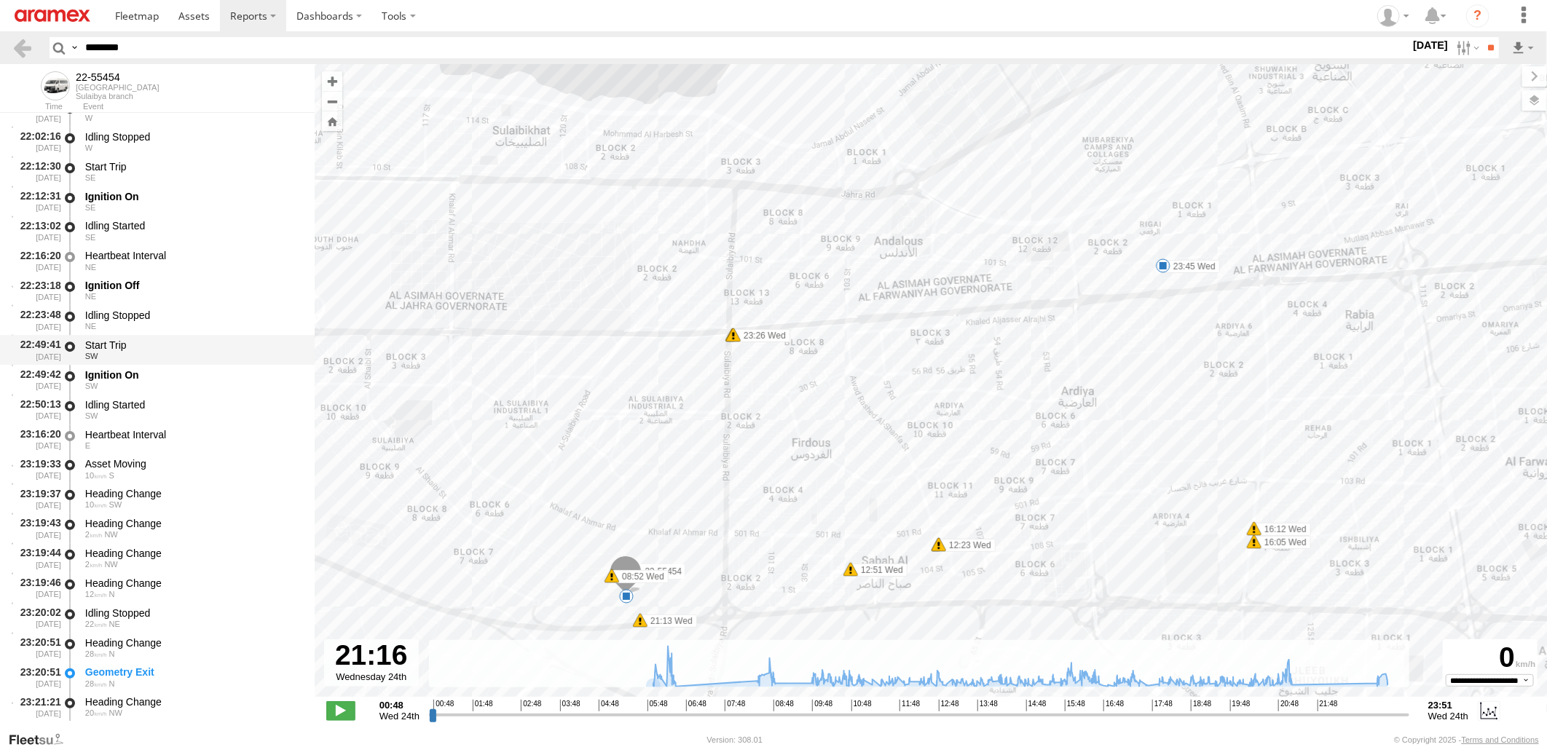
scroll to position [54893, 0]
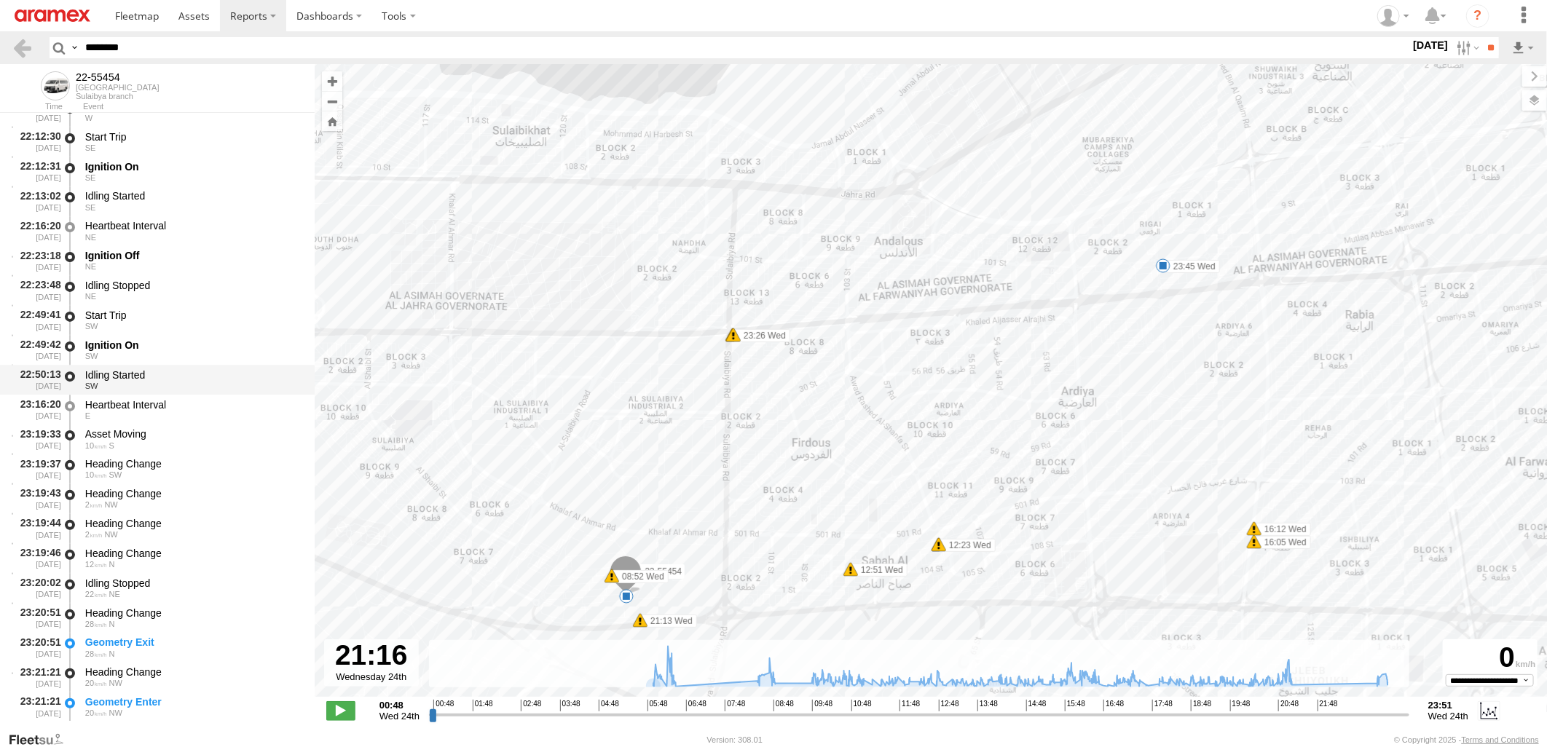
click at [212, 374] on div "Idling Started" at bounding box center [193, 375] width 216 height 13
click at [197, 398] on div "Heartbeat Interval" at bounding box center [193, 404] width 216 height 13
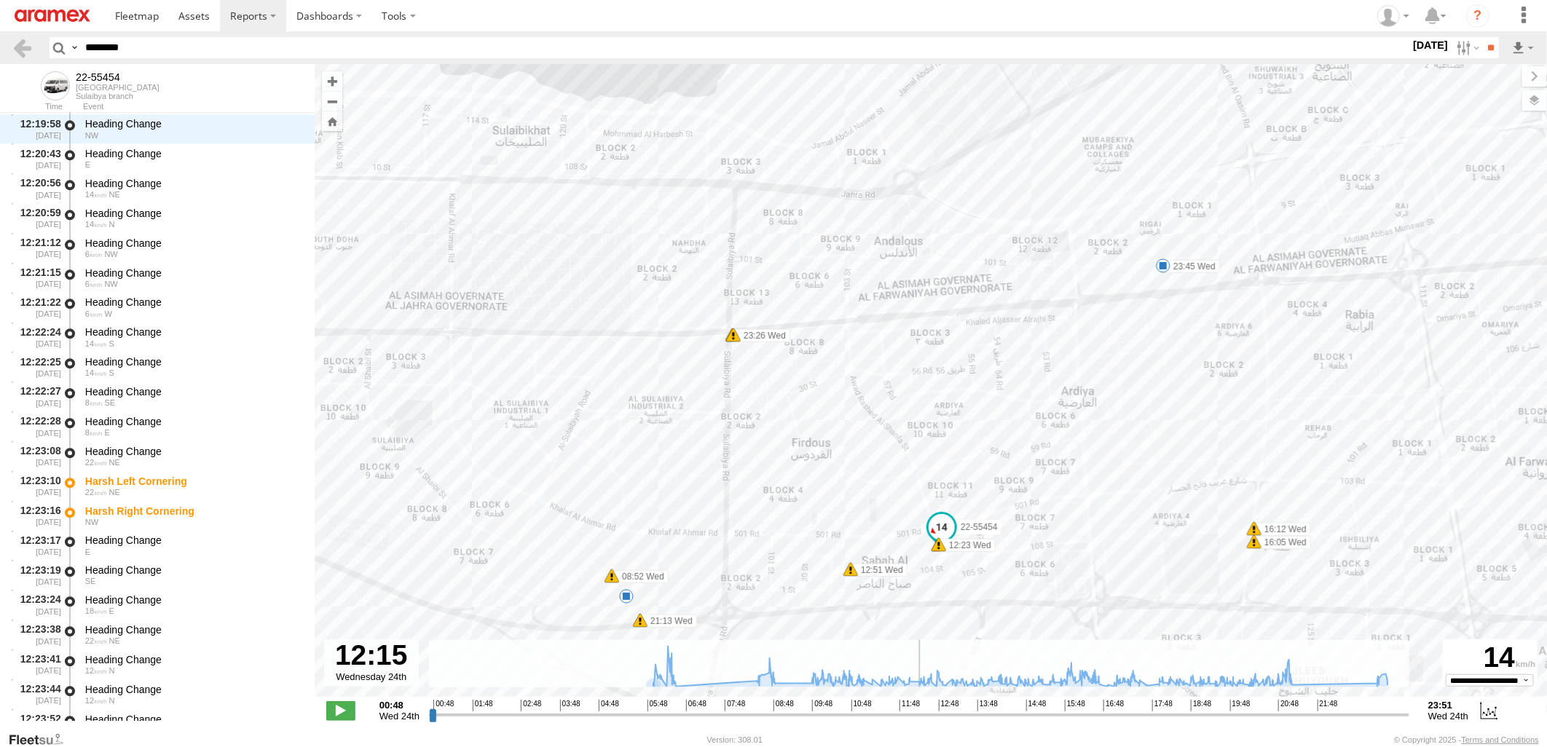
drag, startPoint x: 890, startPoint y: 715, endPoint x: 915, endPoint y: 723, distance: 26.0
type input "**********"
click at [915, 722] on input "range" at bounding box center [919, 715] width 980 height 14
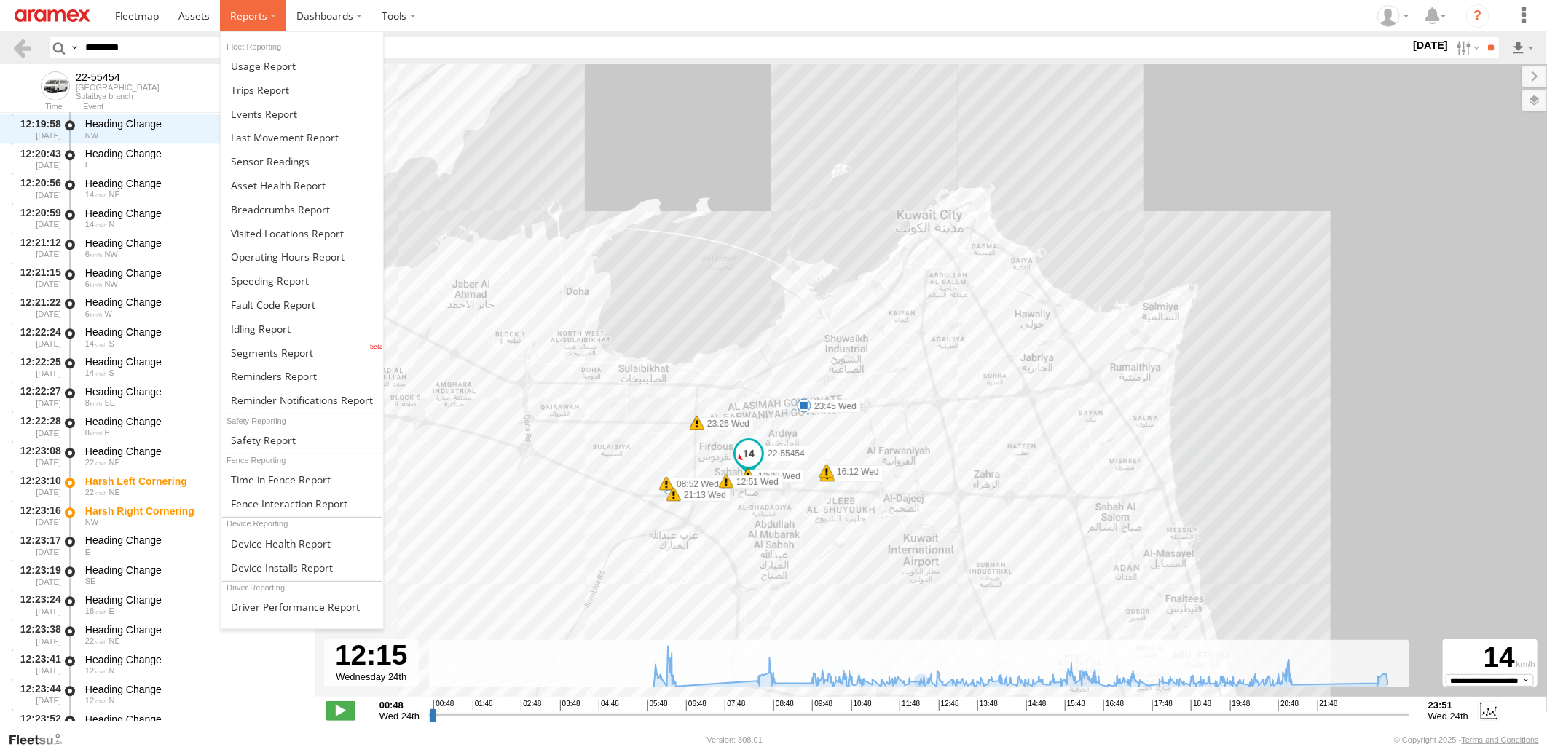
click at [267, 18] on label at bounding box center [253, 15] width 66 height 31
click at [311, 350] on link at bounding box center [302, 353] width 162 height 24
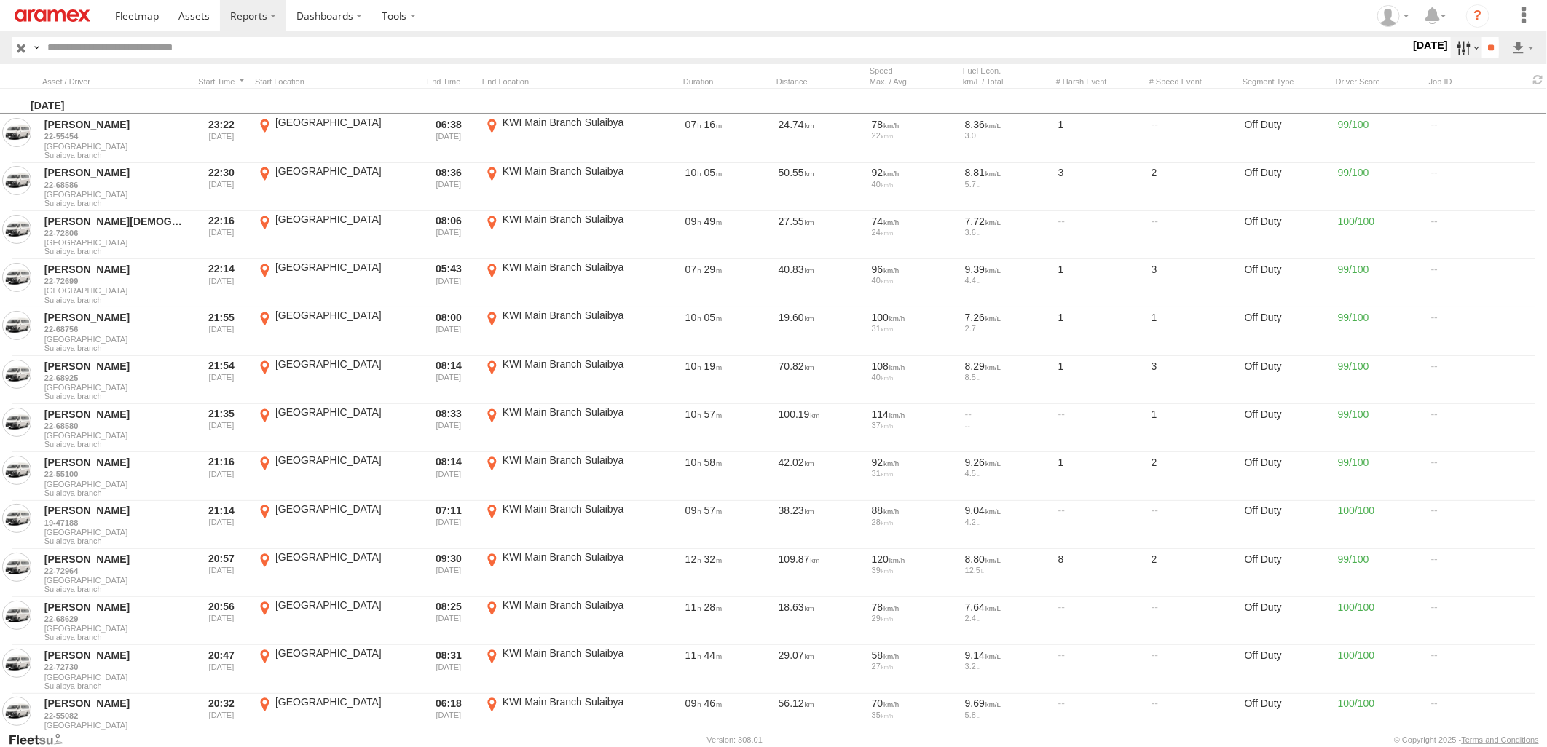
click at [1452, 48] on label at bounding box center [1466, 47] width 31 height 21
click at [0, 0] on label at bounding box center [0, 0] width 0 height 0
click at [1490, 47] on input "**" at bounding box center [1490, 47] width 17 height 21
click at [1484, 47] on input "**" at bounding box center [1490, 47] width 17 height 21
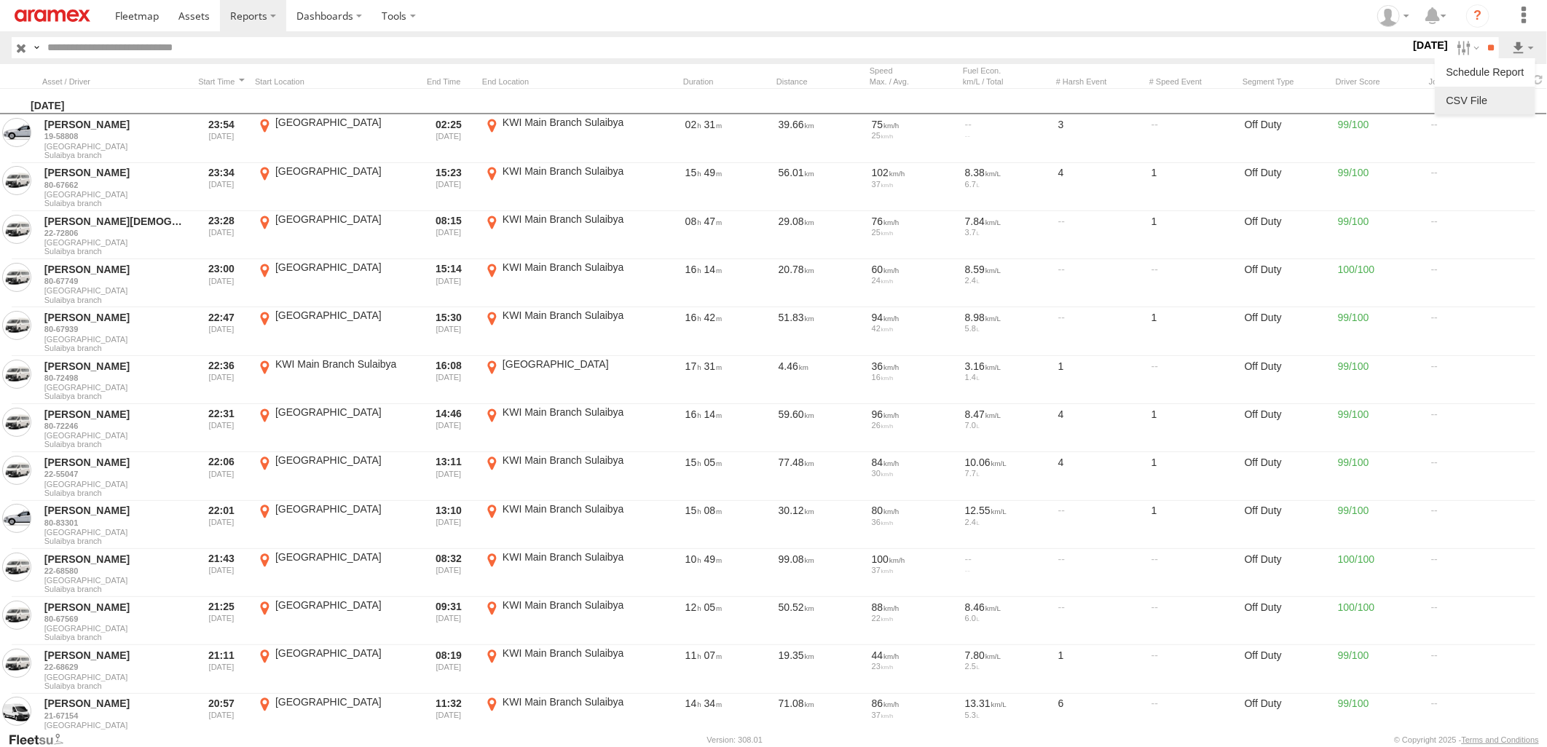
click at [1511, 106] on link at bounding box center [1485, 101] width 89 height 22
click at [452, 53] on input "text" at bounding box center [726, 47] width 1369 height 21
paste input "********"
type input "********"
click at [1482, 37] on input "**" at bounding box center [1490, 47] width 17 height 21
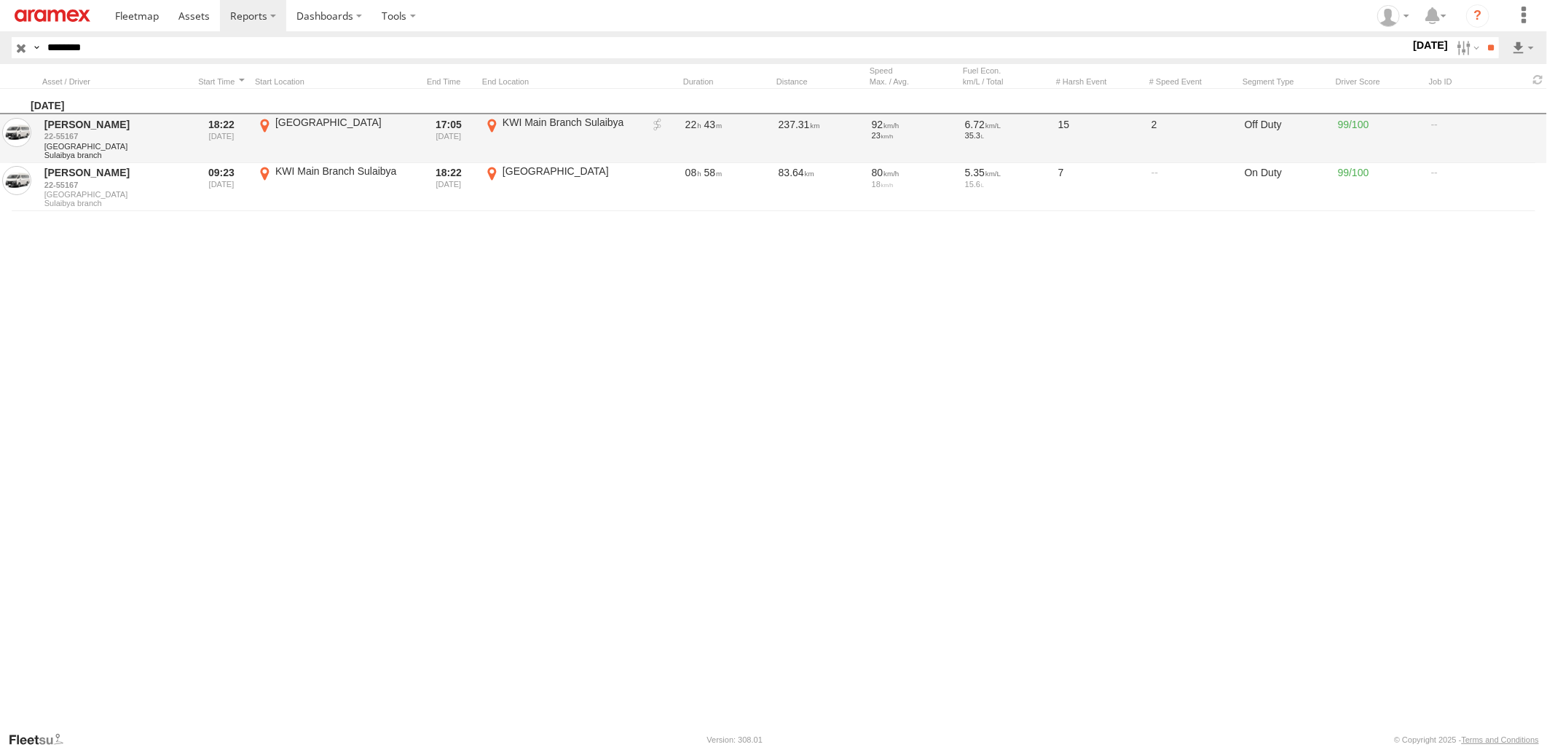
click at [661, 122] on link at bounding box center [657, 125] width 15 height 15
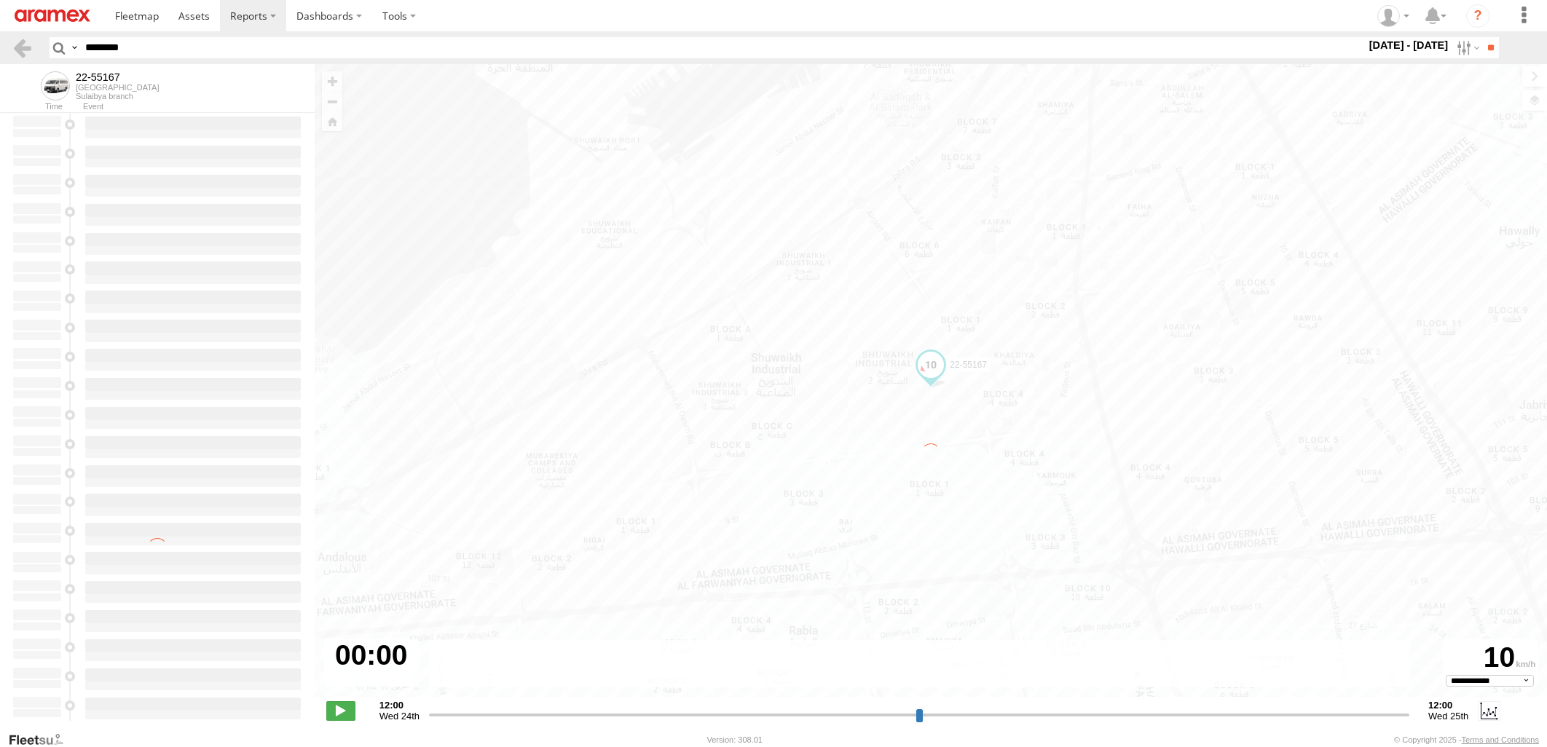
select select "**********"
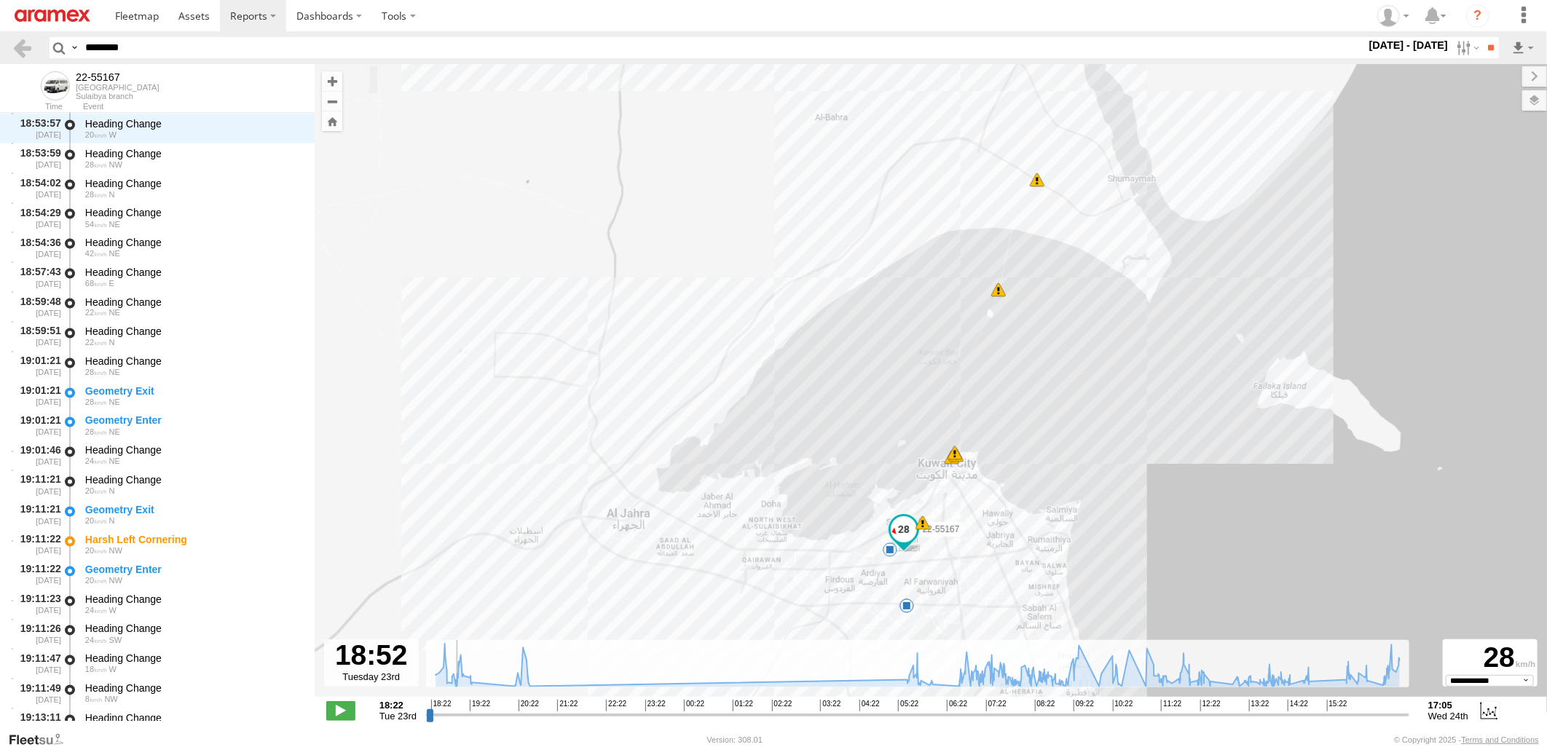
drag, startPoint x: 431, startPoint y: 720, endPoint x: 631, endPoint y: 666, distance: 207.4
click at [457, 716] on input "range" at bounding box center [917, 715] width 983 height 14
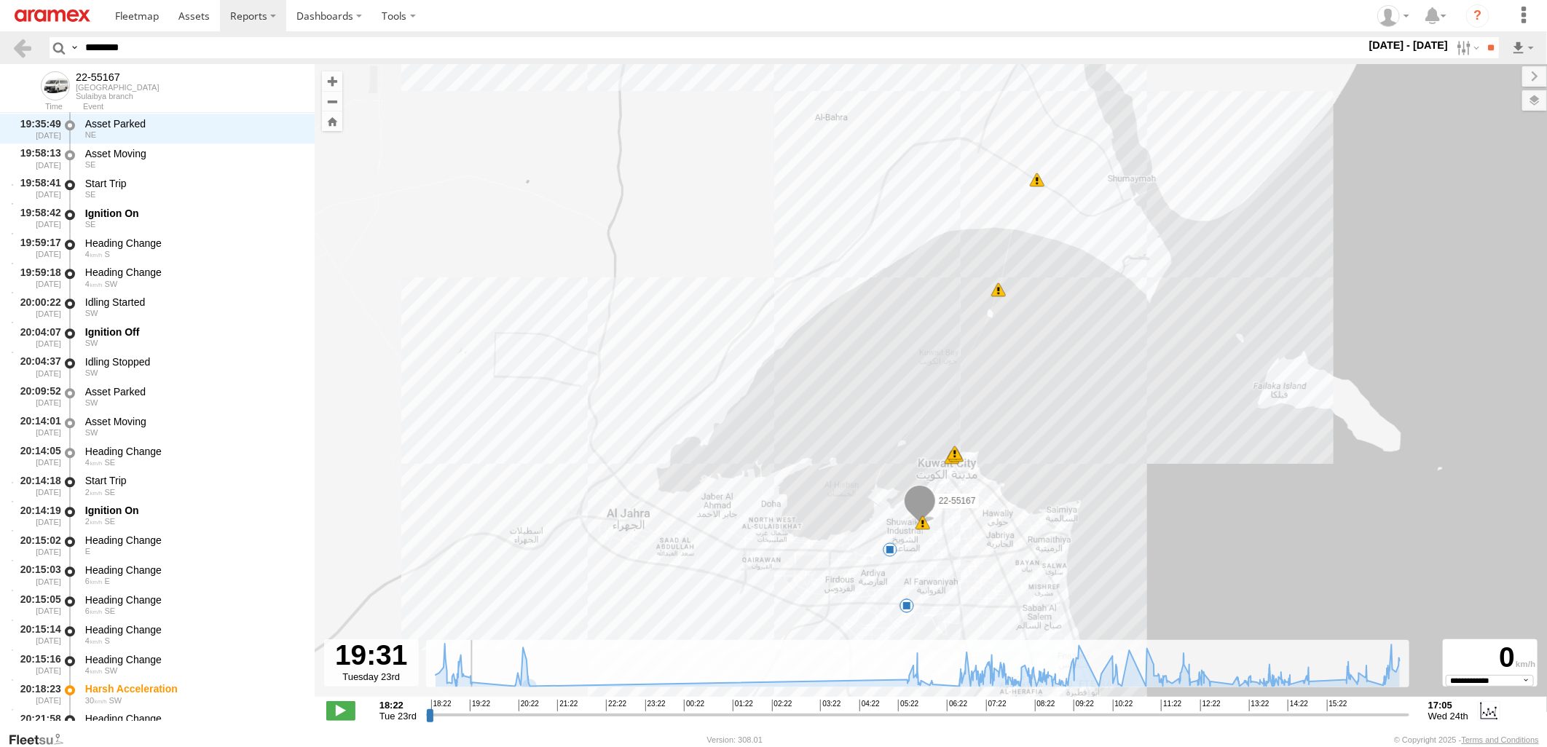
click at [477, 717] on input "range" at bounding box center [917, 715] width 983 height 14
drag, startPoint x: 476, startPoint y: 715, endPoint x: 529, endPoint y: 712, distance: 53.3
click at [493, 722] on input "range" at bounding box center [917, 715] width 983 height 14
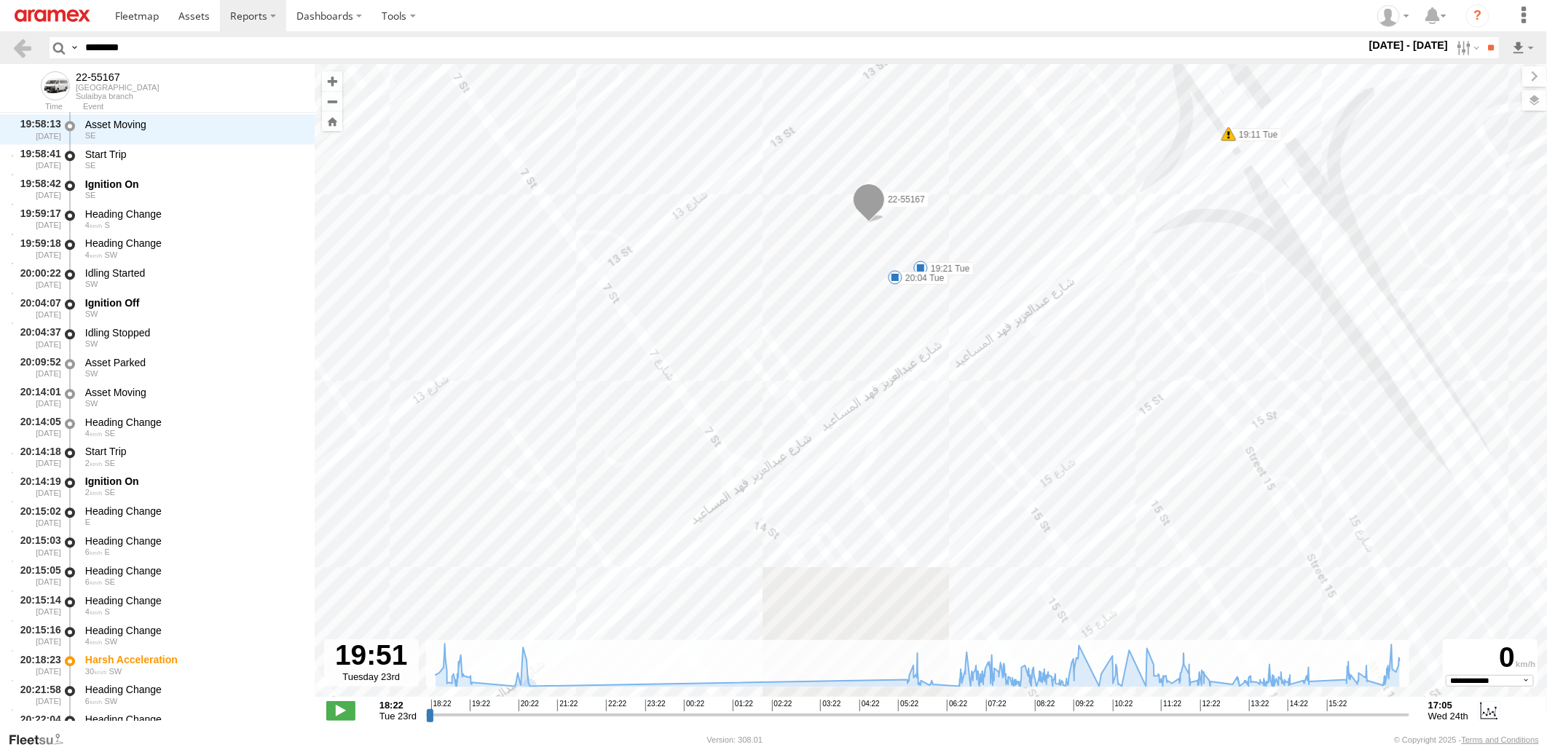
drag, startPoint x: 1031, startPoint y: 567, endPoint x: 1030, endPoint y: 375, distance: 191.6
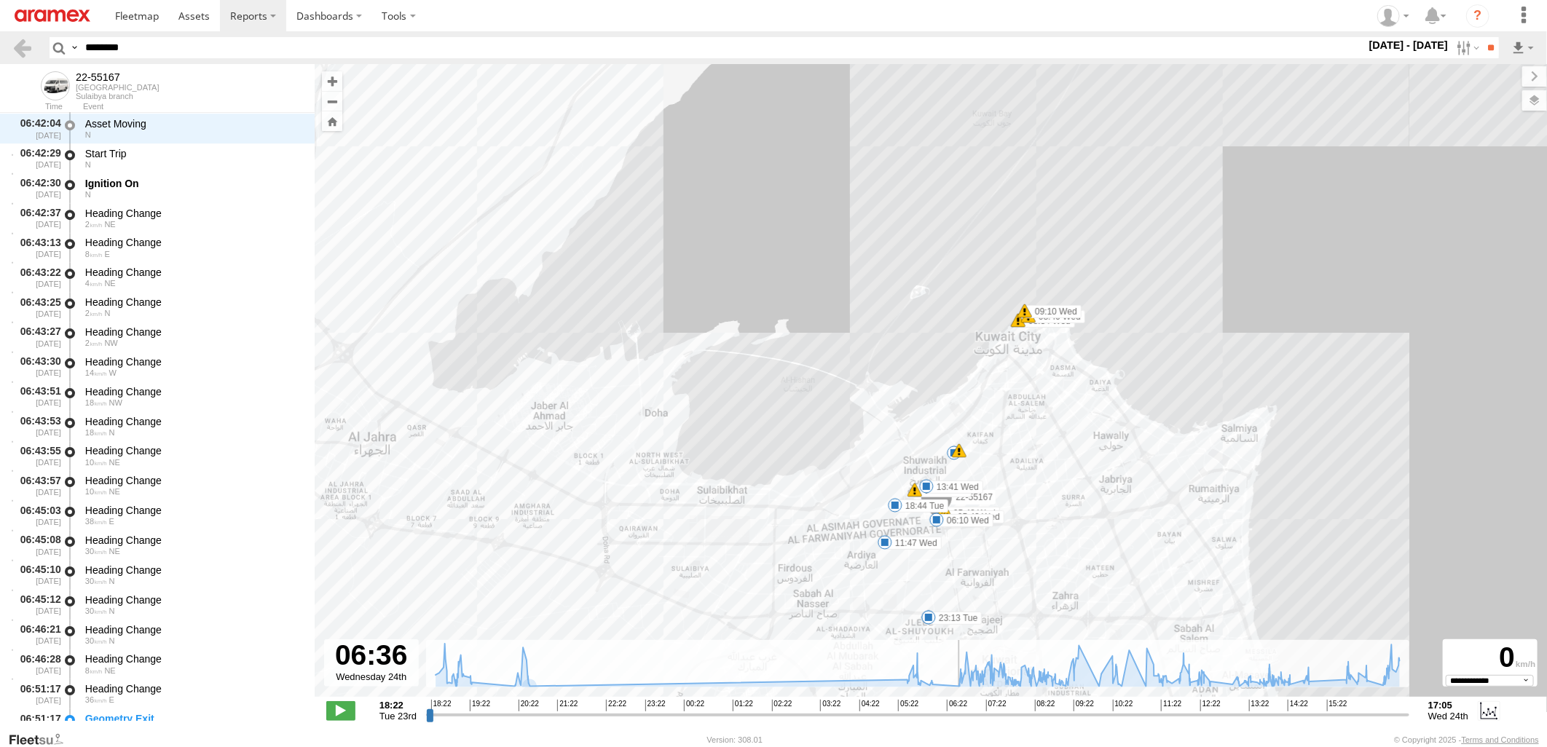
drag, startPoint x: 492, startPoint y: 720, endPoint x: 955, endPoint y: 727, distance: 463.3
click at [955, 722] on input "range" at bounding box center [917, 715] width 983 height 14
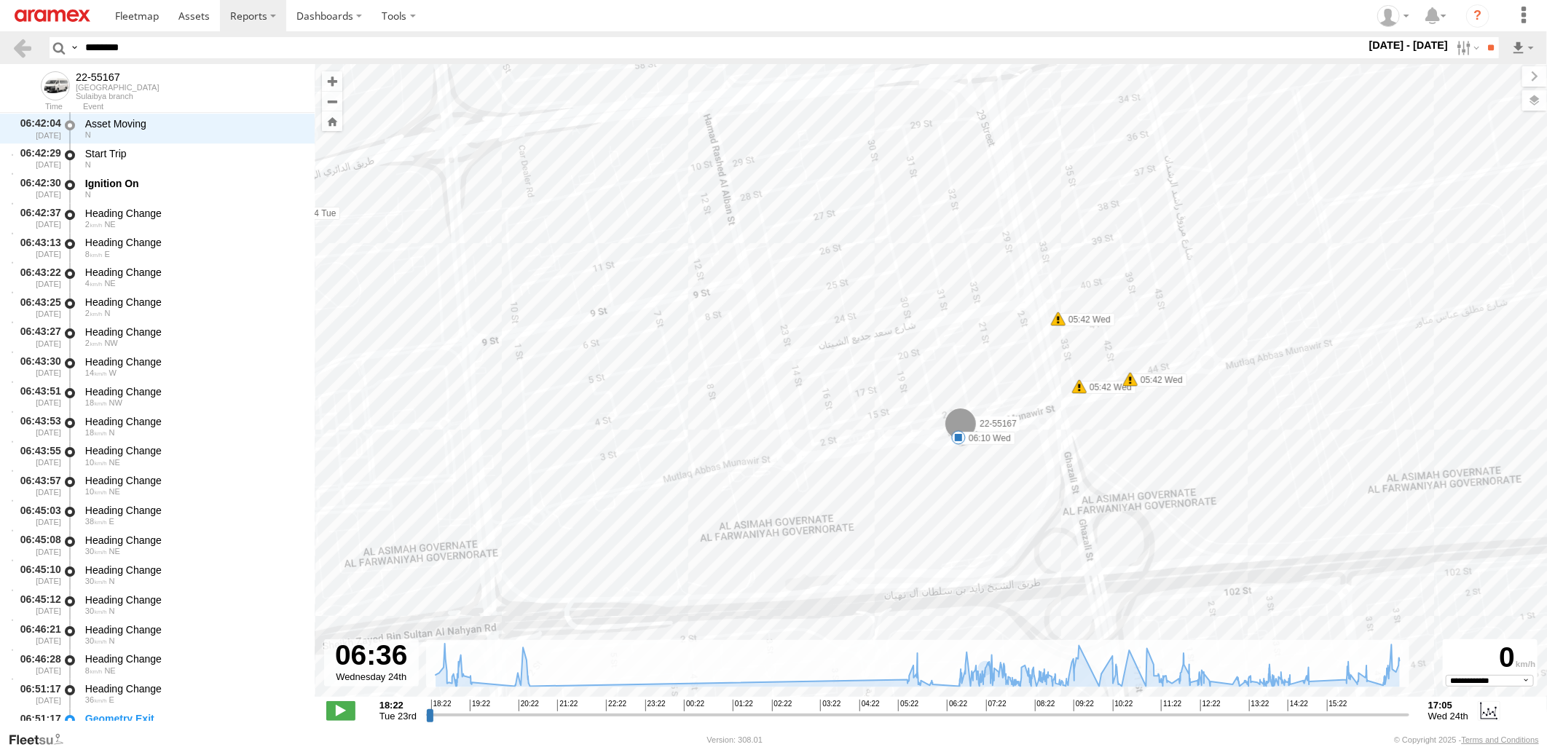
click at [958, 437] on span at bounding box center [958, 437] width 15 height 15
click at [967, 503] on div "22-55167 20:45 Tue 23:13 Tue 08:34 Wed 08:40 Wed 09:10 Wed 10:03 Wed 10:19 Wed …" at bounding box center [931, 388] width 1232 height 648
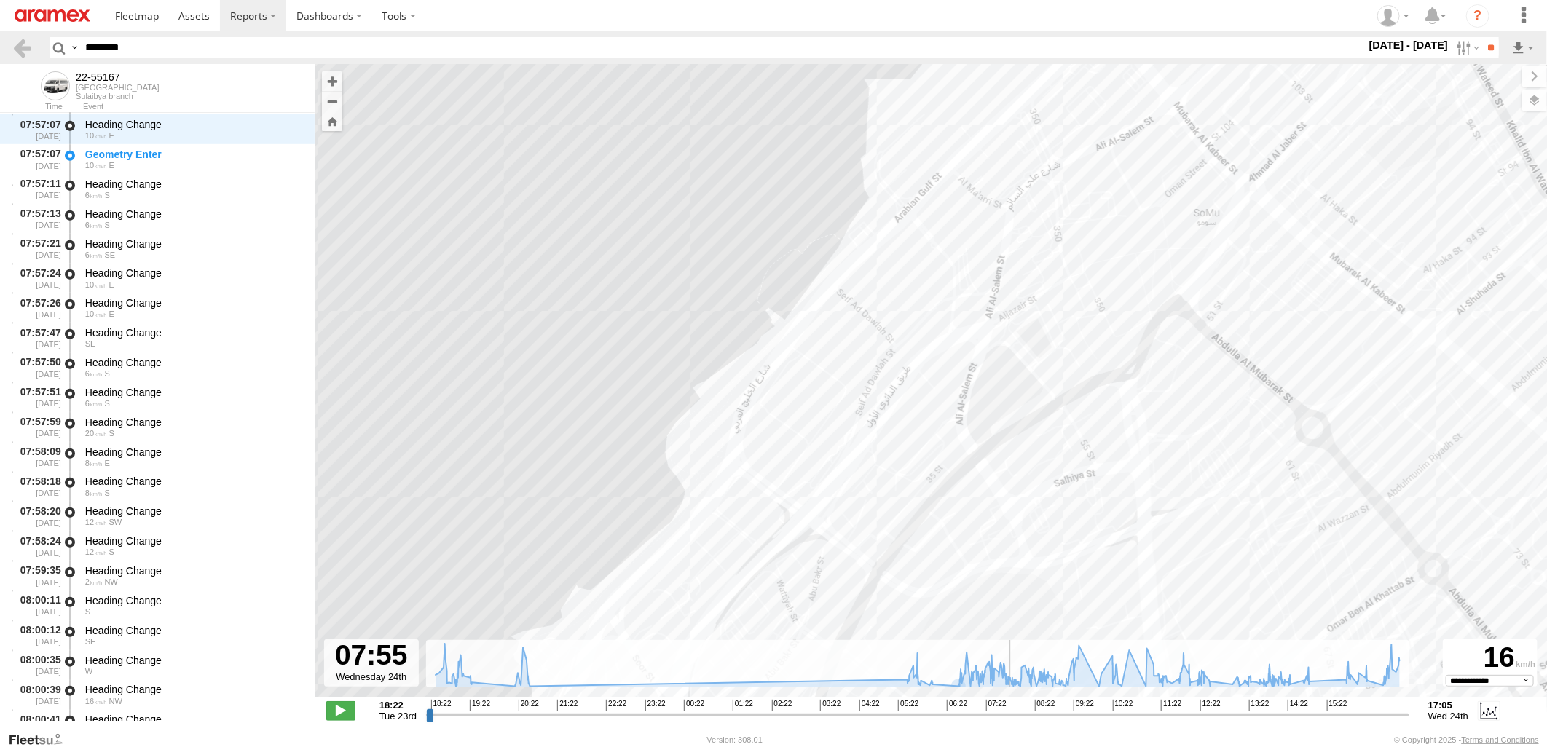
drag, startPoint x: 955, startPoint y: 719, endPoint x: 1011, endPoint y: 719, distance: 56.1
type input "**********"
click at [1011, 719] on input "range" at bounding box center [917, 715] width 983 height 14
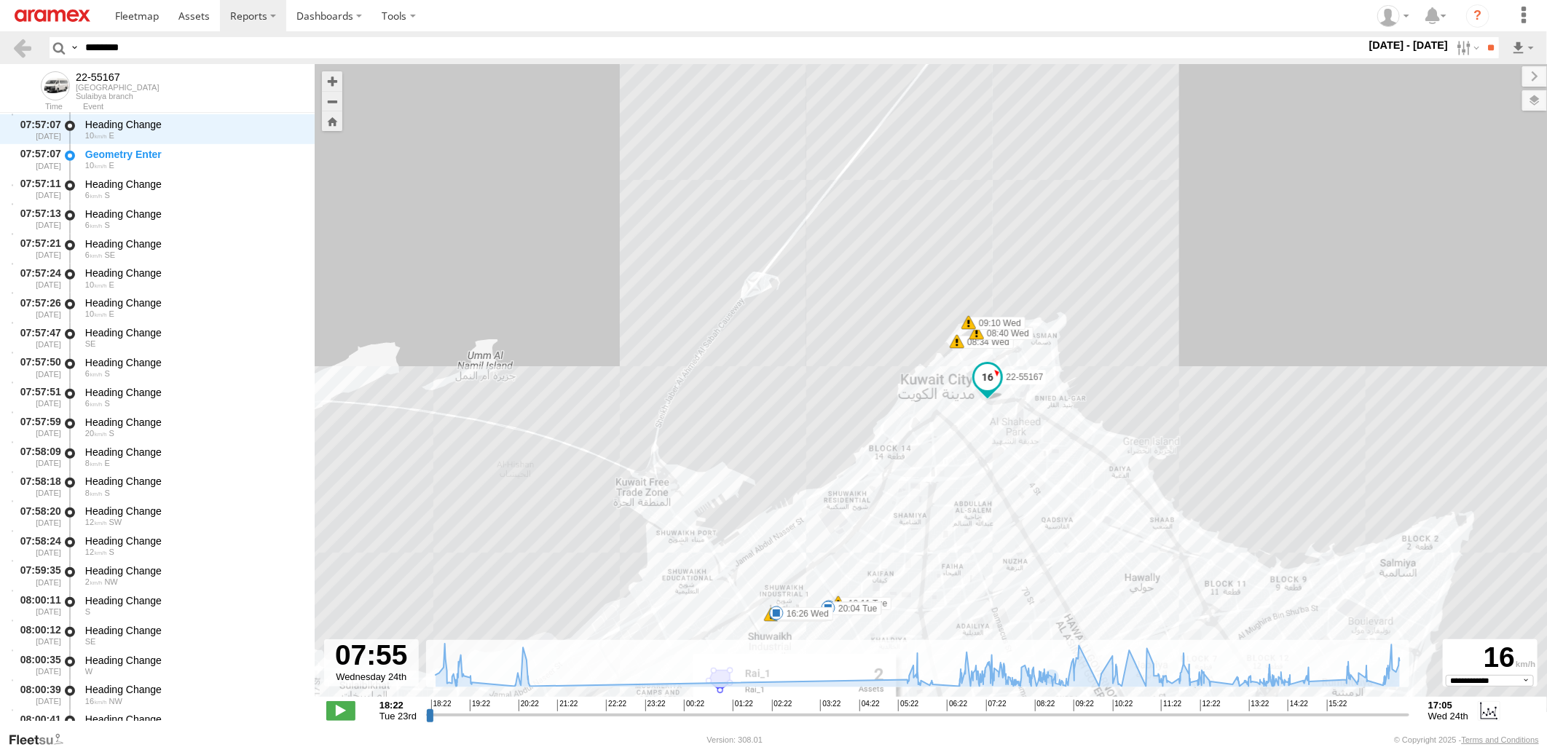
drag, startPoint x: 985, startPoint y: 599, endPoint x: 980, endPoint y: 438, distance: 160.3
click at [980, 441] on div "22-55167 20:45 Tue 23:13 Tue 08:34 Wed 08:40 Wed 09:10 Wed 10:03 Wed 10:19 Wed …" at bounding box center [931, 388] width 1232 height 648
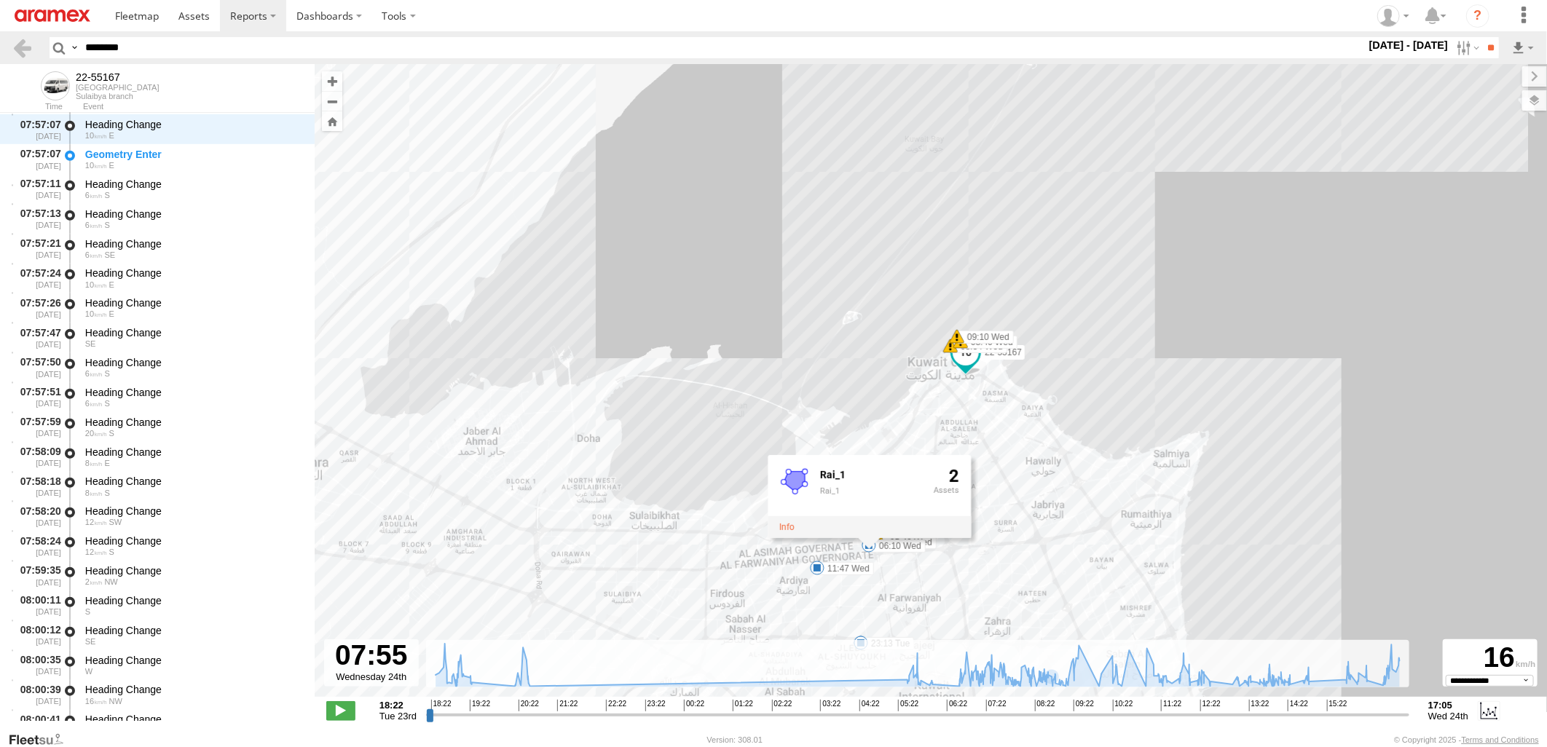
click at [865, 397] on div "22-55167 20:45 Tue 23:13 Tue 08:34 Wed 08:40 Wed 09:10 Wed 10:03 Wed 10:19 Wed …" at bounding box center [931, 388] width 1232 height 648
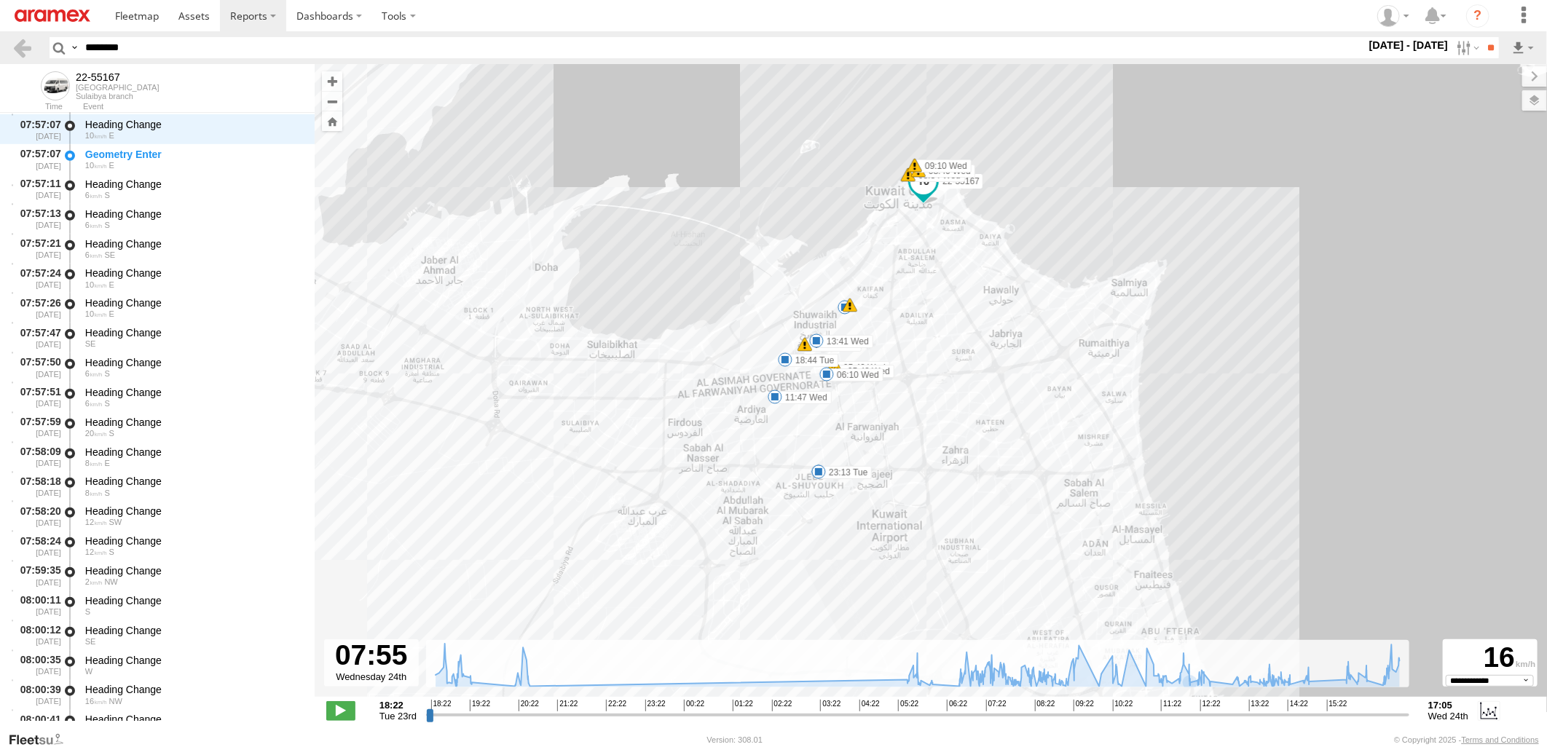
drag, startPoint x: 1152, startPoint y: 574, endPoint x: 1098, endPoint y: 325, distance: 254.9
click at [1098, 325] on div "22-55167 20:45 Tue 23:13 Tue 08:34 Wed 08:40 Wed 09:10 Wed 10:03 Wed 10:19 Wed …" at bounding box center [931, 388] width 1232 height 648
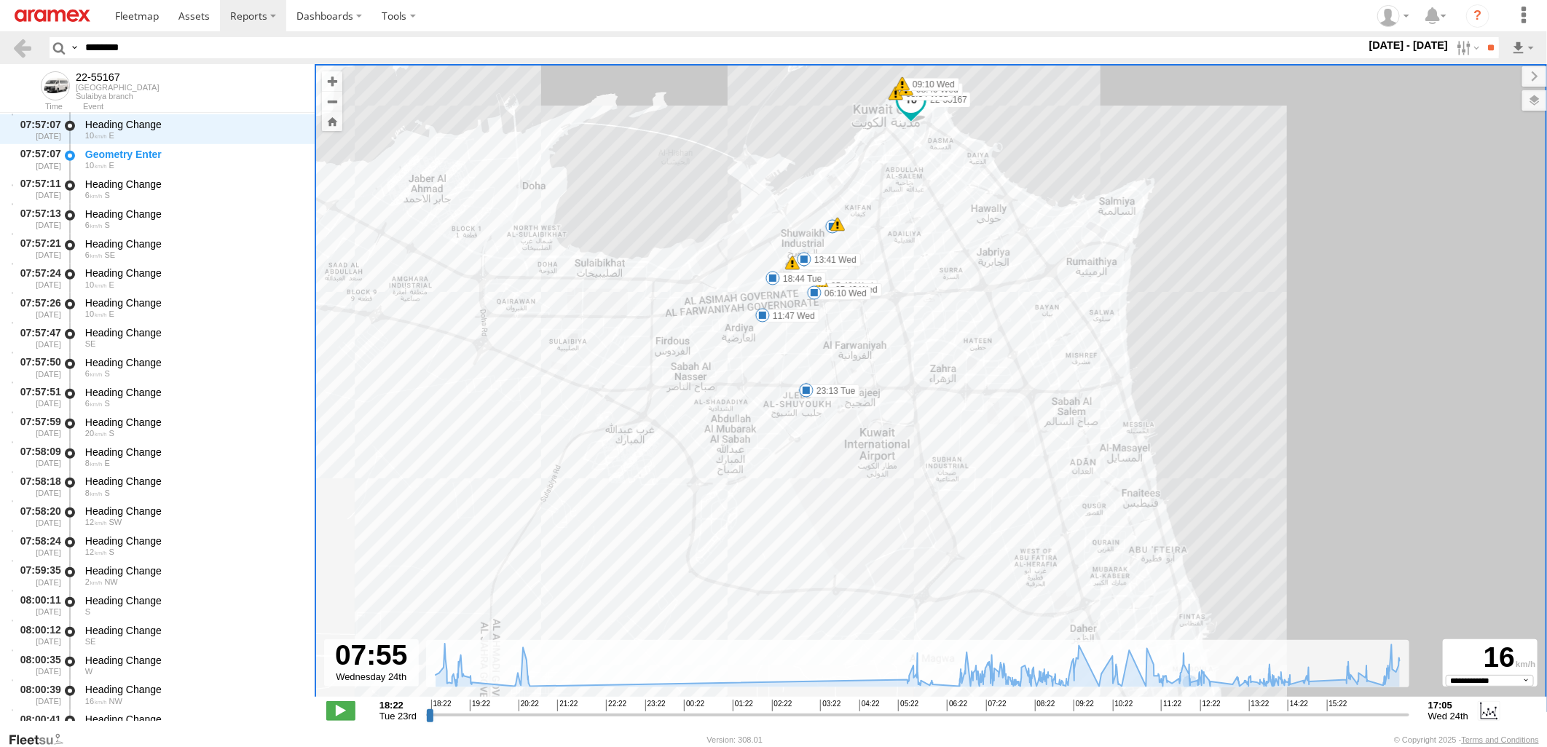
click at [115, 45] on input "********" at bounding box center [722, 47] width 1286 height 21
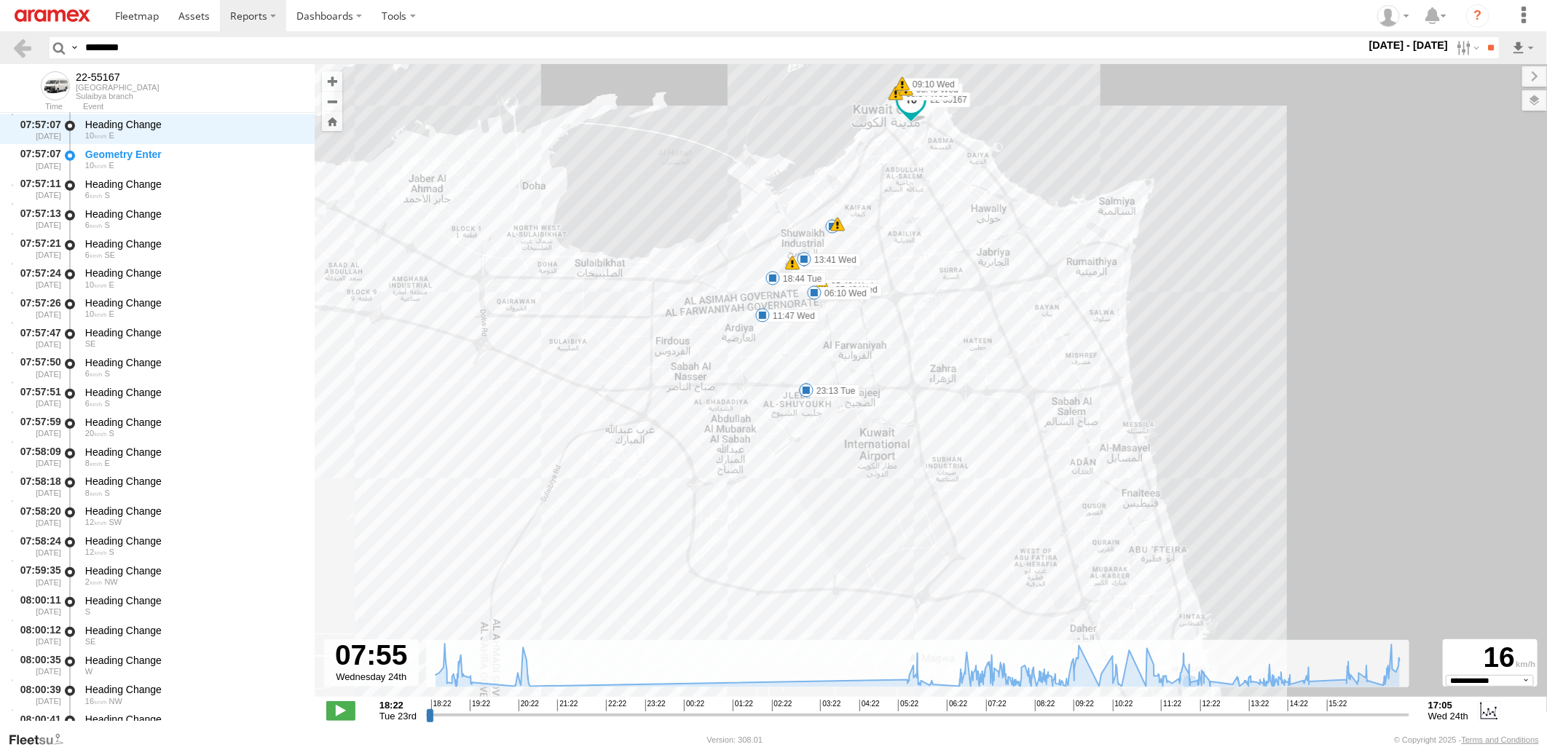
click at [115, 45] on input "********" at bounding box center [722, 47] width 1286 height 21
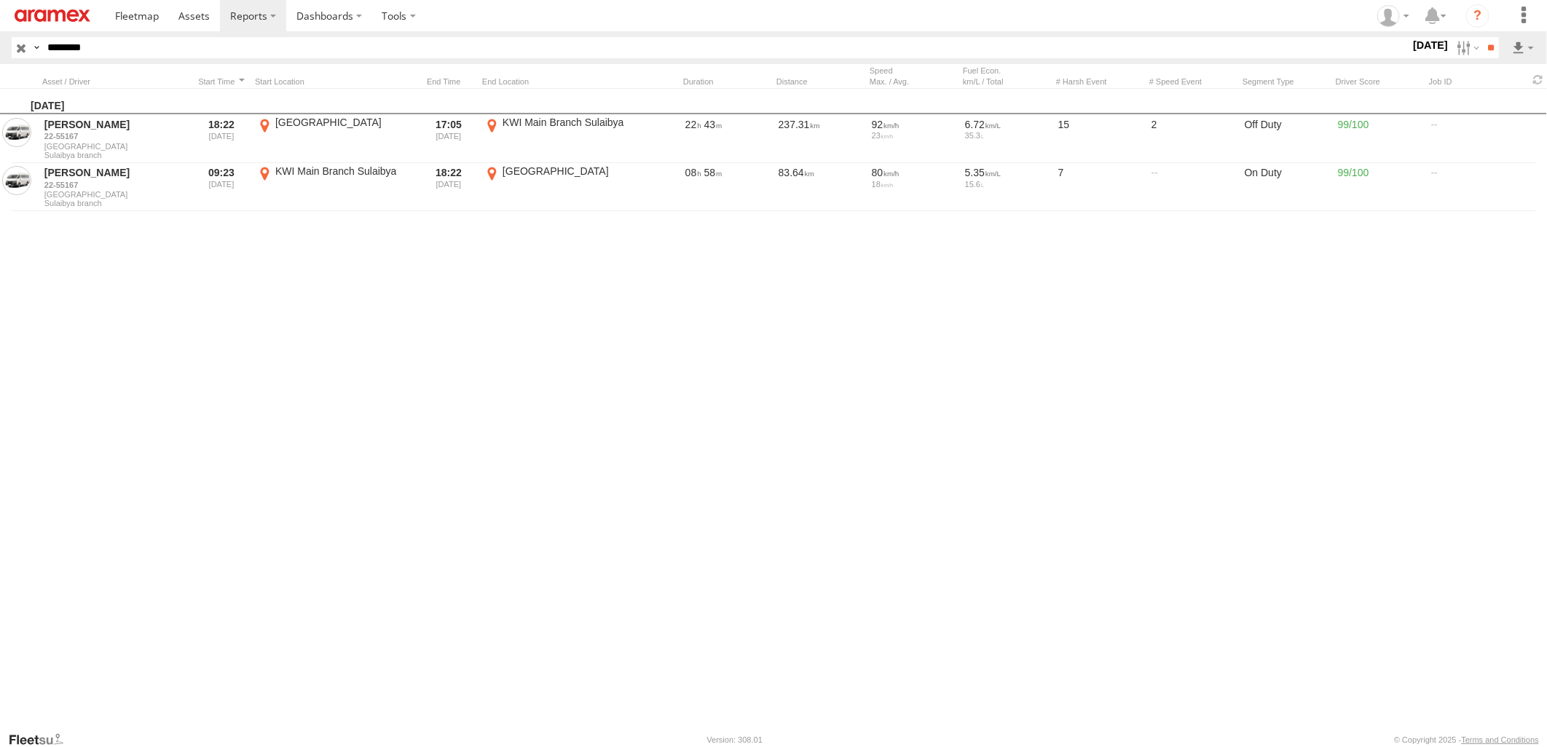
click at [0, 47] on html at bounding box center [773, 373] width 1547 height 747
paste input "text"
type input "********"
click at [1482, 37] on input "**" at bounding box center [1490, 47] width 17 height 21
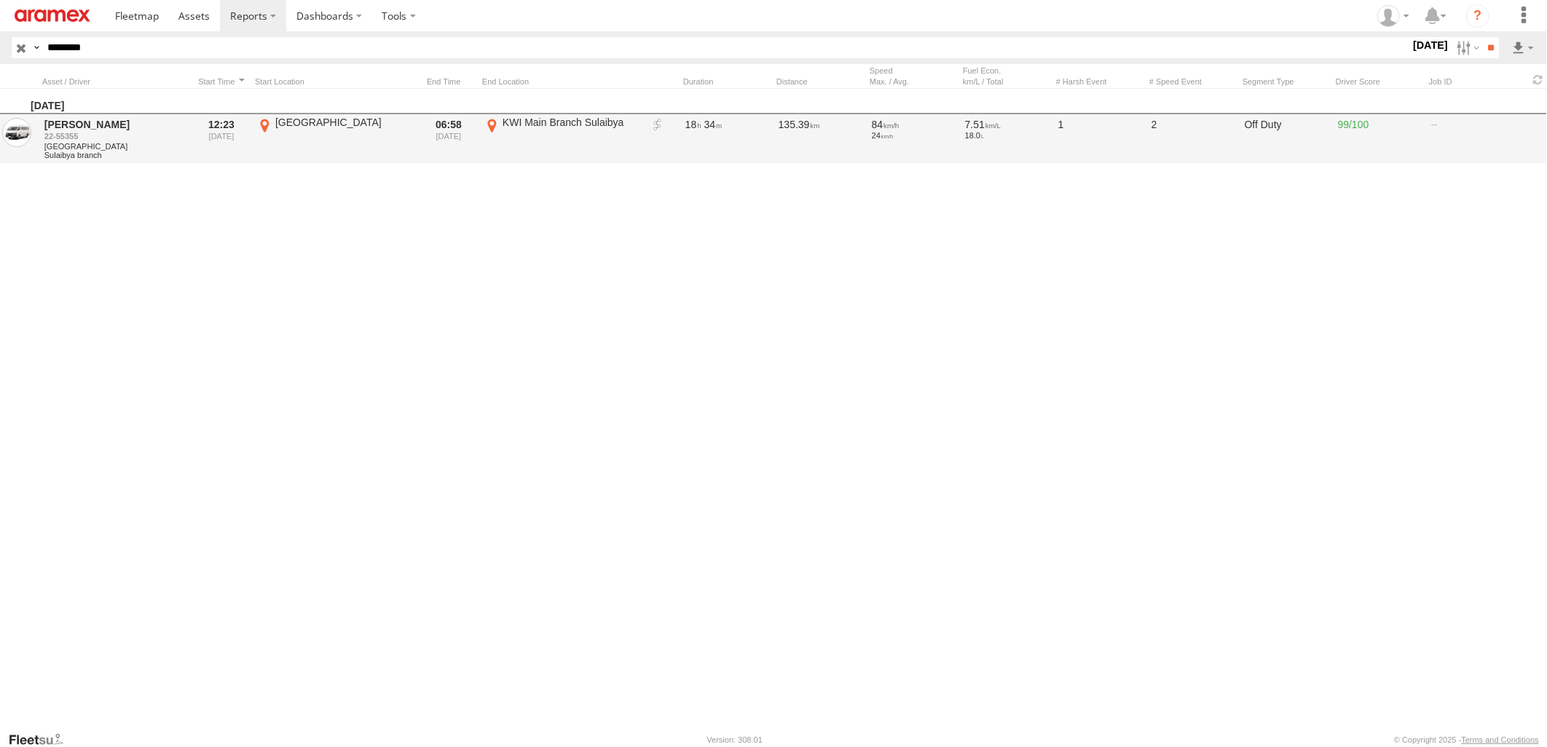
click at [651, 125] on link at bounding box center [657, 125] width 15 height 15
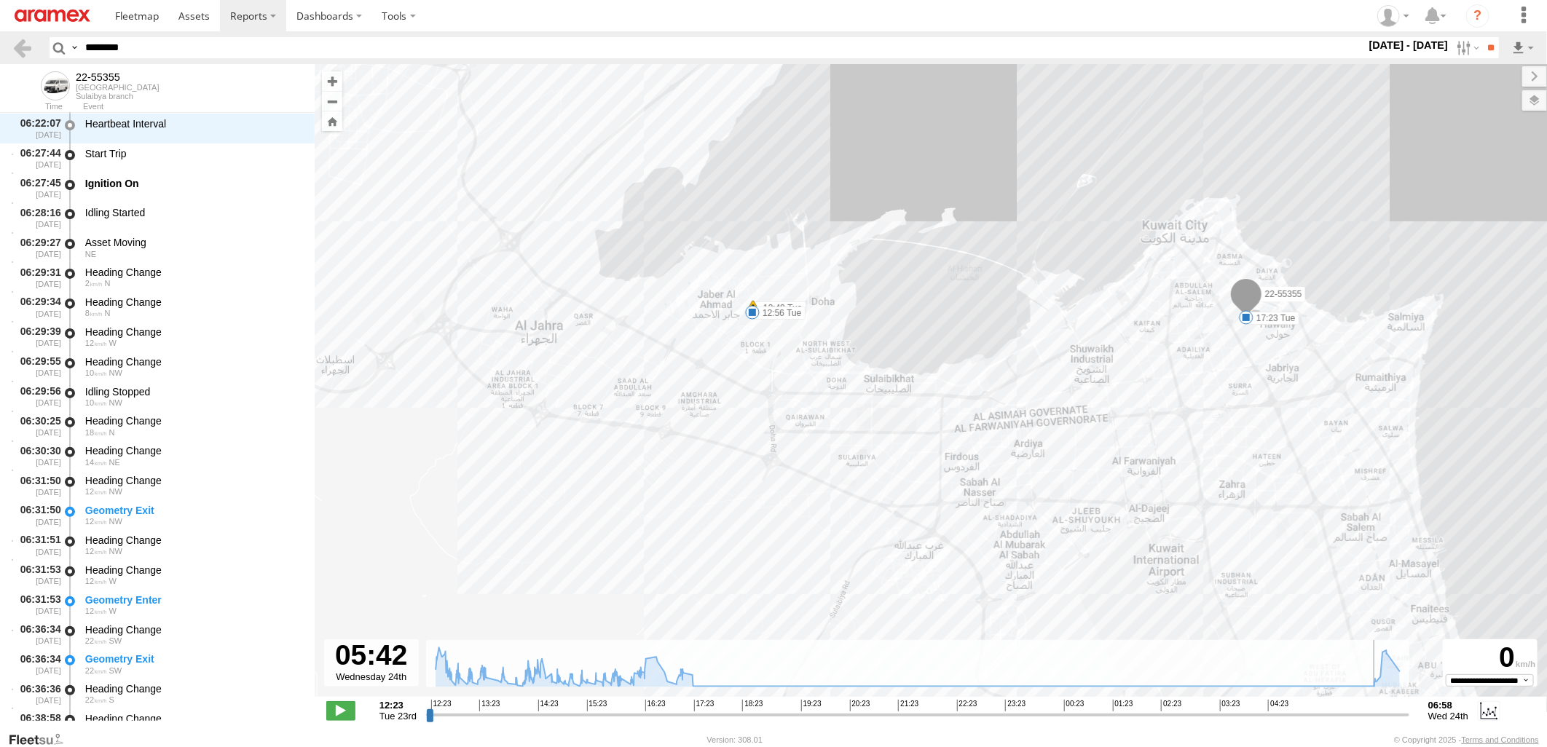
drag, startPoint x: 431, startPoint y: 717, endPoint x: 1338, endPoint y: 720, distance: 906.8
type input "**********"
click at [1338, 720] on input "range" at bounding box center [917, 715] width 983 height 14
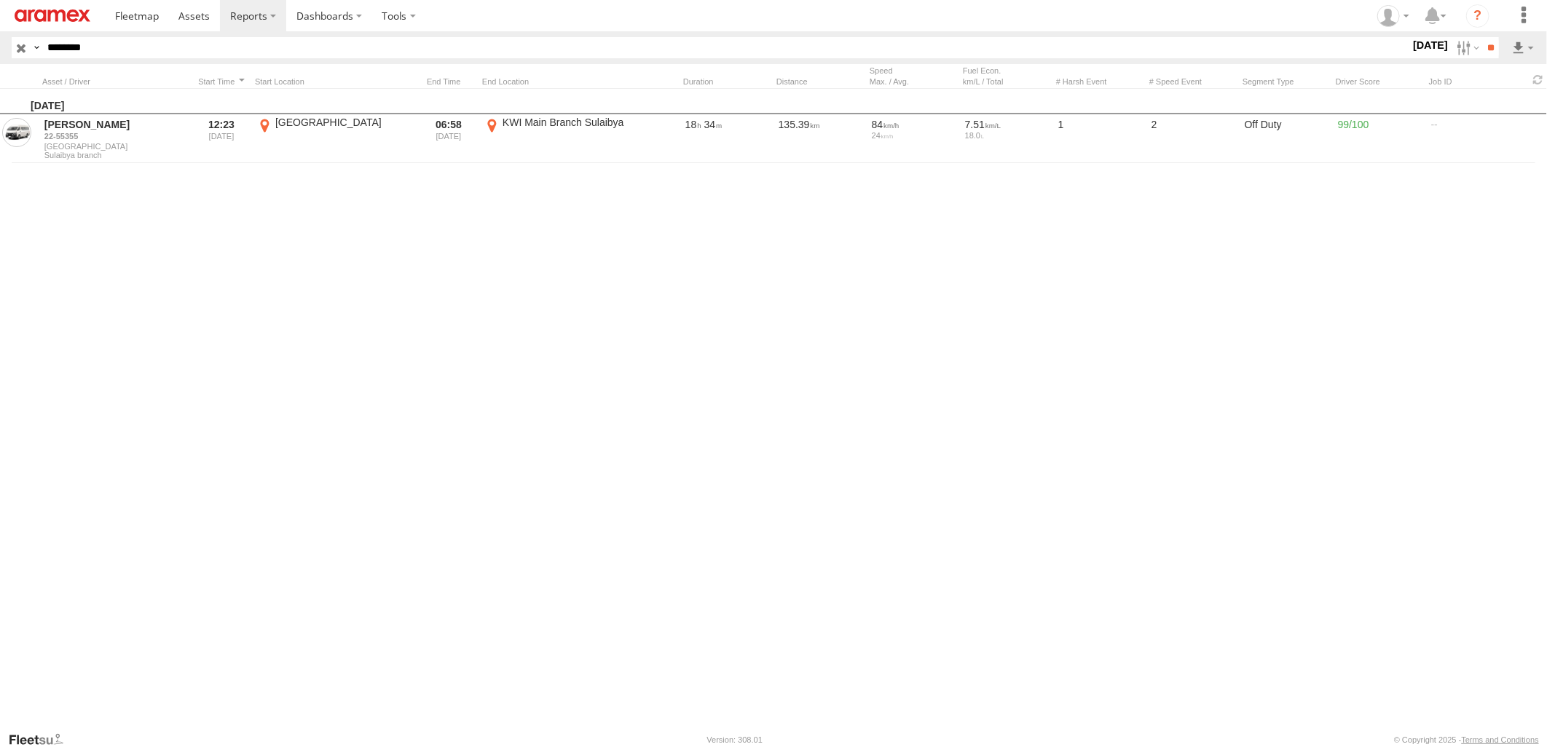
drag, startPoint x: 187, startPoint y: 51, endPoint x: -4, endPoint y: 61, distance: 191.1
click at [0, 61] on html at bounding box center [773, 373] width 1547 height 747
paste input "text"
type input "********"
click at [1482, 37] on input "**" at bounding box center [1490, 47] width 17 height 21
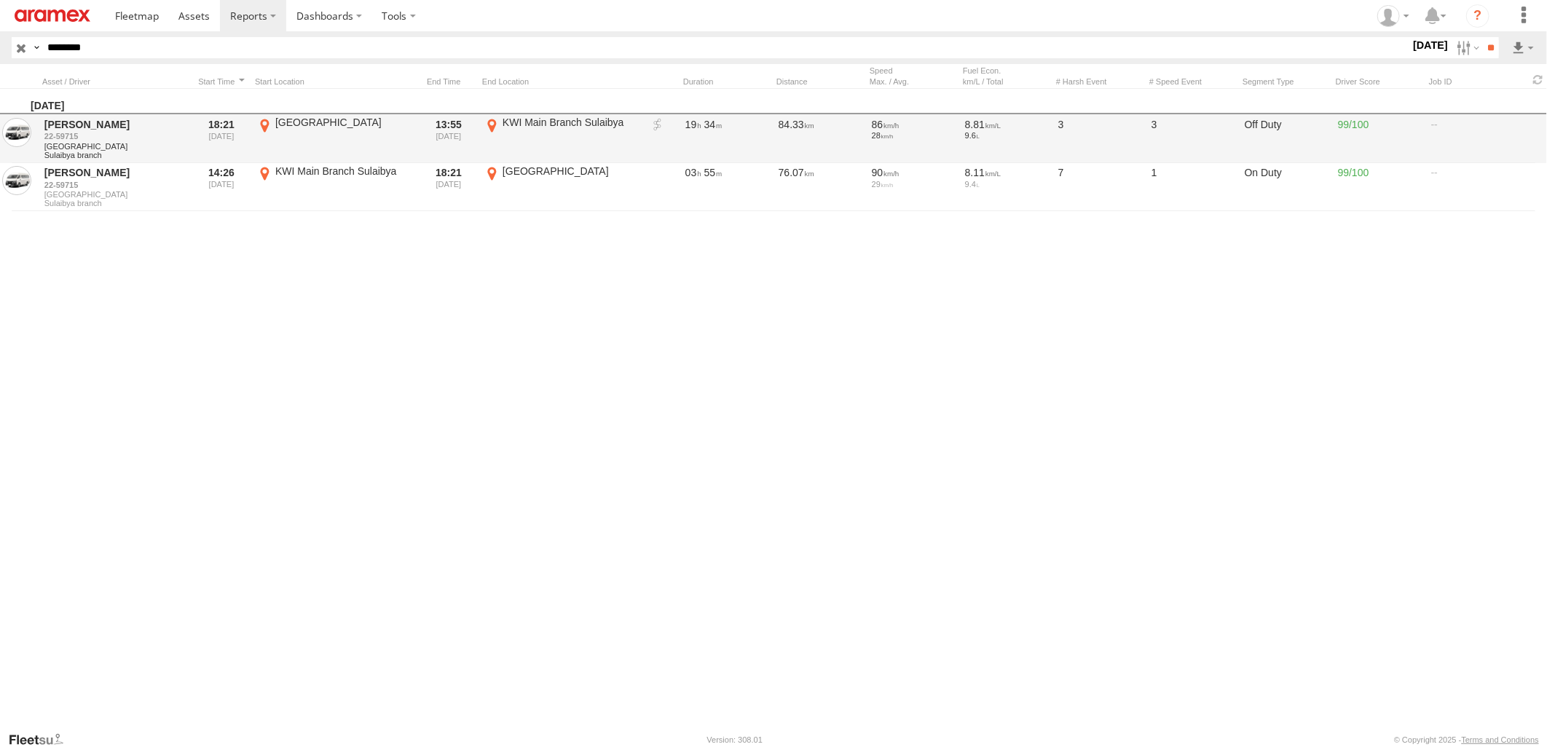
click at [656, 126] on link at bounding box center [657, 125] width 15 height 15
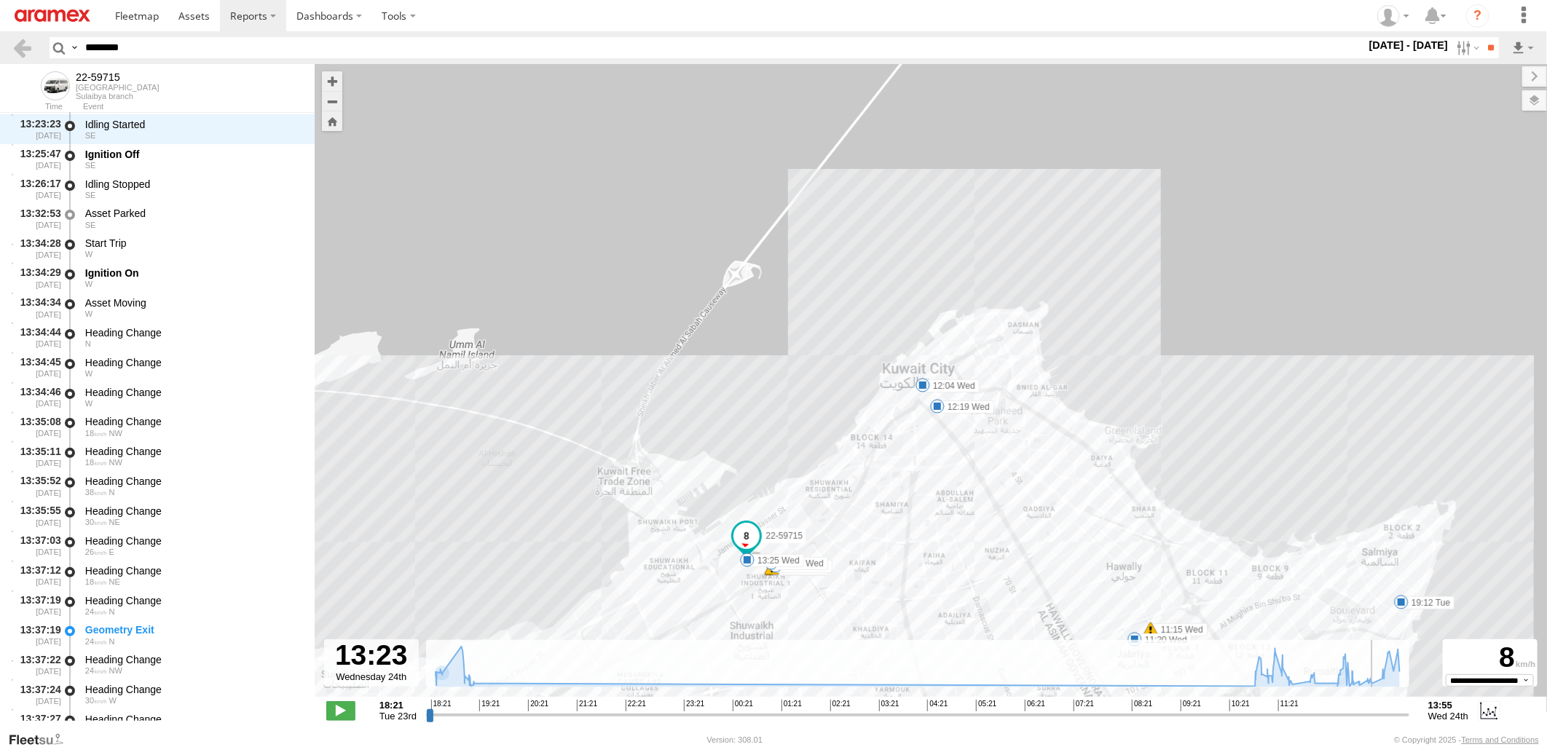
drag, startPoint x: 431, startPoint y: 717, endPoint x: 1377, endPoint y: 708, distance: 946.2
type input "**********"
click at [1377, 708] on input "range" at bounding box center [917, 715] width 983 height 14
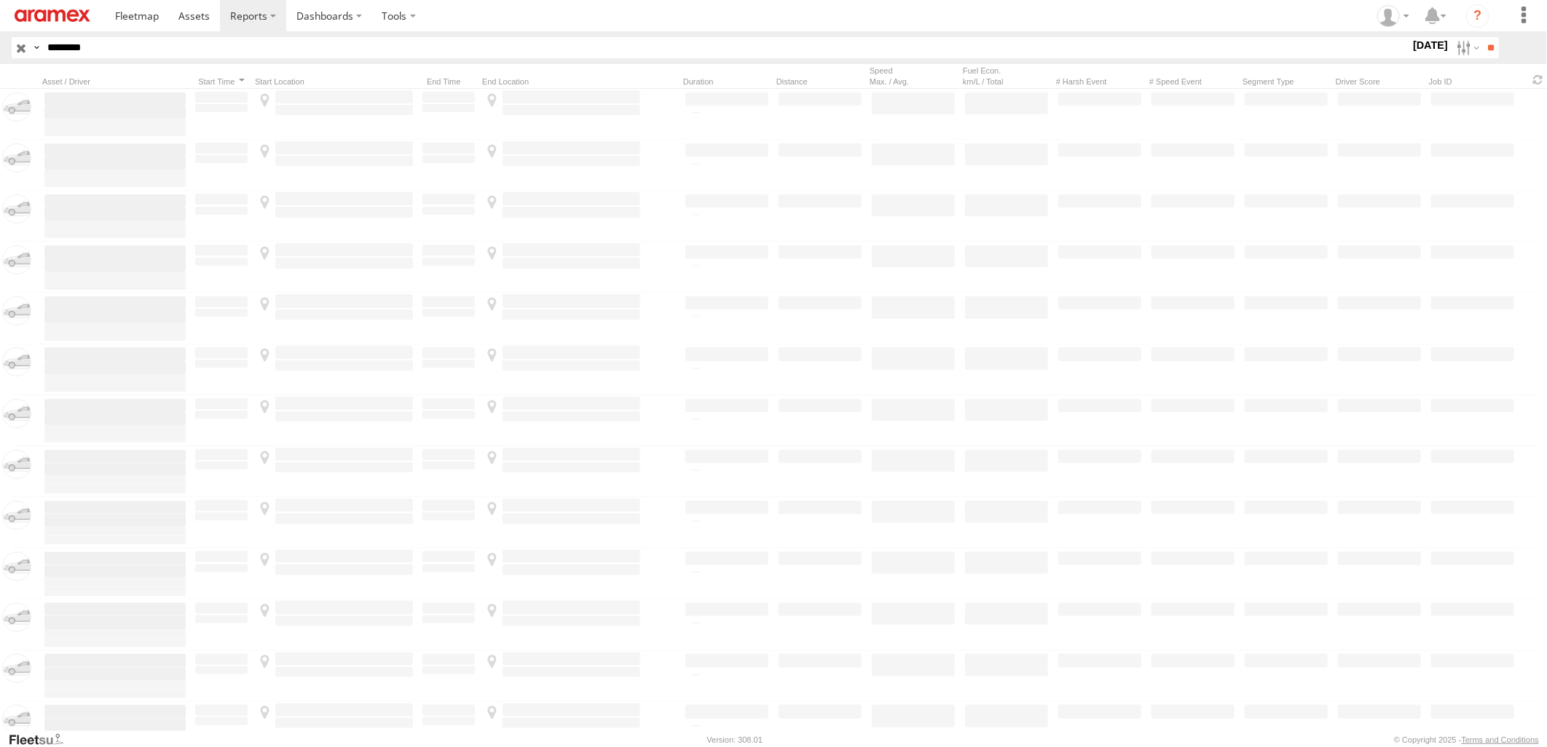
click at [0, 63] on html at bounding box center [773, 373] width 1547 height 747
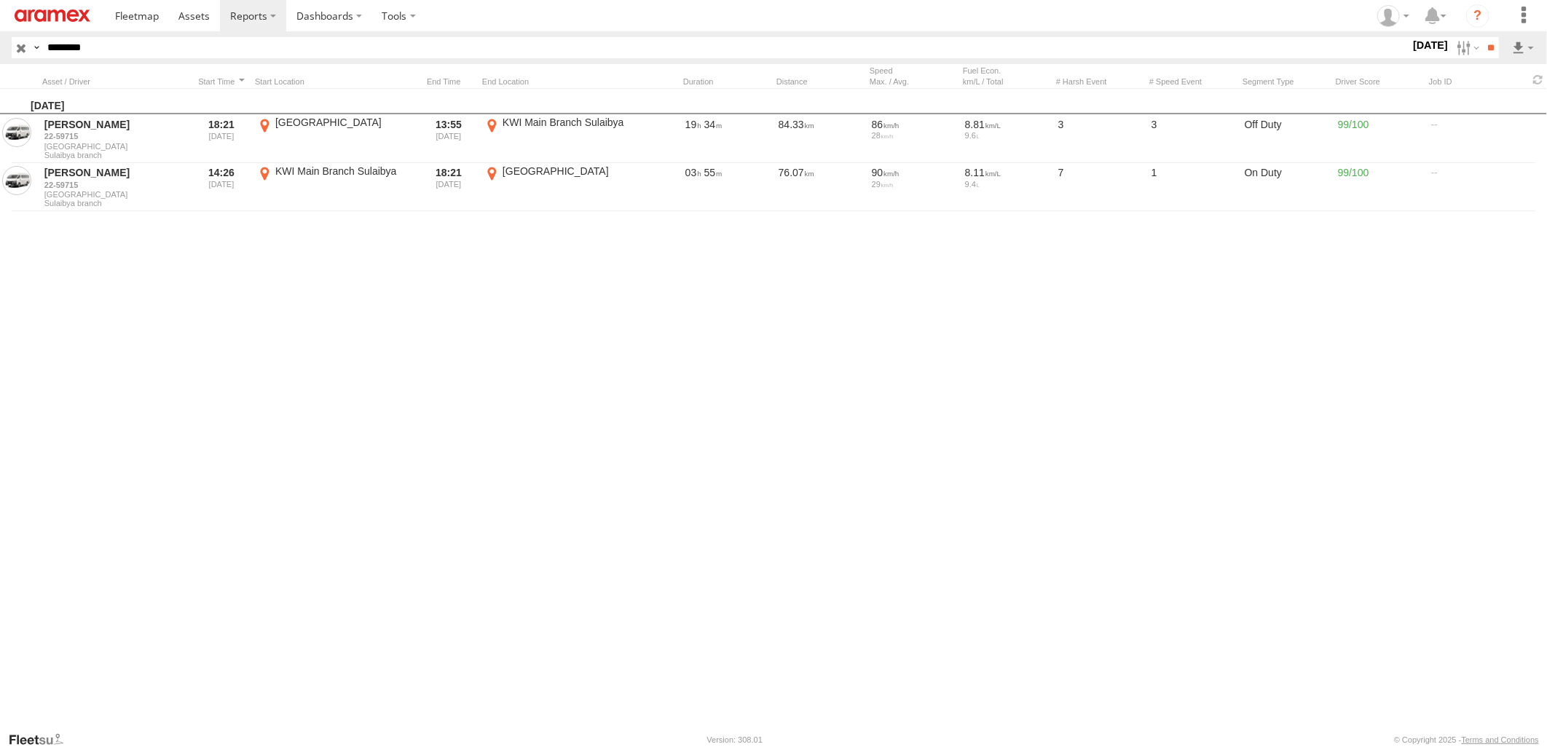
type input "********"
click at [1482, 37] on input "**" at bounding box center [1490, 47] width 17 height 21
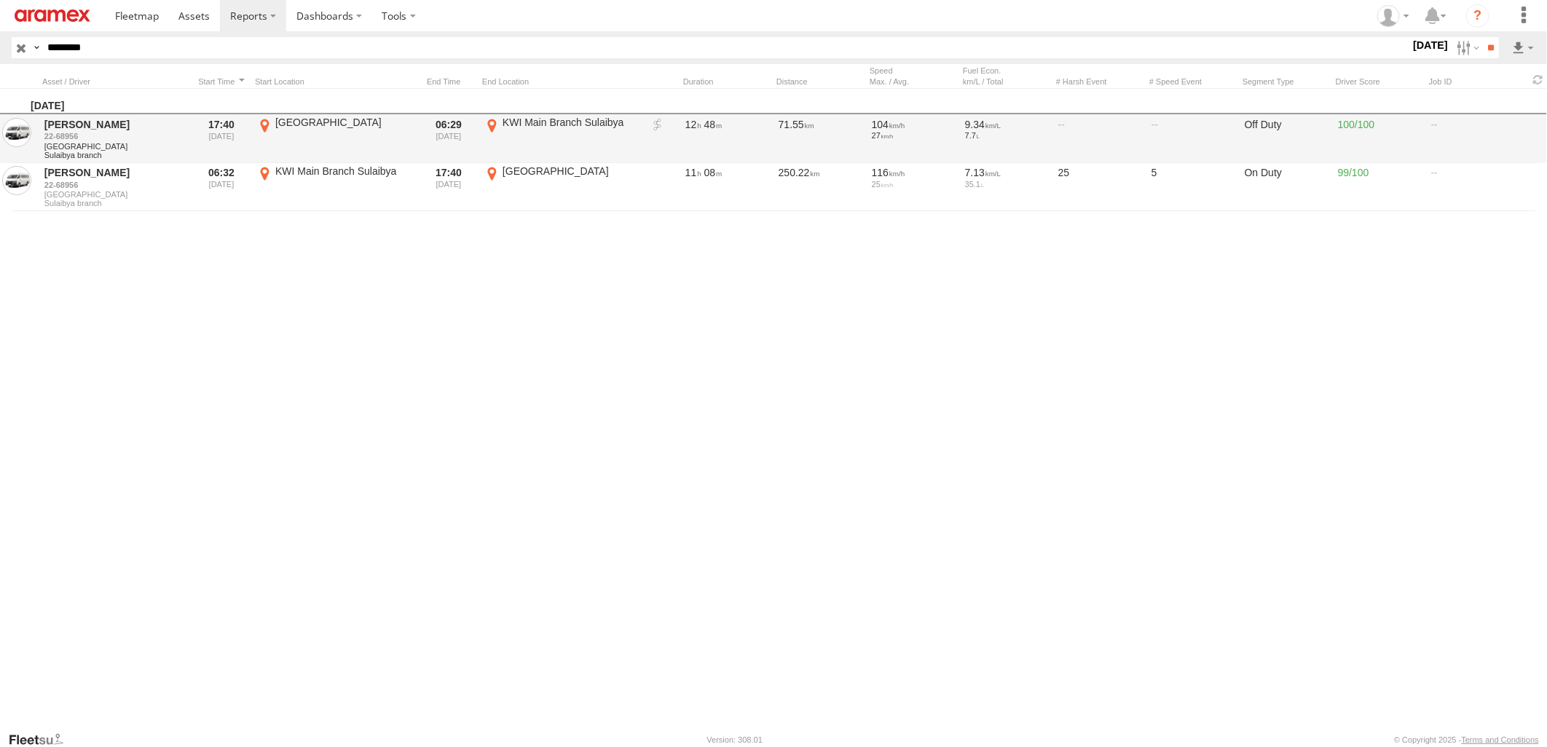
click at [658, 125] on link at bounding box center [657, 125] width 15 height 15
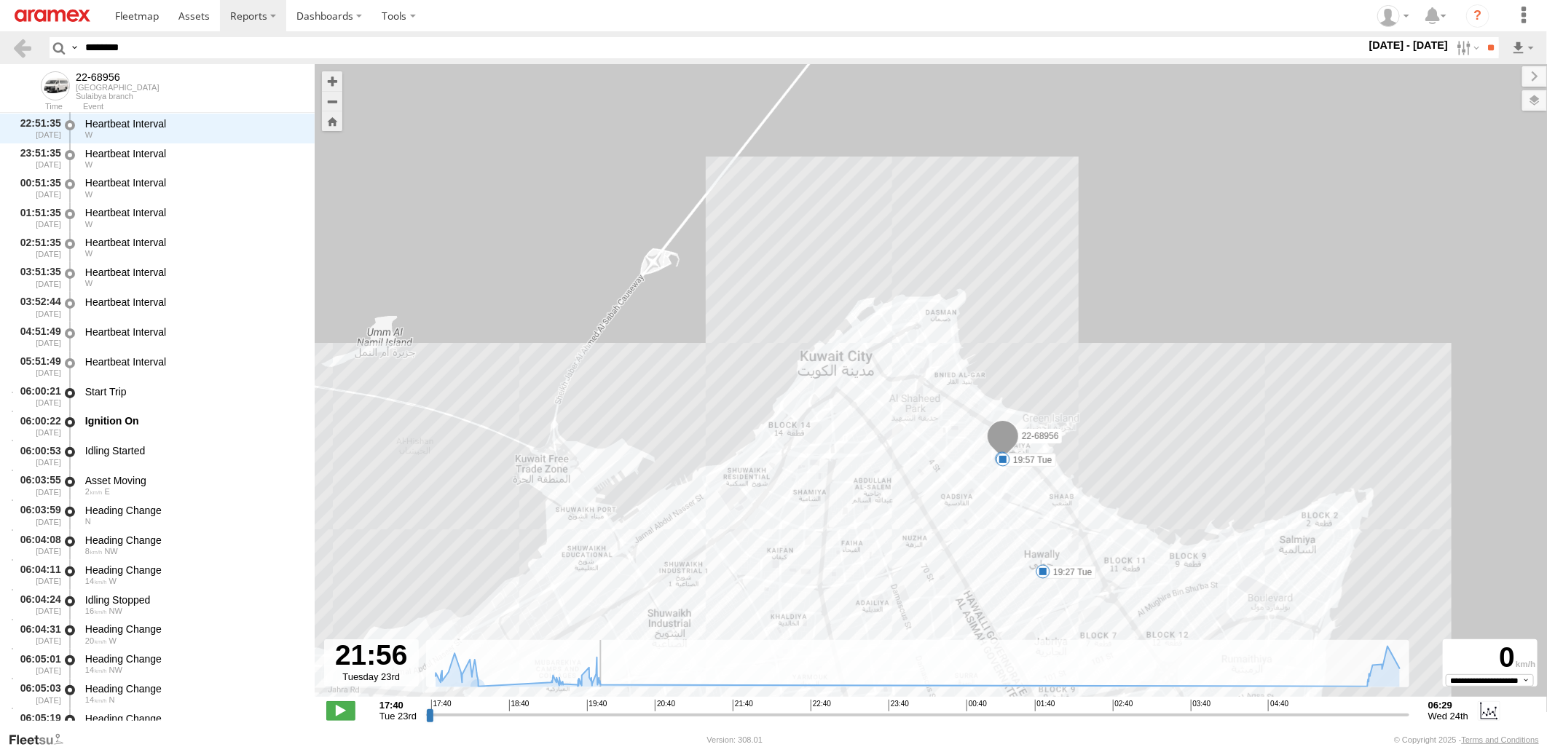
drag, startPoint x: 430, startPoint y: 716, endPoint x: 767, endPoint y: 715, distance: 337.2
type input "**********"
click at [765, 715] on input "range" at bounding box center [917, 715] width 983 height 14
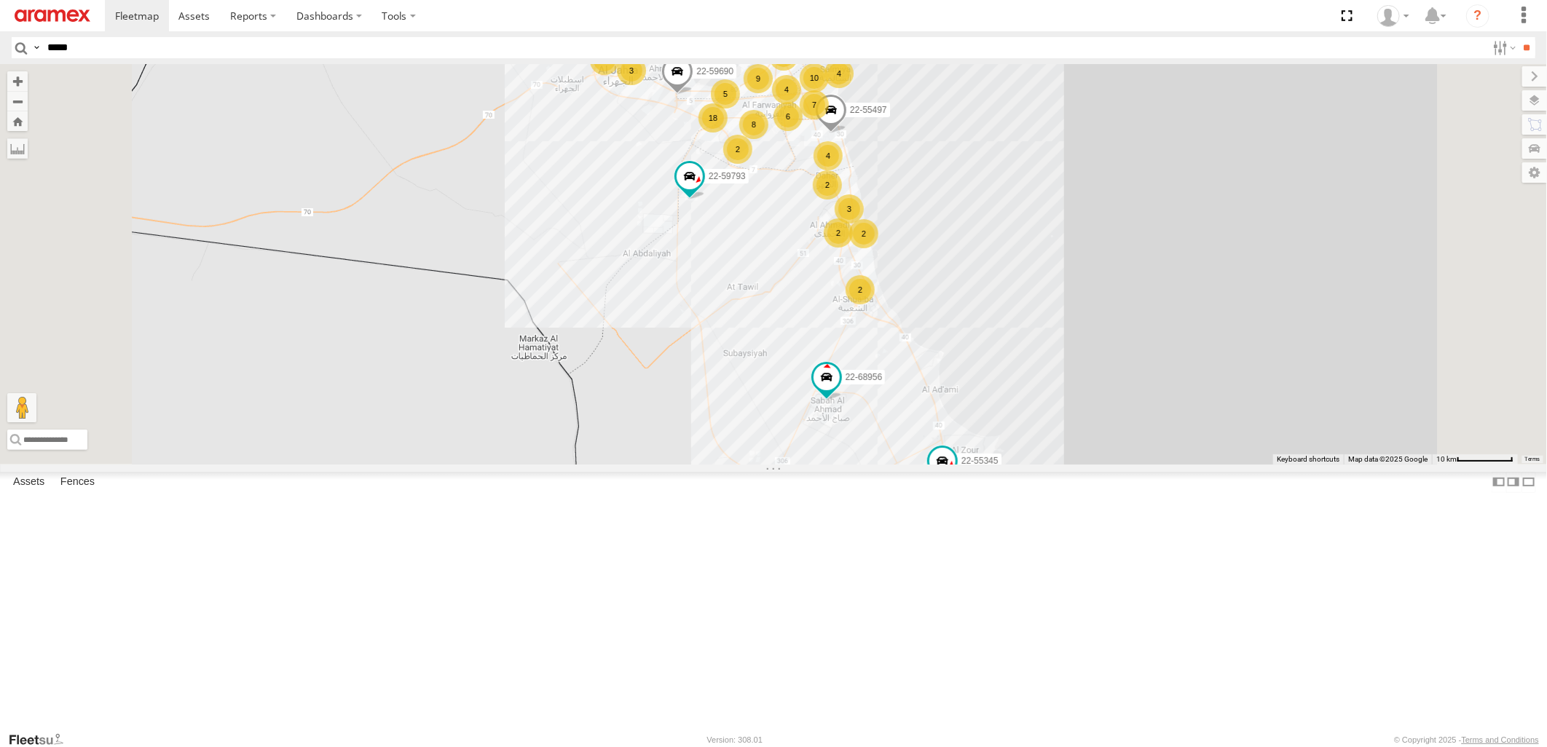
type input "*****"
click at [1519, 37] on input "**" at bounding box center [1527, 47] width 17 height 21
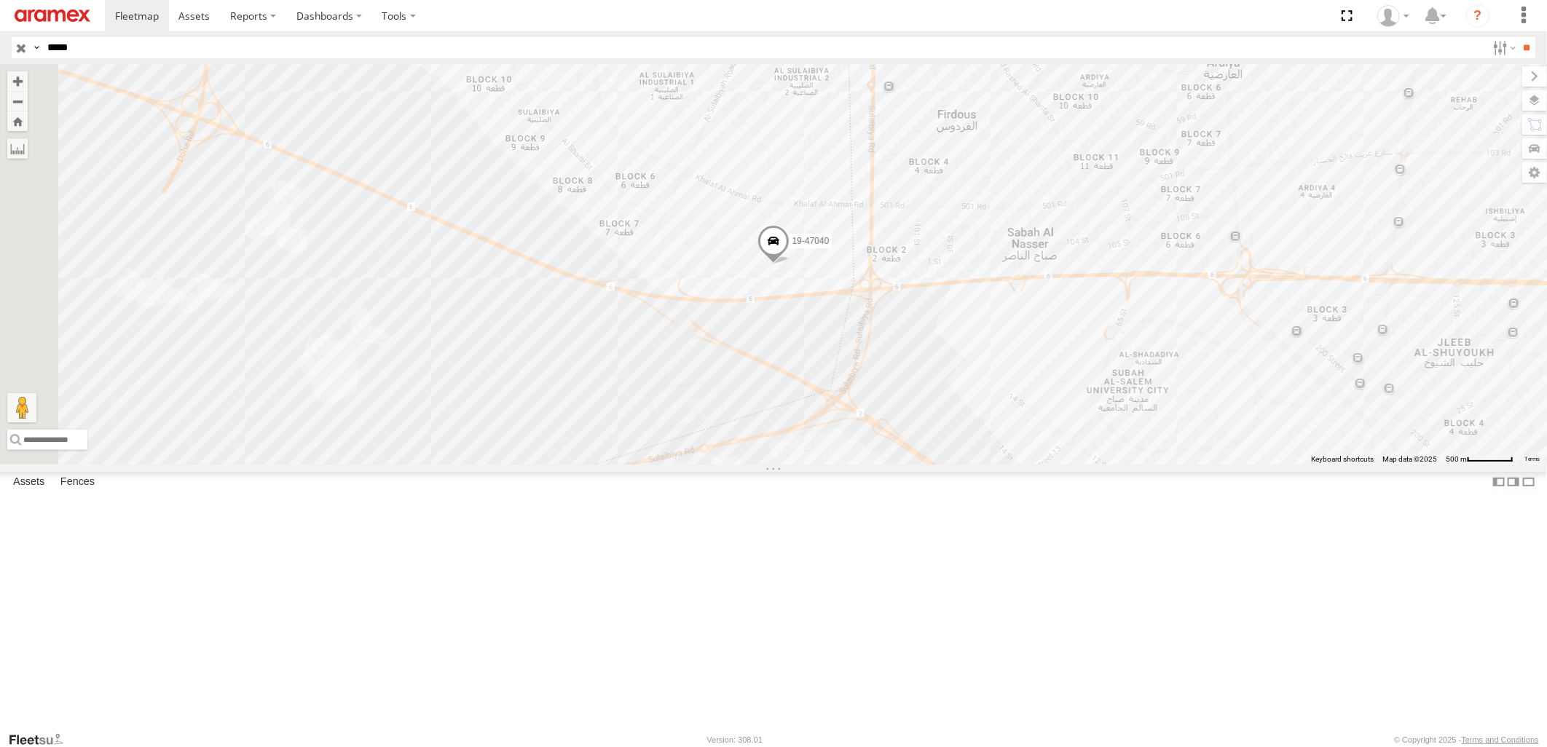
click at [0, 0] on div "19-47040" at bounding box center [0, 0] width 0 height 0
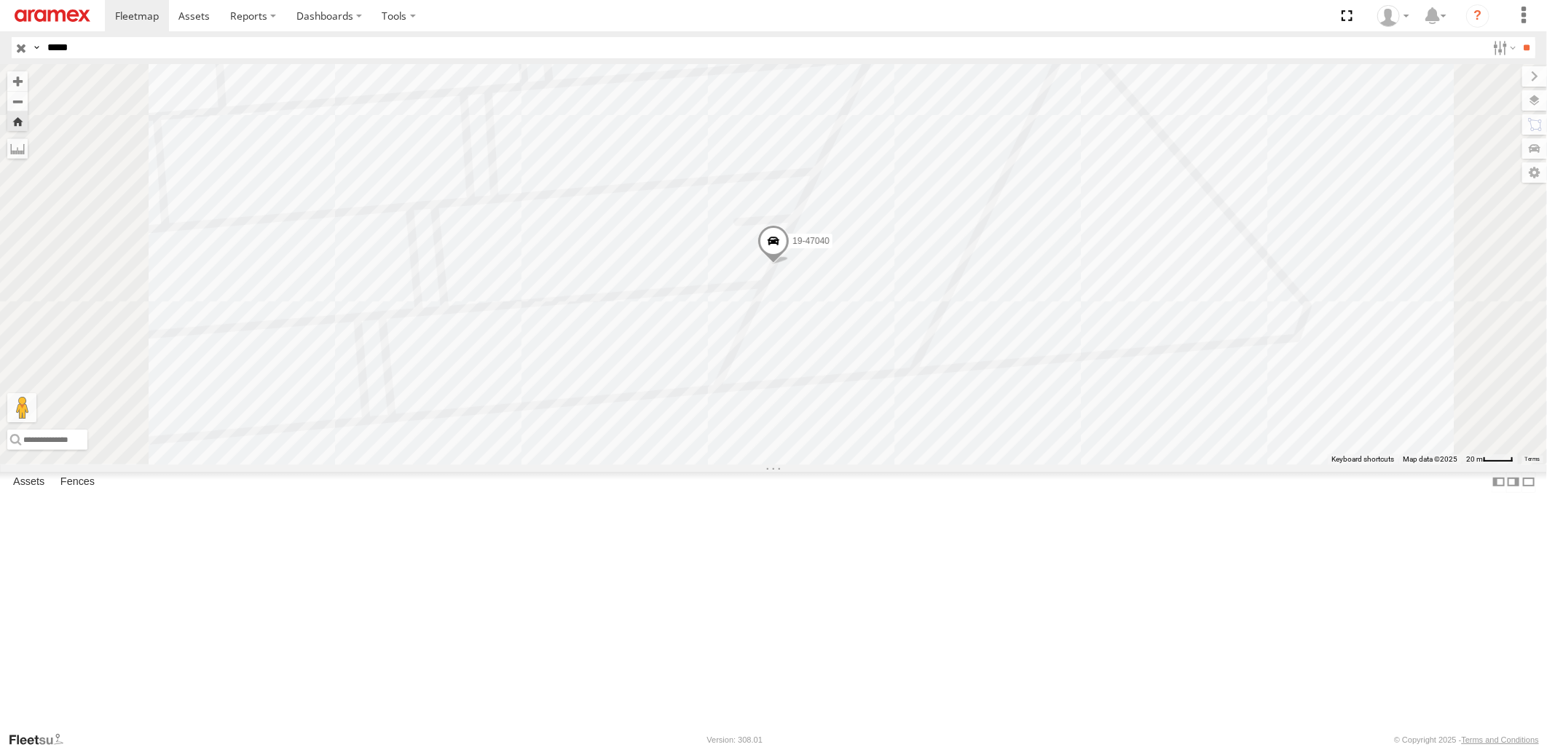
click at [790, 264] on span at bounding box center [773, 244] width 32 height 39
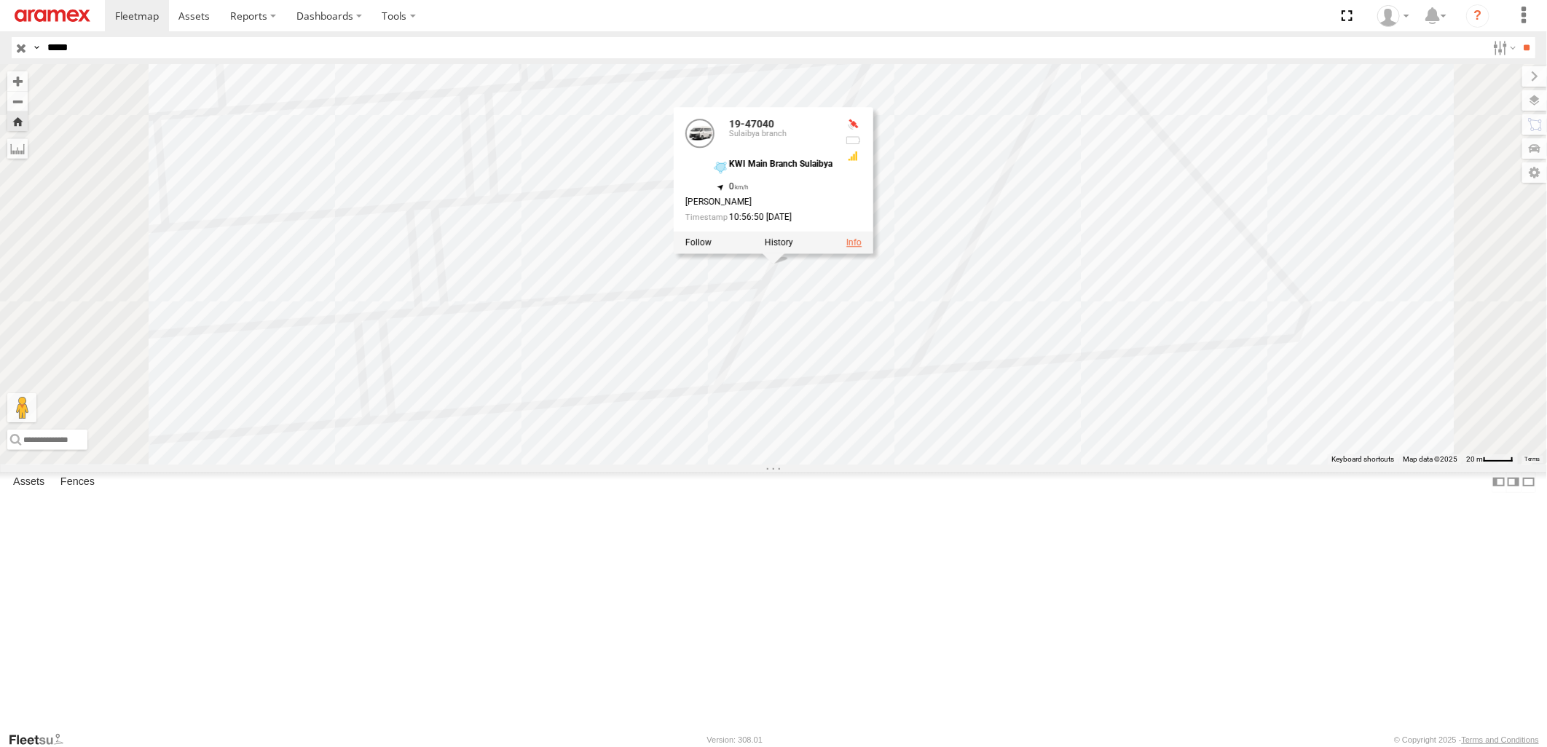
click at [862, 248] on link at bounding box center [853, 242] width 15 height 10
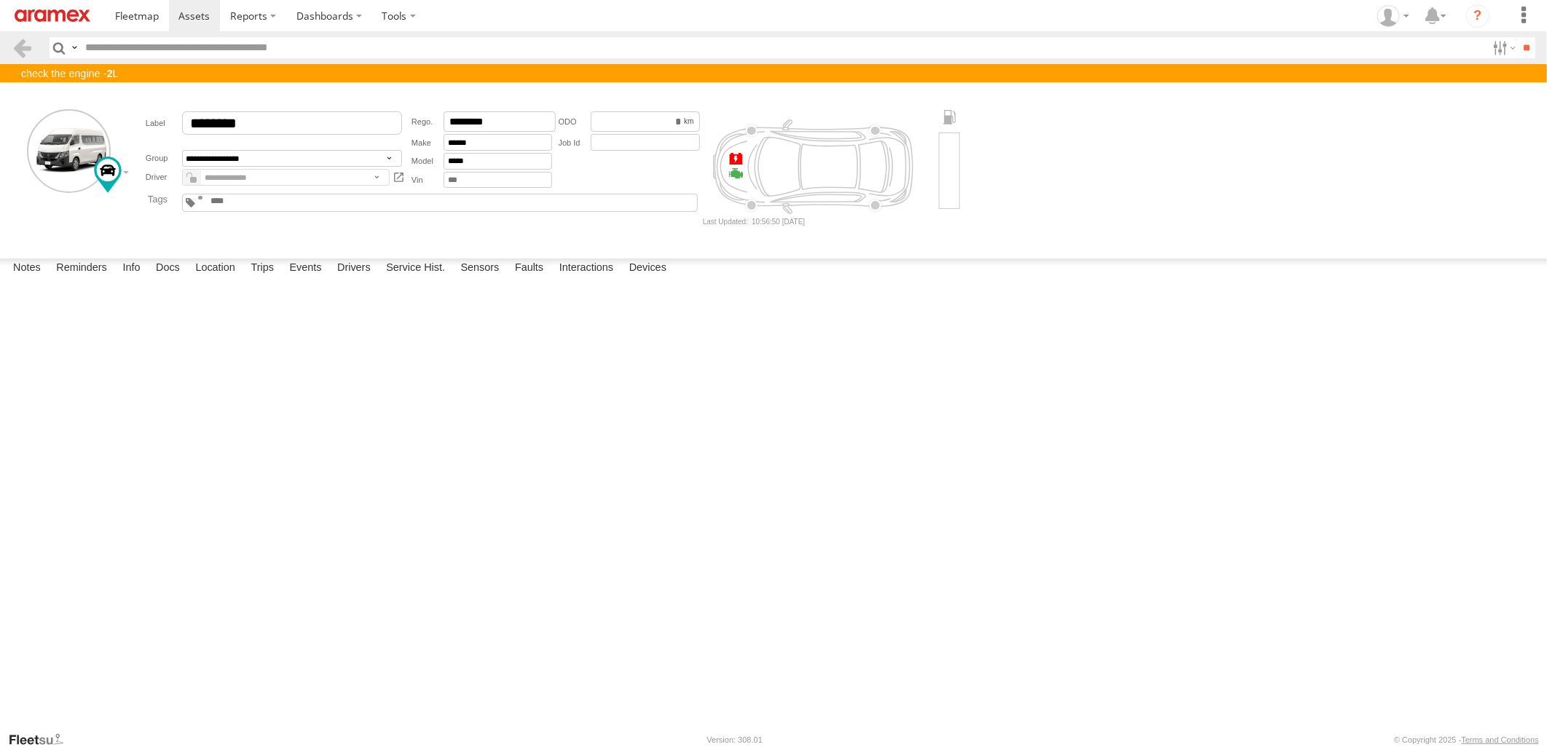
click at [352, 238] on form "**********" at bounding box center [773, 167] width 1537 height 160
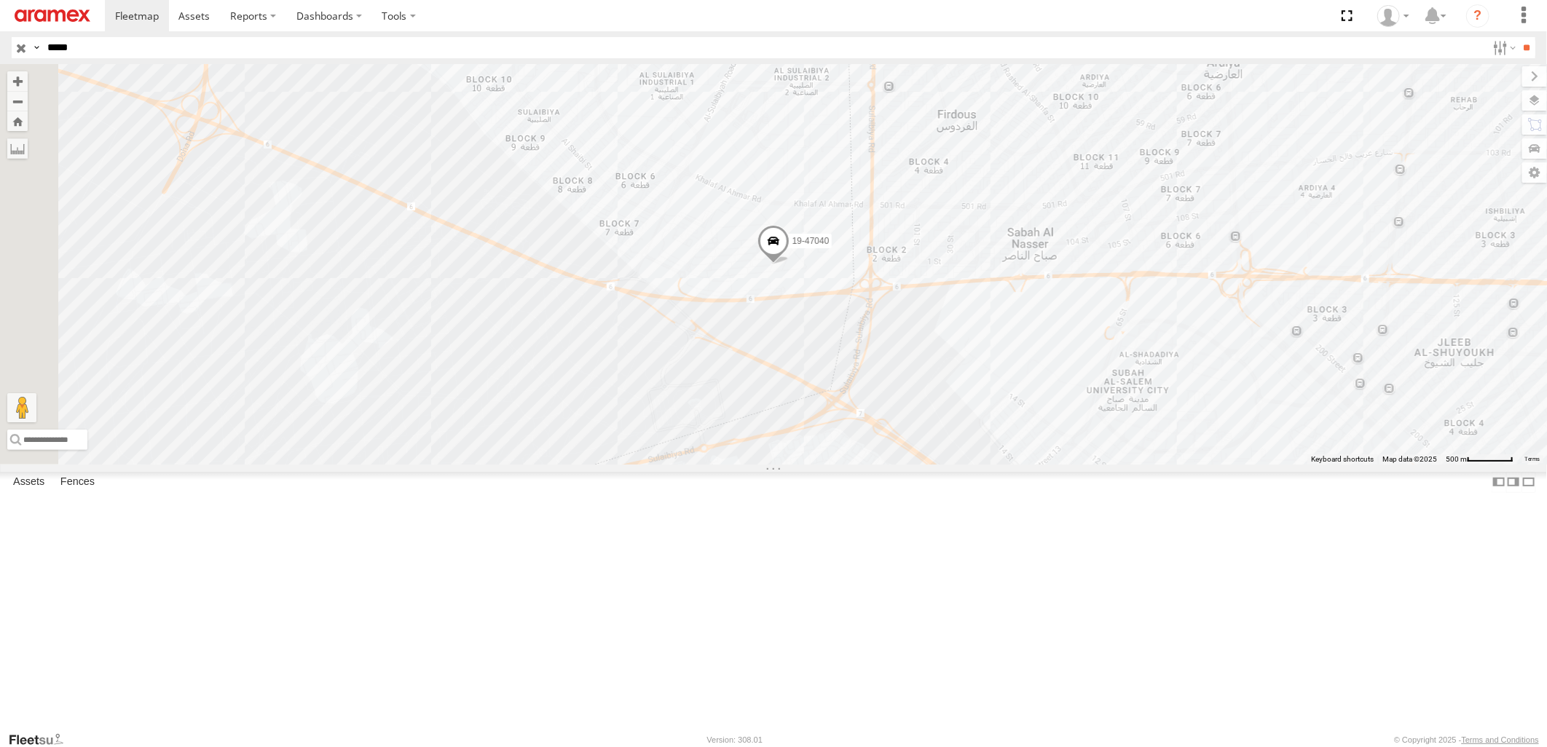
click at [17, 51] on input "button" at bounding box center [21, 47] width 19 height 21
